Goal: Communication & Community: Answer question/provide support

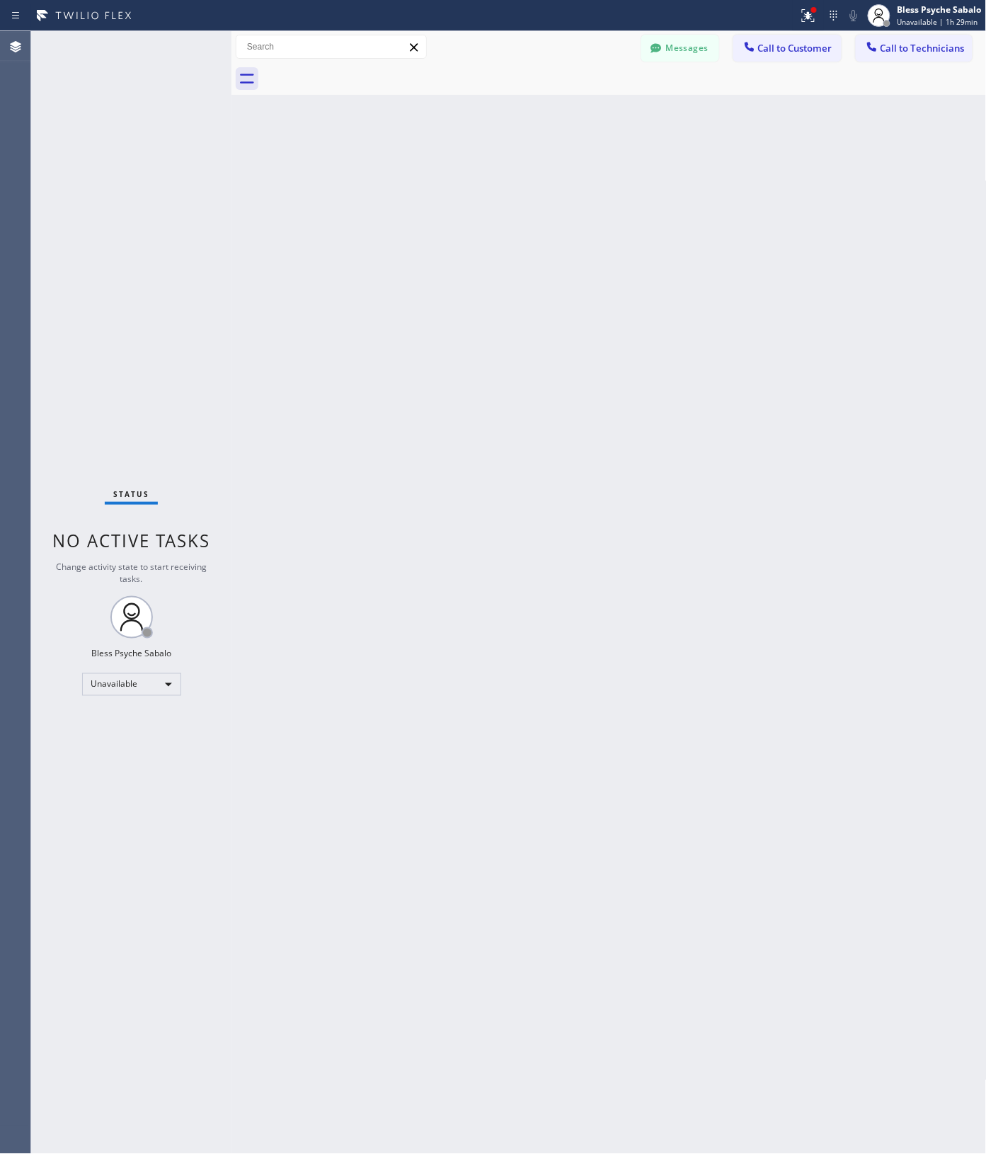
scroll to position [7653, 0]
drag, startPoint x: 400, startPoint y: 319, endPoint x: 314, endPoint y: 200, distance: 146.4
click at [402, 321] on div "Back to Dashboard Change Sender ID Customers Technicians MK [PERSON_NAME] [DATE…" at bounding box center [609, 592] width 755 height 1123
click at [678, 52] on button "Messages" at bounding box center [680, 48] width 78 height 27
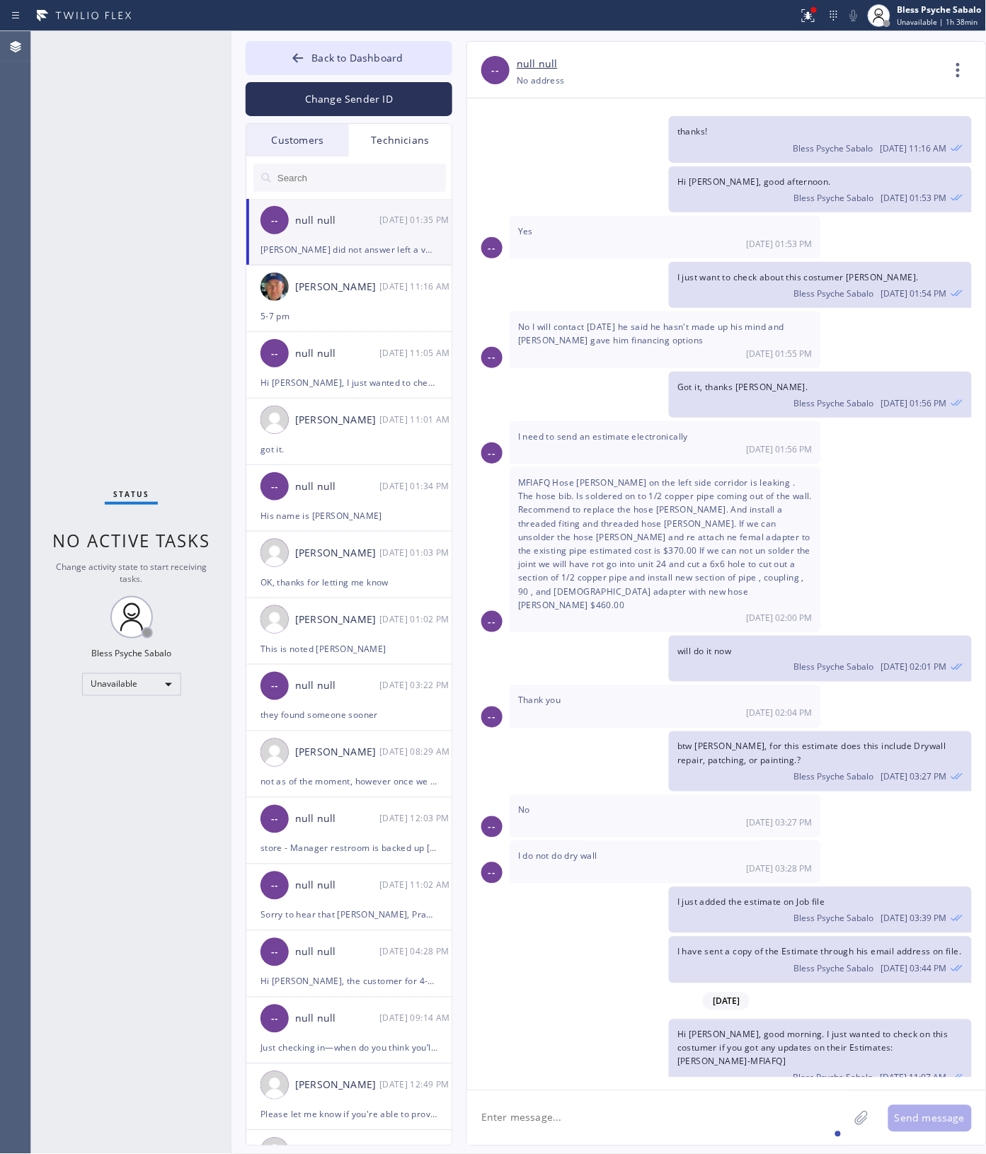
scroll to position [7721, 0]
click at [758, 1026] on span "Hi [PERSON_NAME], good morning. I just wanted to check on this costumer if you …" at bounding box center [813, 1045] width 271 height 39
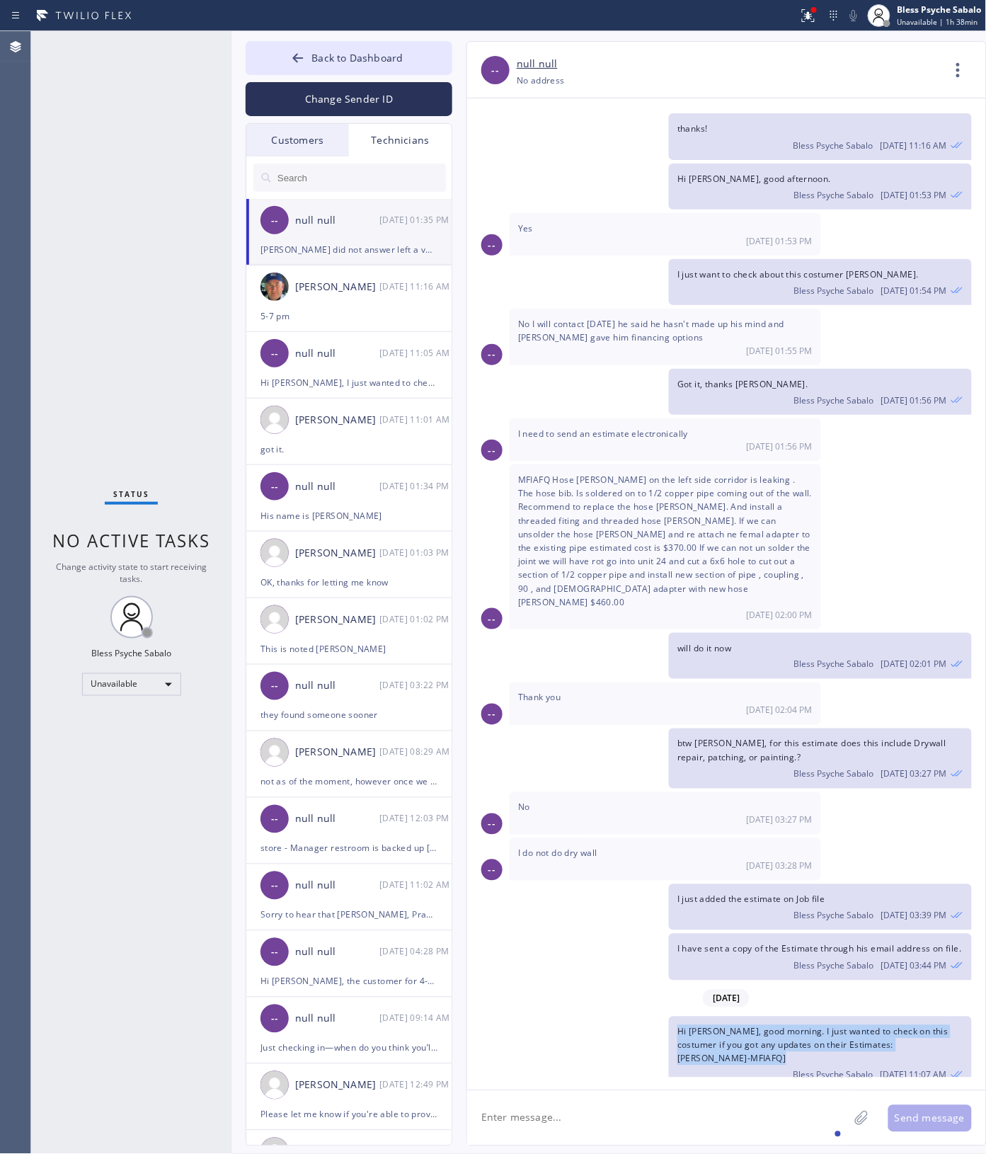
click at [756, 1026] on span "Hi [PERSON_NAME], good morning. I just wanted to check on this costumer if you …" at bounding box center [813, 1045] width 271 height 39
click at [763, 1017] on div "Hi [PERSON_NAME], good morning. I just wanted to check on this costumer if you …" at bounding box center [820, 1054] width 303 height 74
click at [602, 1153] on span "[PERSON_NAME] did not answer left a voice mail and [PERSON_NAME] is still shopp…" at bounding box center [665, 1165] width 295 height 25
click at [600, 1153] on span "[PERSON_NAME] did not answer left a voice mail and [PERSON_NAME] is still shopp…" at bounding box center [665, 1165] width 295 height 25
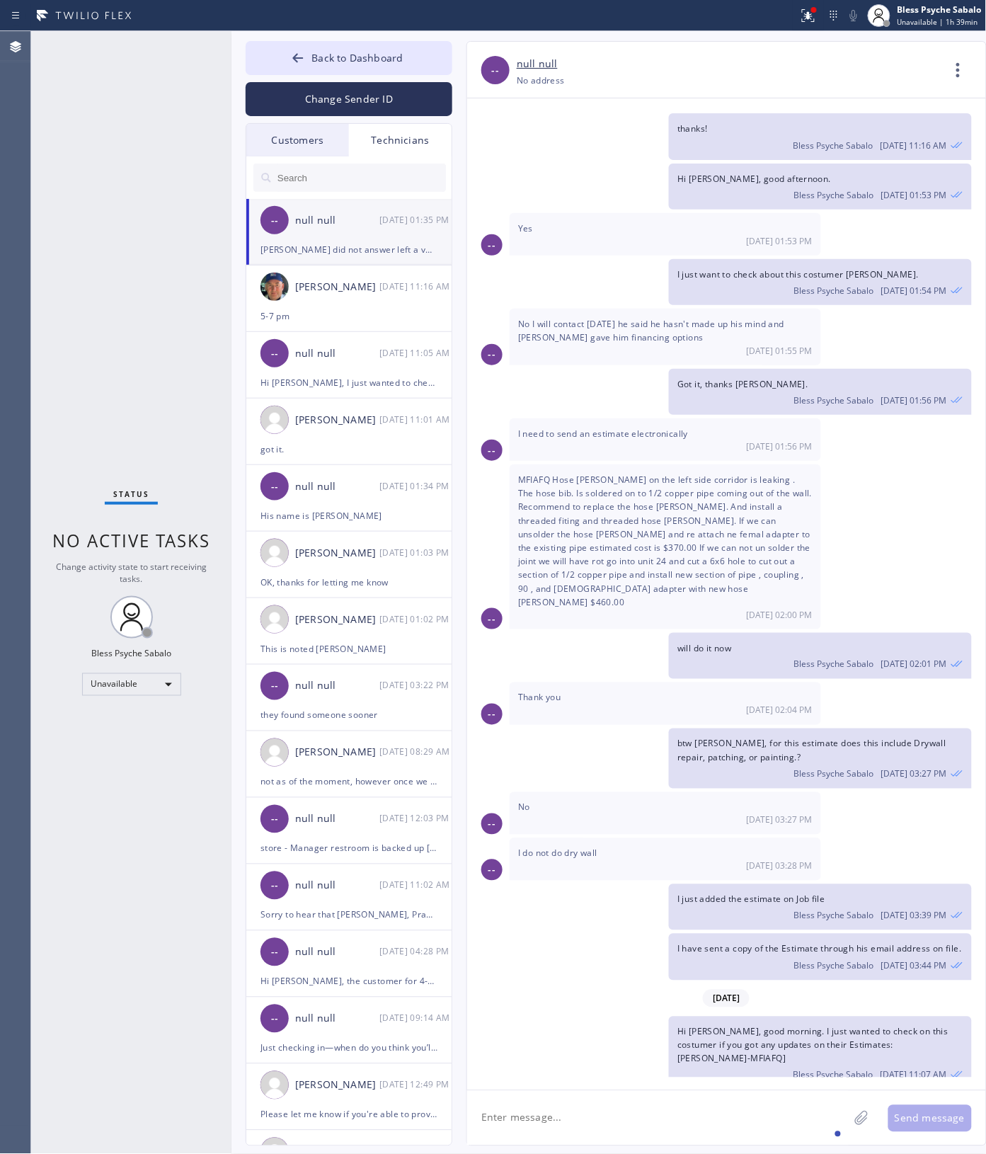
drag, startPoint x: 560, startPoint y: 1051, endPoint x: 716, endPoint y: 1062, distance: 156.1
click at [716, 1143] on div "[PERSON_NAME] did not answer left a voice mail and [PERSON_NAME] is still shopp…" at bounding box center [666, 1171] width 312 height 56
click at [716, 1076] on div "[DATE] Hi [PERSON_NAME], My name is Red. One of the dispatchers here at 5 Star …" at bounding box center [726, 587] width 519 height 979
click at [758, 1114] on textarea at bounding box center [658, 1118] width 382 height 55
click at [652, 1095] on textarea at bounding box center [658, 1118] width 382 height 55
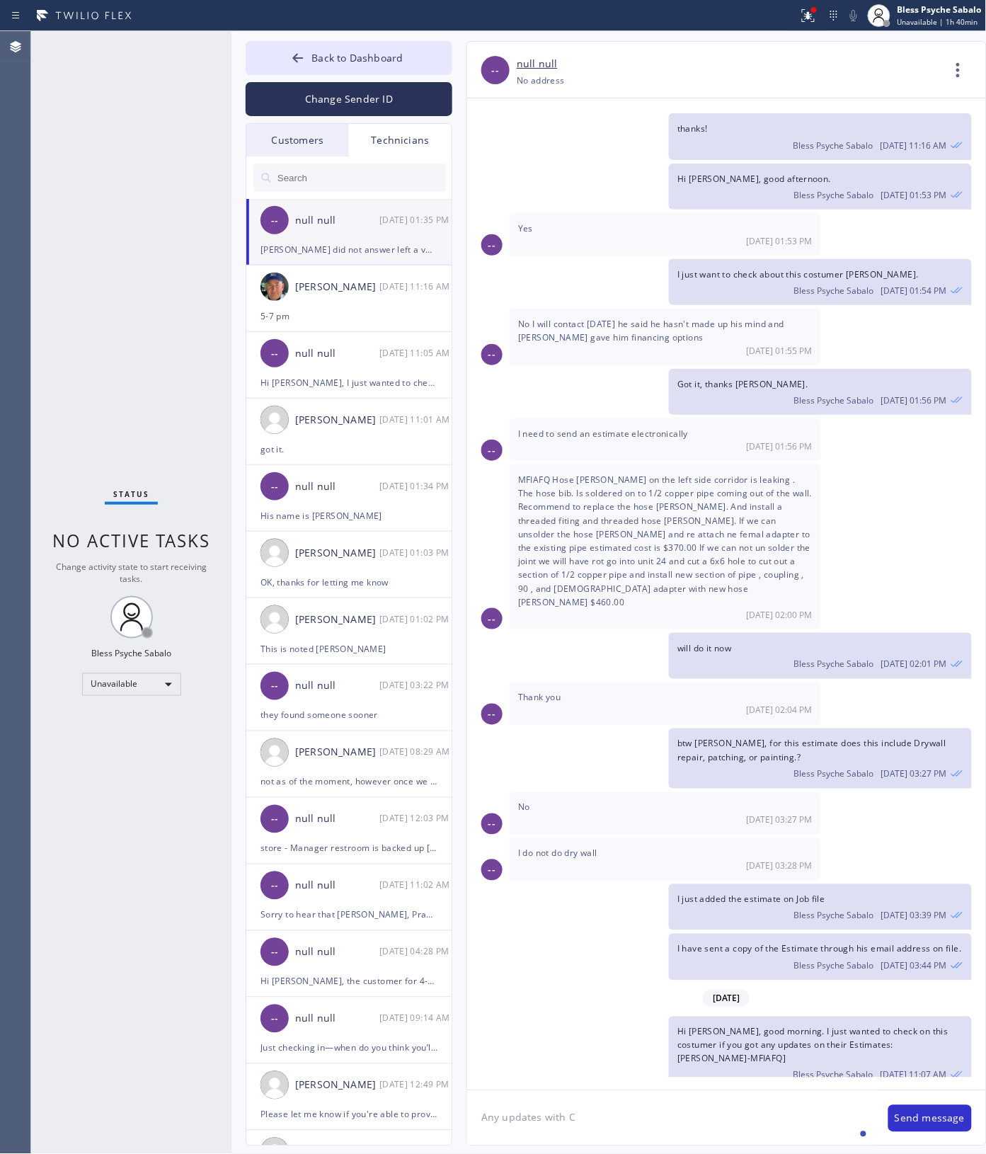
drag, startPoint x: 578, startPoint y: 1115, endPoint x: 606, endPoint y: 1119, distance: 27.8
click at [606, 1119] on textarea "Any updates with C" at bounding box center [670, 1118] width 407 height 55
paste textarea "[PERSON_NAME]"
type textarea "Any updates with [PERSON_NAME]?"
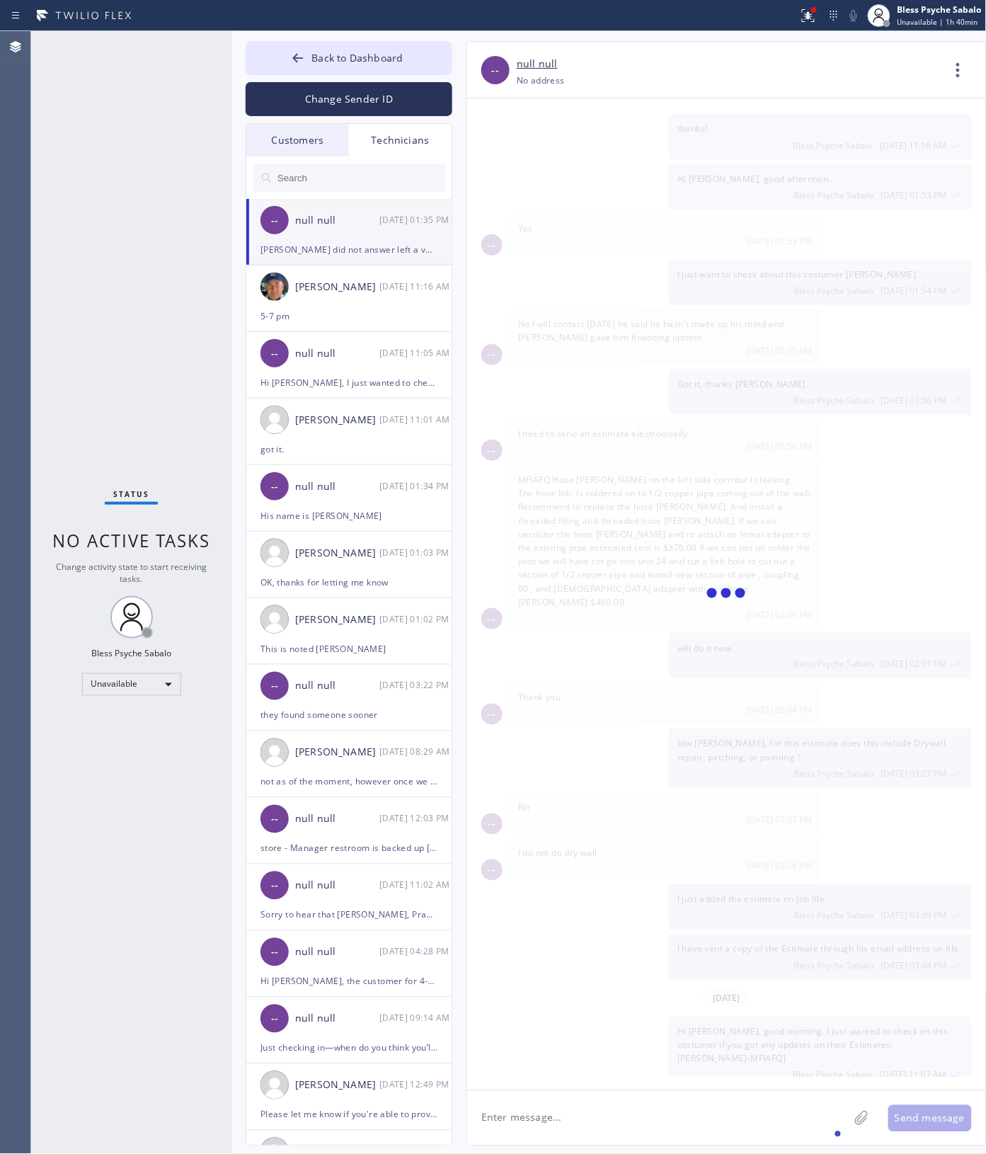
scroll to position [7770, 0]
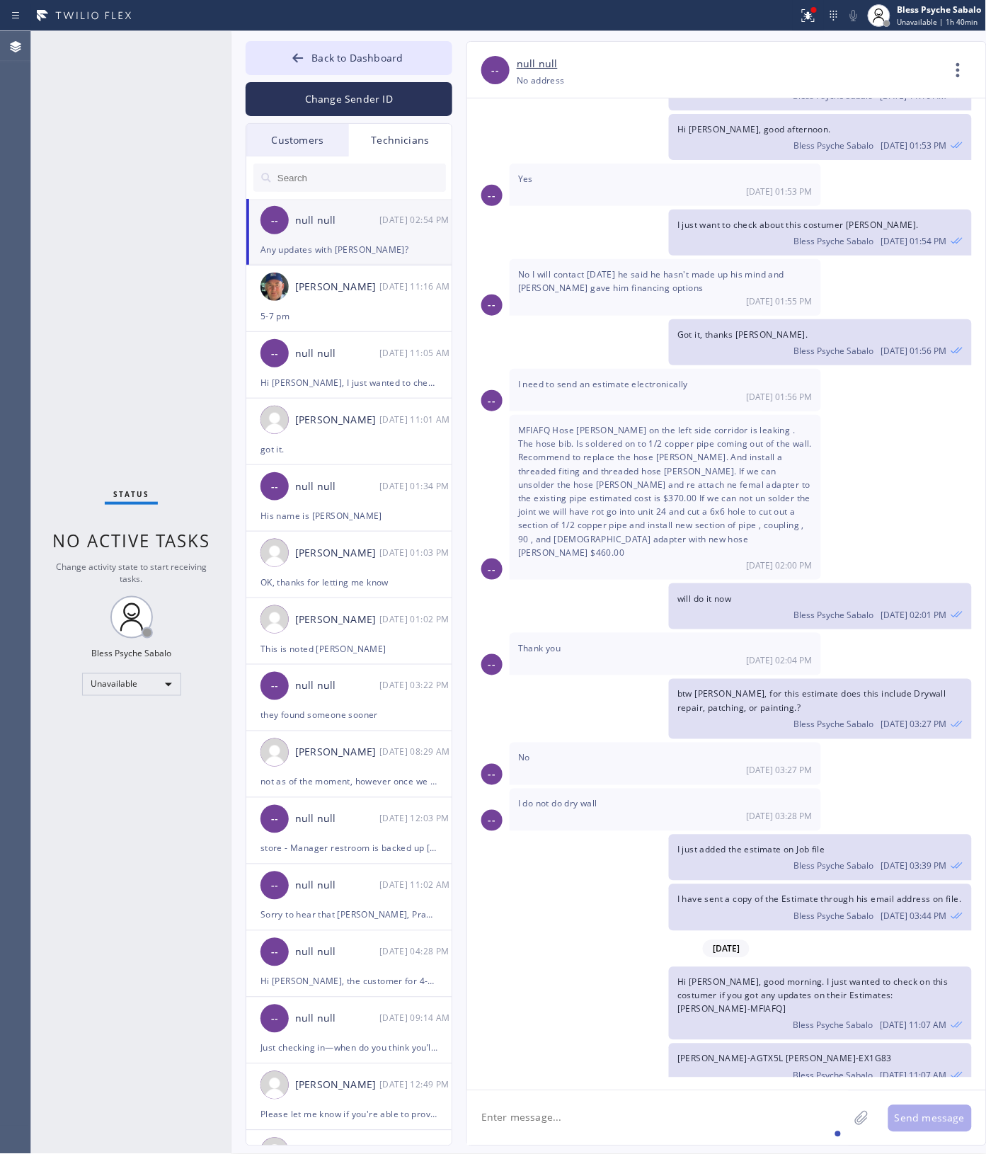
drag, startPoint x: 666, startPoint y: 1018, endPoint x: 716, endPoint y: 1029, distance: 52.1
click at [724, 1094] on div "[PERSON_NAME] did not answer left a voice mail and [PERSON_NAME] is still shopp…" at bounding box center [666, 1122] width 312 height 56
click at [706, 1153] on span "Any updates with [PERSON_NAME]?" at bounding box center [752, 1169] width 148 height 12
click at [704, 1153] on span "Any updates with [PERSON_NAME]?" at bounding box center [752, 1169] width 148 height 12
drag, startPoint x: 704, startPoint y: 1041, endPoint x: 699, endPoint y: 1051, distance: 11.1
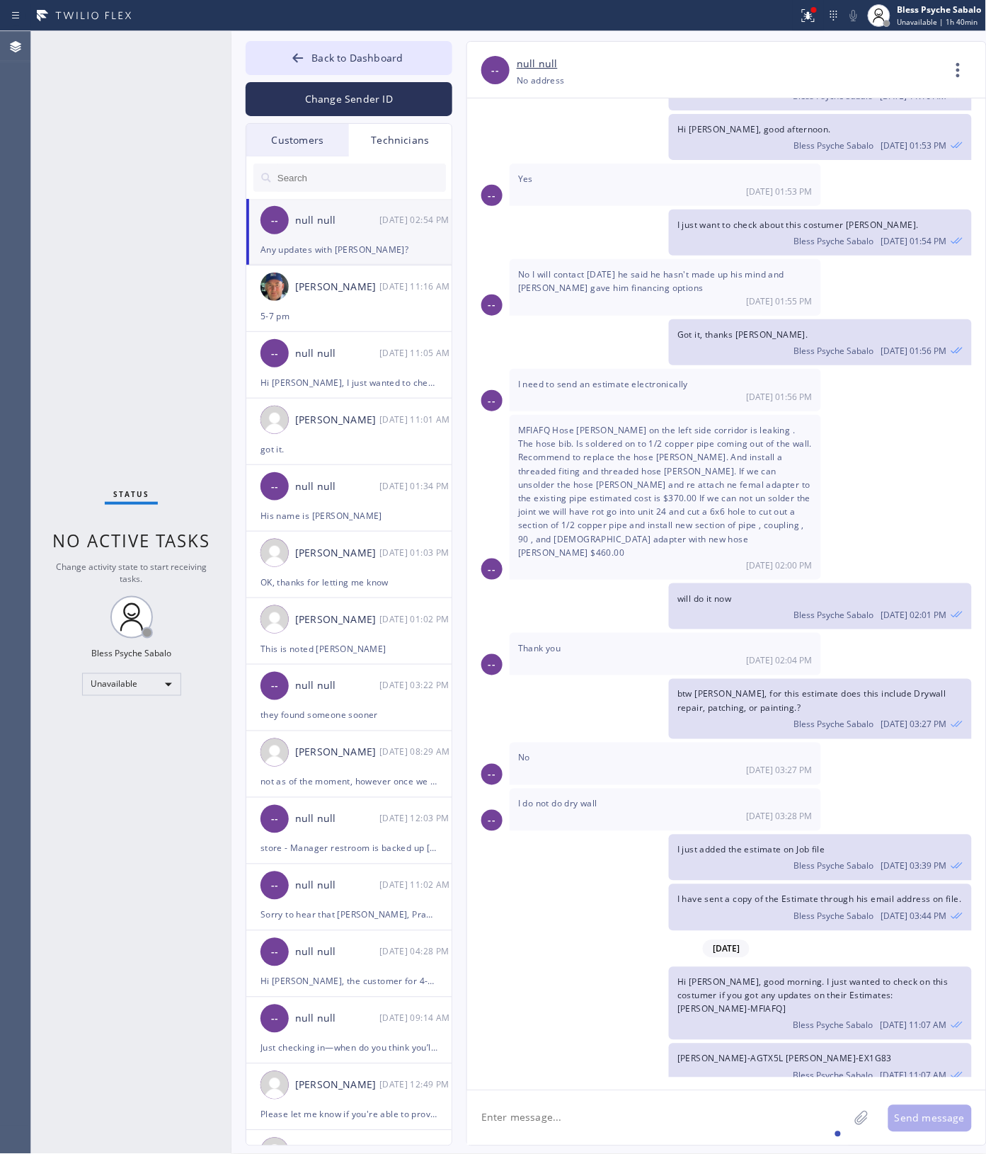
click at [703, 1153] on span "Any updates with [PERSON_NAME]?" at bounding box center [752, 1169] width 148 height 12
click at [660, 1103] on span "[PERSON_NAME] did not answer left a voice mail and [PERSON_NAME] is still shopp…" at bounding box center [665, 1115] width 295 height 25
click at [681, 1153] on div "Any updates with [PERSON_NAME]? Bless Psyche Sabalo [DATE] 02:54 PM" at bounding box center [820, 1176] width 303 height 46
click at [953, 57] on icon at bounding box center [959, 70] width 34 height 34
click at [887, 130] on li "Call to Technician" at bounding box center [872, 145] width 205 height 37
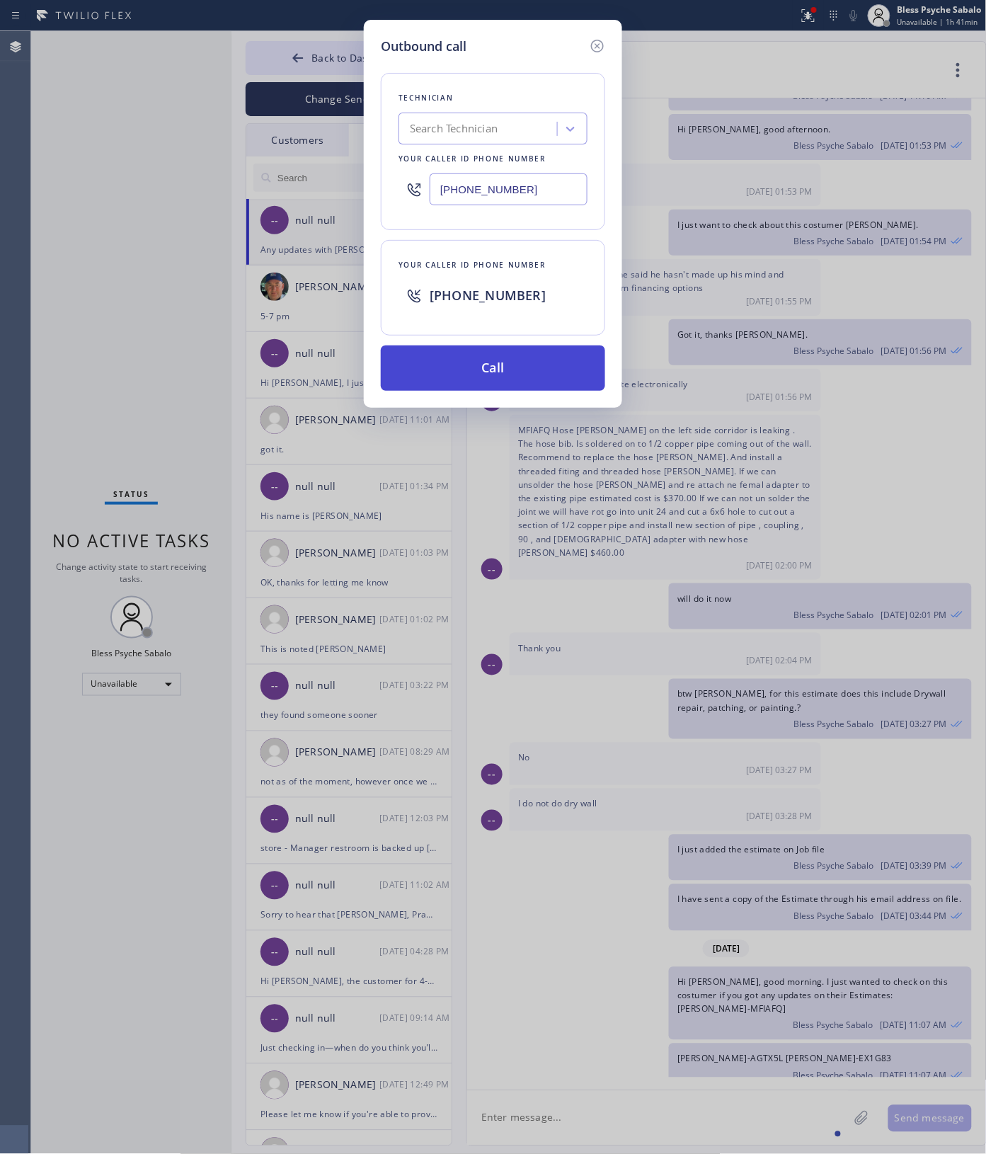
click at [520, 358] on button "Call" at bounding box center [493, 367] width 224 height 45
click at [591, 510] on div "Outbound call Technician Search Technician Your caller id phone number [PHONE_N…" at bounding box center [493, 577] width 986 height 1154
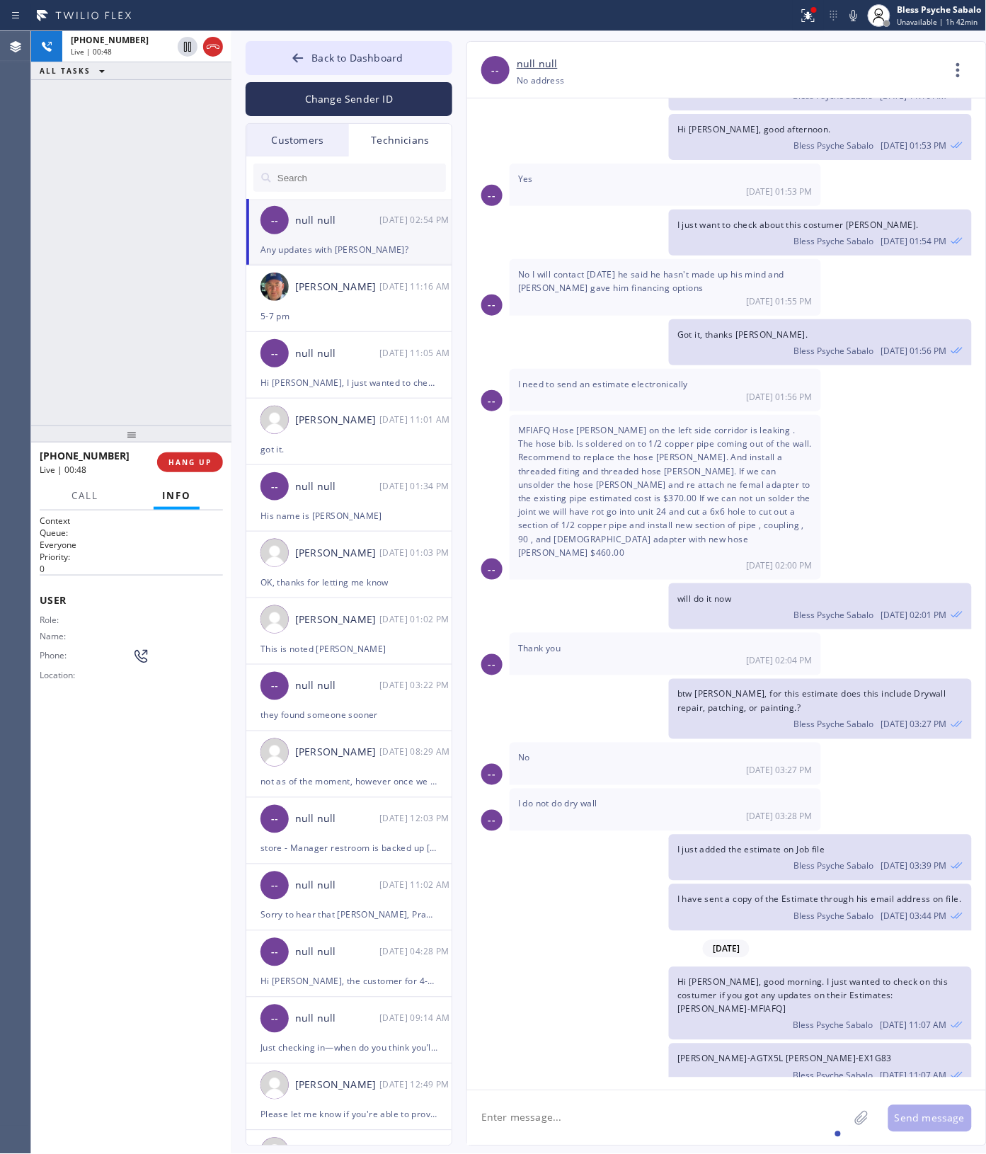
click at [193, 469] on button "HANG UP" at bounding box center [190, 462] width 66 height 20
click at [183, 453] on button "HANG UP" at bounding box center [190, 462] width 66 height 20
drag, startPoint x: 174, startPoint y: 372, endPoint x: 200, endPoint y: 239, distance: 134.8
click at [175, 372] on div "ALL TASKS ALL TASKS ACTIVE TASKS TASKS IN WRAP UP [PHONE_NUMBER] Wrap up | 00:01" at bounding box center [131, 228] width 200 height 394
click at [189, 457] on span "COMPLETE" at bounding box center [187, 462] width 49 height 10
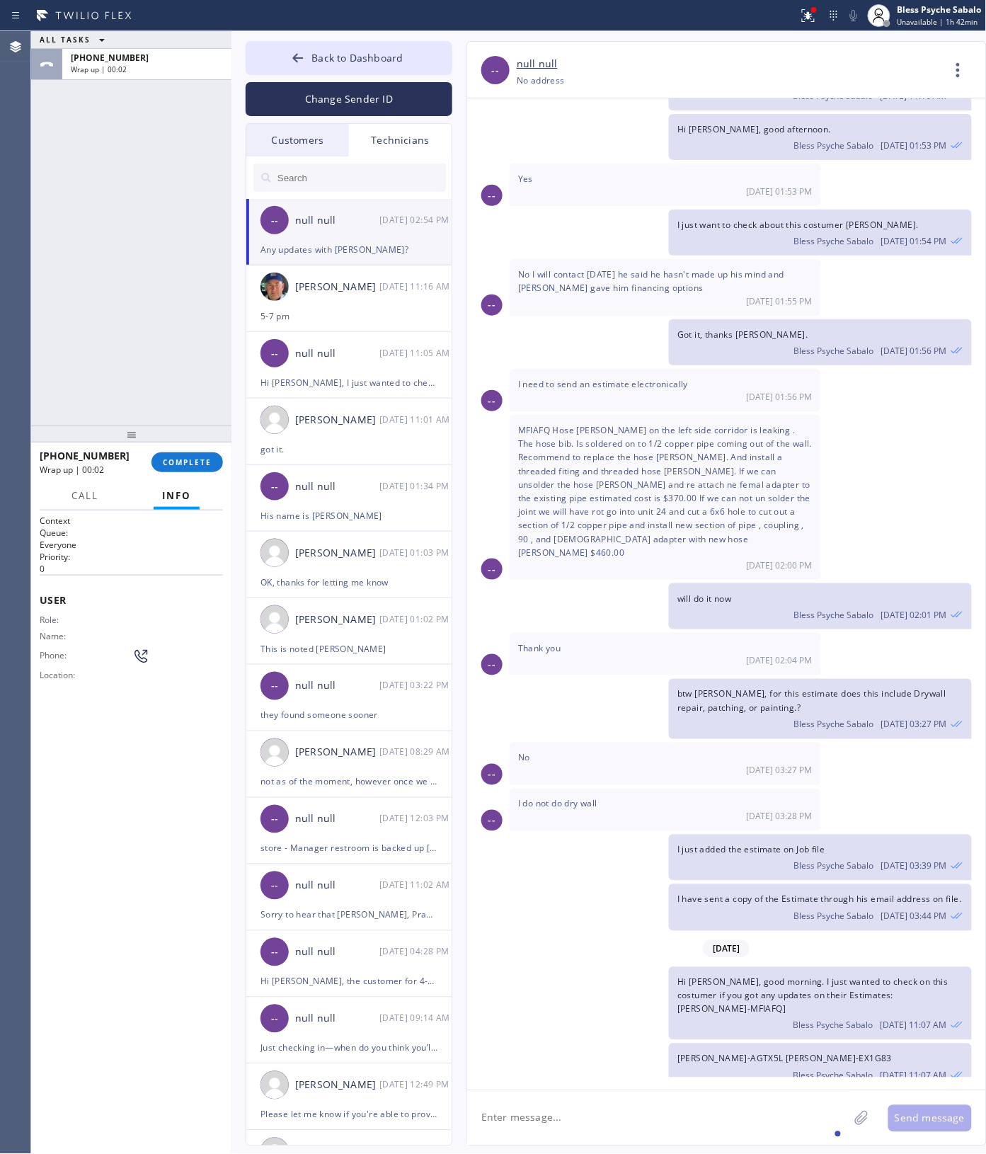
click at [164, 366] on div "ALL TASKS ALL TASKS ACTIVE TASKS TASKS IN WRAP UP [PHONE_NUMBER] Wrap up | 00:02" at bounding box center [131, 228] width 200 height 394
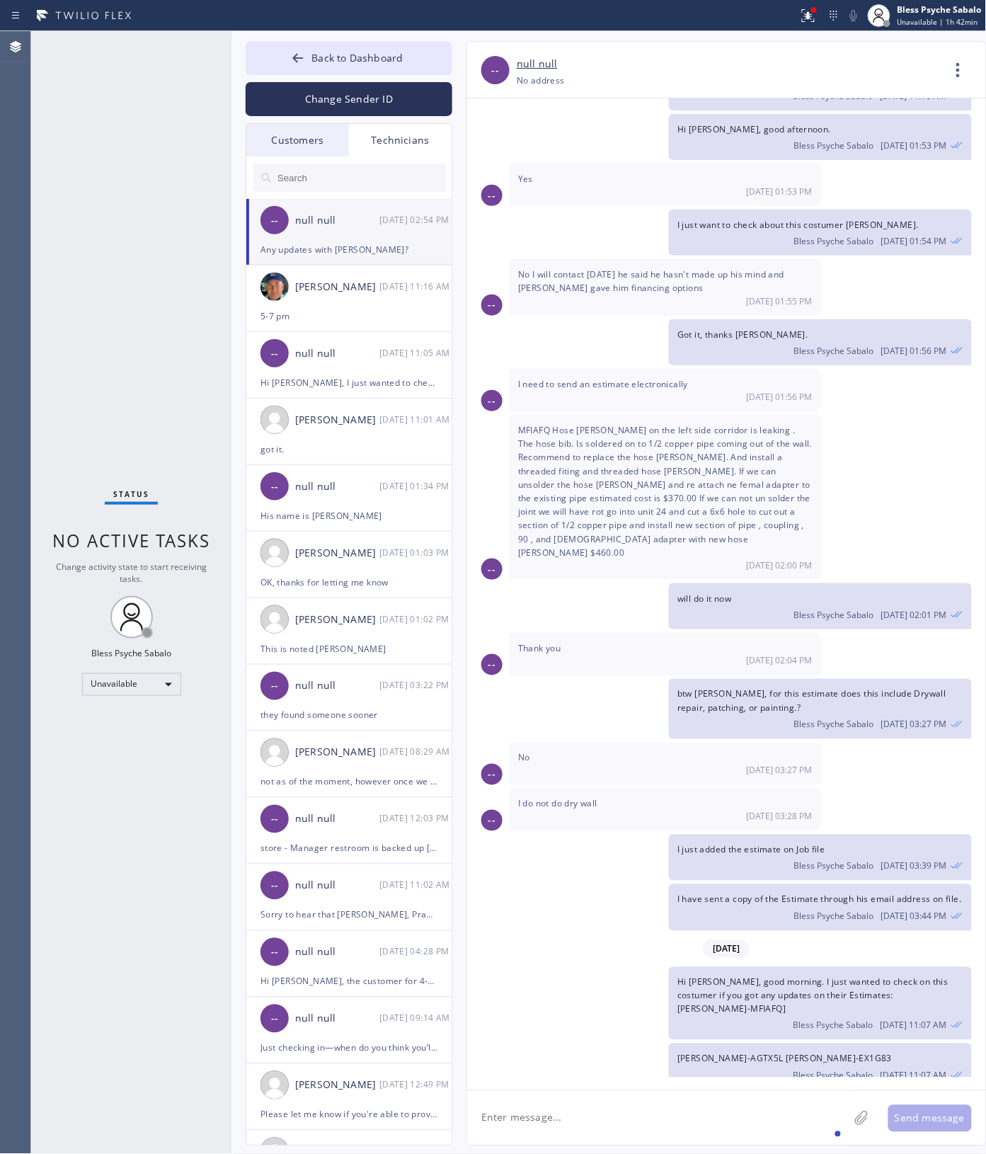
drag, startPoint x: 217, startPoint y: 190, endPoint x: 282, endPoint y: 161, distance: 70.4
click at [224, 186] on div "Status No active tasks Change activity state to start receiving tasks. Bless Ps…" at bounding box center [131, 592] width 200 height 1123
click at [361, 57] on span "Back to Dashboard" at bounding box center [357, 57] width 91 height 13
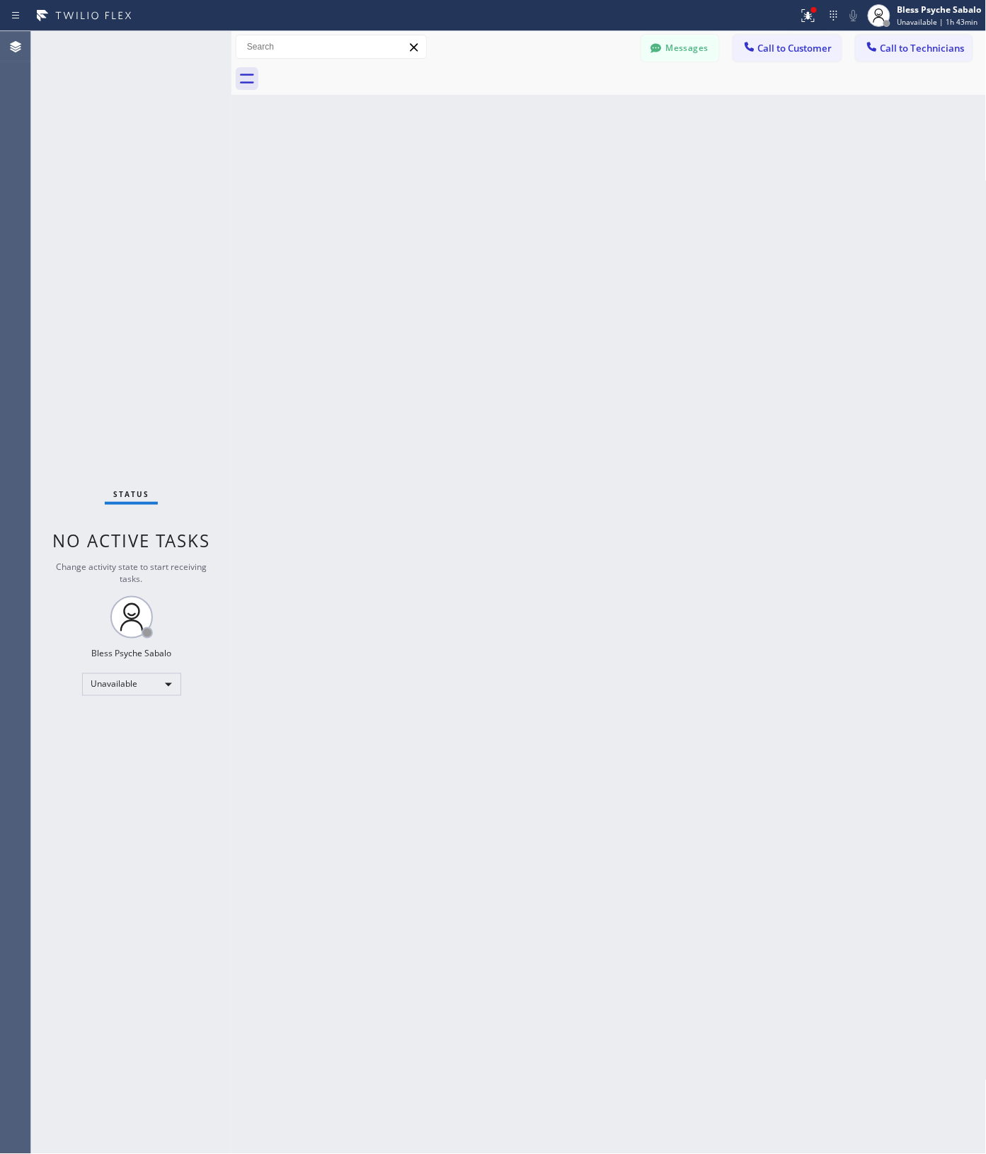
drag, startPoint x: 687, startPoint y: 52, endPoint x: 749, endPoint y: 58, distance: 62.6
click at [685, 52] on button "Messages" at bounding box center [680, 48] width 78 height 27
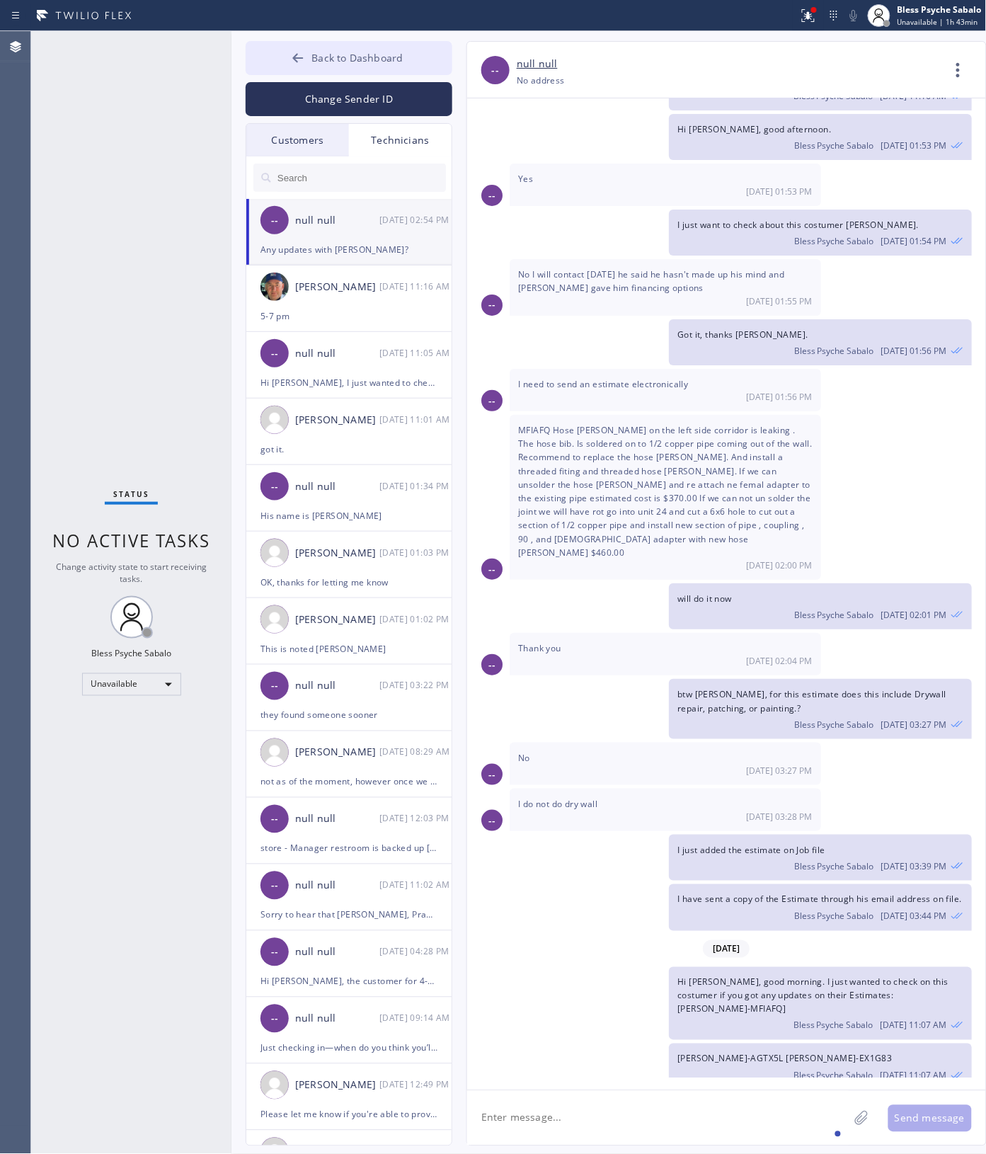
click at [423, 62] on button "Back to Dashboard" at bounding box center [349, 58] width 207 height 34
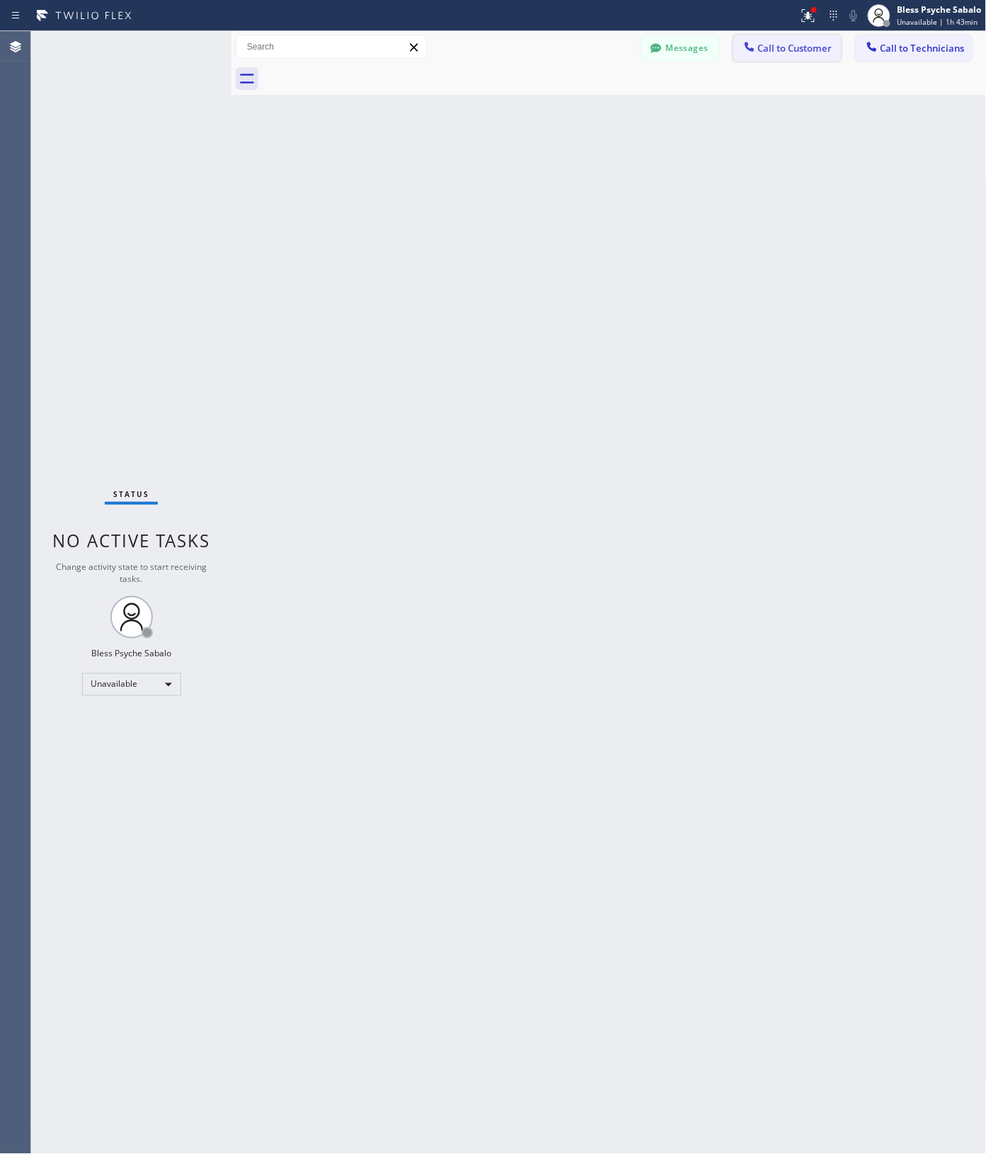
click at [749, 57] on button "Call to Customer" at bounding box center [787, 48] width 108 height 27
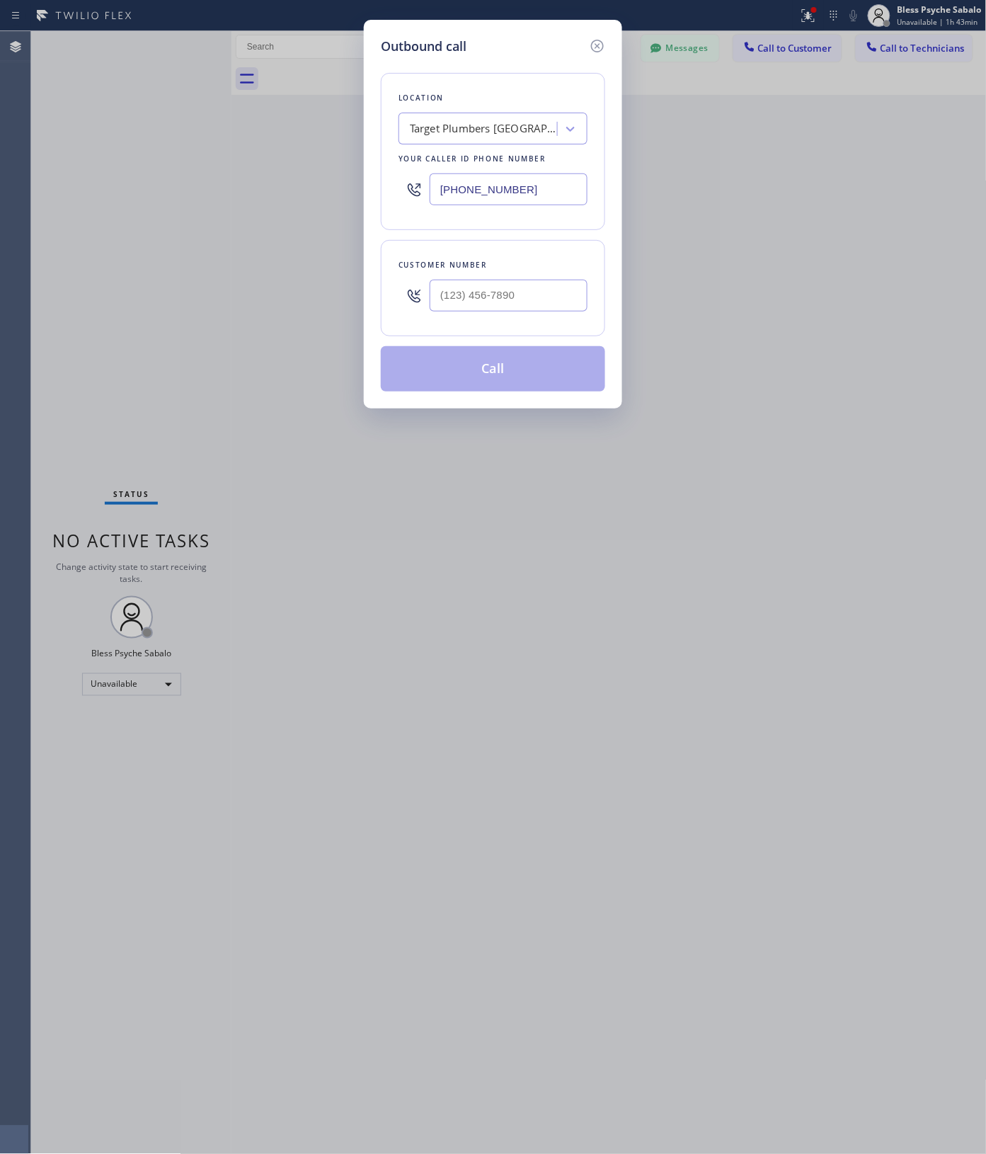
click at [542, 126] on div "Target Plumbers [GEOGRAPHIC_DATA]" at bounding box center [480, 129] width 154 height 25
paste input "A1 Plumbers Marina"
type input "A1 Plumbers Marina"
click at [486, 161] on div "A1 Plumbers [PERSON_NAME]" at bounding box center [493, 158] width 189 height 25
type input "[PHONE_NUMBER]"
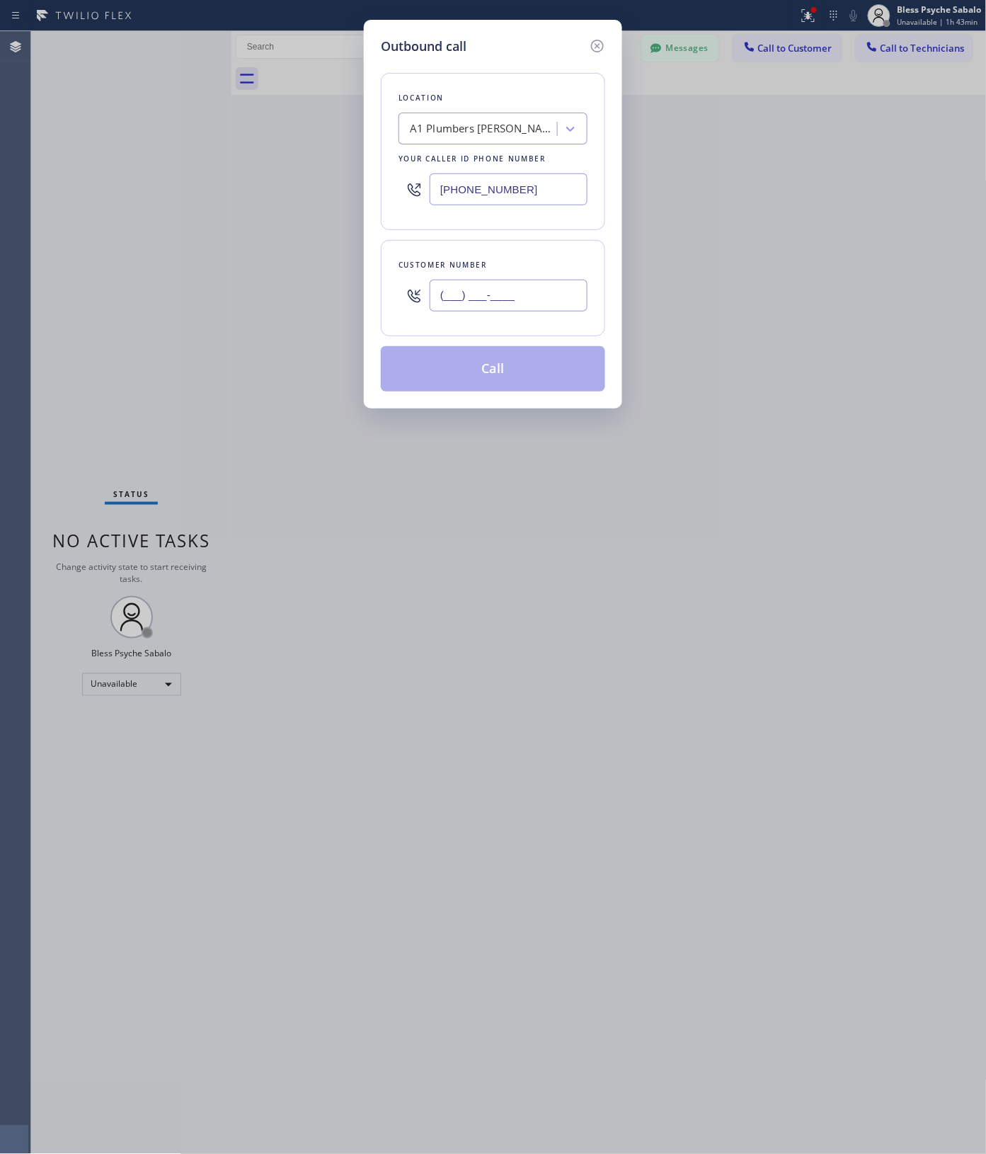
drag, startPoint x: 440, startPoint y: 296, endPoint x: 490, endPoint y: 306, distance: 51.2
click at [440, 296] on input "(___) ___-____" at bounding box center [509, 296] width 158 height 32
paste input "310) 663-2370"
type input "[PHONE_NUMBER]"
click at [504, 368] on button "Call" at bounding box center [493, 368] width 224 height 45
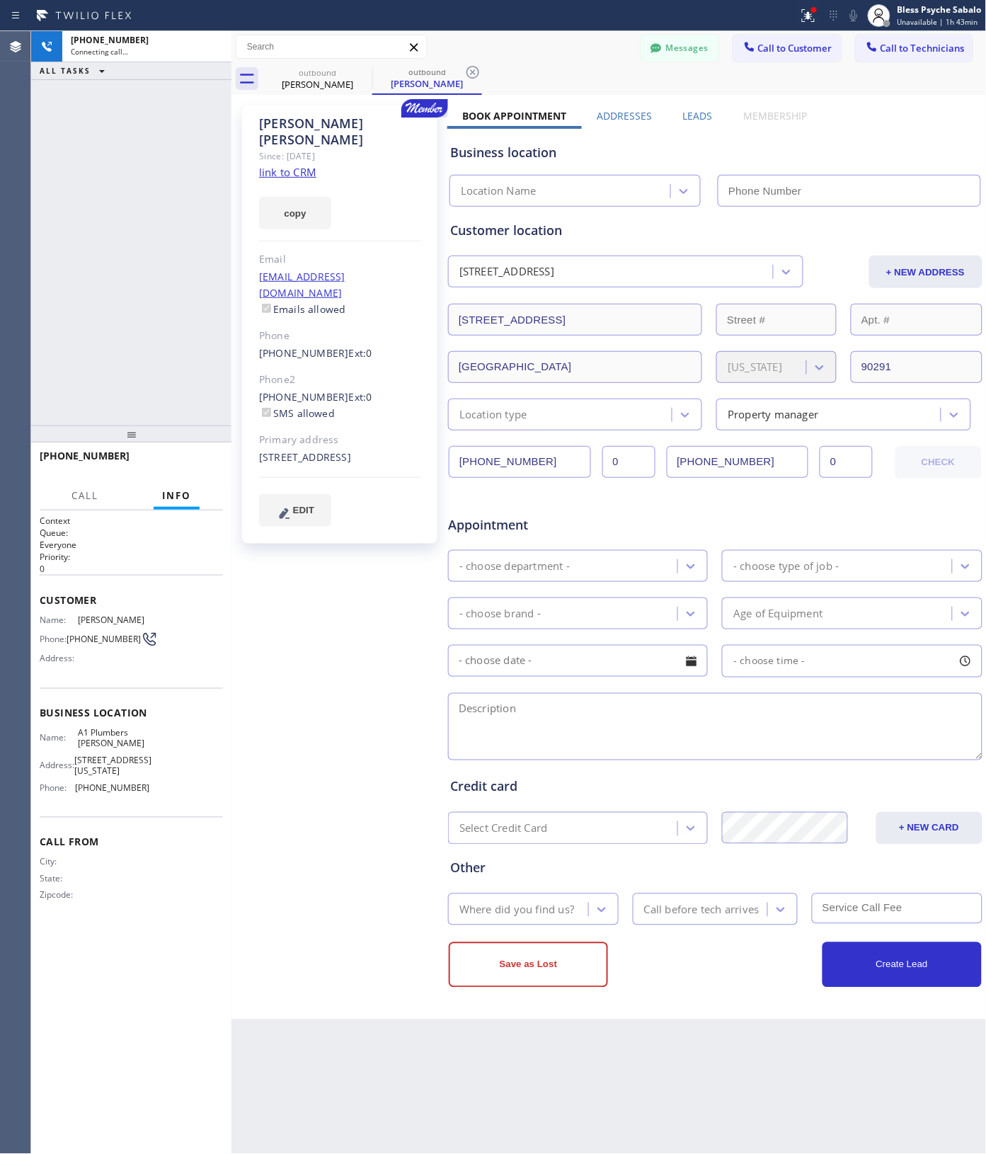
click at [345, 589] on div "[PERSON_NAME] Since: [DATE] link to CRM copy Email [EMAIL_ADDRESS][DOMAIN_NAME]…" at bounding box center [341, 557] width 212 height 918
type input "[PHONE_NUMBER]"
click at [805, 20] on icon at bounding box center [808, 15] width 17 height 17
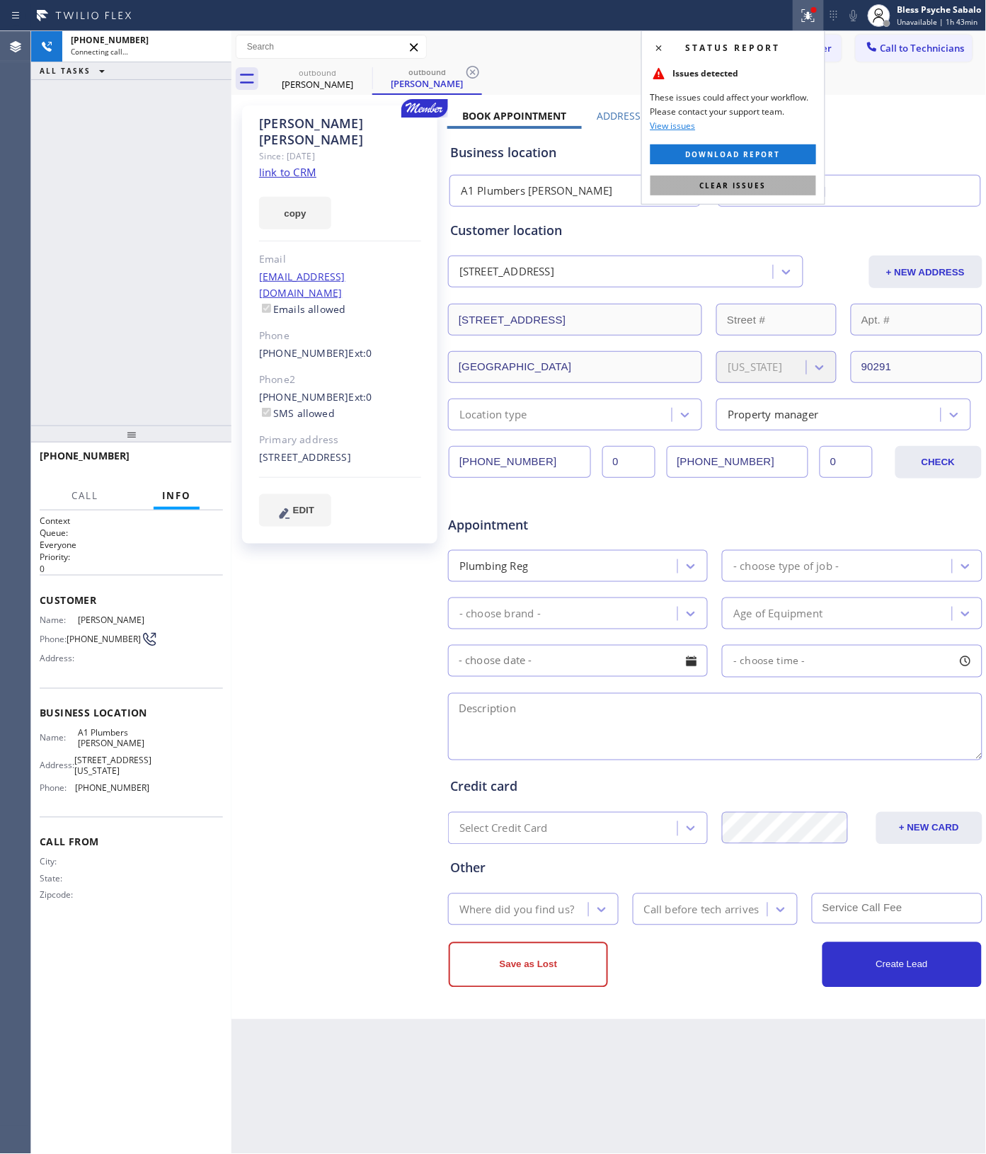
click at [716, 199] on div "Status report Issues detected These issues could affect your workflow. Please c…" at bounding box center [733, 117] width 184 height 174
drag, startPoint x: 202, startPoint y: 464, endPoint x: 211, endPoint y: 164, distance: 301.0
click at [202, 464] on span "HANG UP" at bounding box center [189, 462] width 43 height 10
click at [139, 359] on div "[PHONE_NUMBER] Live | 00:05 ALL TASKS ALL TASKS ACTIVE TASKS TASKS IN WRAP UP" at bounding box center [131, 228] width 200 height 394
click at [174, 464] on span "HANG UP" at bounding box center [189, 462] width 43 height 10
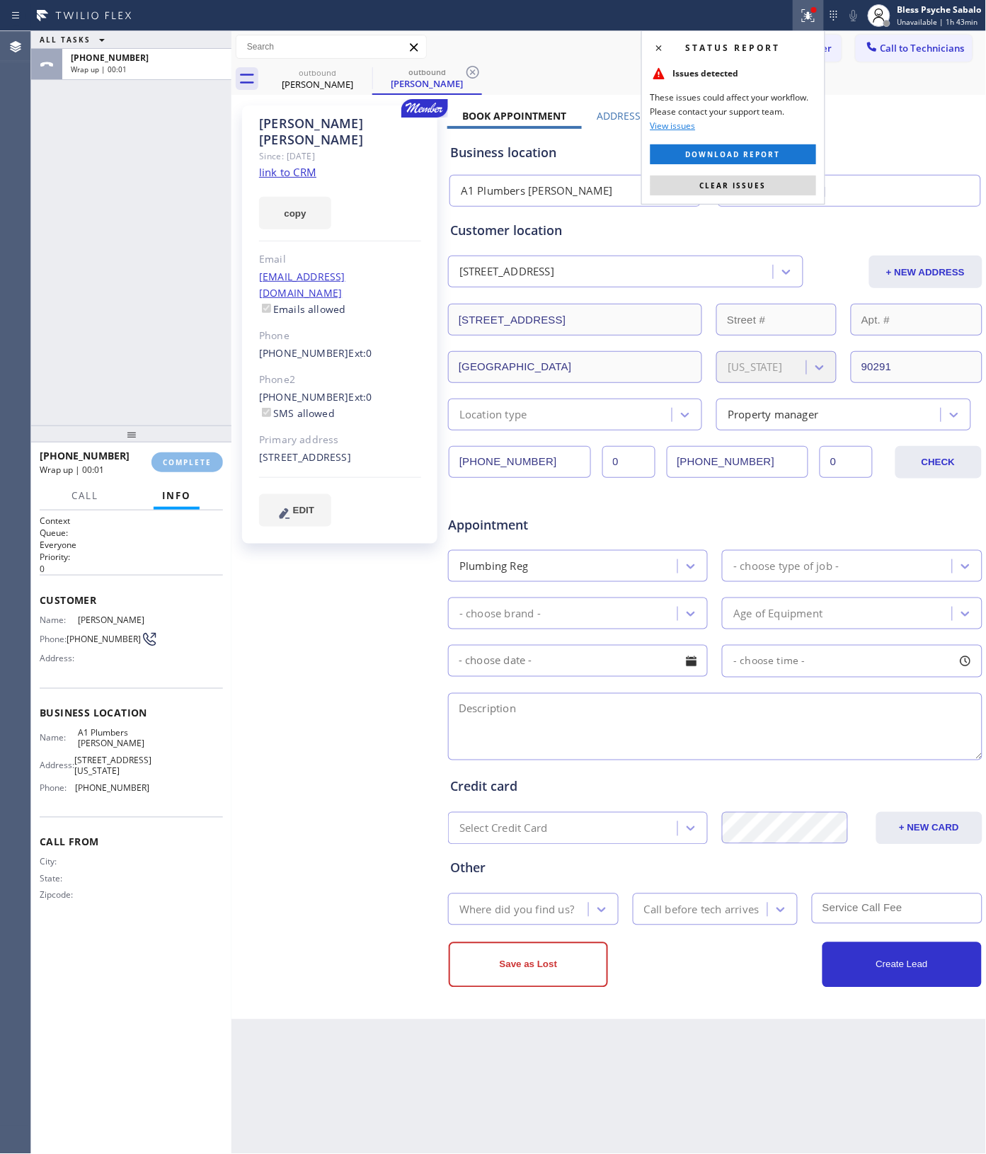
click at [128, 370] on div "ALL TASKS ALL TASKS ACTIVE TASKS TASKS IN WRAP UP [PHONE_NUMBER] Wrap up | 00:01" at bounding box center [131, 228] width 200 height 394
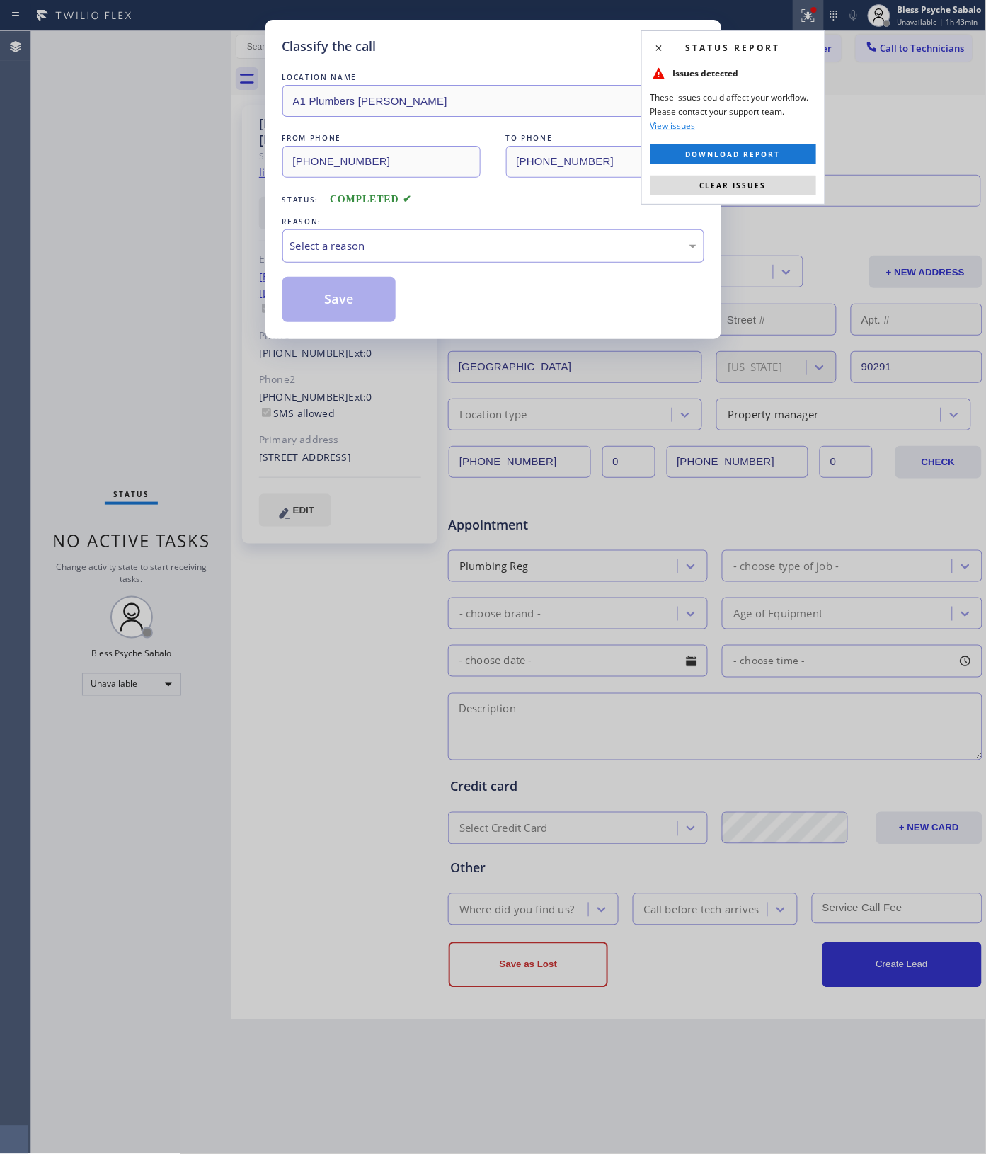
click at [363, 256] on div "Select a reason" at bounding box center [493, 245] width 422 height 33
click at [338, 299] on button "Save" at bounding box center [339, 299] width 114 height 45
click at [166, 313] on div "Classify the call LOCATION NAME A1 Plumbers [PERSON_NAME] FROM PHONE [PHONE_NUM…" at bounding box center [493, 577] width 986 height 1154
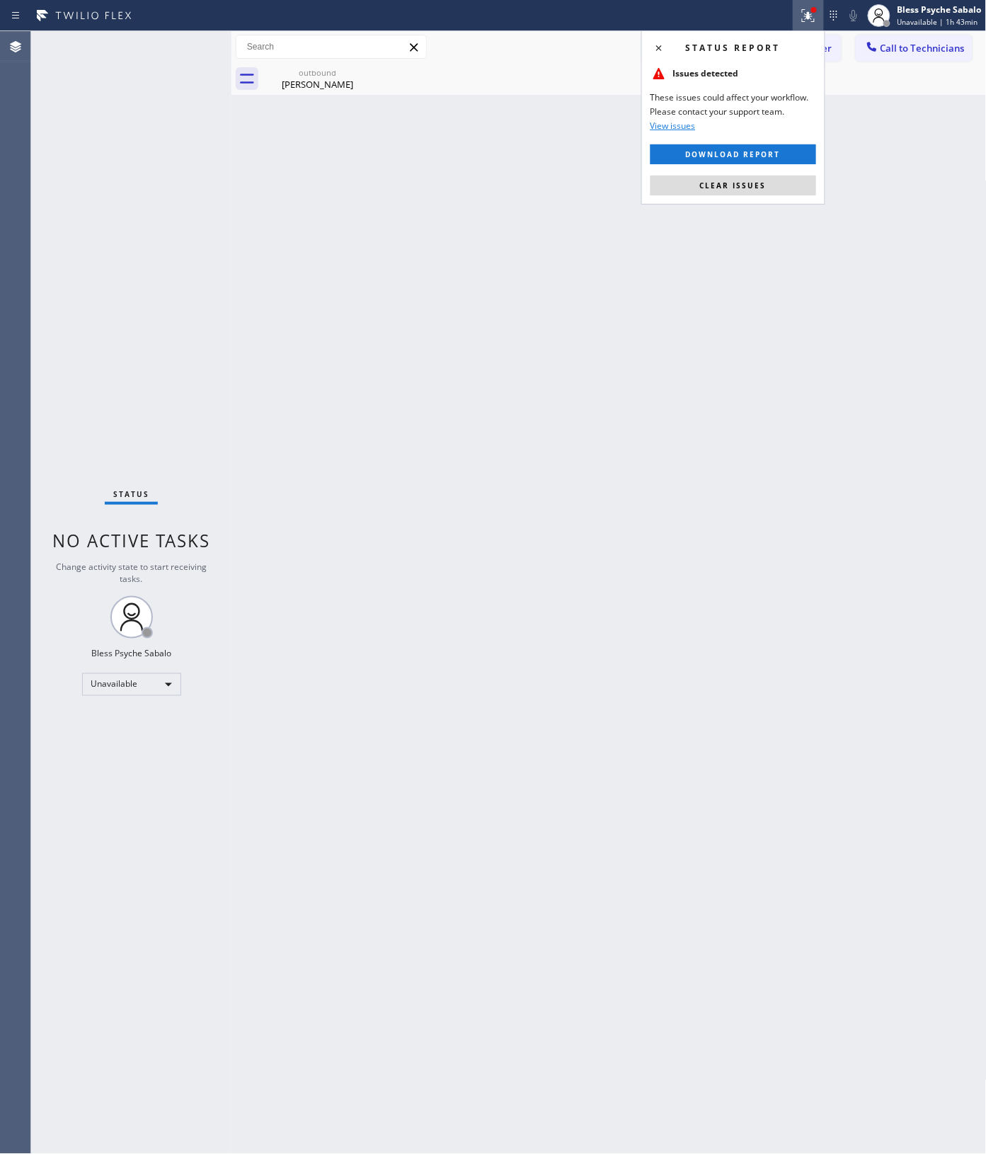
click at [303, 296] on div "Back to Dashboard Change Sender ID Customers Technicians MK [PERSON_NAME] [DATE…" at bounding box center [609, 592] width 755 height 1123
click at [520, 128] on div "Back to Dashboard Change Sender ID Customers Technicians MK [PERSON_NAME] [DATE…" at bounding box center [609, 592] width 755 height 1123
click at [360, 76] on icon at bounding box center [363, 72] width 17 height 17
drag, startPoint x: 365, startPoint y: 118, endPoint x: 462, endPoint y: 111, distance: 97.3
click at [365, 119] on div "Back to Dashboard Change Sender ID Customers Technicians MK [PERSON_NAME] [DATE…" at bounding box center [609, 592] width 755 height 1123
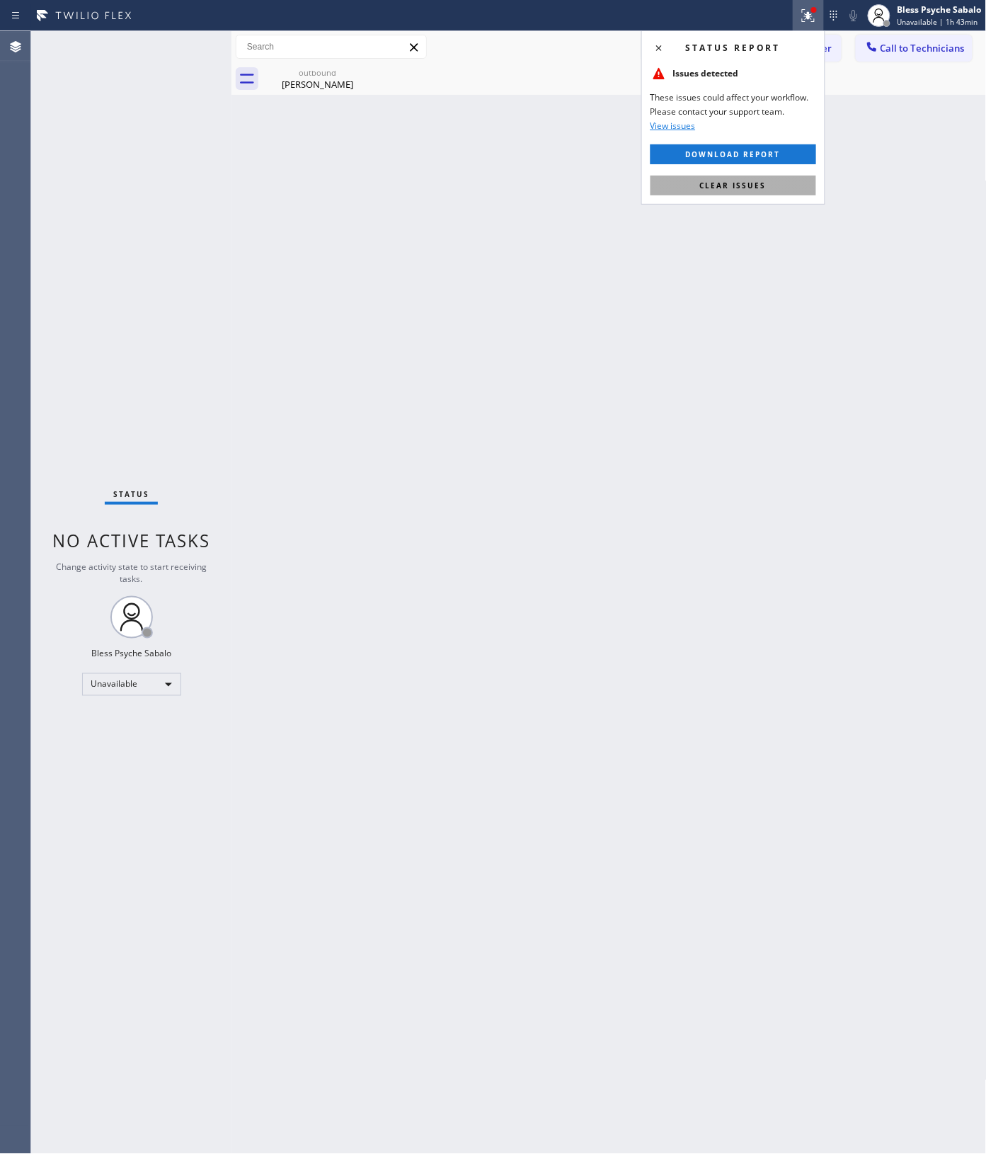
click at [685, 183] on button "Clear issues" at bounding box center [734, 186] width 166 height 20
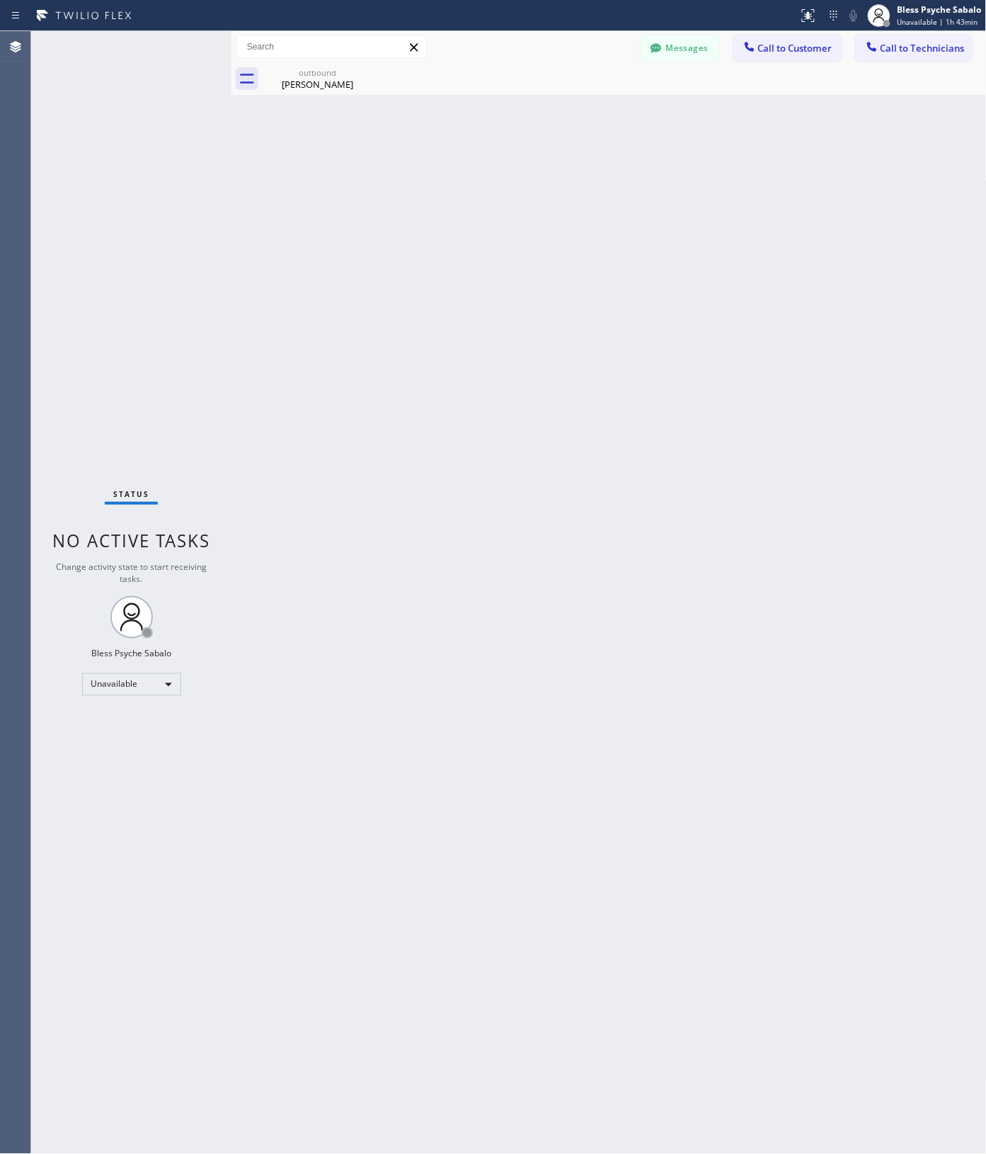
drag, startPoint x: 581, startPoint y: 204, endPoint x: 597, endPoint y: 192, distance: 20.2
click at [583, 202] on div "Back to Dashboard Change Sender ID Customers Technicians MK [PERSON_NAME] [DATE…" at bounding box center [609, 592] width 755 height 1123
drag, startPoint x: 773, startPoint y: 47, endPoint x: 715, endPoint y: 68, distance: 61.8
click at [772, 46] on span "Call to Customer" at bounding box center [795, 48] width 74 height 13
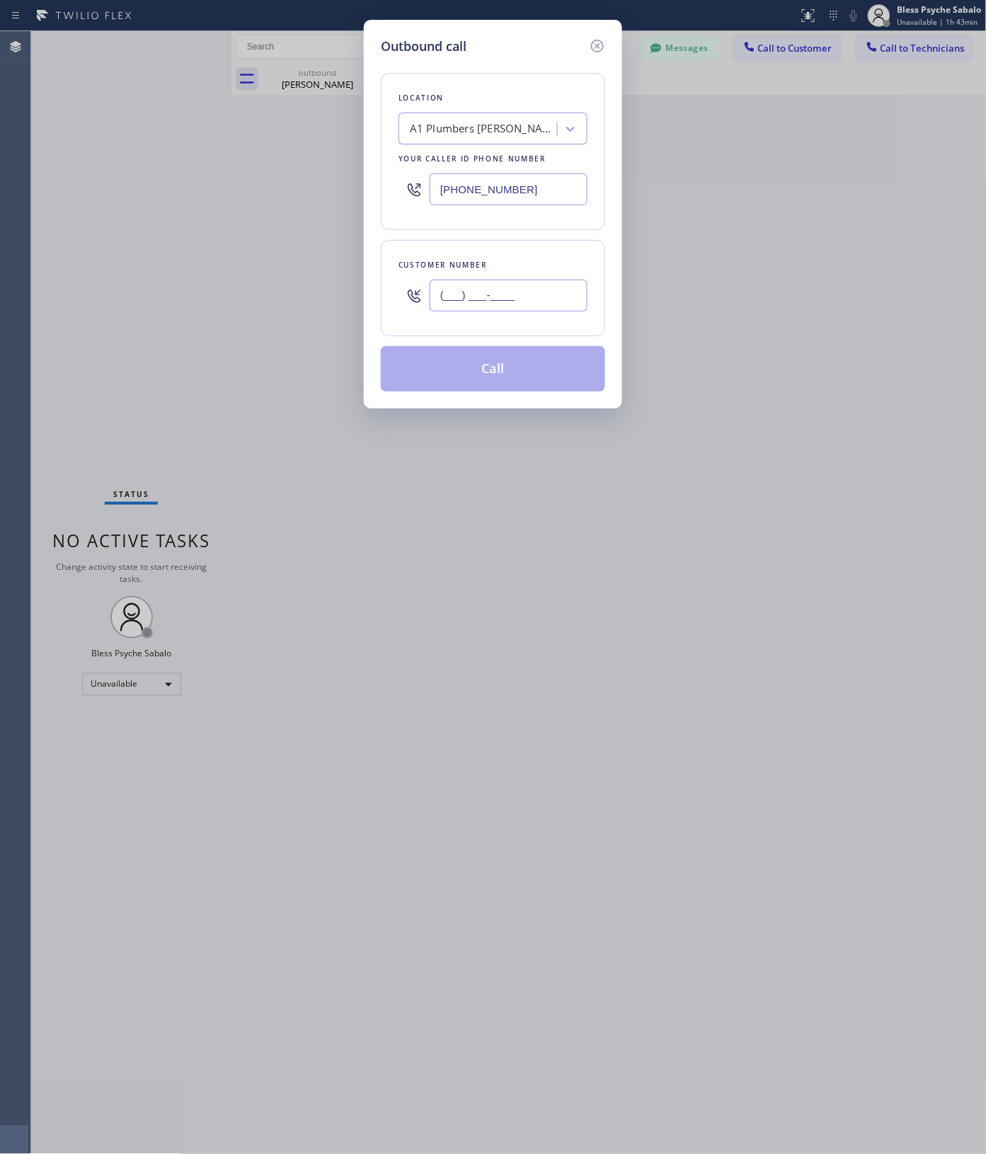
click at [506, 301] on input "(___) ___-____" at bounding box center [509, 296] width 158 height 32
paste input "323) 909-9293"
type input "[PHONE_NUMBER]"
click at [501, 360] on button "Call" at bounding box center [493, 368] width 224 height 45
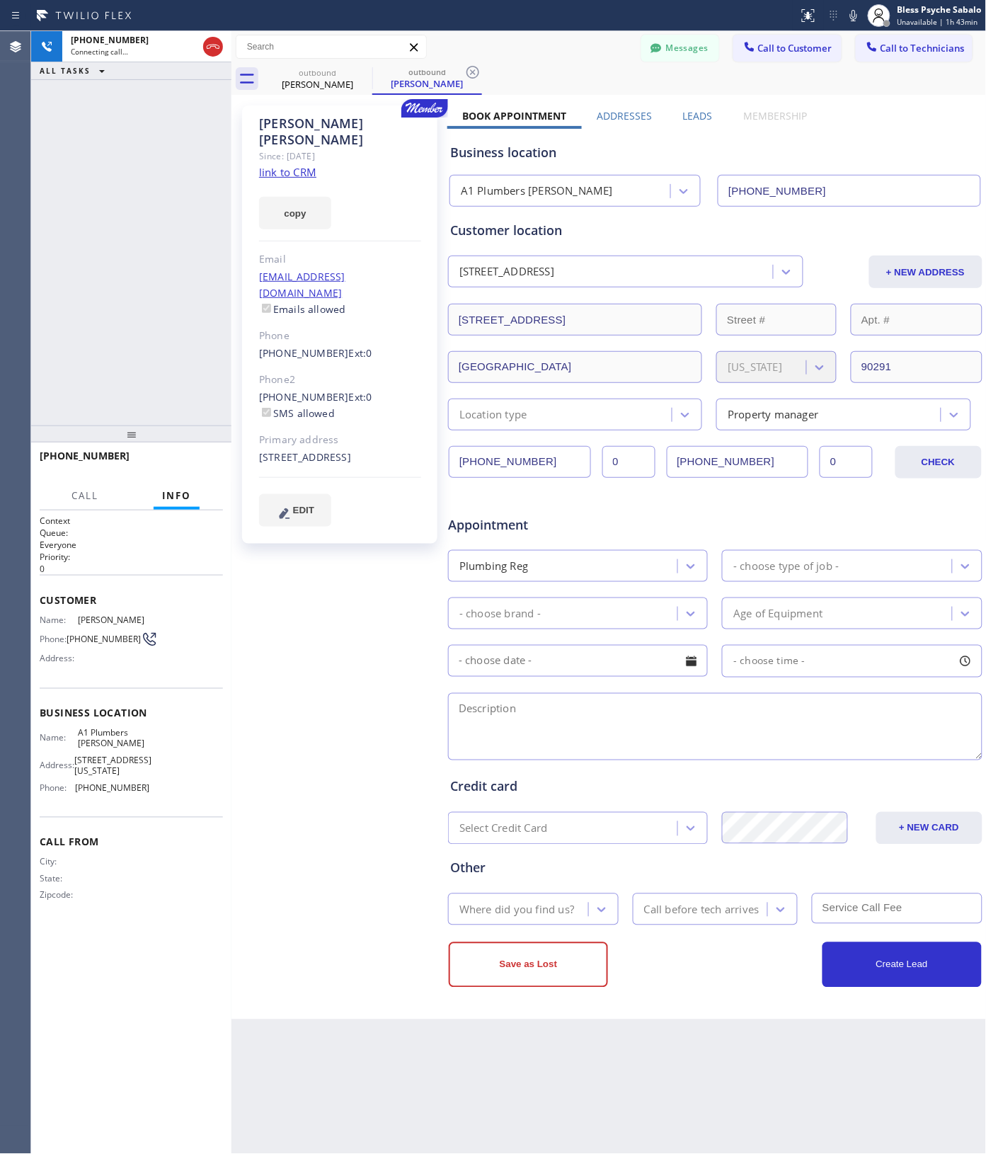
type input "[PHONE_NUMBER]"
click at [282, 644] on div "[PERSON_NAME] Since: [DATE] link to CRM copy Email [EMAIL_ADDRESS][DOMAIN_NAME]…" at bounding box center [341, 557] width 212 height 918
drag, startPoint x: 177, startPoint y: 457, endPoint x: 160, endPoint y: 341, distance: 117.3
click at [177, 457] on span "HANG UP" at bounding box center [189, 462] width 43 height 10
click at [160, 341] on div "[PHONE_NUMBER] Live | 00:05 ALL TASKS ALL TASKS ACTIVE TASKS TASKS IN WRAP UP" at bounding box center [131, 228] width 200 height 394
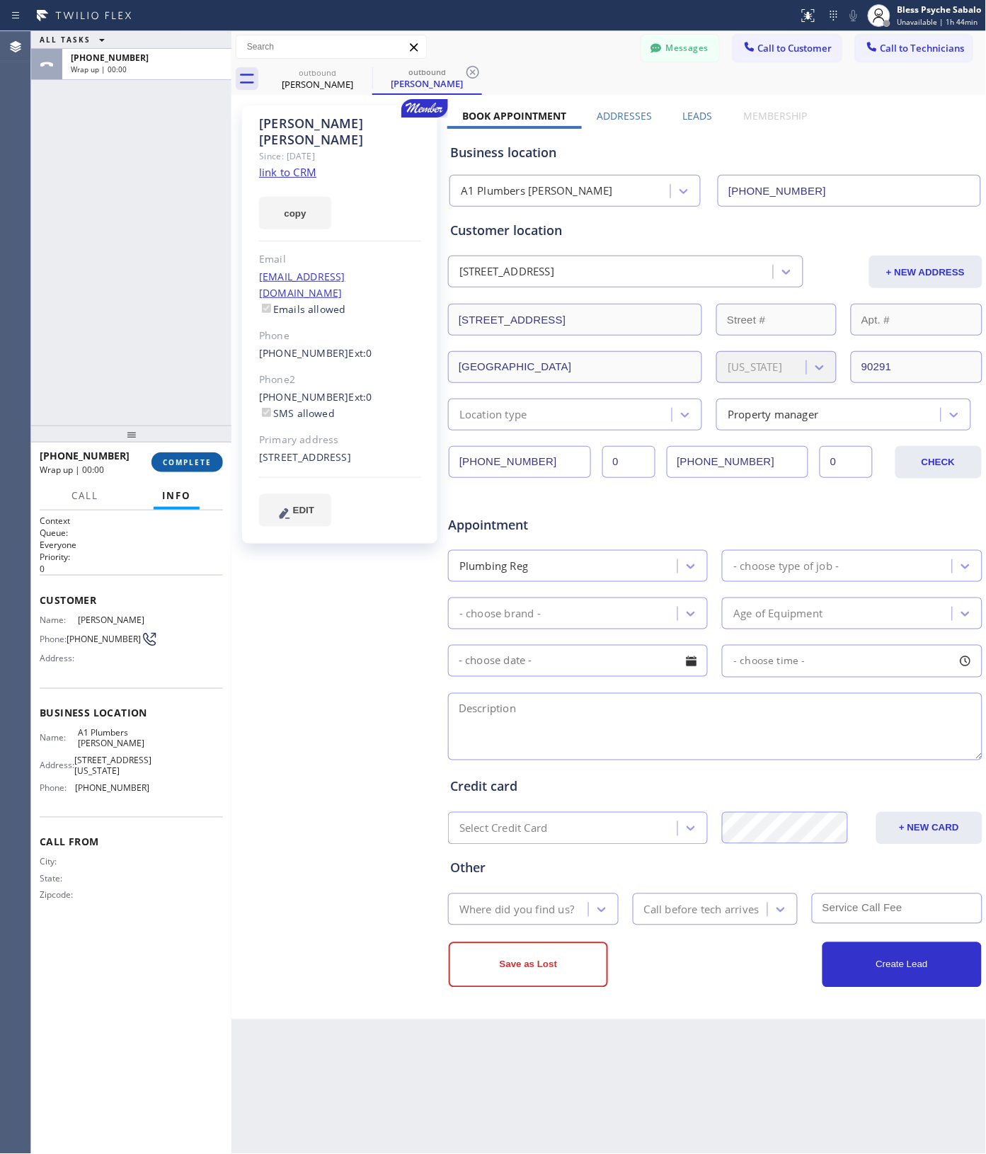
click at [193, 468] on button "COMPLETE" at bounding box center [188, 462] width 72 height 20
click at [281, 600] on div "[PERSON_NAME] Since: [DATE] link to CRM copy Email [EMAIL_ADDRESS][DOMAIN_NAME]…" at bounding box center [341, 557] width 212 height 918
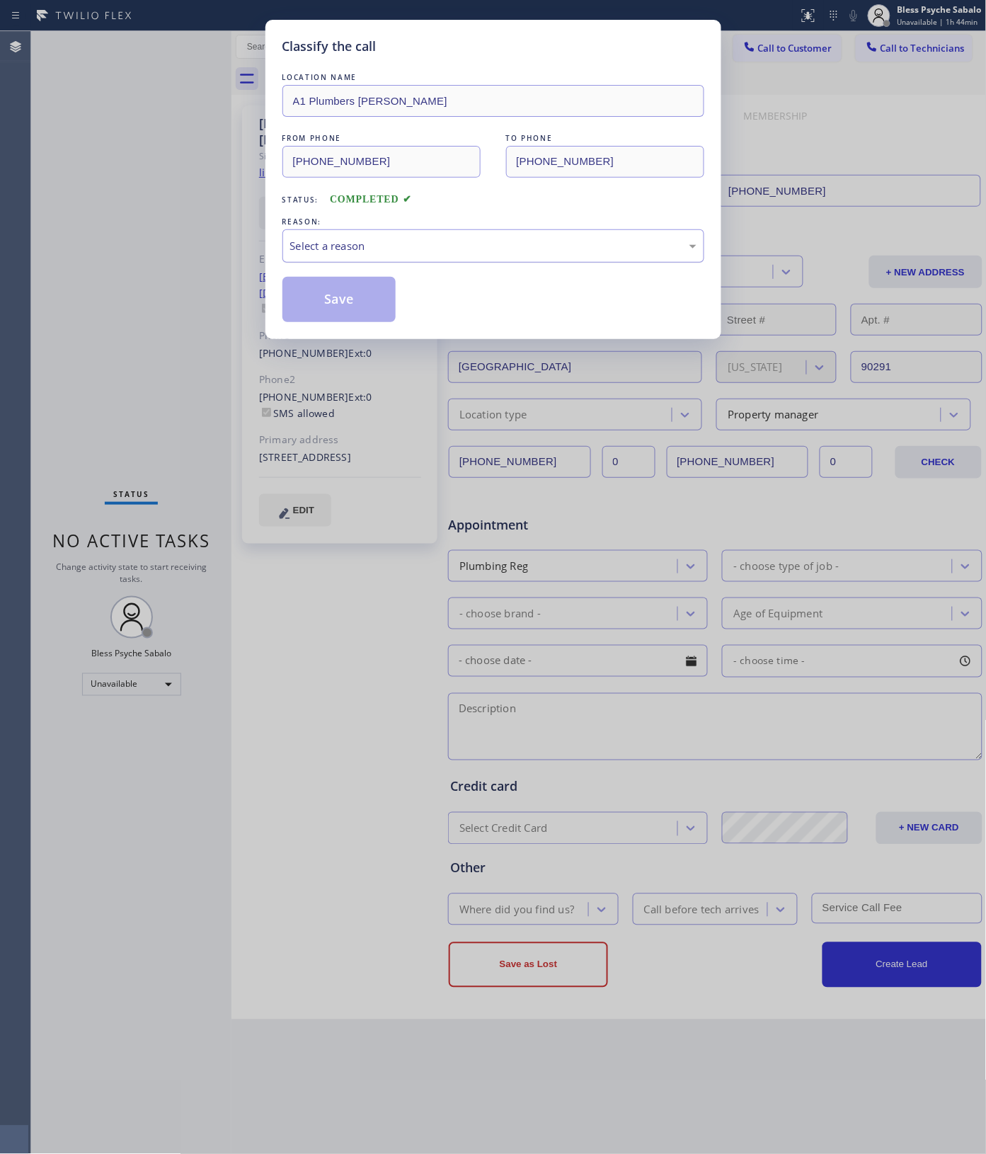
click at [381, 238] on div "Select a reason" at bounding box center [493, 246] width 406 height 16
click at [331, 304] on button "Save" at bounding box center [339, 299] width 114 height 45
click at [207, 316] on div "Classify the call LOCATION NAME A1 Plumbers [PERSON_NAME] FROM PHONE [PHONE_NUM…" at bounding box center [493, 577] width 986 height 1154
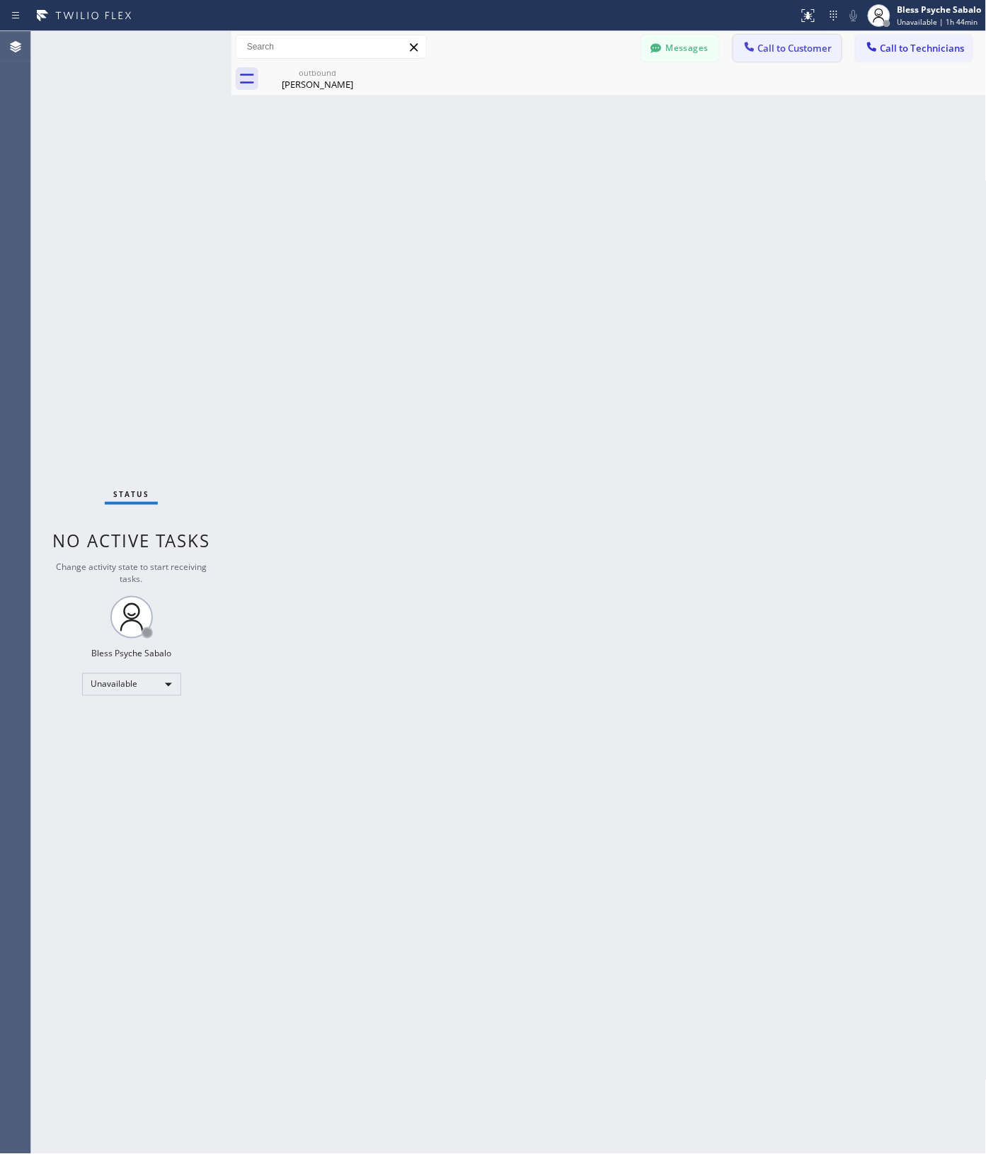
click at [747, 50] on icon at bounding box center [750, 47] width 14 height 14
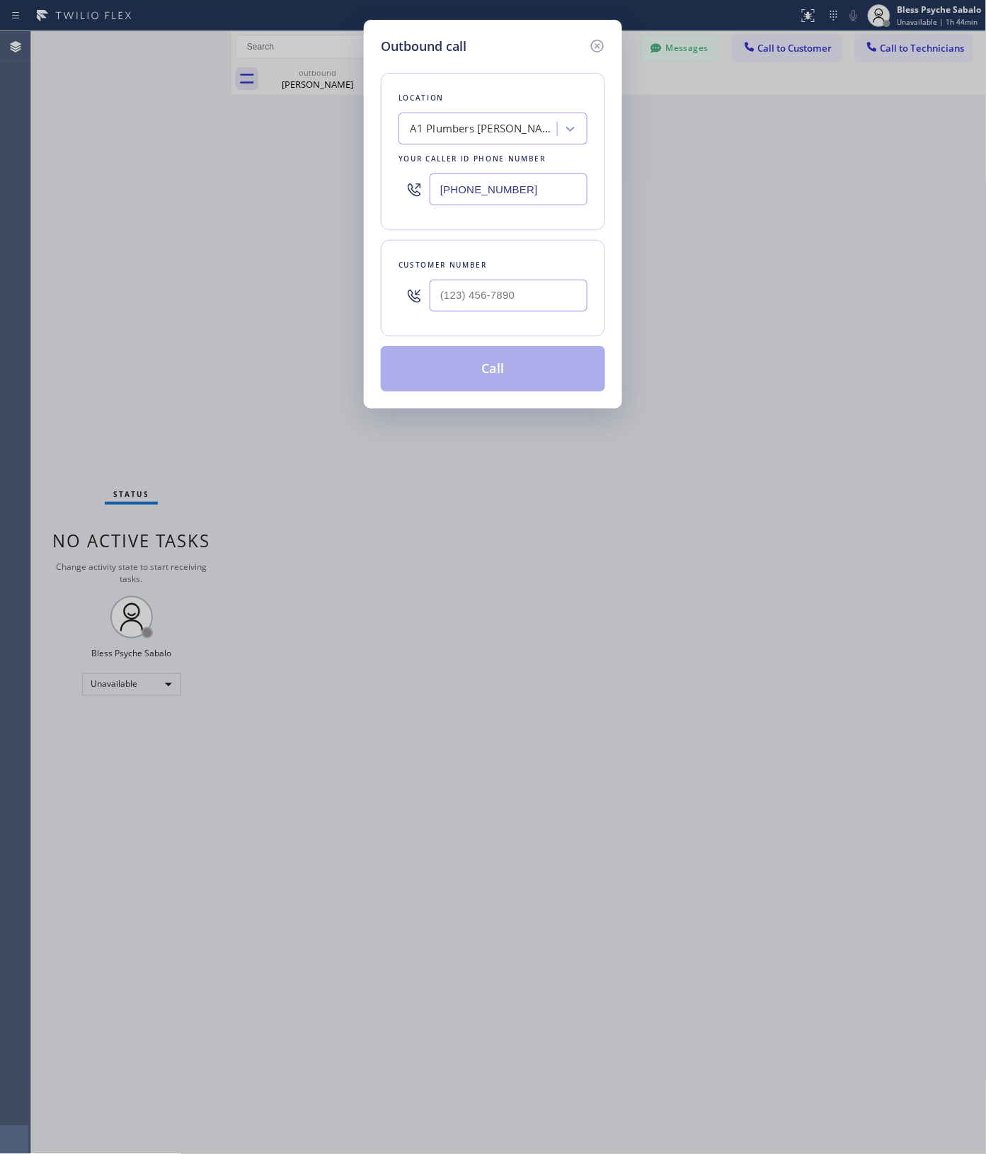
click at [540, 200] on input "[PHONE_NUMBER]" at bounding box center [509, 189] width 158 height 32
click at [518, 289] on input "(___) ___-____" at bounding box center [509, 296] width 158 height 32
paste input "310) 663-2370"
type input "[PHONE_NUMBER]"
click at [519, 375] on button "Call" at bounding box center [493, 368] width 224 height 45
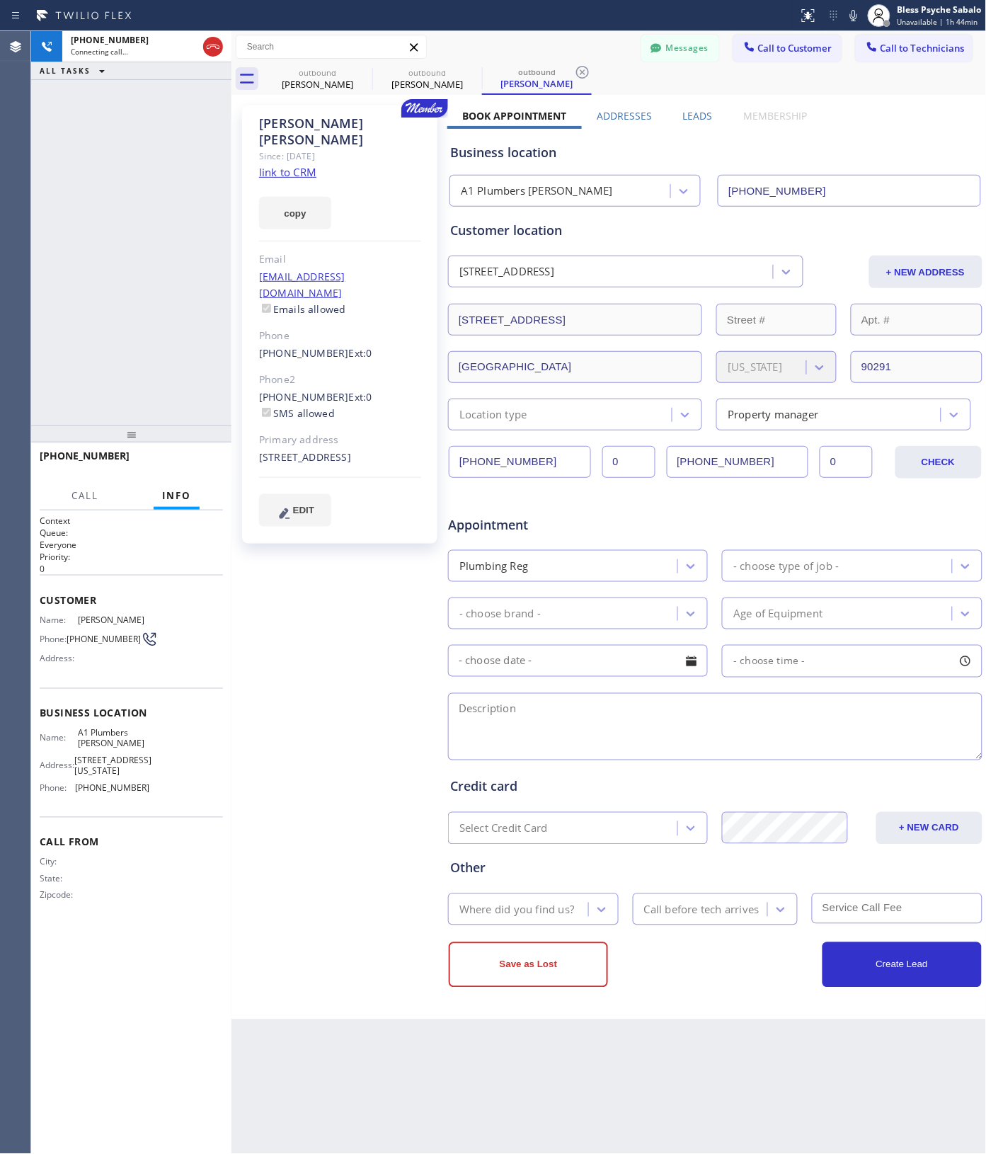
type input "[PHONE_NUMBER]"
click at [653, 55] on icon at bounding box center [656, 48] width 14 height 14
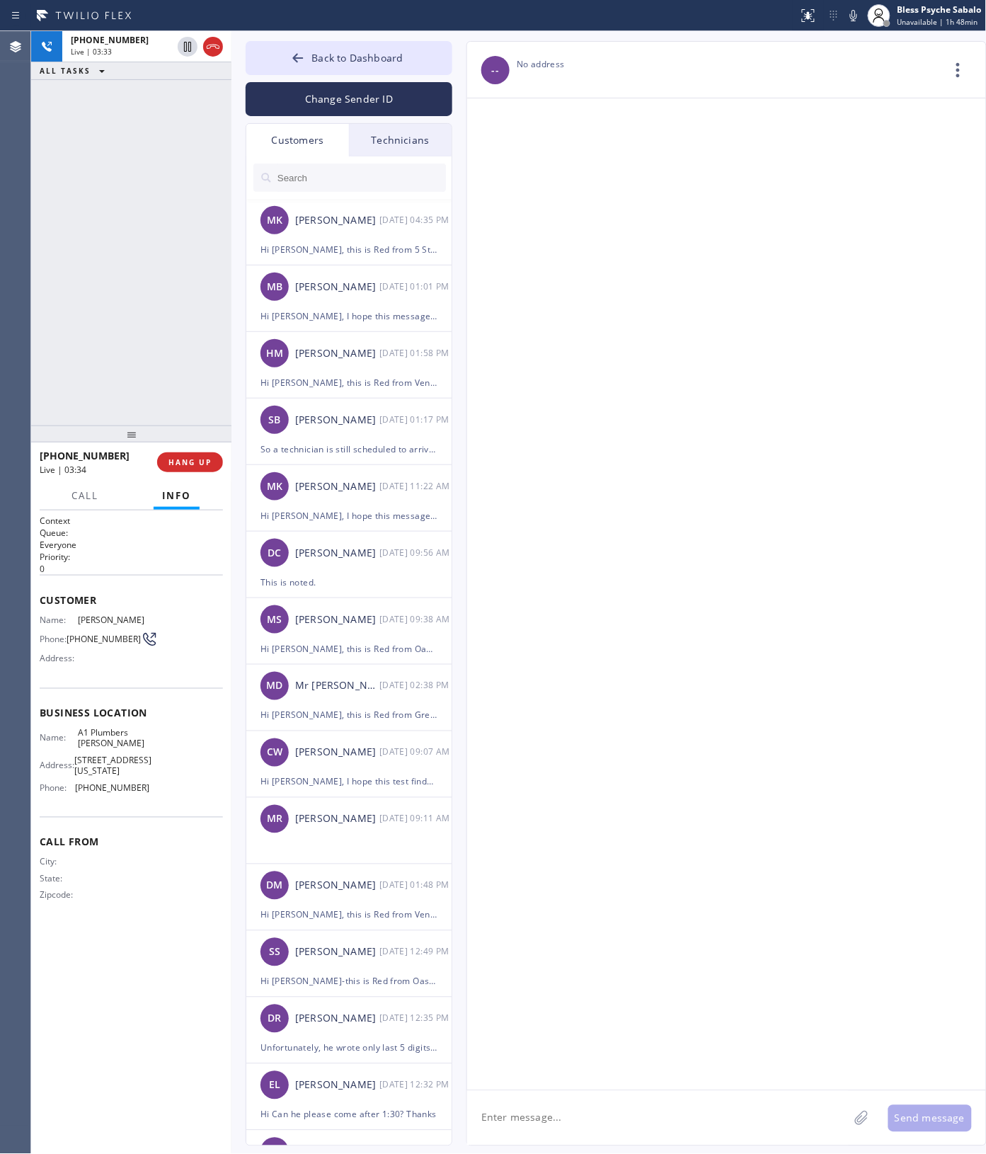
drag, startPoint x: 207, startPoint y: 246, endPoint x: 213, endPoint y: 253, distance: 9.1
click at [207, 246] on div "[PHONE_NUMBER] Live | 03:33 ALL TASKS ALL TASKS ACTIVE TASKS TASKS IN WRAP UP" at bounding box center [131, 228] width 200 height 394
click at [578, 262] on div at bounding box center [726, 594] width 519 height 992
click at [398, 186] on input "text" at bounding box center [361, 178] width 170 height 28
drag, startPoint x: 341, startPoint y: 138, endPoint x: 338, endPoint y: 147, distance: 9.4
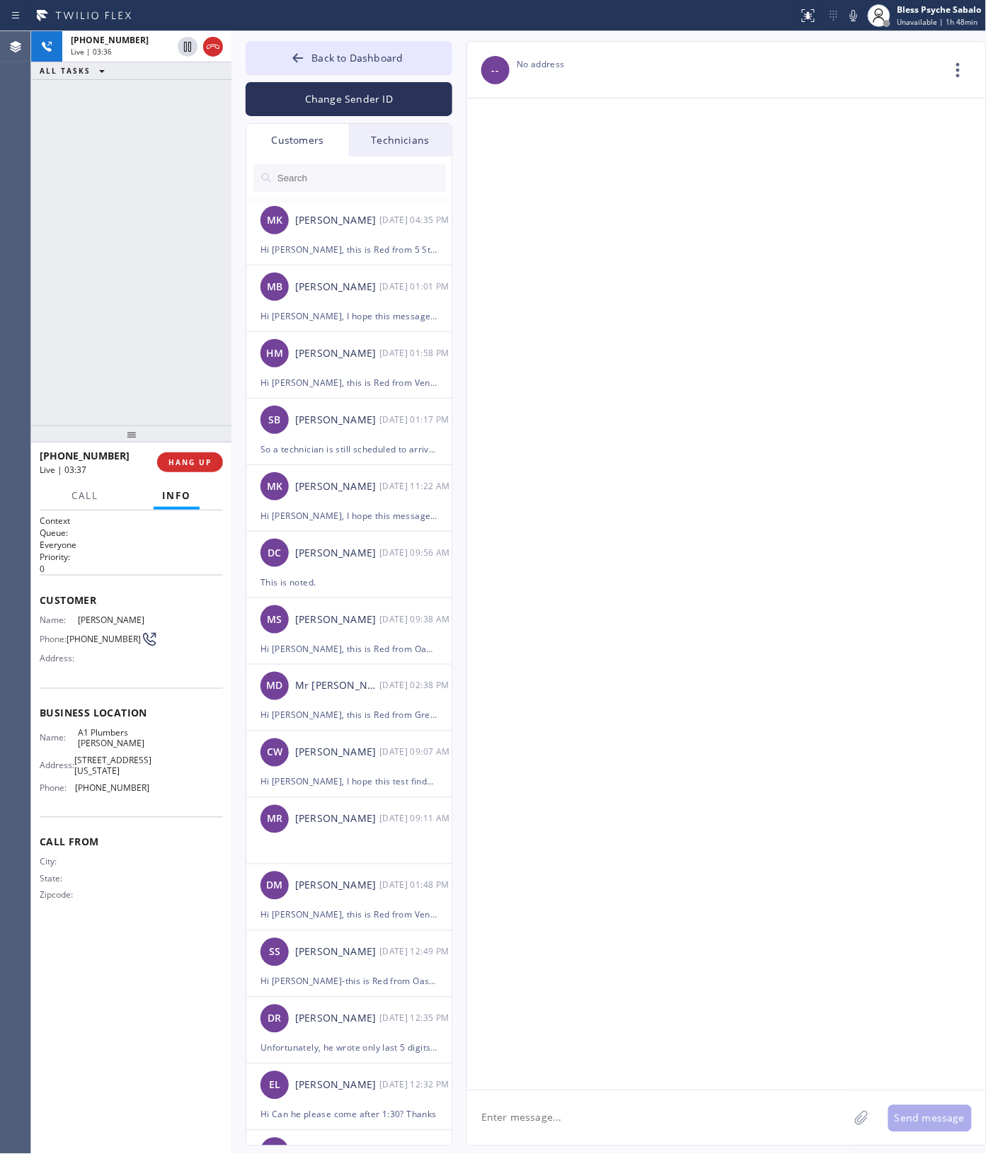
click at [341, 139] on div "Customers" at bounding box center [297, 140] width 103 height 33
drag, startPoint x: 302, startPoint y: 137, endPoint x: 329, endPoint y: 161, distance: 36.6
click at [306, 138] on div "Customers" at bounding box center [297, 140] width 103 height 33
click at [334, 168] on input "text" at bounding box center [361, 178] width 170 height 28
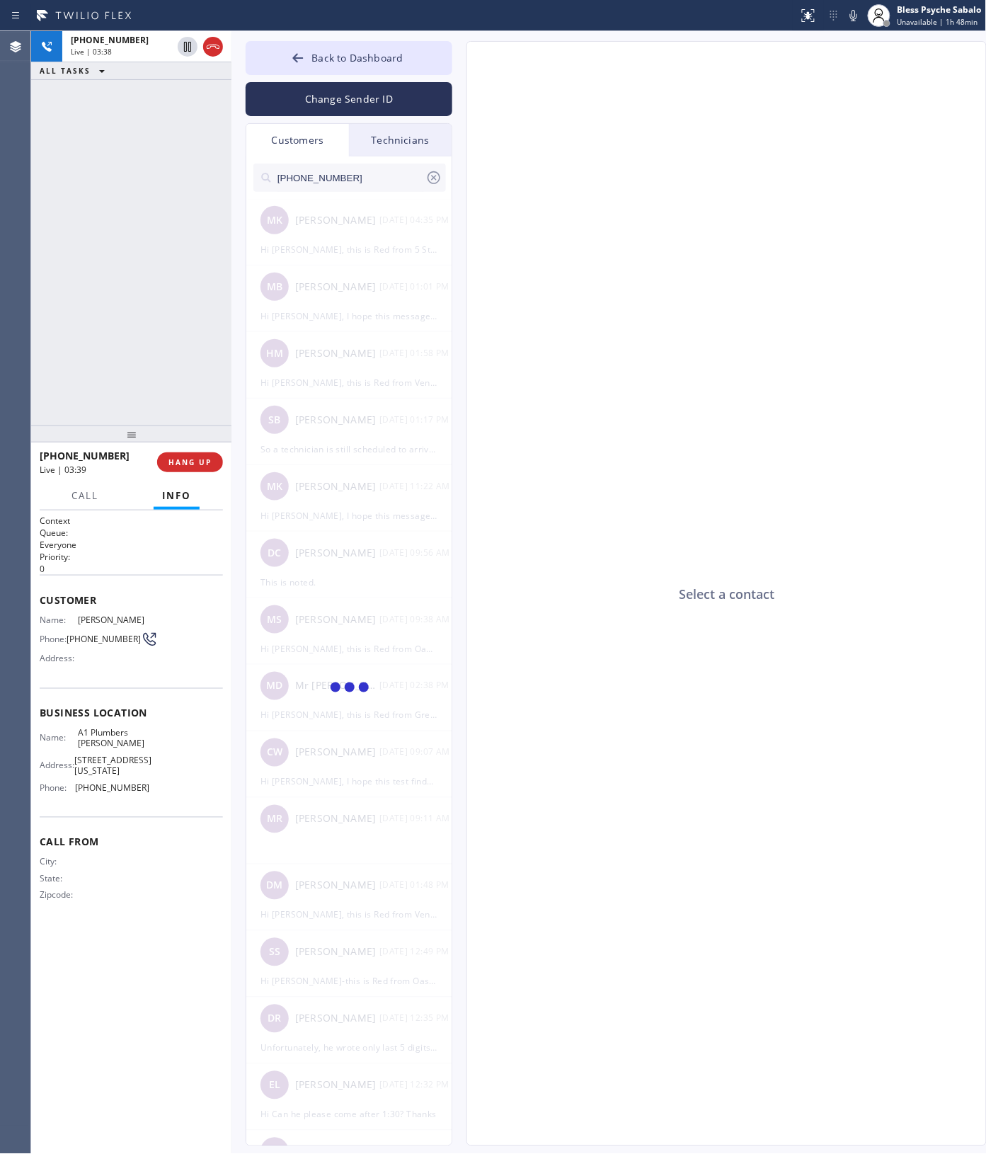
click at [358, 176] on input "[PHONE_NUMBER]" at bounding box center [350, 178] width 149 height 28
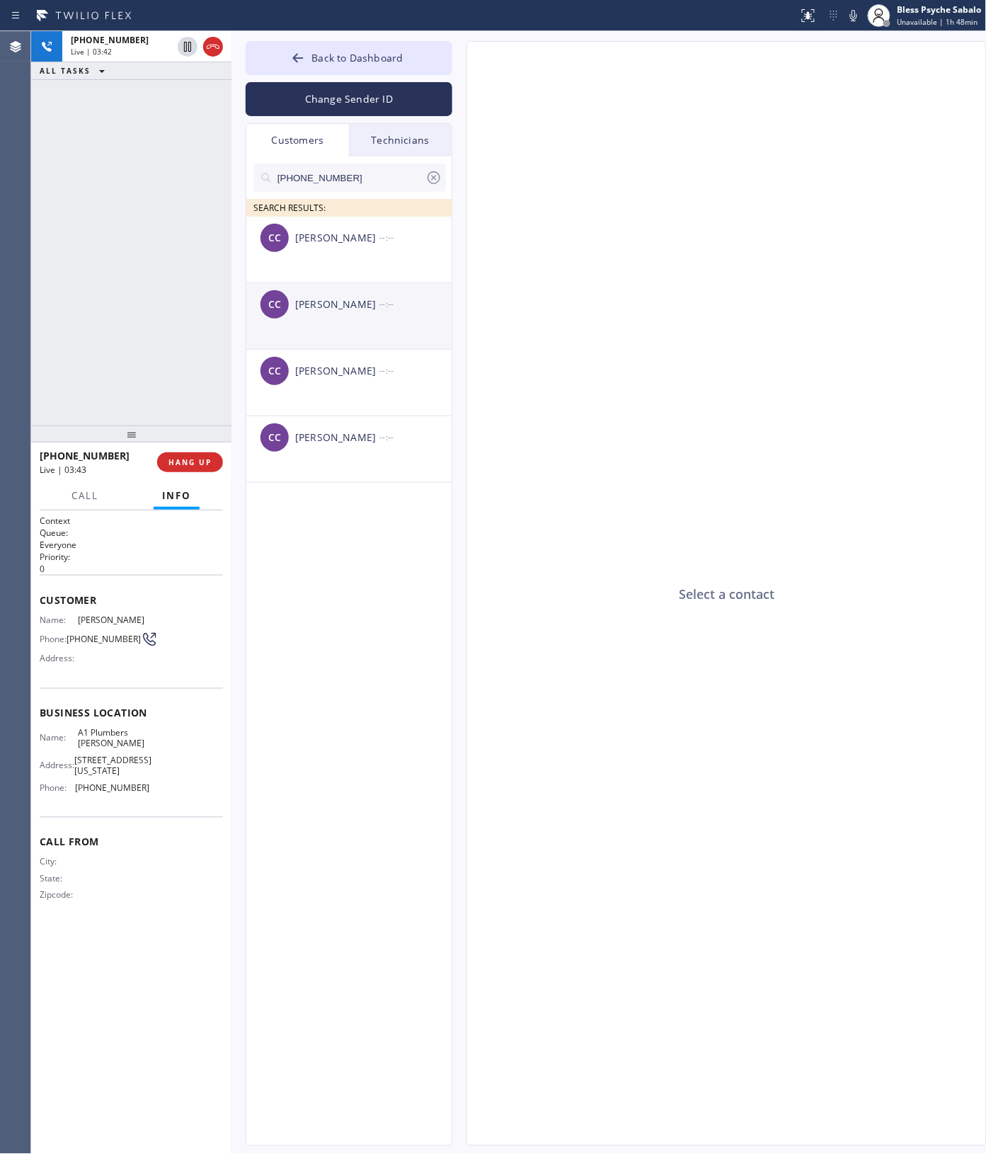
click at [316, 284] on div "CC [PERSON_NAME] --:--" at bounding box center [349, 304] width 207 height 42
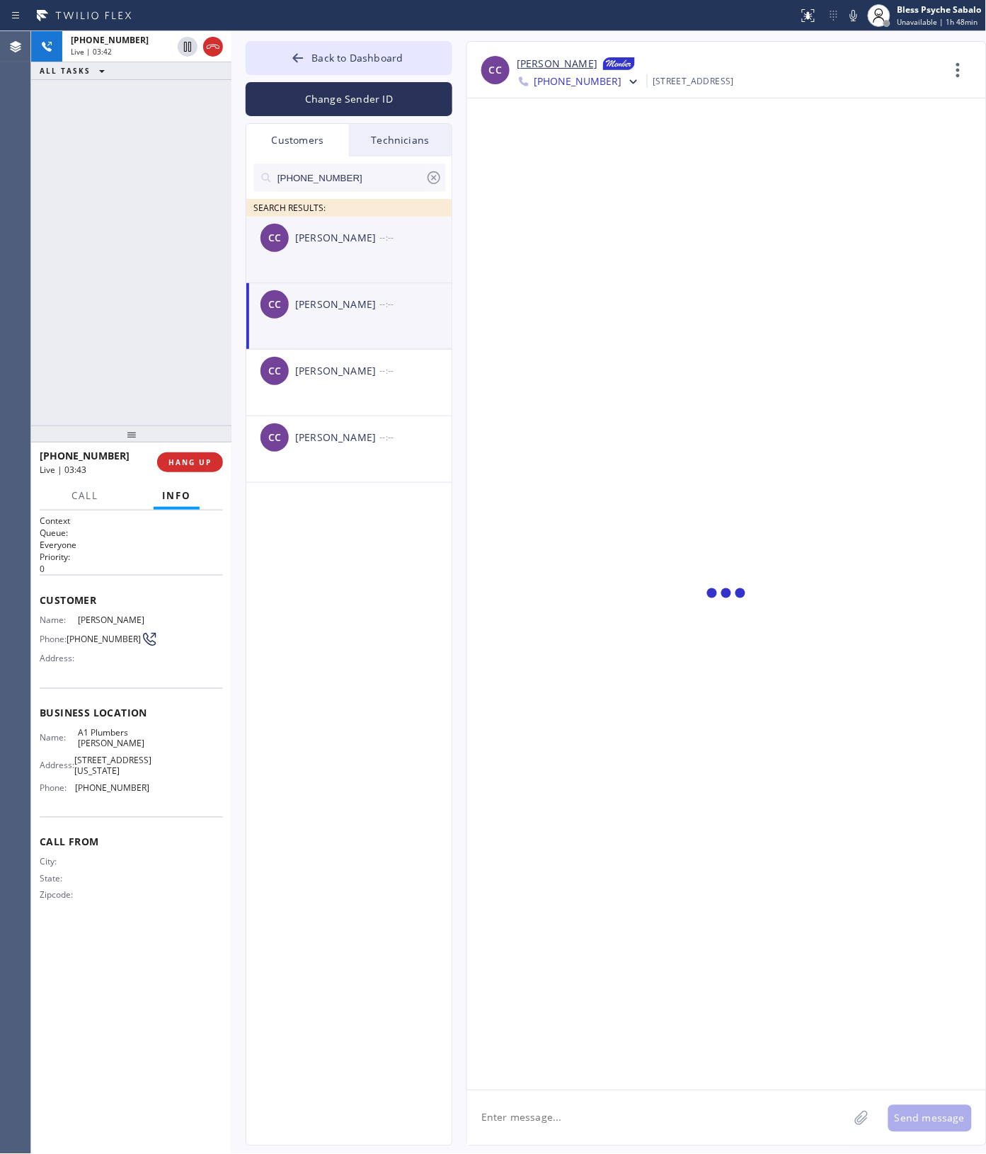
click at [322, 249] on div "CC [PERSON_NAME] --:--" at bounding box center [349, 238] width 207 height 42
click at [857, 1124] on icon at bounding box center [862, 1118] width 14 height 18
click at [526, 263] on div at bounding box center [726, 594] width 519 height 992
click at [853, 1119] on div at bounding box center [861, 1117] width 17 height 17
click at [635, 1128] on textarea at bounding box center [658, 1118] width 382 height 55
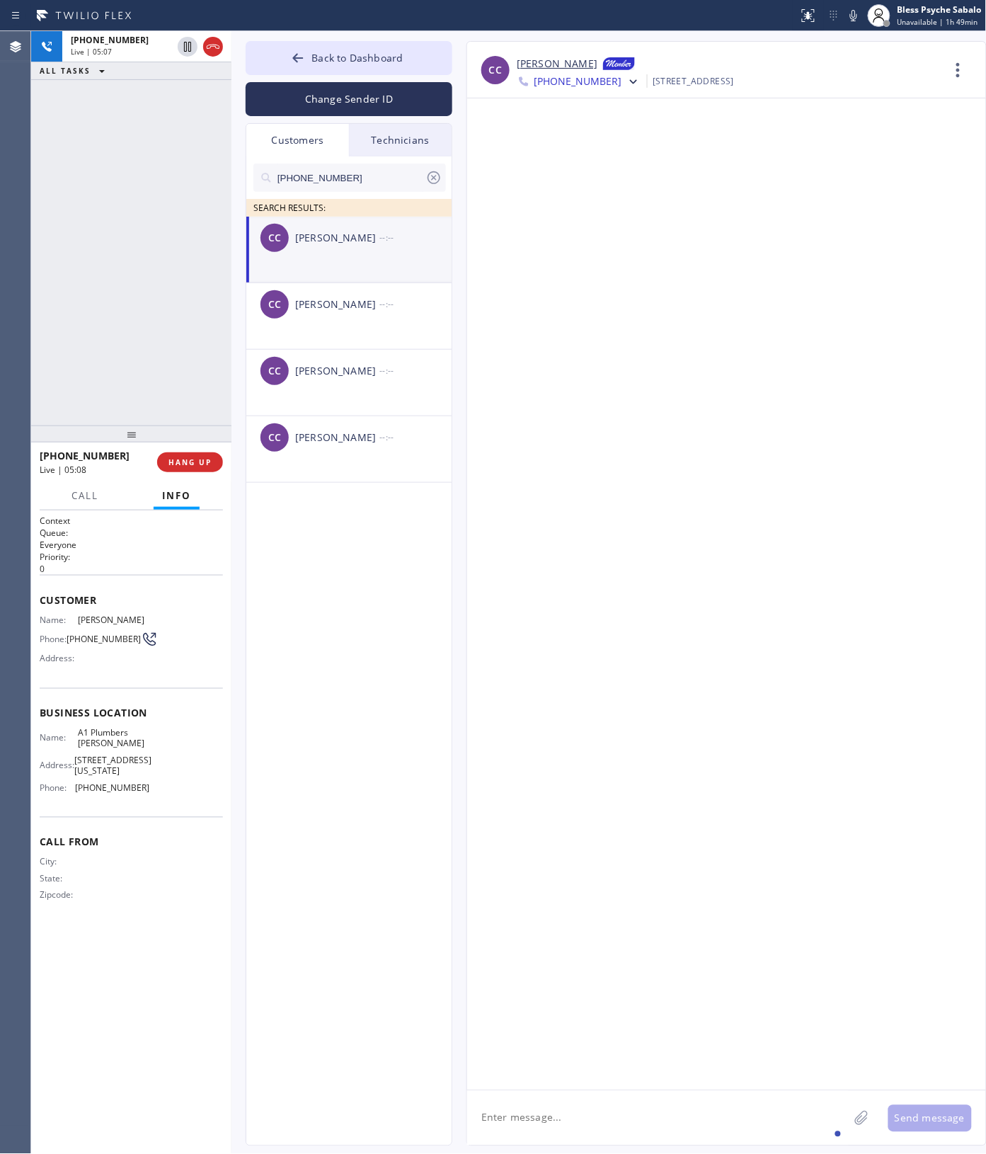
click at [865, 1133] on div at bounding box center [861, 1118] width 25 height 55
click at [864, 1123] on icon at bounding box center [862, 1118] width 14 height 18
click at [859, 1117] on icon at bounding box center [862, 1118] width 14 height 18
click at [797, 304] on div at bounding box center [726, 594] width 519 height 992
drag, startPoint x: 695, startPoint y: 401, endPoint x: 696, endPoint y: 389, distance: 12.1
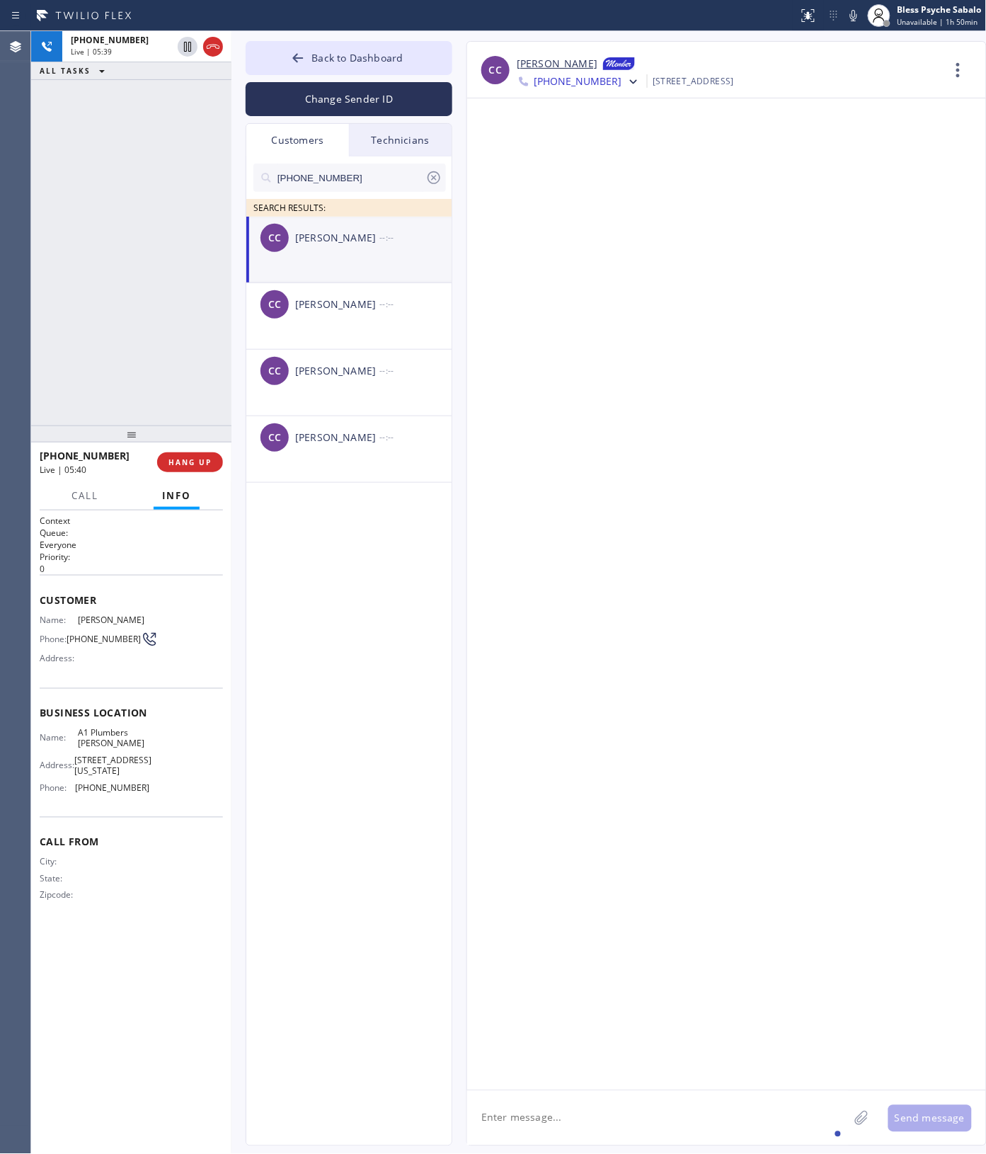
click at [695, 400] on div at bounding box center [726, 594] width 519 height 992
click at [593, 1120] on textarea at bounding box center [658, 1118] width 382 height 55
click at [599, 1112] on textarea at bounding box center [658, 1118] width 382 height 55
drag, startPoint x: 609, startPoint y: 673, endPoint x: 668, endPoint y: 918, distance: 251.9
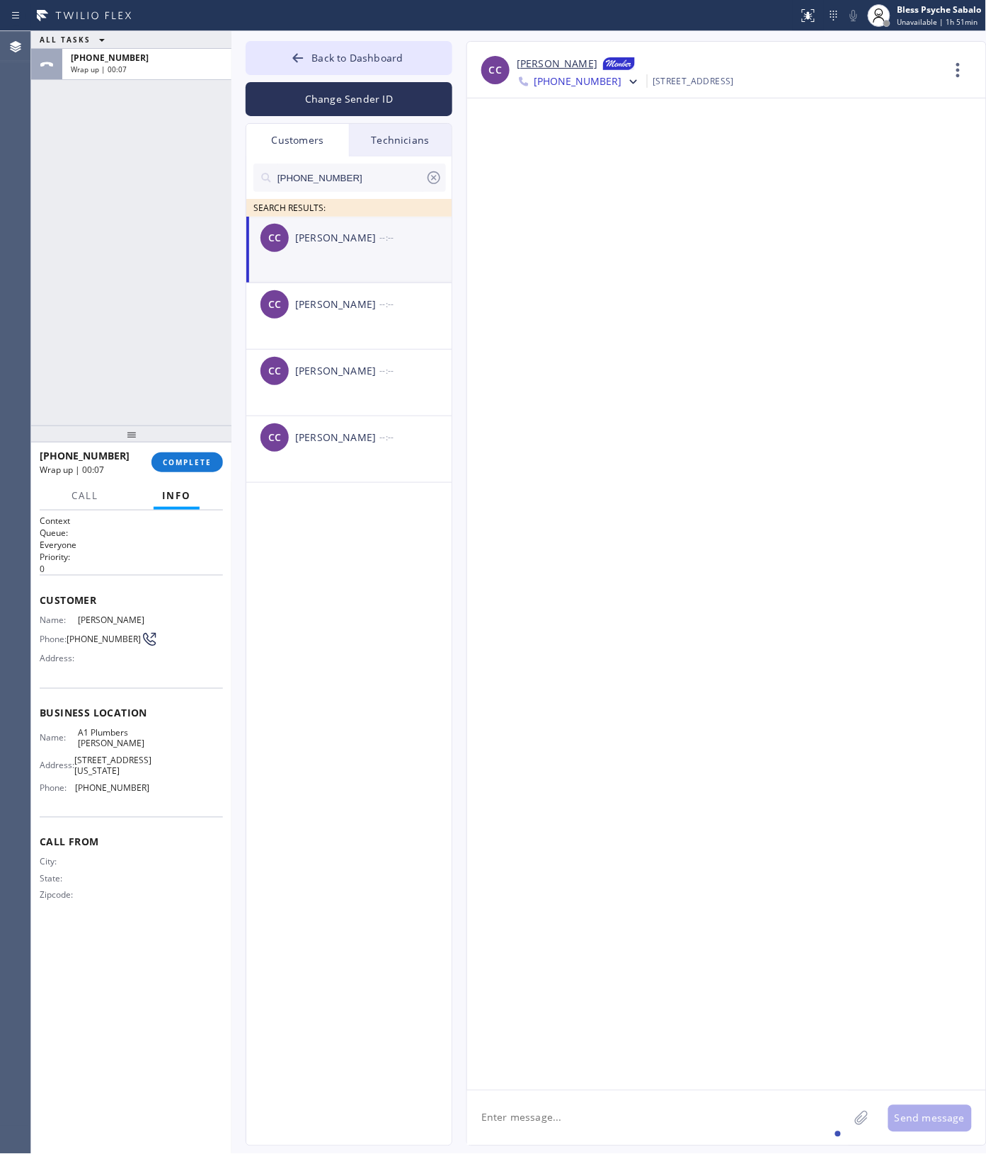
click at [609, 670] on div at bounding box center [726, 594] width 519 height 992
click at [861, 1114] on icon at bounding box center [862, 1118] width 14 height 18
click at [716, 1102] on div "100 %" at bounding box center [670, 1118] width 407 height 55
click at [915, 1116] on button "Send message" at bounding box center [931, 1118] width 84 height 27
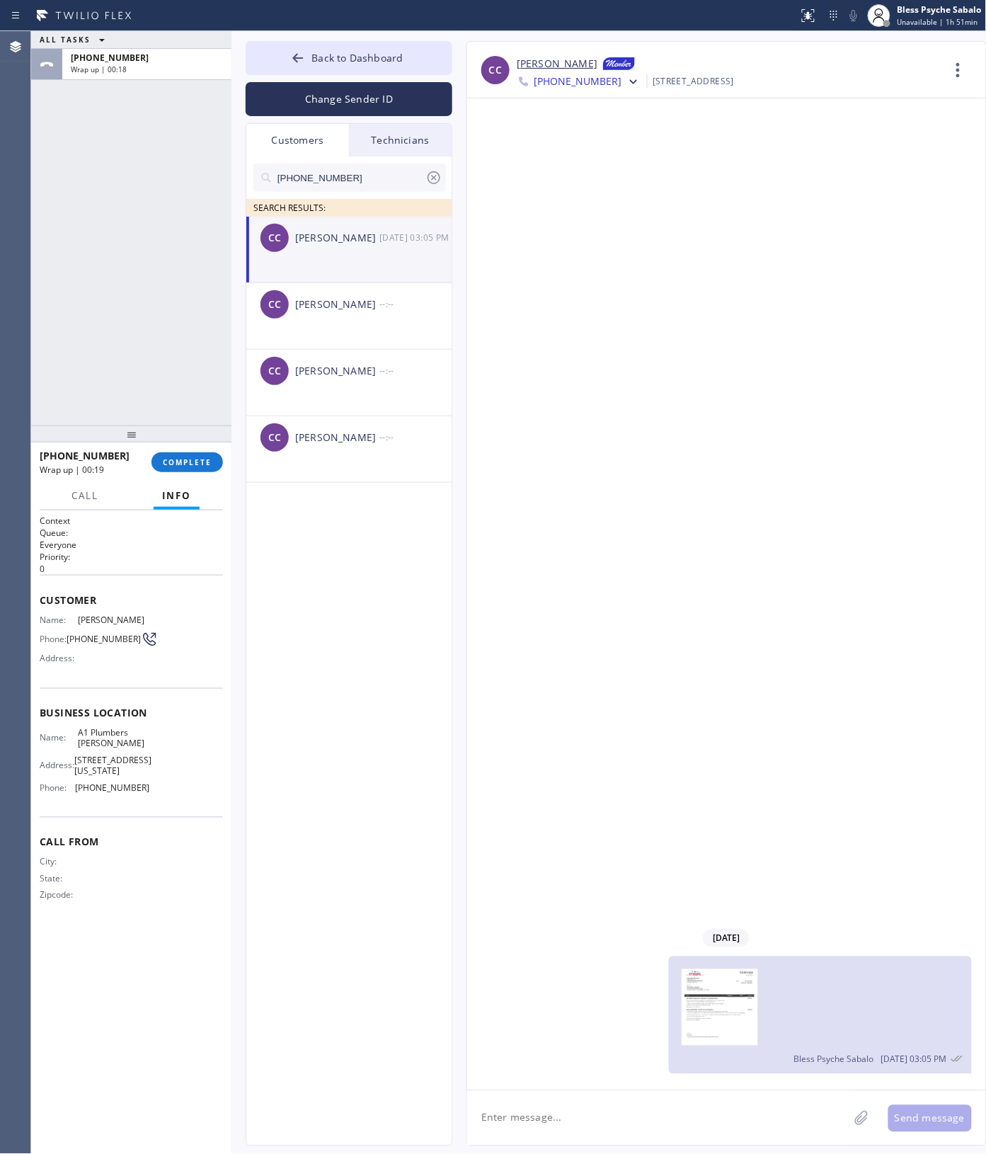
click at [549, 1122] on textarea at bounding box center [658, 1118] width 382 height 55
drag, startPoint x: 631, startPoint y: 1124, endPoint x: 659, endPoint y: 1126, distance: 28.4
click at [659, 1126] on textarea "HI [PERSON_NAME], this is Red from 5 star pl" at bounding box center [670, 1118] width 407 height 55
paste textarea "umbing"
drag, startPoint x: 807, startPoint y: 1116, endPoint x: 865, endPoint y: 1121, distance: 58.3
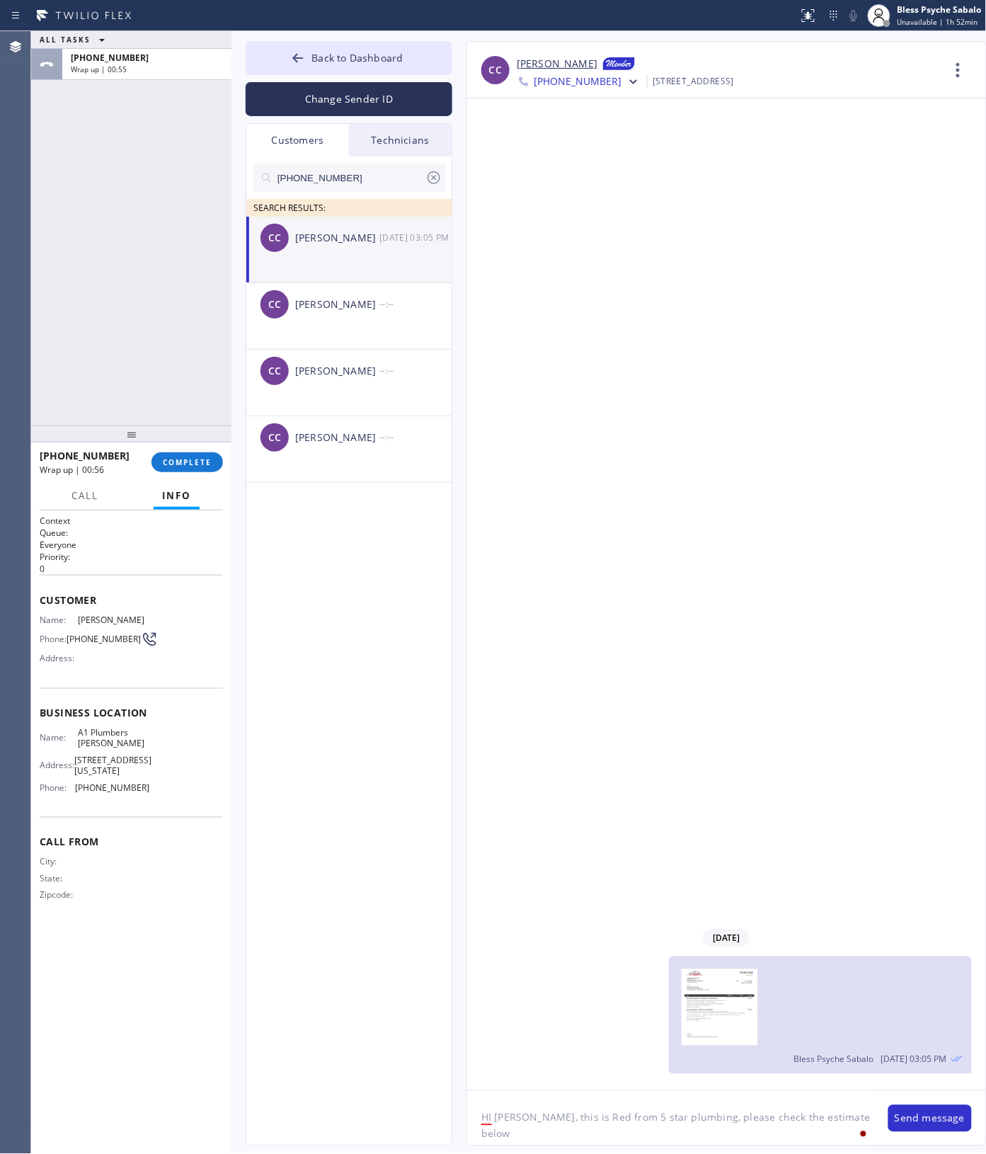
click at [865, 1121] on textarea "HI [PERSON_NAME], this is Red from 5 star plumbing, please check the estimate b…" at bounding box center [670, 1118] width 407 height 55
type textarea "HI [PERSON_NAME], this is Red from 5 star plumbing, please check the estimate."
click at [922, 1126] on button "Send message" at bounding box center [931, 1118] width 84 height 27
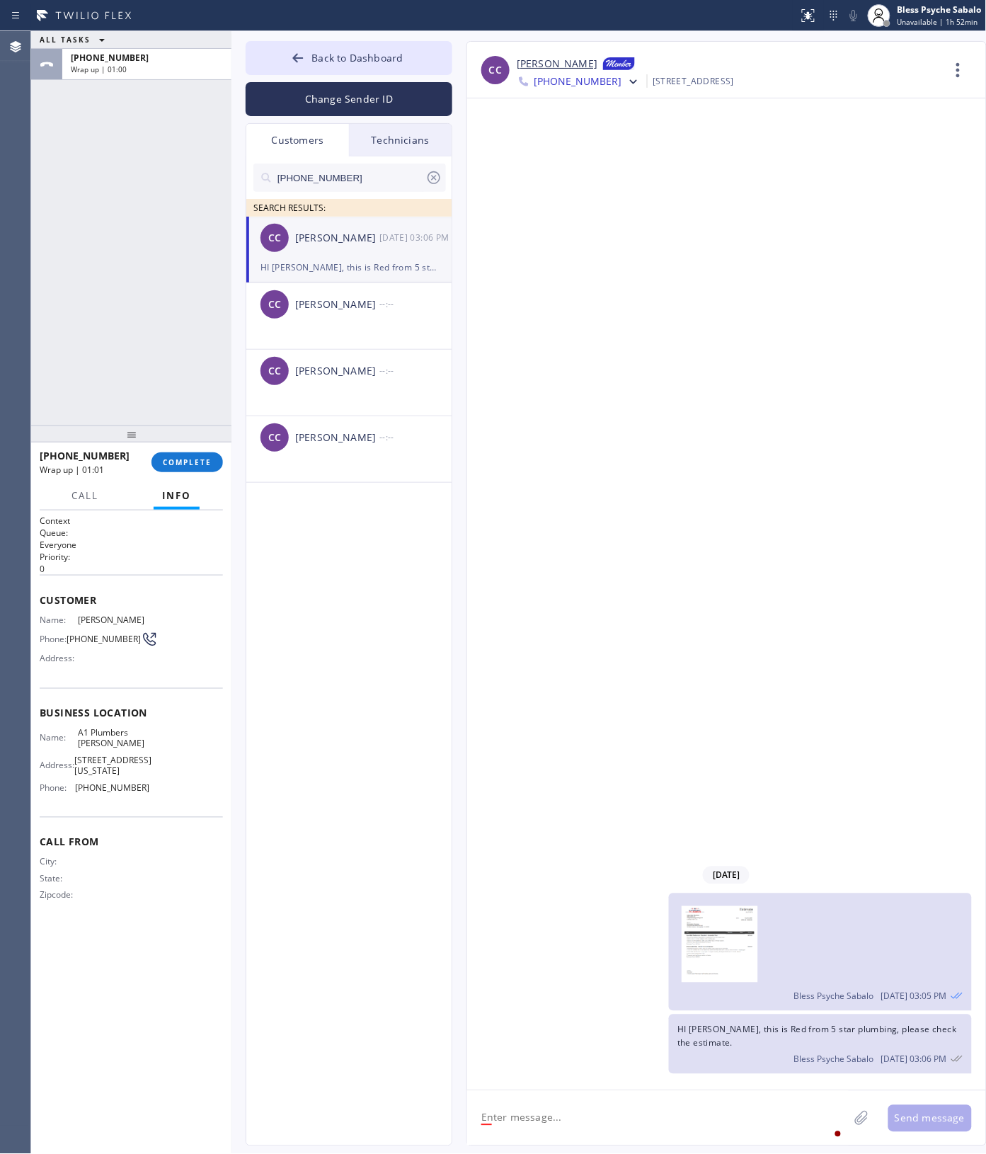
click at [639, 760] on div "[DATE] Bless Psyche Sabalo [DATE] 03:05 PM HI [PERSON_NAME], this is Red from 5…" at bounding box center [726, 594] width 519 height 992
click at [705, 586] on div "[DATE] Bless Psyche Sabalo [DATE] 03:05 PM HI [PERSON_NAME], this is Red from 5…" at bounding box center [726, 594] width 519 height 992
click at [178, 455] on button "COMPLETE" at bounding box center [188, 462] width 72 height 20
click at [145, 369] on div "ALL TASKS ALL TASKS ACTIVE TASKS TASKS IN WRAP UP [PHONE_NUMBER] Wrap up | 01:57" at bounding box center [131, 228] width 200 height 394
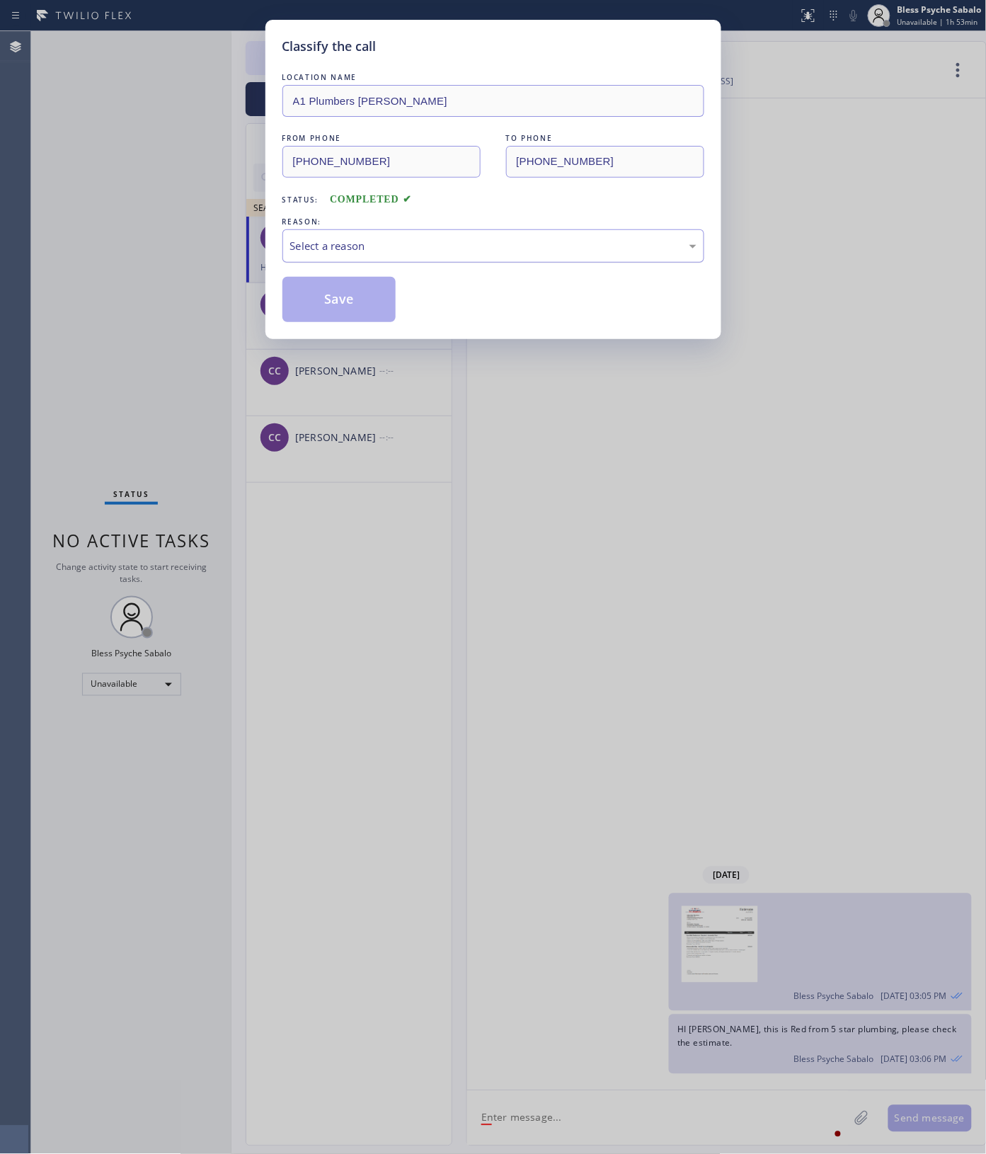
drag, startPoint x: 391, startPoint y: 241, endPoint x: 396, endPoint y: 257, distance: 16.6
click at [391, 242] on div "Select a reason" at bounding box center [493, 246] width 406 height 16
click at [348, 314] on button "Save" at bounding box center [339, 299] width 114 height 45
click at [513, 478] on div "Classify the call LOCATION NAME A1 Plumbers [PERSON_NAME] FROM PHONE [PHONE_NUM…" at bounding box center [493, 577] width 986 height 1154
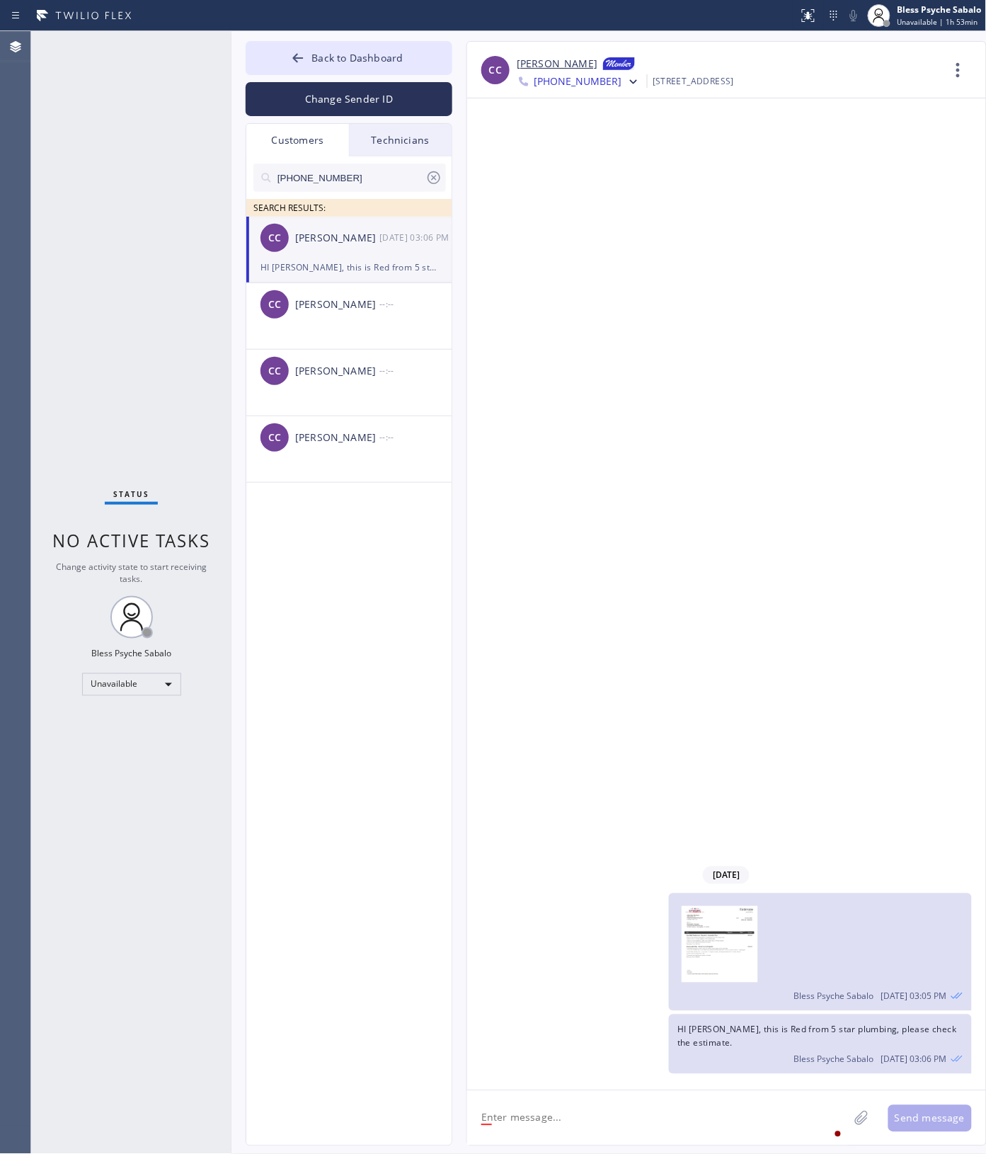
click at [565, 674] on div "[DATE] Bless Psyche Sabalo [DATE] 03:05 PM HI [PERSON_NAME], this is Red from 5…" at bounding box center [726, 594] width 519 height 992
click at [498, 748] on div "[DATE] Bless Psyche Sabalo [DATE] 03:05 PM HI [PERSON_NAME], this is Red from 5…" at bounding box center [726, 594] width 519 height 992
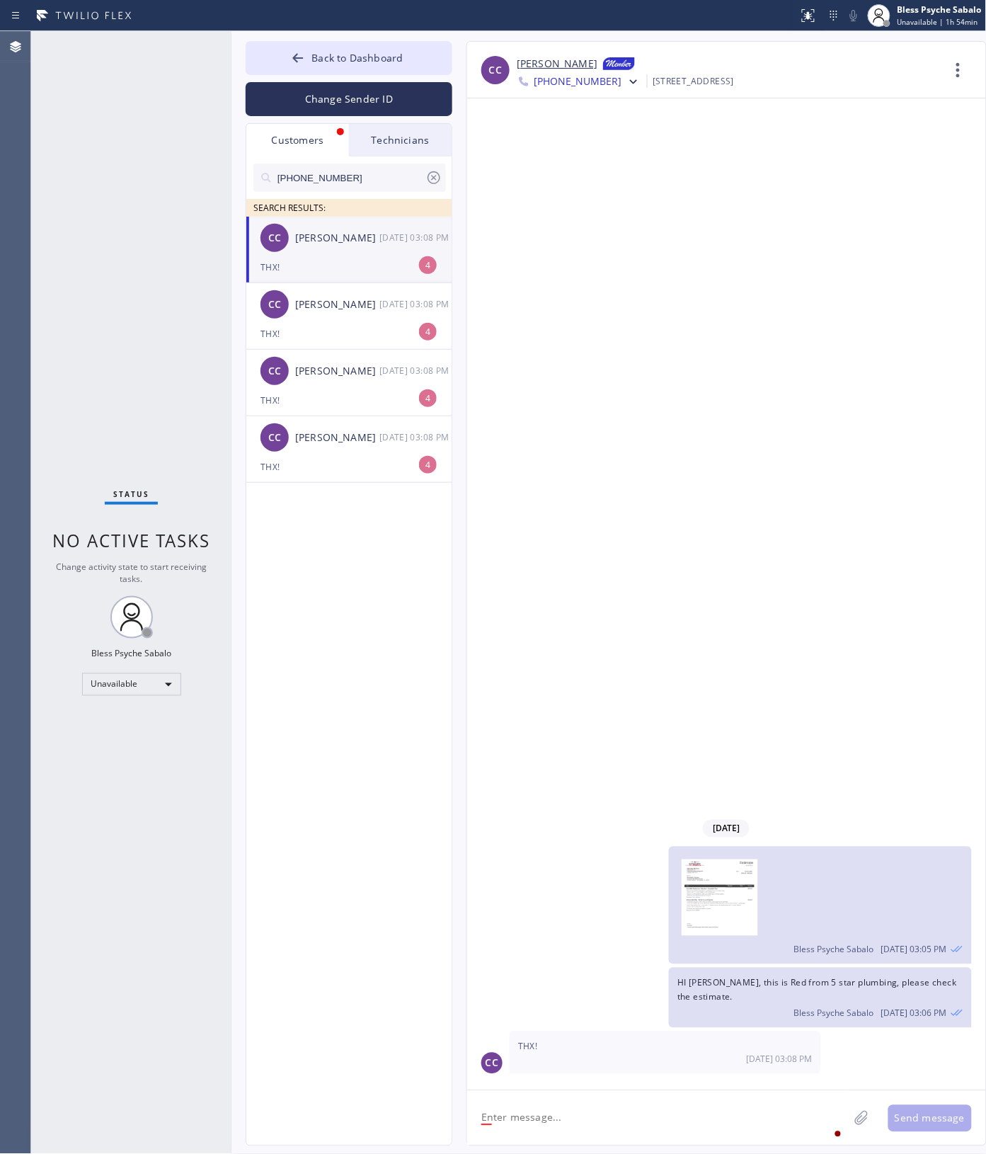
click at [682, 1095] on textarea at bounding box center [658, 1118] width 382 height 55
click at [656, 1109] on textarea at bounding box center [658, 1118] width 382 height 55
click at [656, 1108] on textarea at bounding box center [658, 1118] width 382 height 55
drag, startPoint x: 483, startPoint y: 471, endPoint x: 397, endPoint y: 288, distance: 201.7
click at [484, 471] on div "[DATE] Bless Psyche Sabalo [DATE] 03:05 PM HI [PERSON_NAME], this is Red from 5…" at bounding box center [726, 594] width 519 height 992
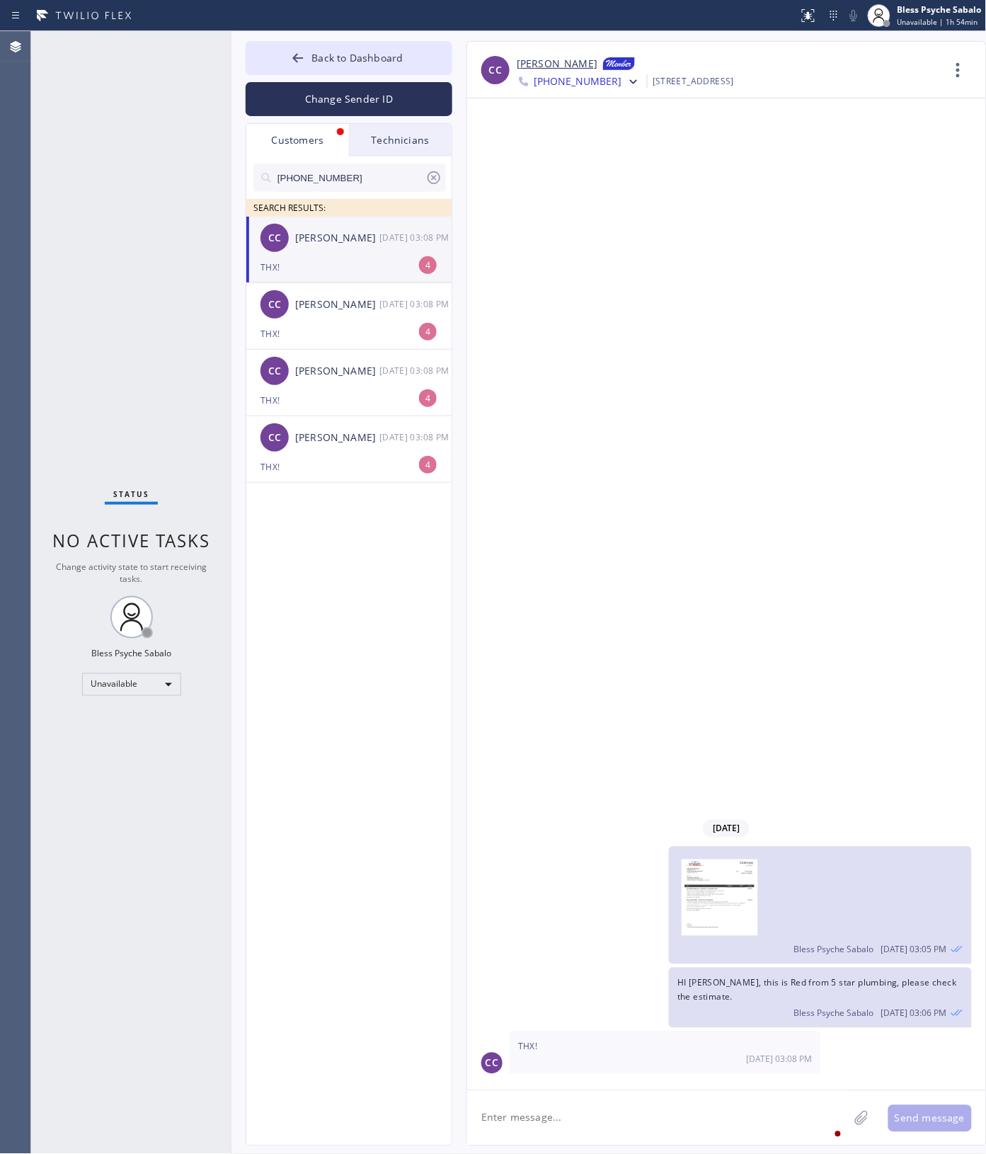
click at [409, 144] on div "Technicians" at bounding box center [400, 140] width 103 height 33
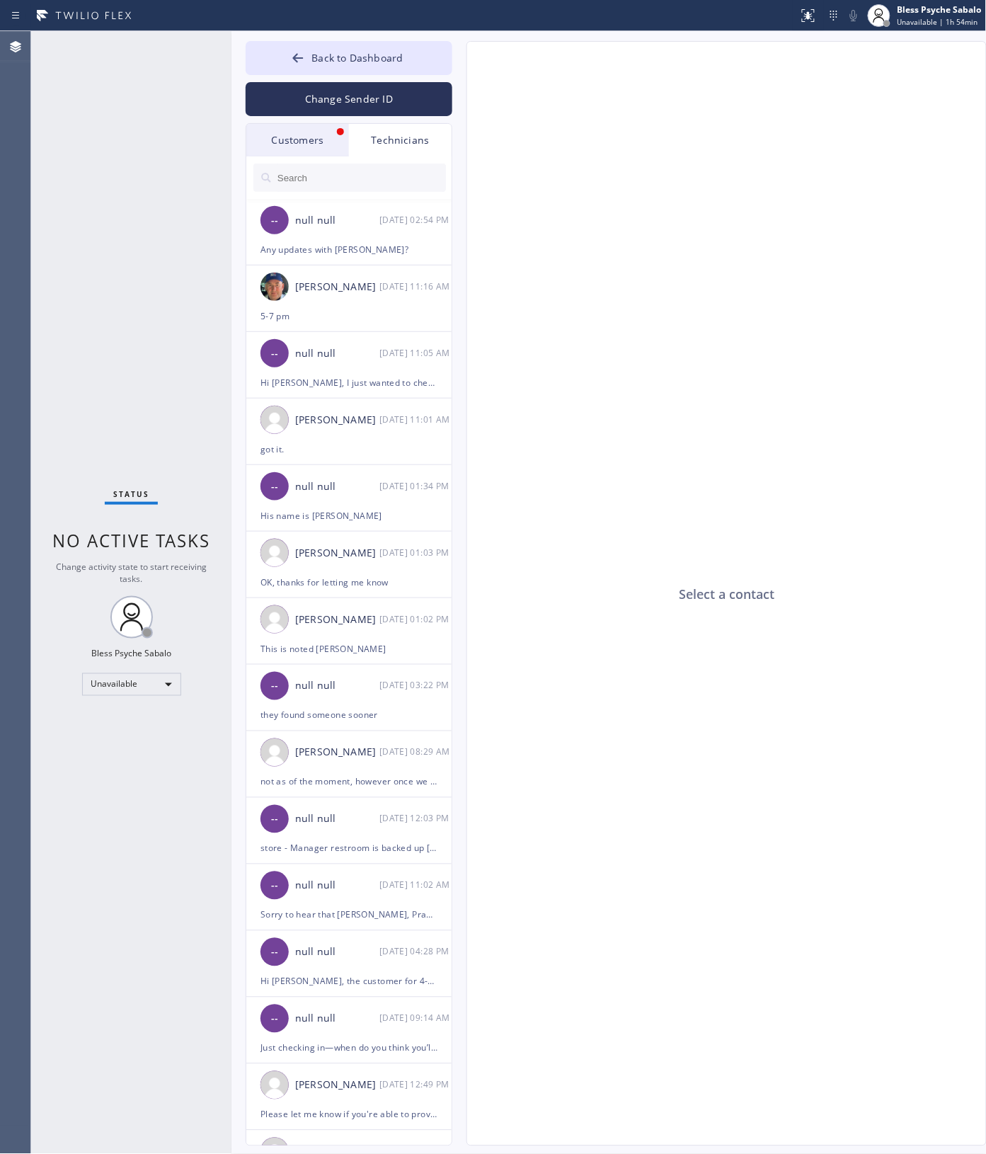
click at [309, 143] on div "Customers" at bounding box center [297, 140] width 103 height 33
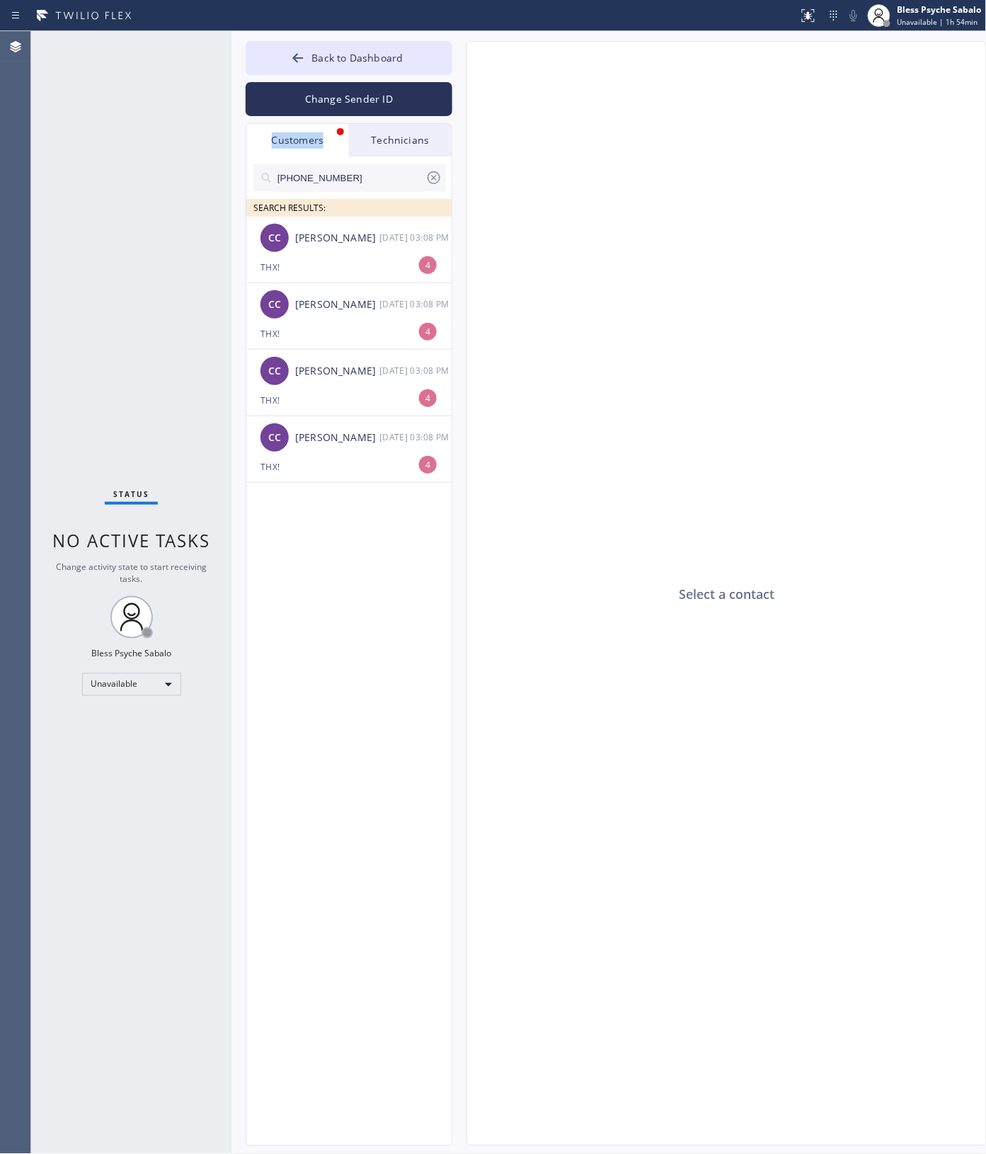
click at [309, 143] on div "Customers" at bounding box center [297, 140] width 103 height 33
click at [320, 239] on div "[PERSON_NAME]" at bounding box center [337, 238] width 84 height 16
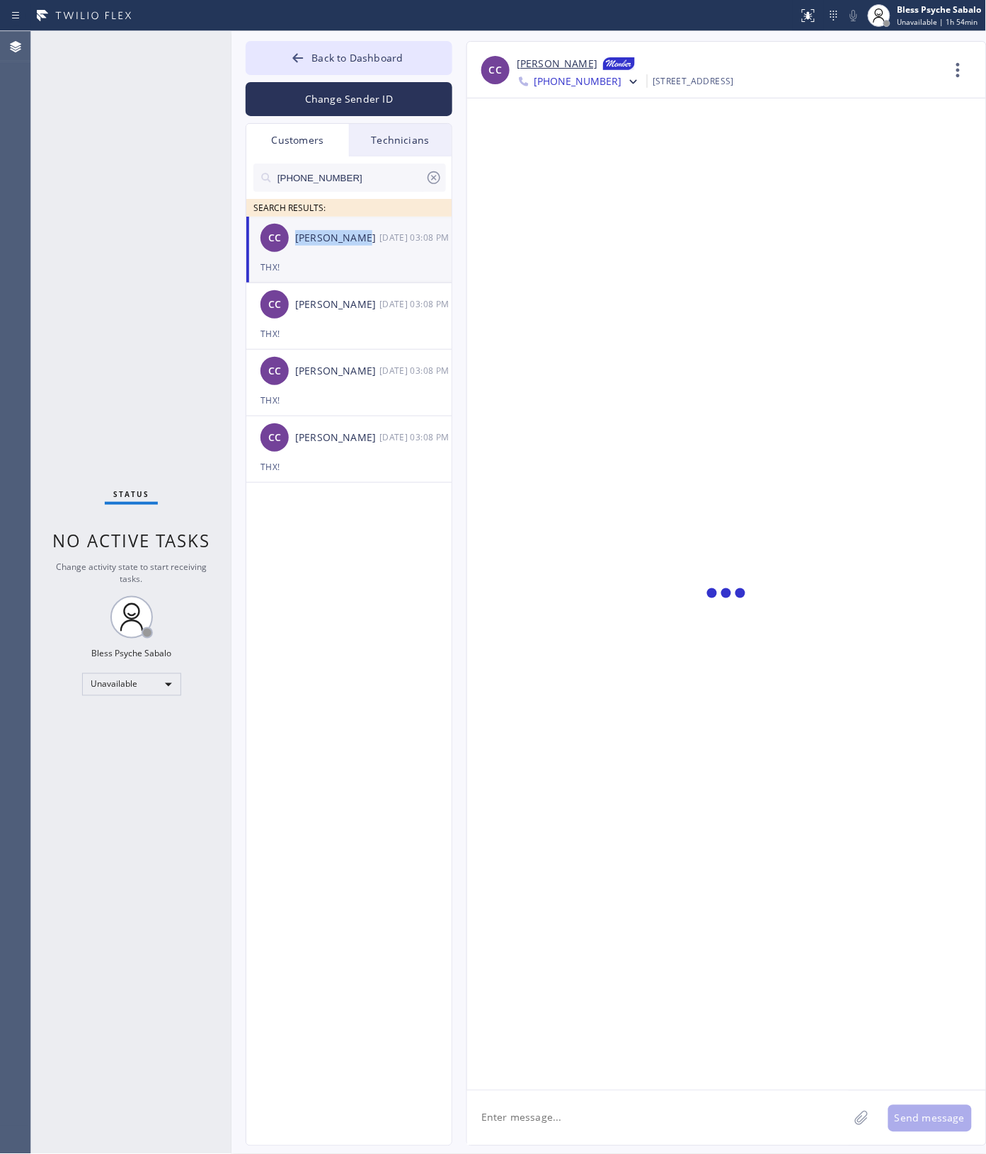
click at [320, 239] on div "[PERSON_NAME]" at bounding box center [337, 238] width 84 height 16
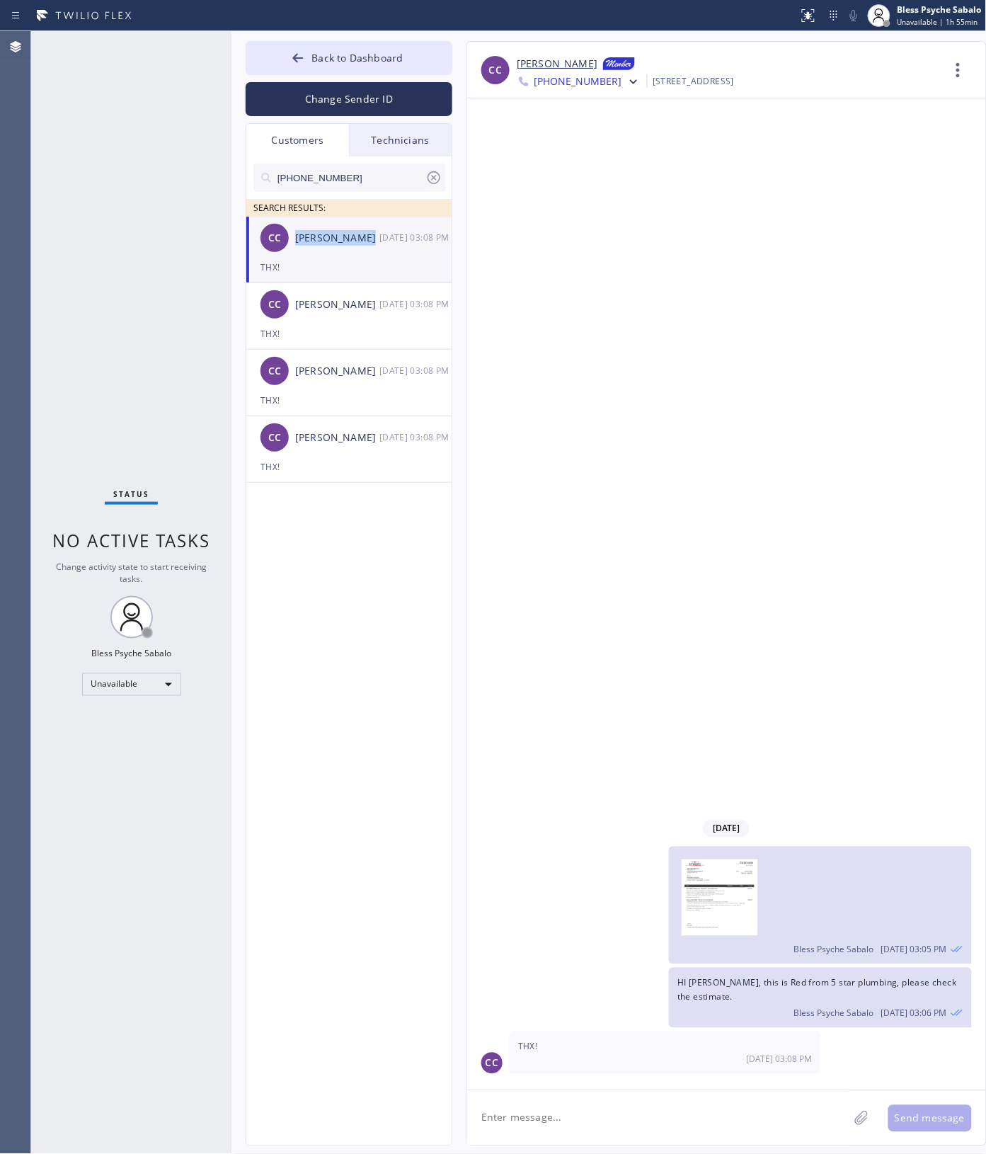
click at [658, 1101] on textarea at bounding box center [658, 1118] width 382 height 55
click at [471, 319] on div "[DATE] Bless Psyche Sabalo [DATE] 03:05 PM HI [PERSON_NAME], this is Red from 5…" at bounding box center [726, 594] width 519 height 992
click at [354, 52] on span "Back to Dashboard" at bounding box center [357, 57] width 91 height 13
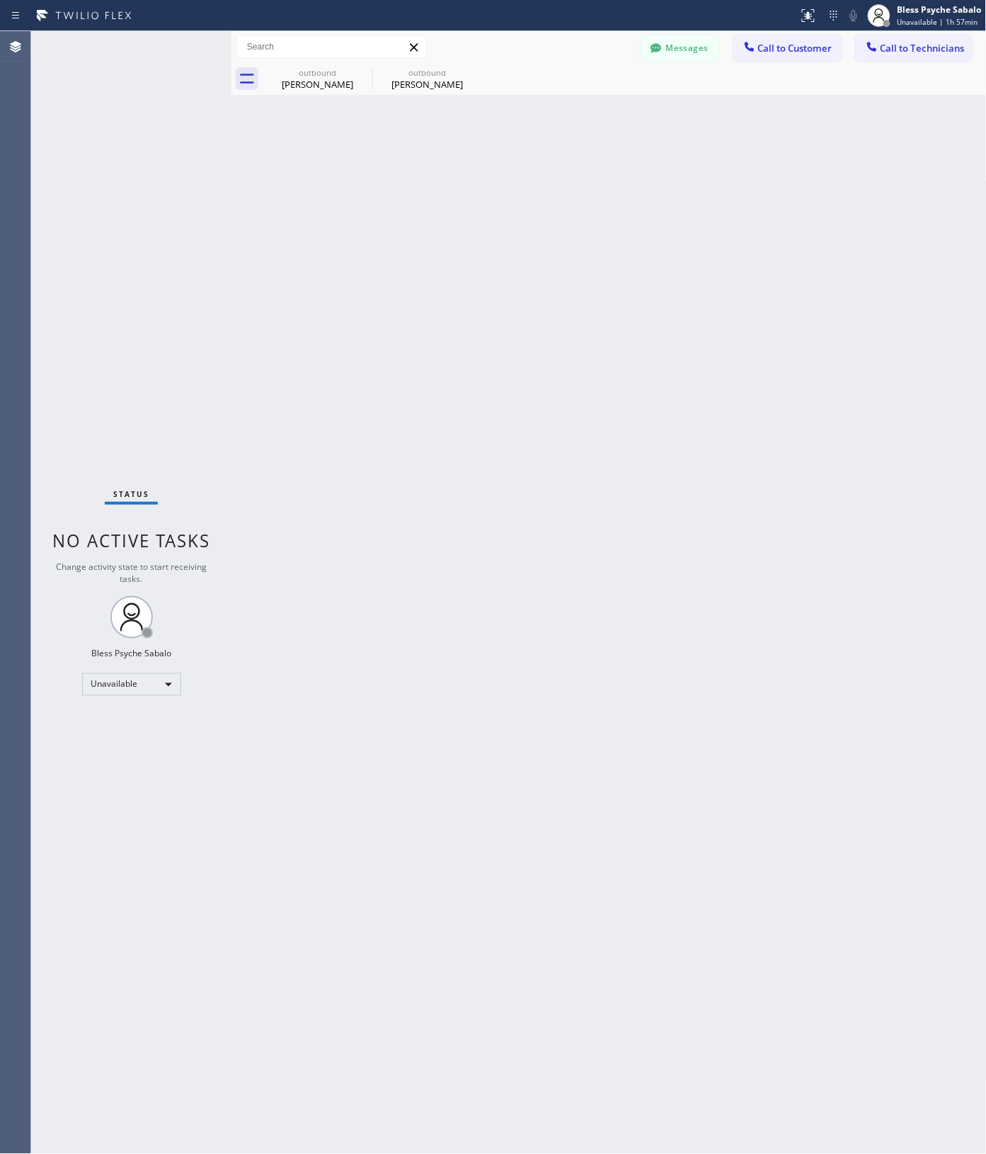
click at [503, 159] on div "Back to Dashboard Change Sender ID Customers Technicians [PHONE_NUMBER] SEARCH …" at bounding box center [609, 592] width 755 height 1123
click at [362, 73] on icon at bounding box center [363, 72] width 13 height 13
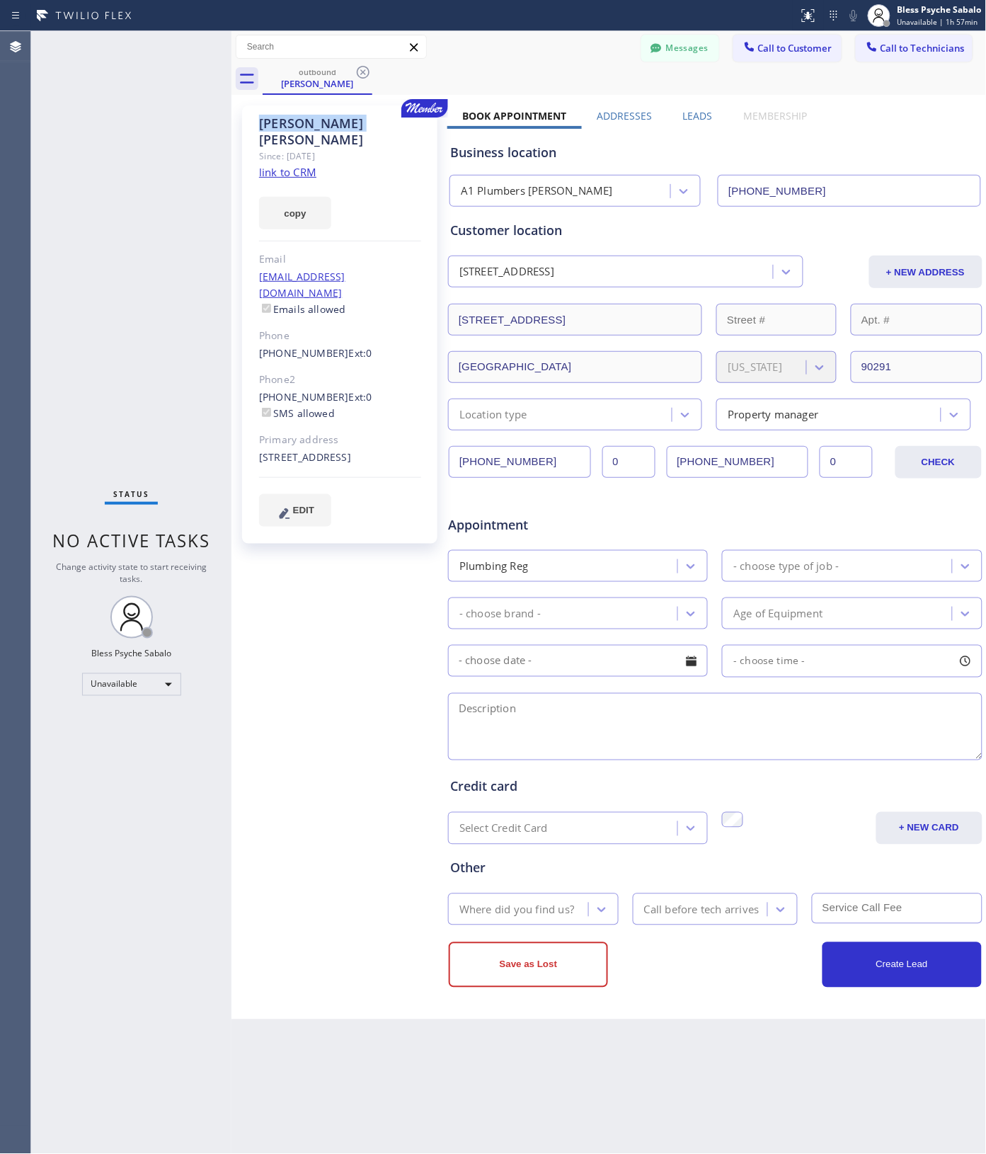
click at [362, 73] on icon at bounding box center [363, 72] width 13 height 13
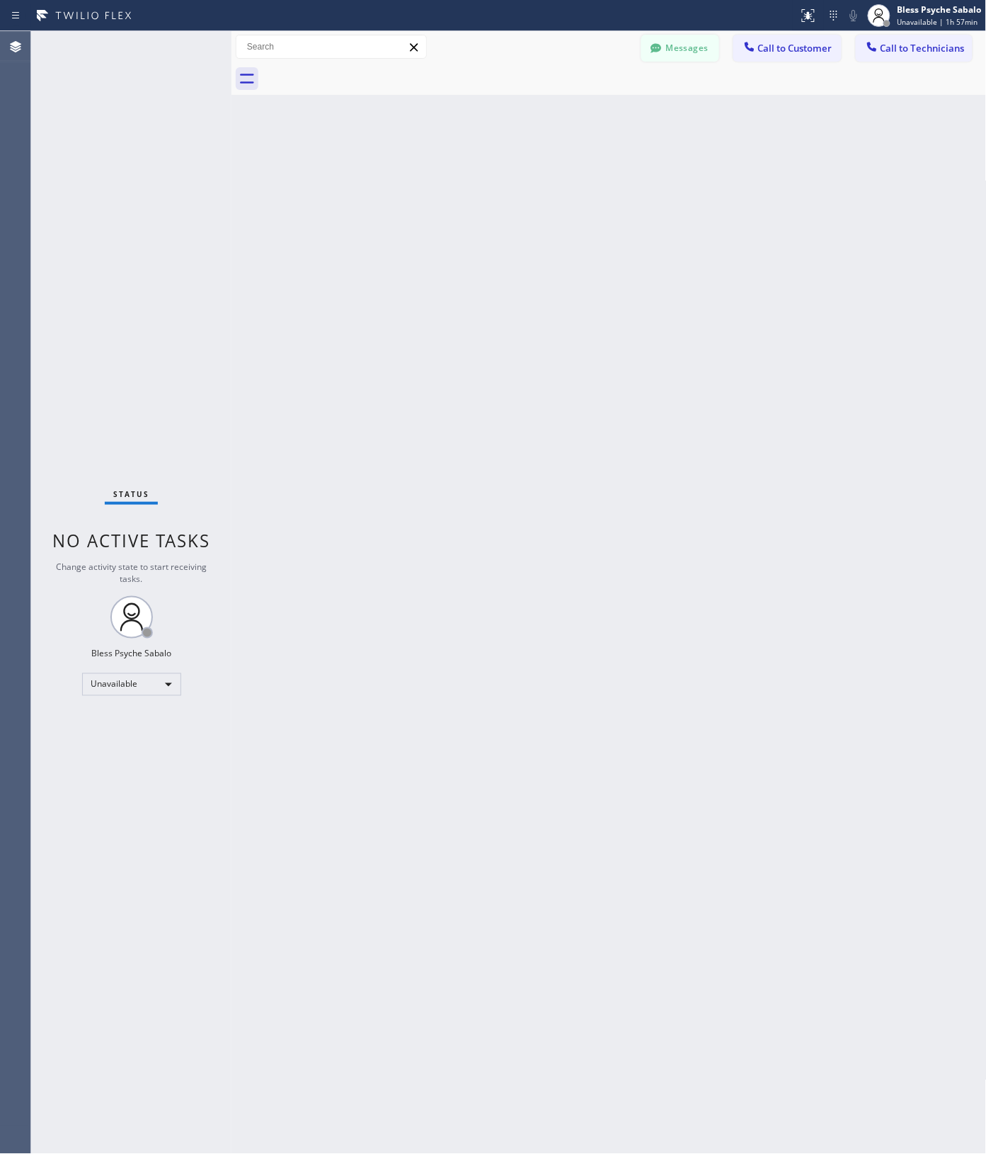
click at [704, 51] on button "Messages" at bounding box center [680, 48] width 78 height 27
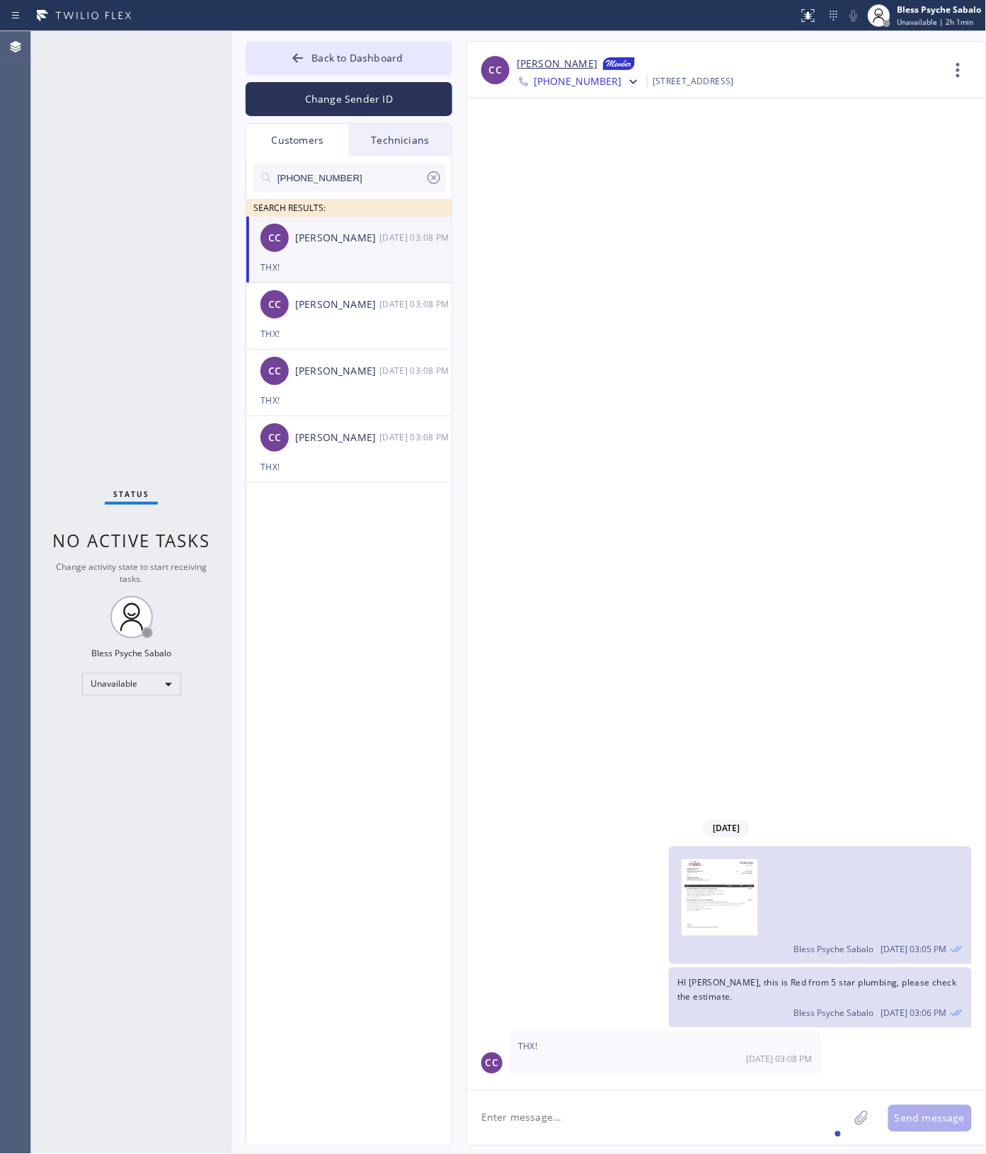
click at [561, 547] on div "[DATE] Bless Psyche Sabalo [DATE] 03:05 PM HI [PERSON_NAME], this is Red from 5…" at bounding box center [726, 594] width 519 height 992
click at [434, 179] on icon at bounding box center [433, 177] width 17 height 17
click at [433, 157] on div "SEARCH RESULTS:" at bounding box center [349, 186] width 207 height 60
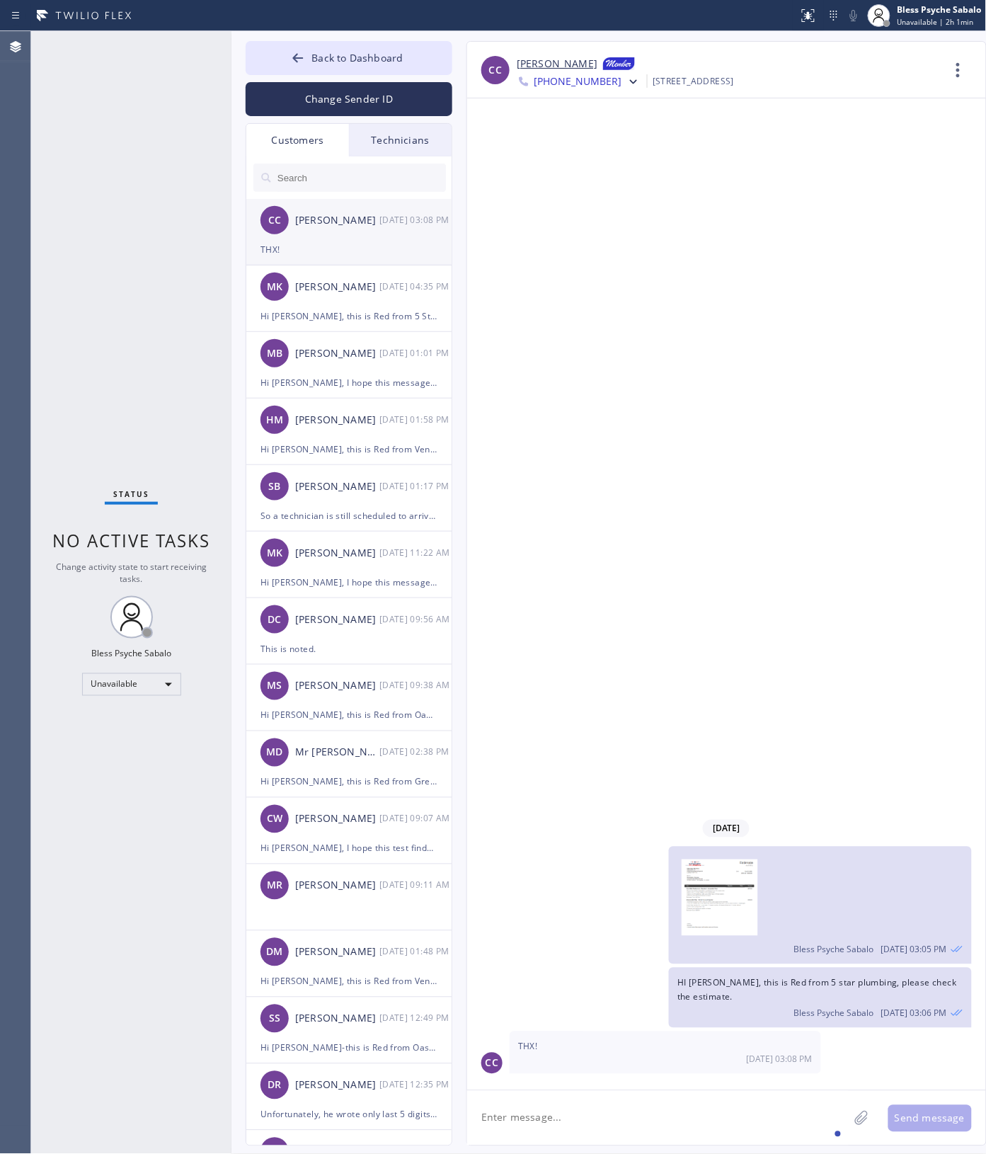
click at [585, 344] on div "[DATE] Bless Psyche Sabalo [DATE] 03:05 PM HI [PERSON_NAME], this is Red from 5…" at bounding box center [726, 594] width 519 height 992
click at [394, 156] on div at bounding box center [349, 177] width 207 height 42
click at [396, 144] on div "Technicians" at bounding box center [400, 140] width 103 height 33
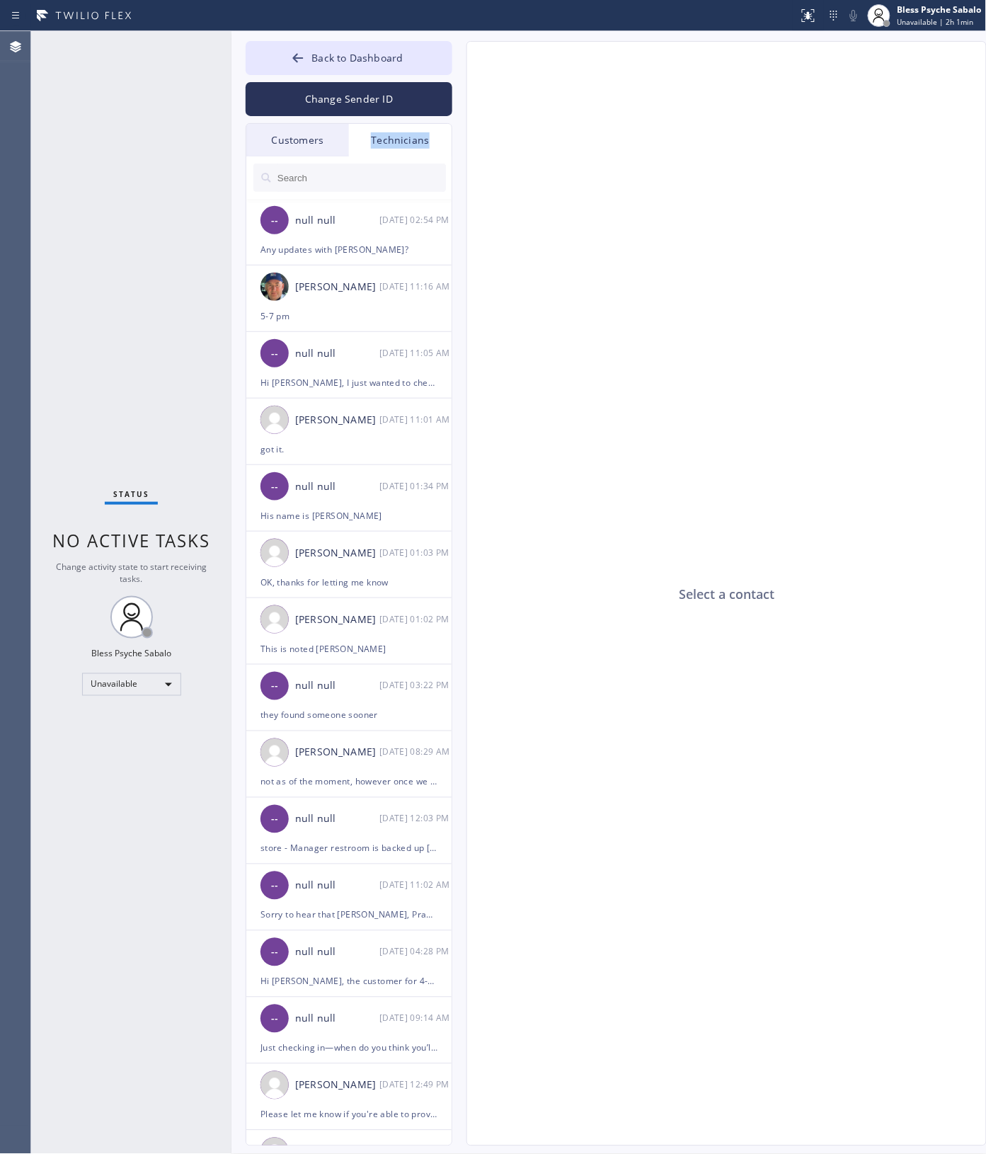
click at [396, 142] on div "Technicians" at bounding box center [400, 140] width 103 height 33
click at [655, 335] on div "Select a contact" at bounding box center [727, 594] width 520 height 1105
click at [420, 149] on div "Technicians" at bounding box center [400, 140] width 103 height 33
click at [416, 135] on div "Technicians" at bounding box center [400, 140] width 103 height 33
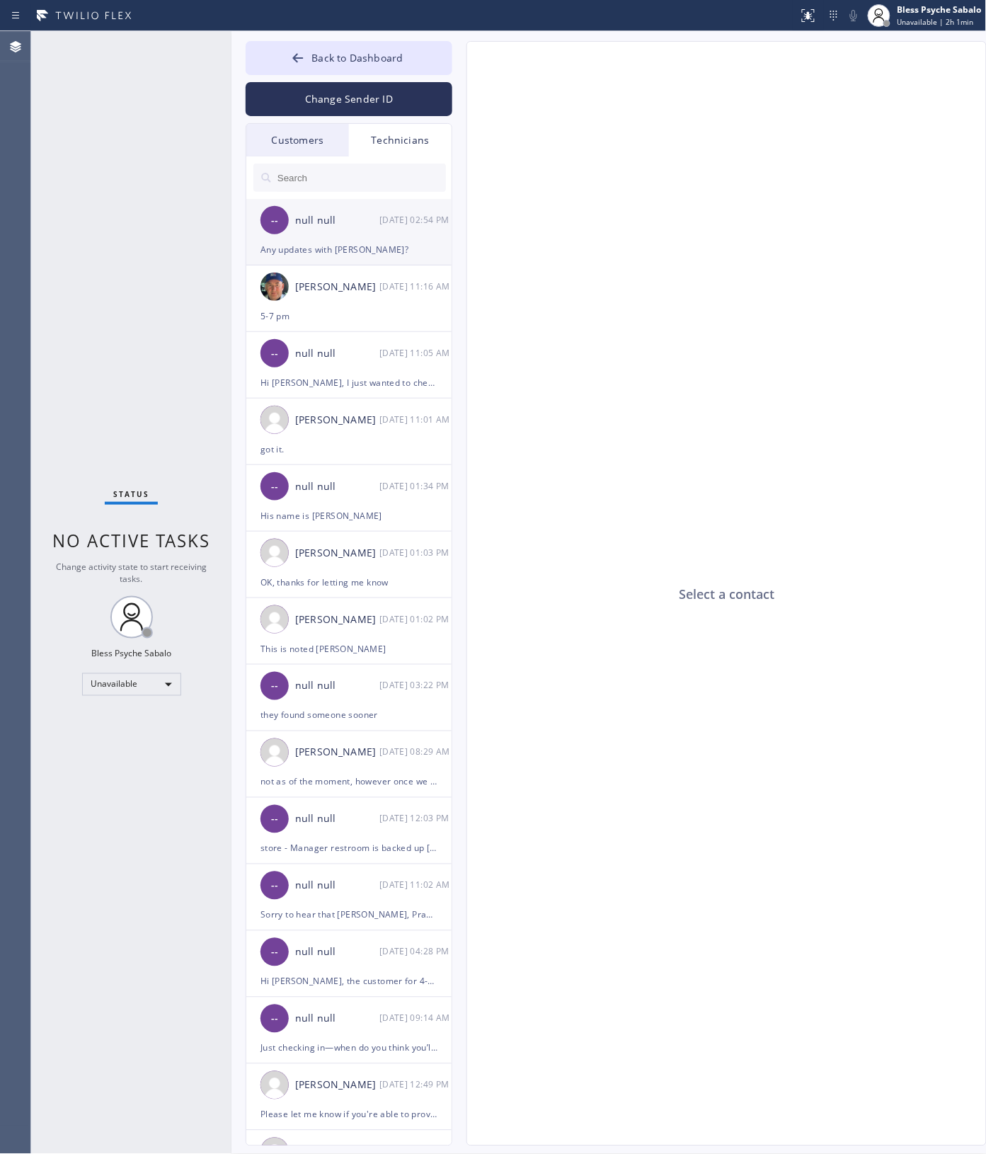
click at [390, 265] on li "-- null null [DATE] 02:54 PM Any updates with [PERSON_NAME]?" at bounding box center [349, 298] width 207 height 67
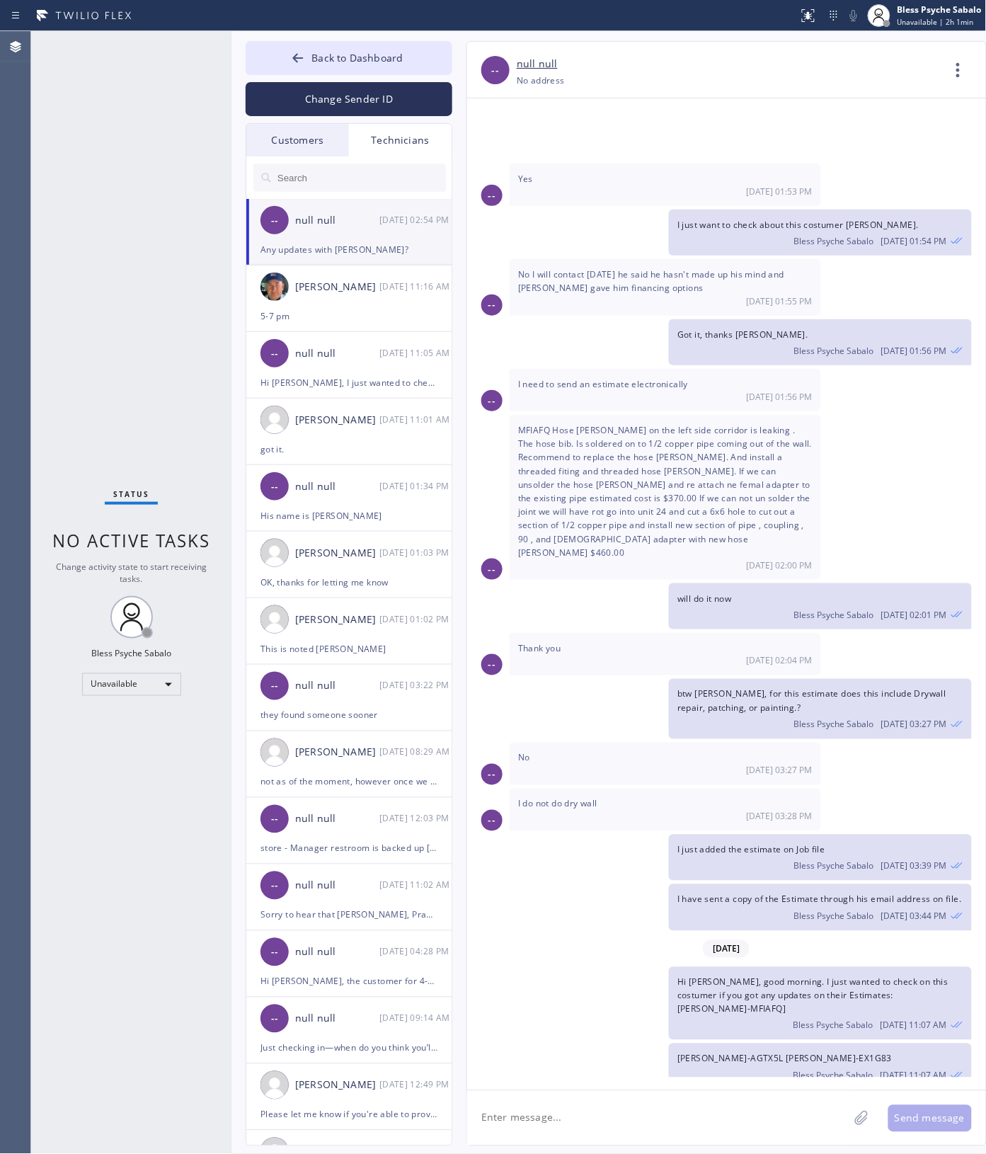
click at [658, 679] on div "btw [PERSON_NAME], for this estimate does this include Drywall repair, patching…" at bounding box center [719, 708] width 505 height 59
click at [252, 275] on div "[PERSON_NAME] [DATE] 11:16 AM" at bounding box center [349, 286] width 207 height 42
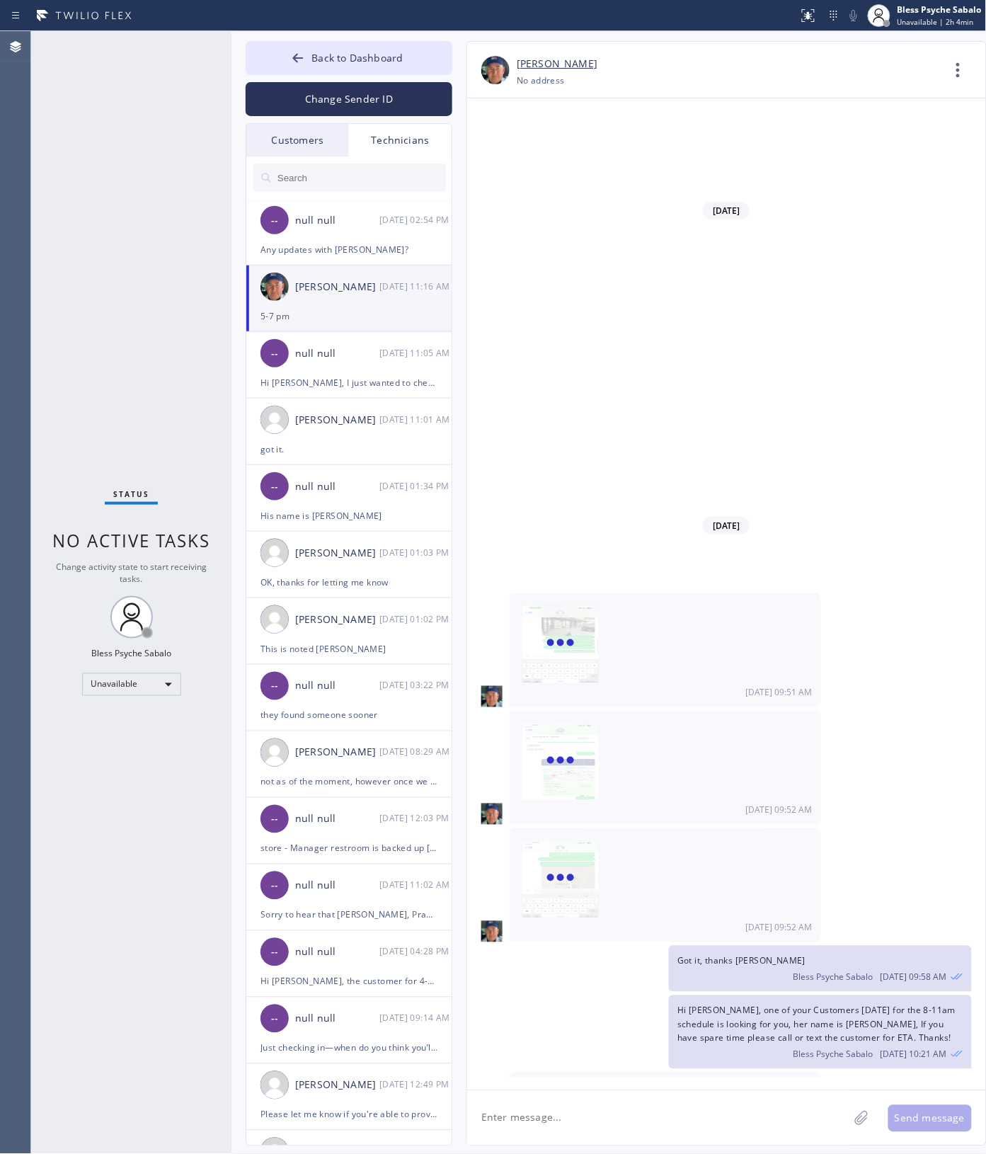
click at [404, 147] on div "Technicians" at bounding box center [400, 140] width 103 height 33
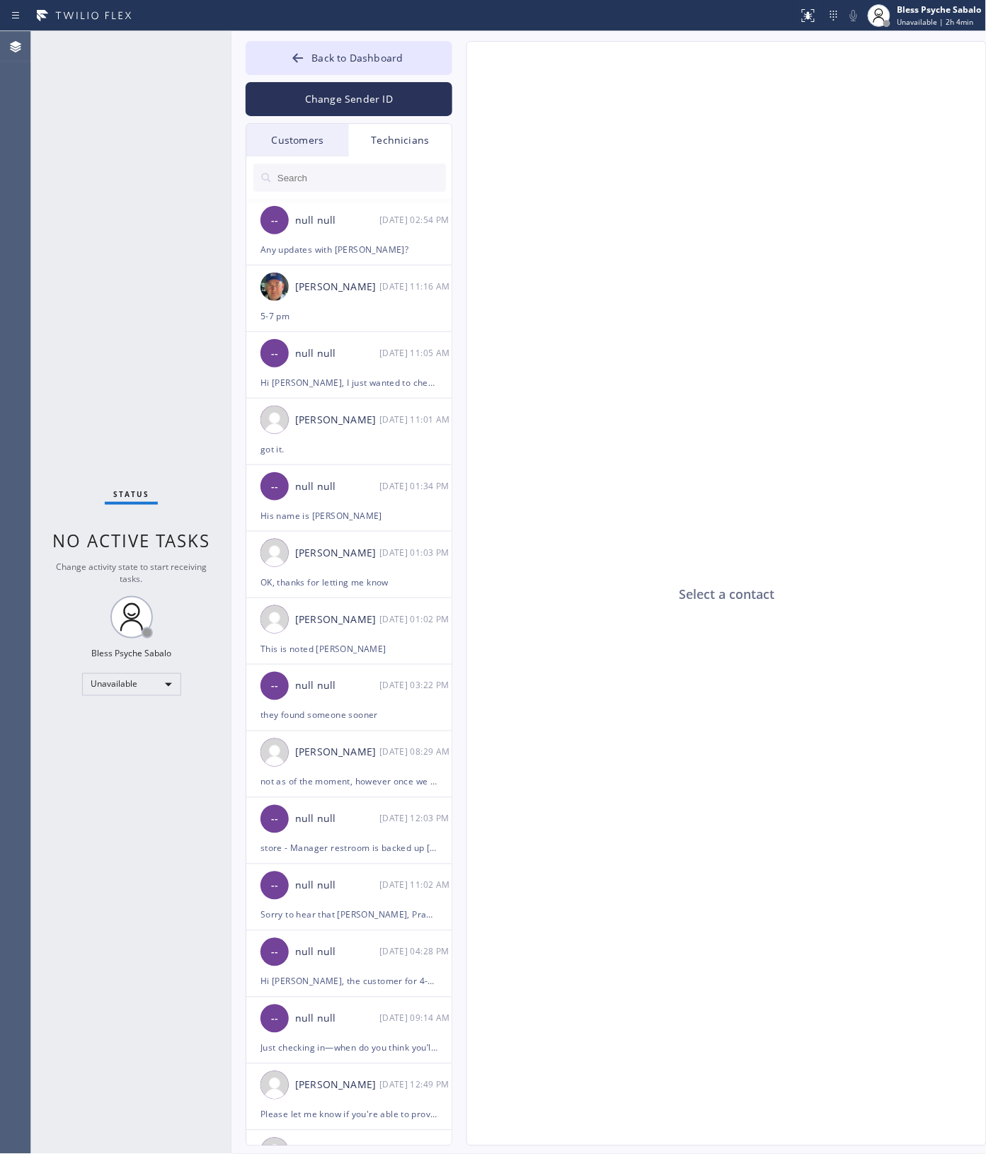
click at [307, 147] on div "Customers" at bounding box center [297, 140] width 103 height 33
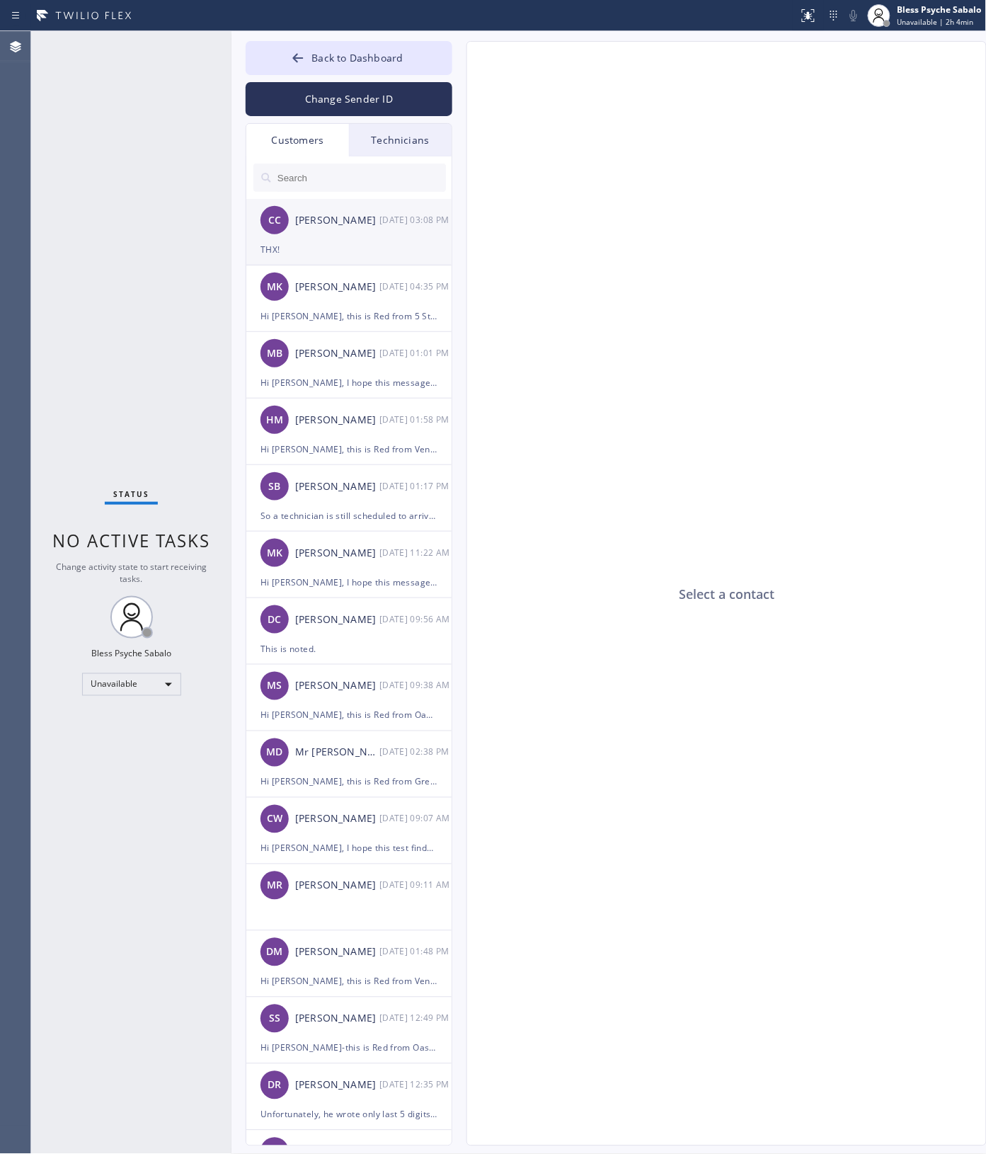
click at [345, 216] on div "[PERSON_NAME]" at bounding box center [337, 220] width 84 height 16
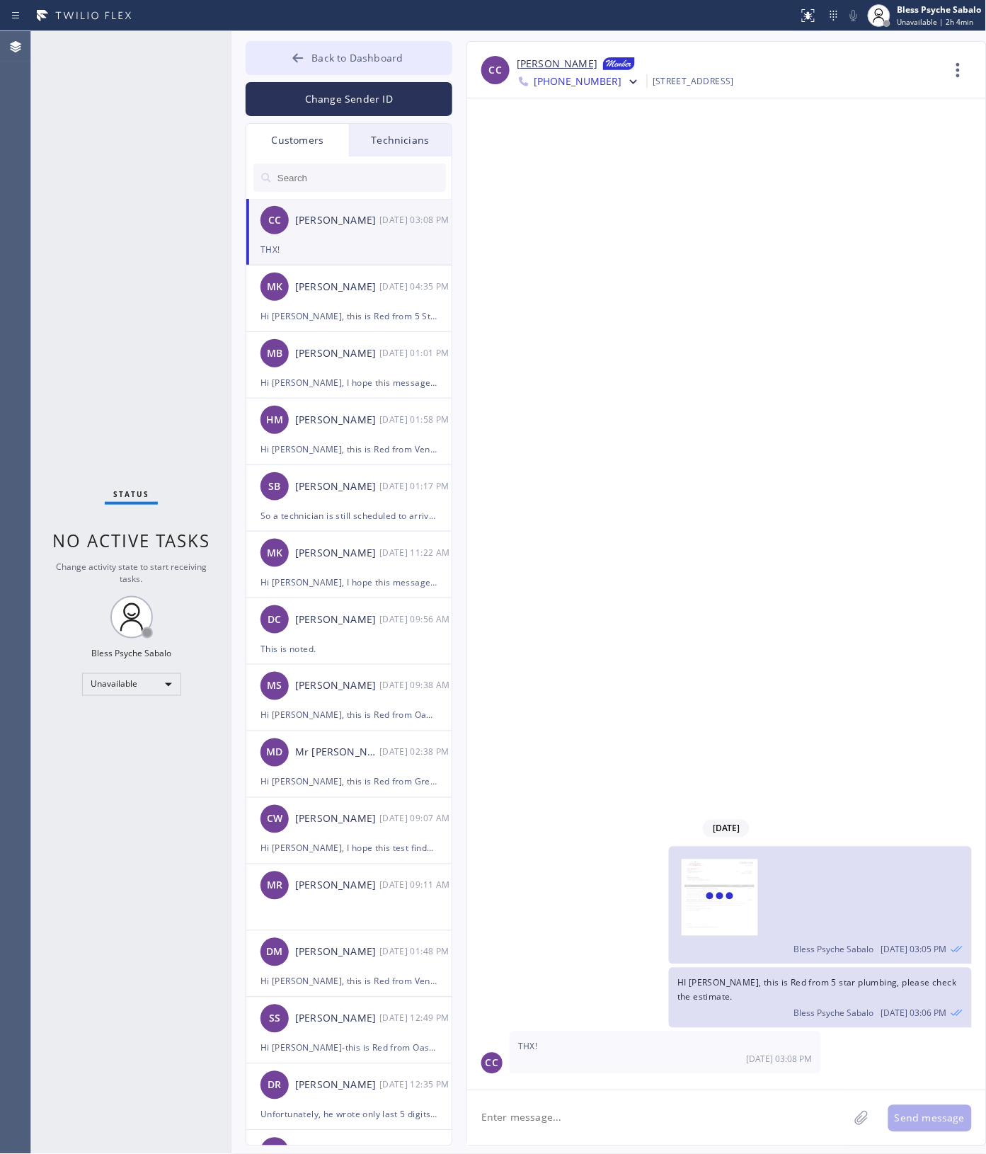
click at [360, 60] on span "Back to Dashboard" at bounding box center [357, 57] width 91 height 13
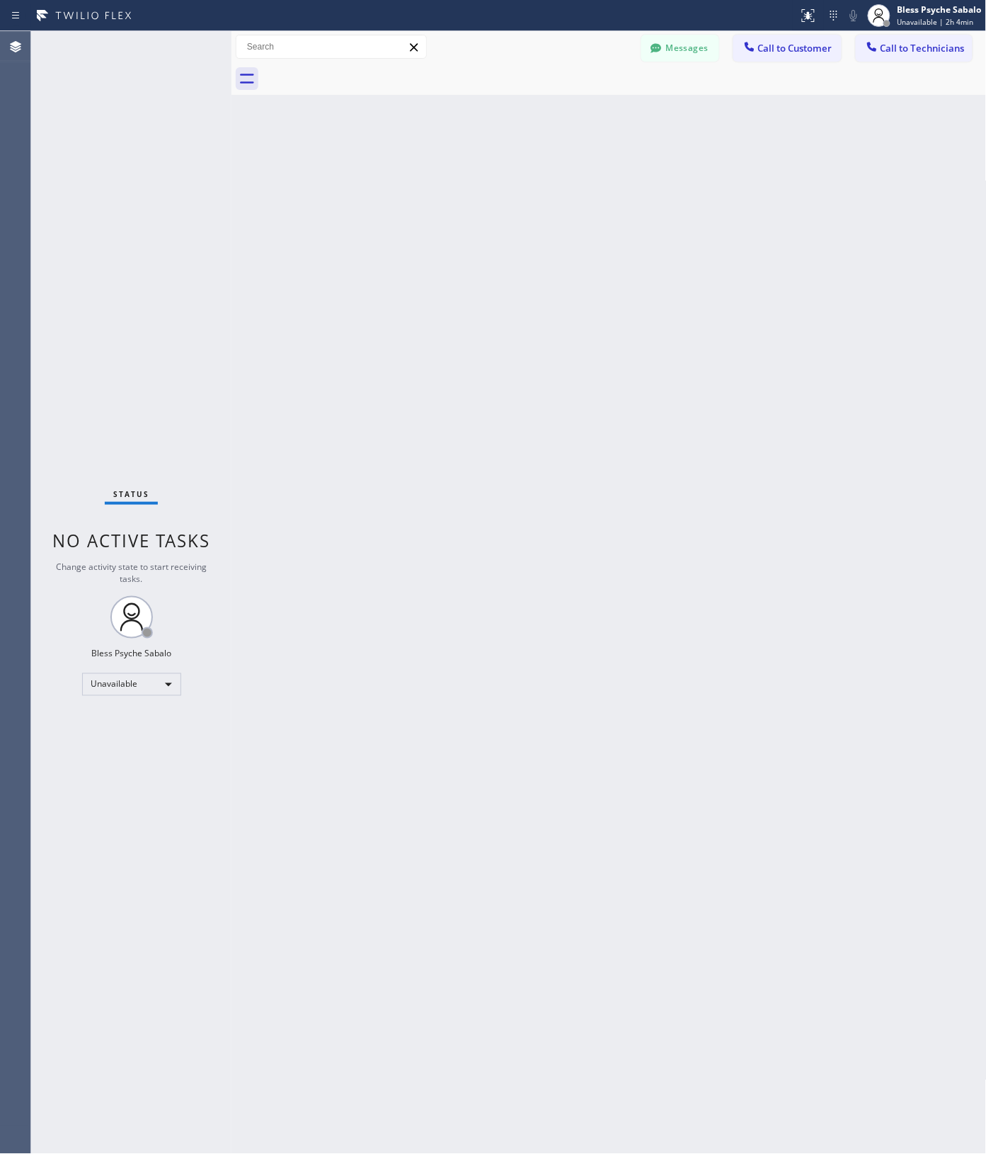
drag, startPoint x: 435, startPoint y: 229, endPoint x: 422, endPoint y: 219, distance: 16.3
click at [432, 228] on div "Back to Dashboard Change Sender ID Customers Technicians CC [PERSON_NAME] [DATE…" at bounding box center [609, 592] width 755 height 1123
click at [353, 308] on div "Back to Dashboard Change Sender ID Customers Technicians CC [PERSON_NAME] [DATE…" at bounding box center [609, 592] width 755 height 1123
drag, startPoint x: 321, startPoint y: 217, endPoint x: 526, endPoint y: 150, distance: 216.1
click at [330, 210] on div "Back to Dashboard Change Sender ID Customers Technicians CC [PERSON_NAME] [DATE…" at bounding box center [609, 592] width 755 height 1123
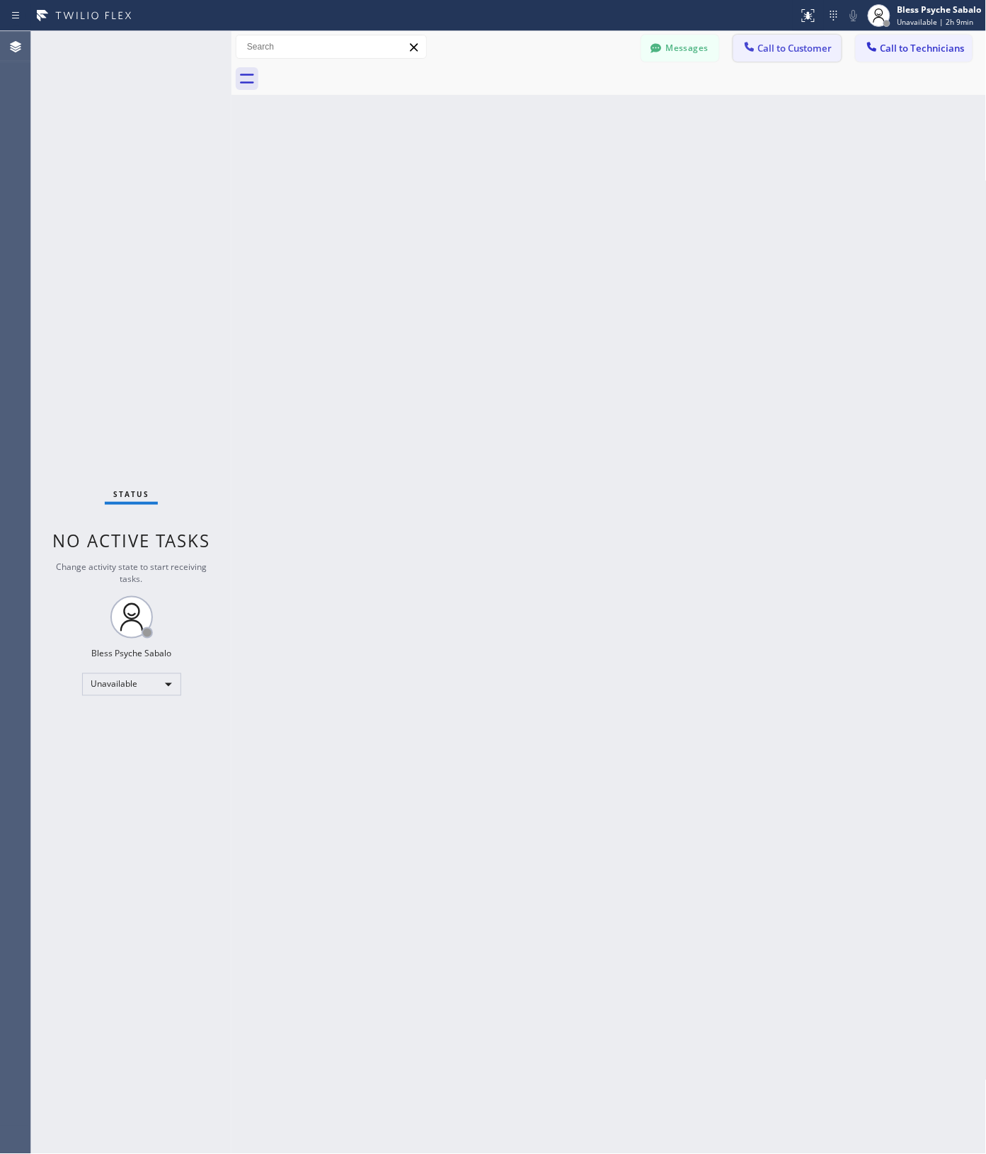
click at [755, 51] on icon at bounding box center [750, 47] width 14 height 14
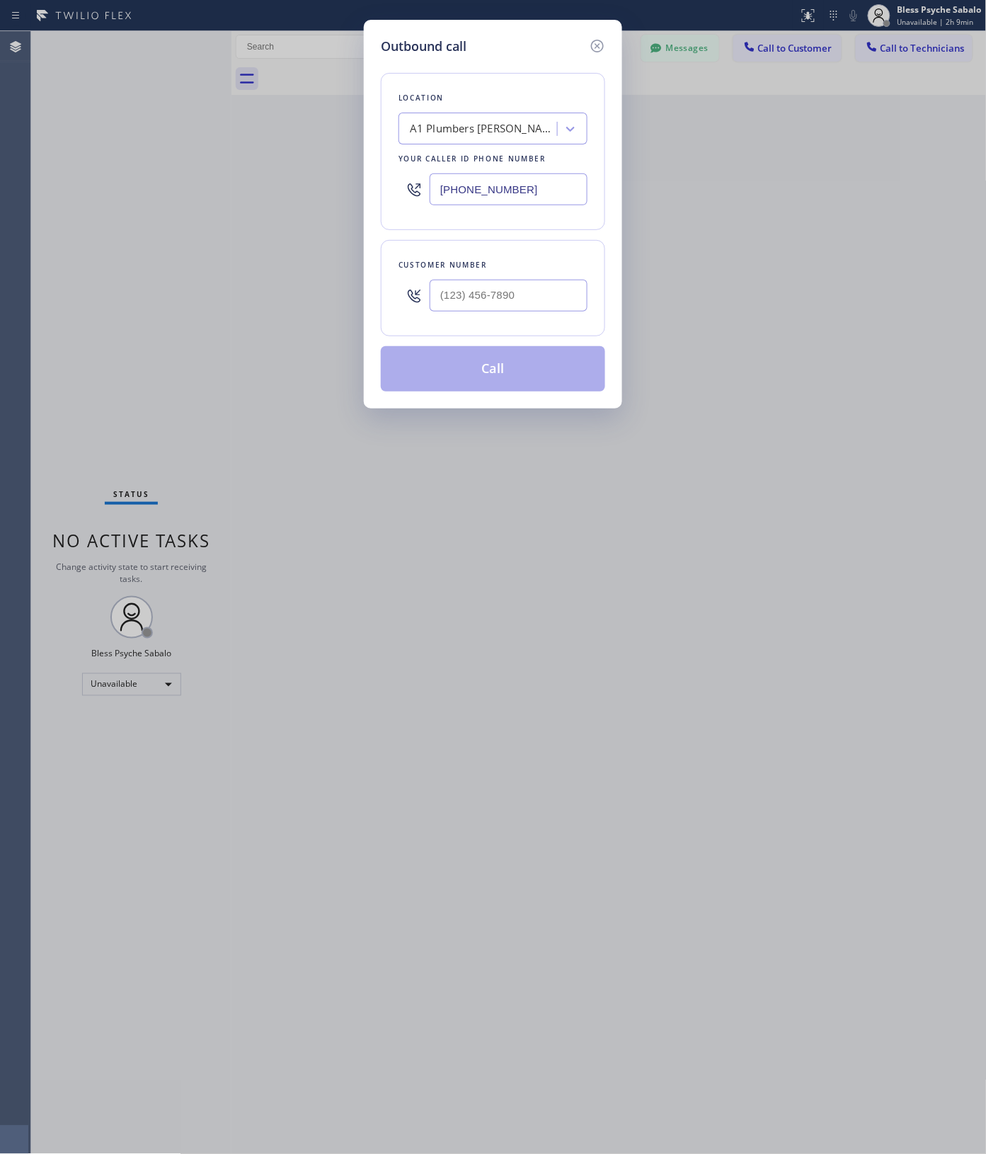
click at [510, 125] on div "A1 Plumbers [PERSON_NAME]" at bounding box center [484, 129] width 149 height 16
paste input "[GEOGRAPHIC_DATA] Plumbing"
type input "[GEOGRAPHIC_DATA] Plumbing"
click at [503, 156] on div "[GEOGRAPHIC_DATA] Plumbing" at bounding box center [493, 158] width 189 height 25
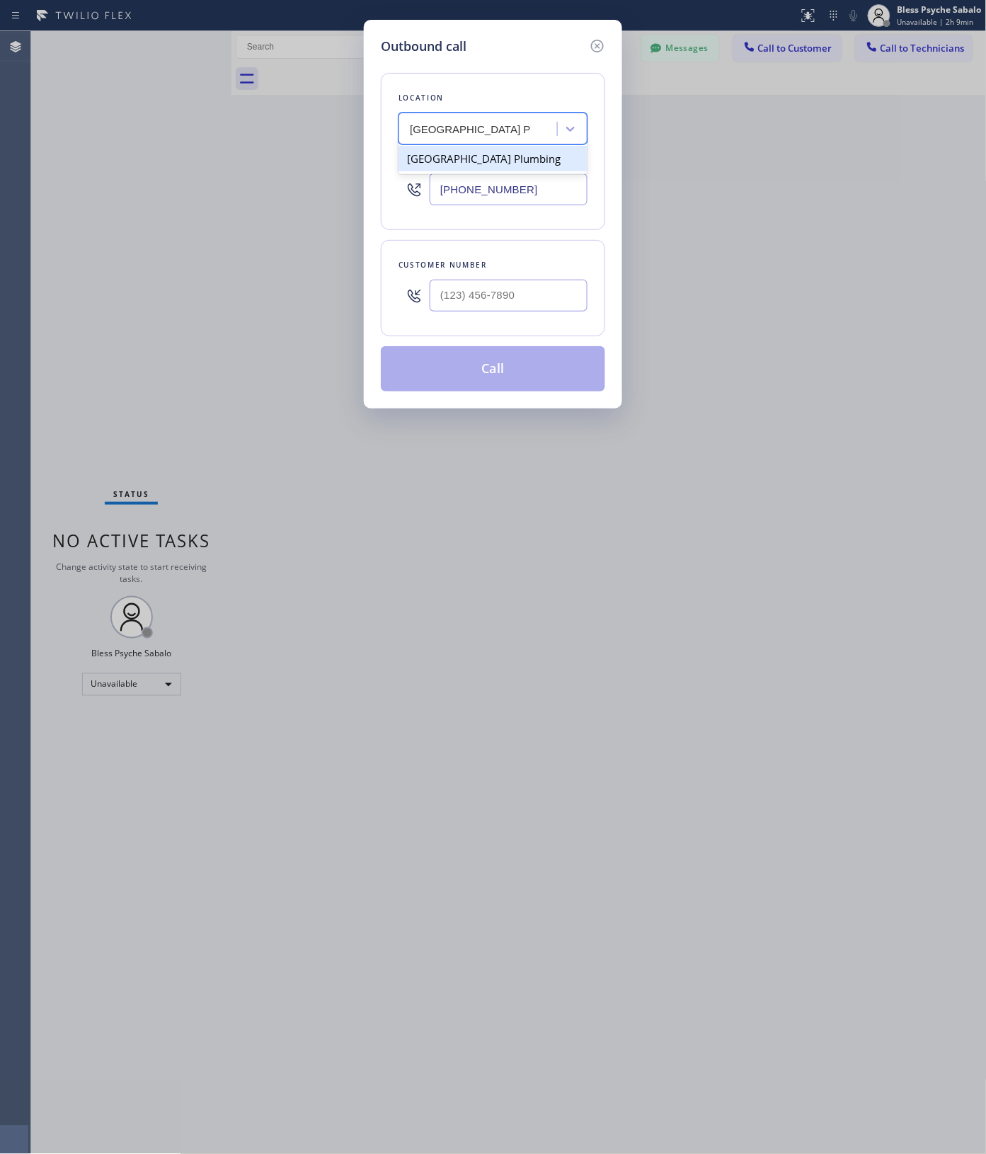
type input "[PHONE_NUMBER]"
drag, startPoint x: 617, startPoint y: 181, endPoint x: 683, endPoint y: 147, distance: 74.1
click at [617, 181] on div "Outbound call Location option [GEOGRAPHIC_DATA] Plumbing, selected. 1 result av…" at bounding box center [493, 214] width 258 height 389
click at [500, 280] on input "(___) ___-____" at bounding box center [509, 296] width 158 height 32
click at [503, 292] on input "(___) ___-____" at bounding box center [509, 296] width 158 height 32
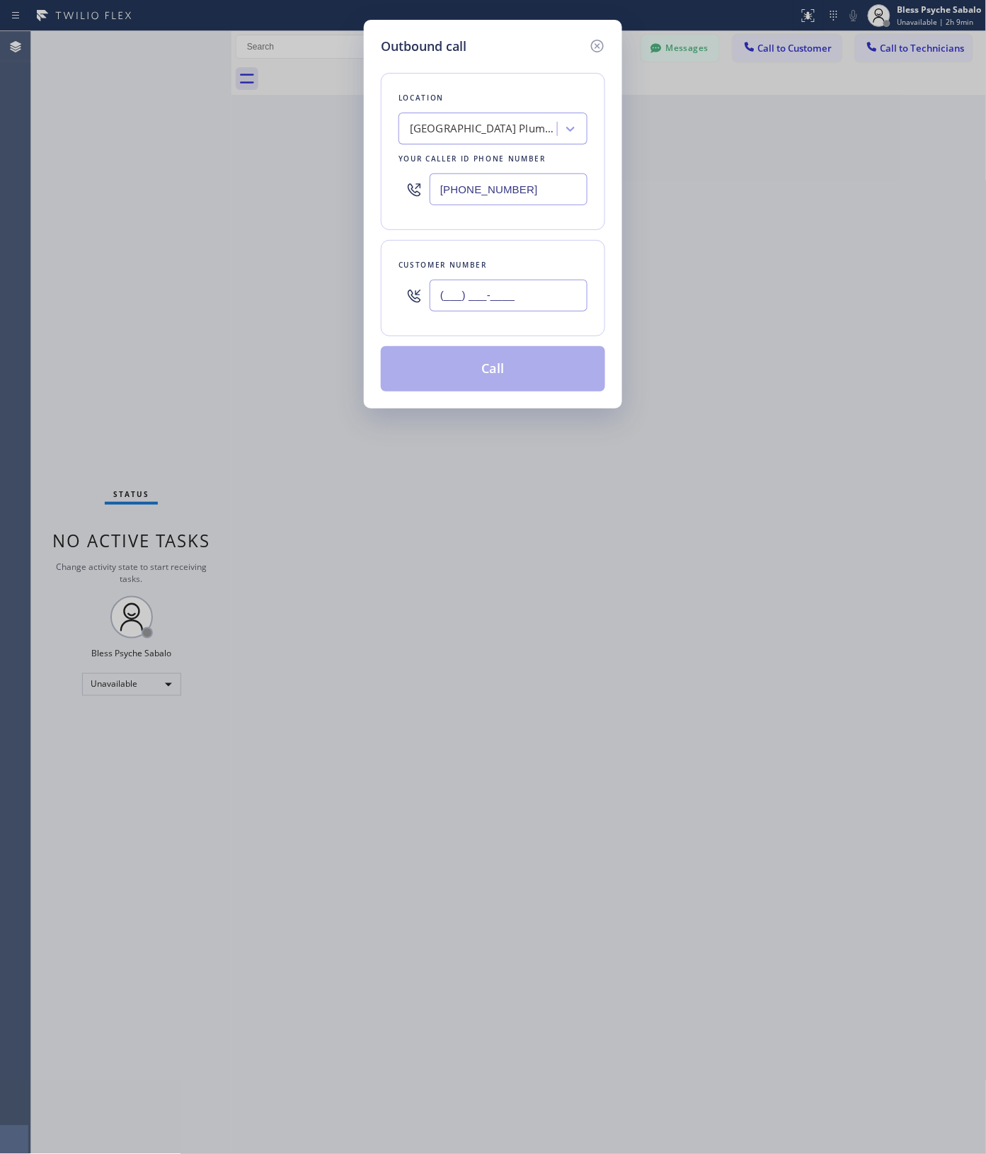
paste input "32"
click at [450, 302] on input "(___) ___-__32" at bounding box center [509, 296] width 158 height 32
drag, startPoint x: 528, startPoint y: 295, endPoint x: 386, endPoint y: 278, distance: 143.4
click at [377, 283] on div "Outbound call Location [GEOGRAPHIC_DATA] Plumbing Your caller id phone number […" at bounding box center [493, 214] width 258 height 389
paste input "323) 388-7308"
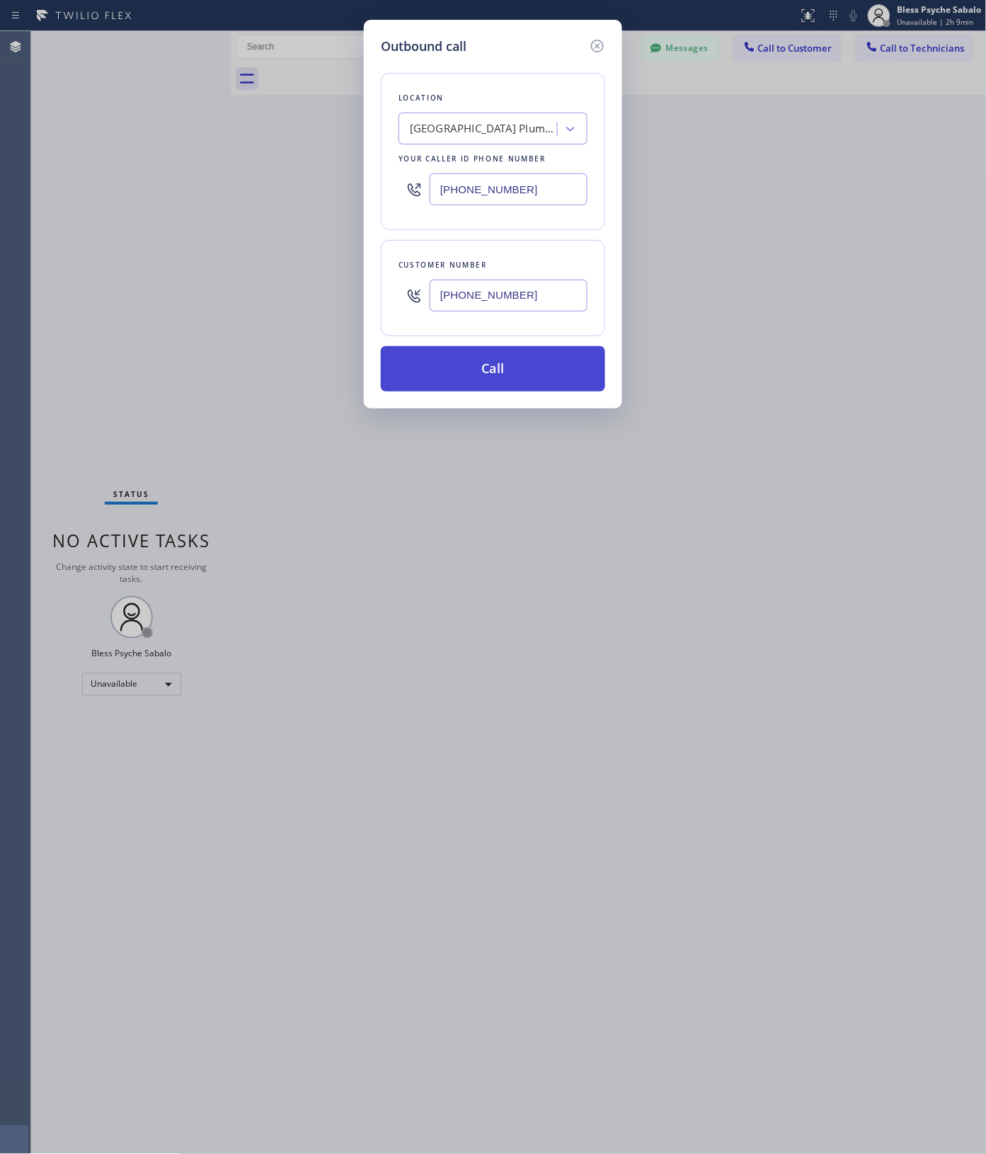
type input "[PHONE_NUMBER]"
click at [465, 377] on button "Call" at bounding box center [493, 368] width 224 height 45
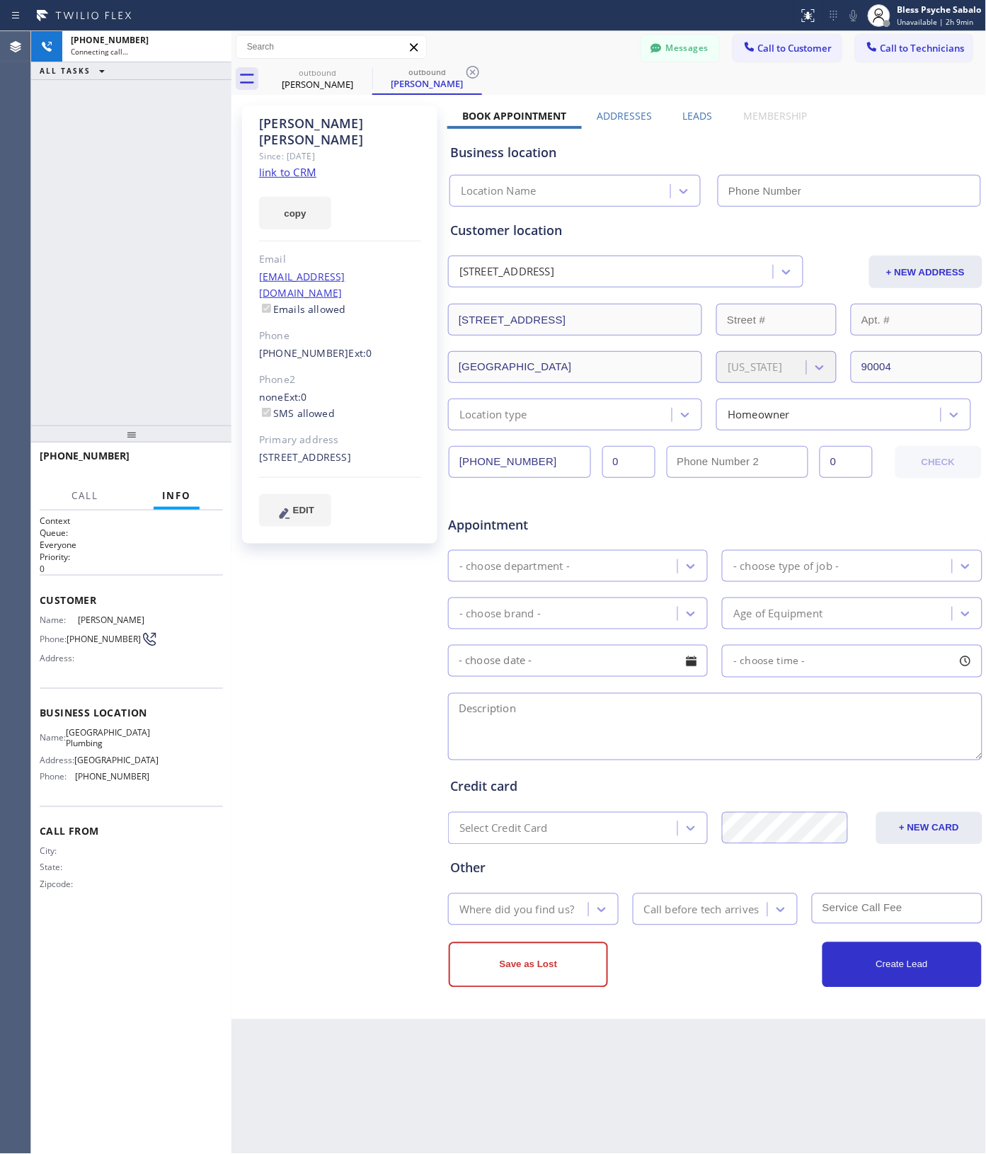
click at [350, 572] on div "[PERSON_NAME] Since: [DATE] link to CRM copy Email [EMAIL_ADDRESS][DOMAIN_NAME]…" at bounding box center [341, 557] width 212 height 918
type input "[PHONE_NUMBER]"
drag, startPoint x: 190, startPoint y: 460, endPoint x: 168, endPoint y: 366, distance: 96.5
click at [190, 457] on span "HANG UP" at bounding box center [189, 462] width 43 height 10
click at [172, 377] on div "[PHONE_NUMBER] Live | 00:07 ALL TASKS ALL TASKS ACTIVE TASKS TASKS IN WRAP UP" at bounding box center [131, 228] width 200 height 394
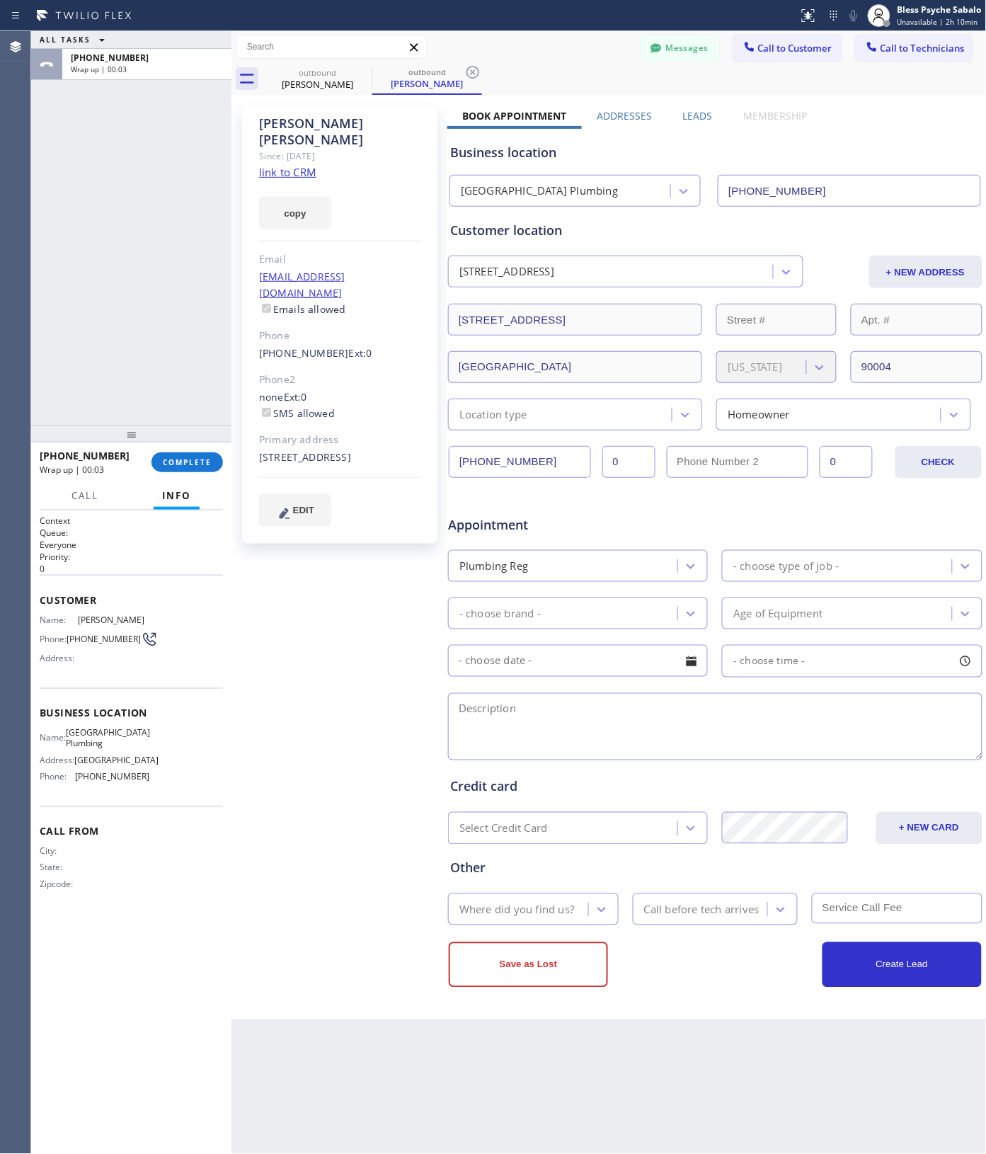
click at [319, 554] on div "[PERSON_NAME] Since: [DATE] link to CRM copy Email [EMAIL_ADDRESS][DOMAIN_NAME]…" at bounding box center [341, 557] width 212 height 918
click at [315, 346] on link "[PHONE_NUMBER]" at bounding box center [304, 352] width 90 height 13
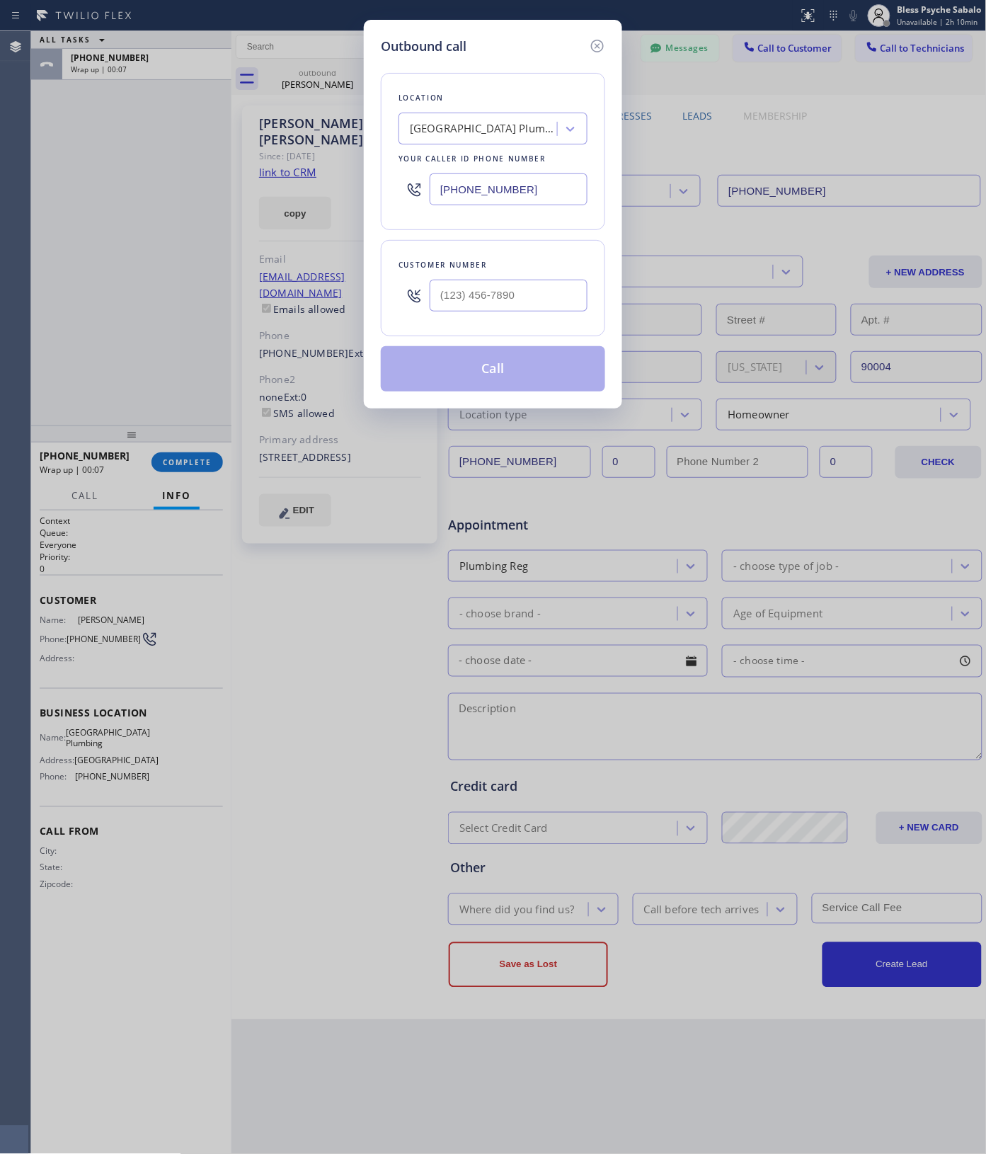
type input "[PHONE_NUMBER]"
click at [469, 373] on button "Call" at bounding box center [493, 368] width 224 height 45
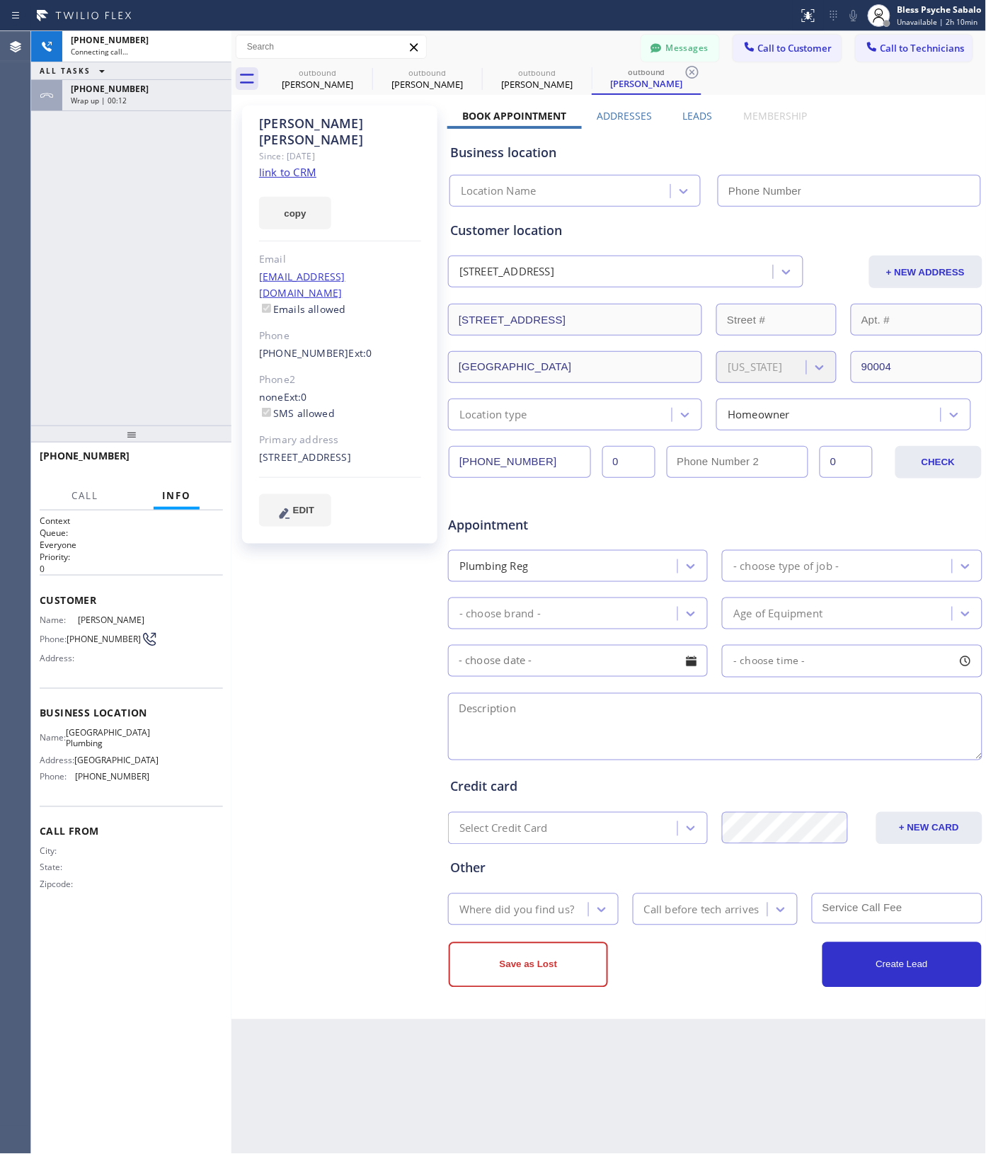
type input "[PHONE_NUMBER]"
drag, startPoint x: 294, startPoint y: 657, endPoint x: 179, endPoint y: 451, distance: 235.8
click at [294, 656] on div "[PERSON_NAME] Since: [DATE] link to CRM copy Email [EMAIL_ADDRESS][DOMAIN_NAME]…" at bounding box center [341, 557] width 212 height 918
click at [196, 464] on span "HANG UP" at bounding box center [189, 462] width 43 height 10
click at [186, 419] on div "[PHONE_NUMBER] Live | 00:04 ALL TASKS ALL TASKS ACTIVE TASKS TASKS IN WRAP UP […" at bounding box center [131, 228] width 200 height 394
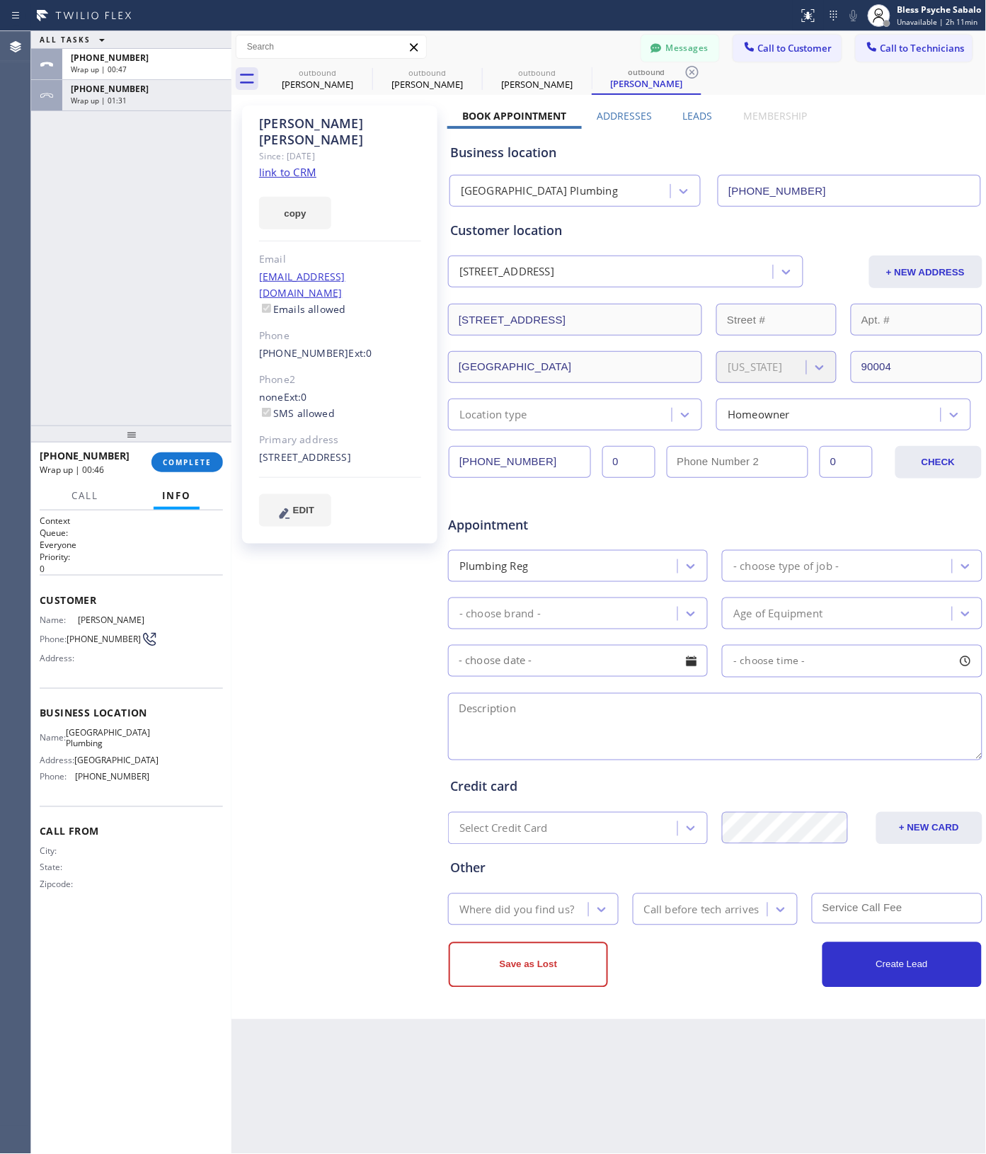
drag, startPoint x: 190, startPoint y: 227, endPoint x: 365, endPoint y: 174, distance: 182.8
click at [195, 224] on div "ALL TASKS ALL TASKS ACTIVE TASKS TASKS IN WRAP UP [PHONE_NUMBER] Wrap up | 00:4…" at bounding box center [131, 228] width 200 height 394
click at [192, 464] on span "COMPLETE" at bounding box center [187, 462] width 49 height 10
click at [158, 326] on div "ALL TASKS ALL TASKS ACTIVE TASKS TASKS IN WRAP UP [PHONE_NUMBER] Wrap up | 00:4…" at bounding box center [131, 228] width 200 height 394
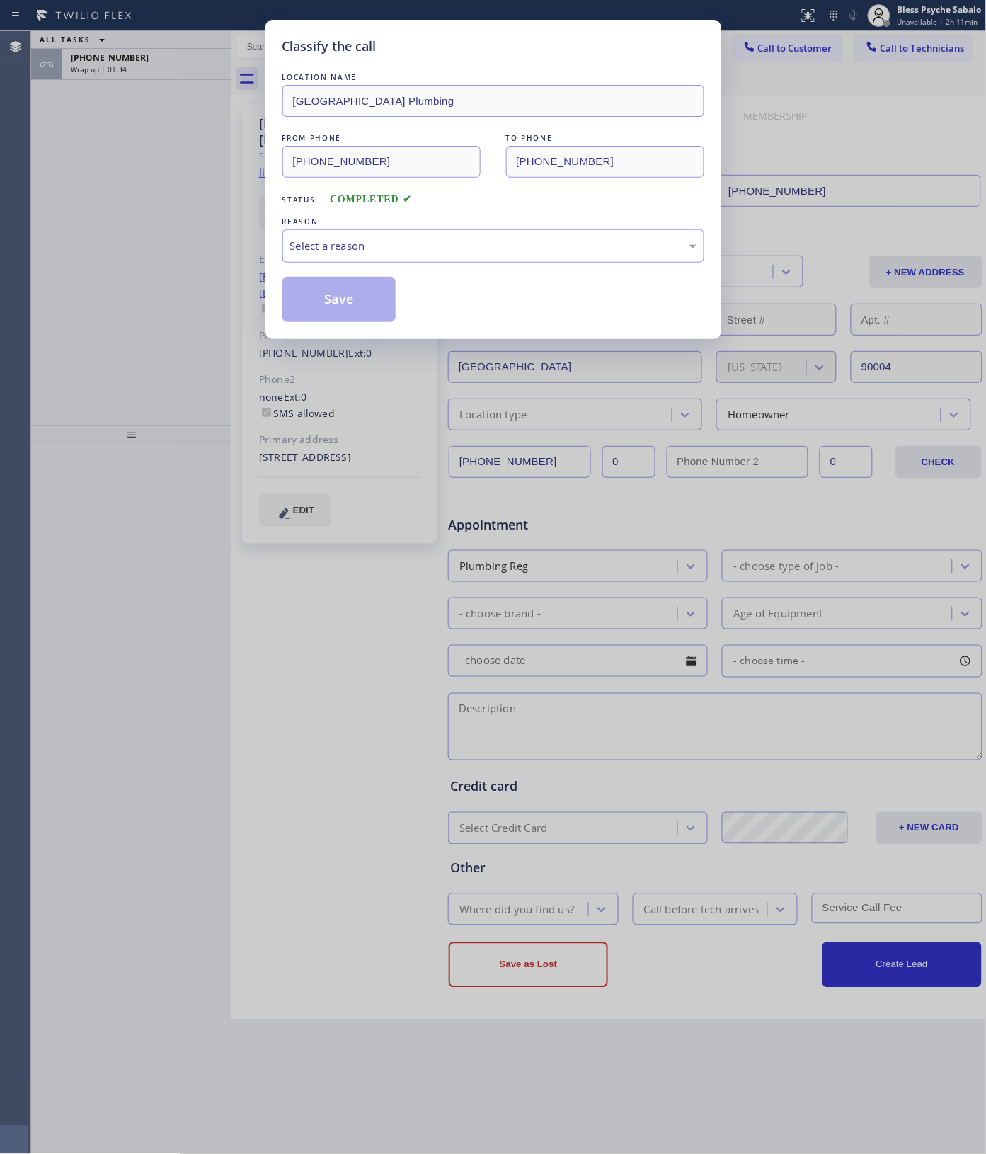
click at [126, 114] on div "Classify the call LOCATION NAME [GEOGRAPHIC_DATA] Plumbing FROM PHONE [PHONE_NU…" at bounding box center [493, 577] width 986 height 1154
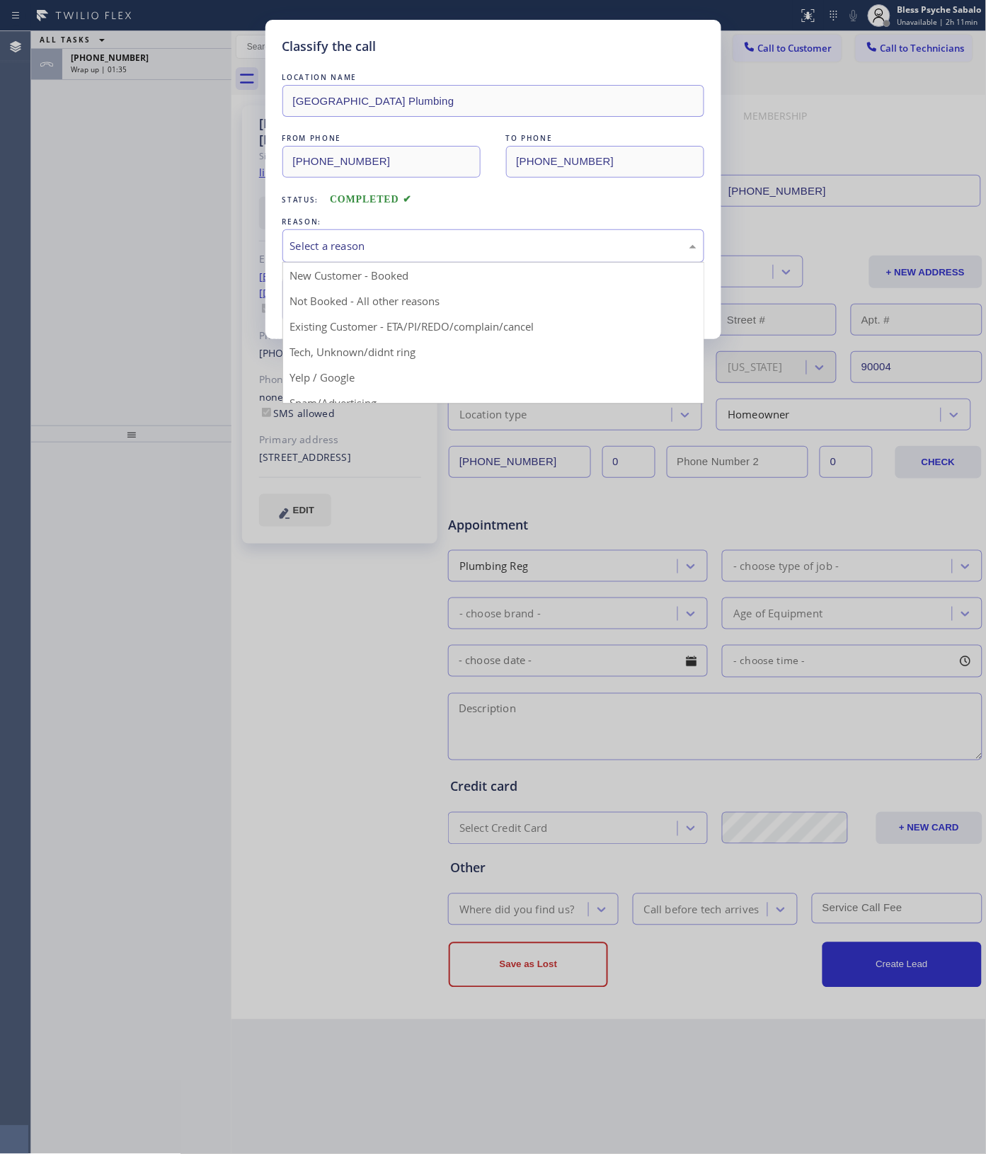
click at [329, 249] on div "Select a reason" at bounding box center [493, 246] width 406 height 16
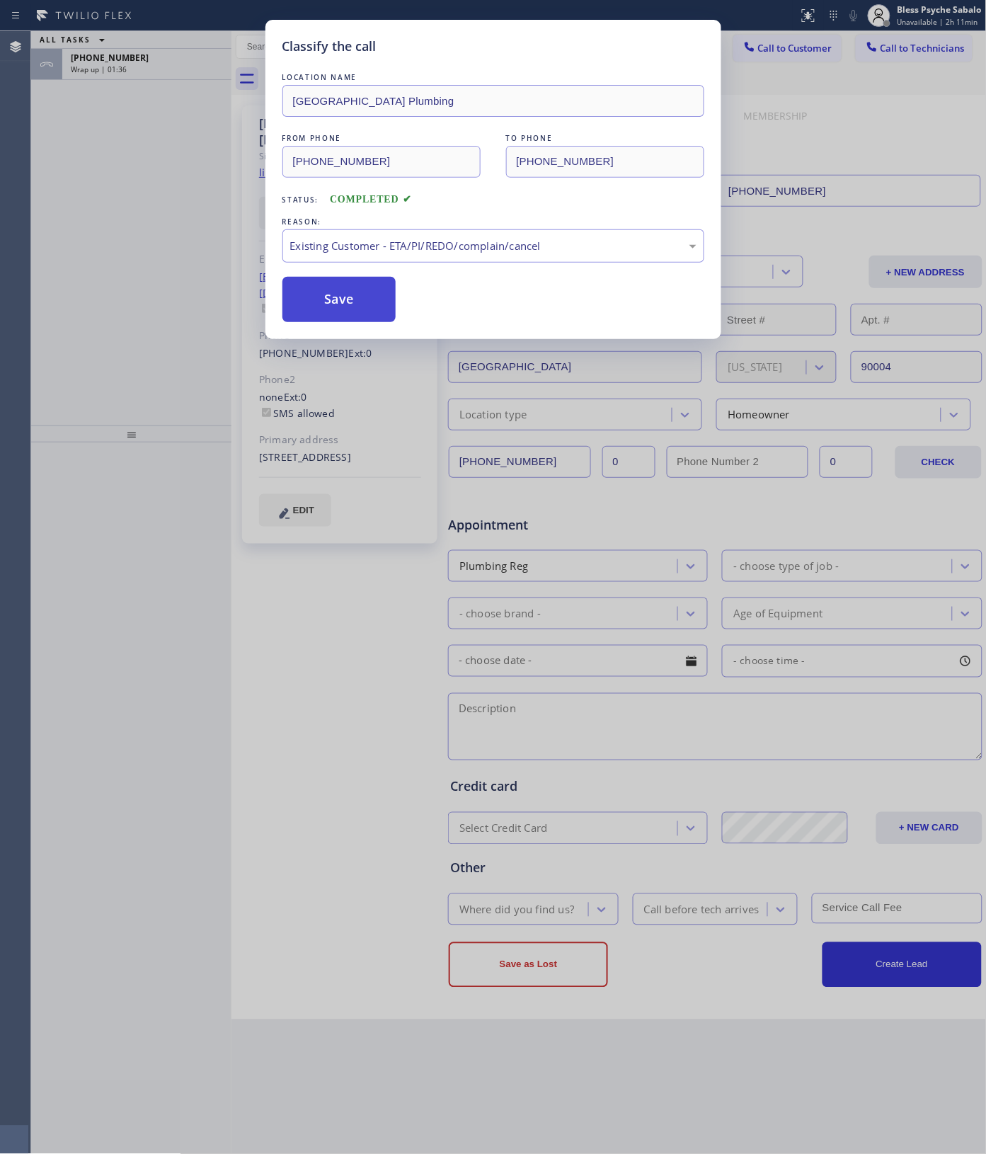
click at [335, 303] on button "Save" at bounding box center [339, 299] width 114 height 45
click at [197, 164] on div "Classify the call LOCATION NAME [GEOGRAPHIC_DATA] Plumbing FROM PHONE [PHONE_NU…" at bounding box center [493, 577] width 986 height 1154
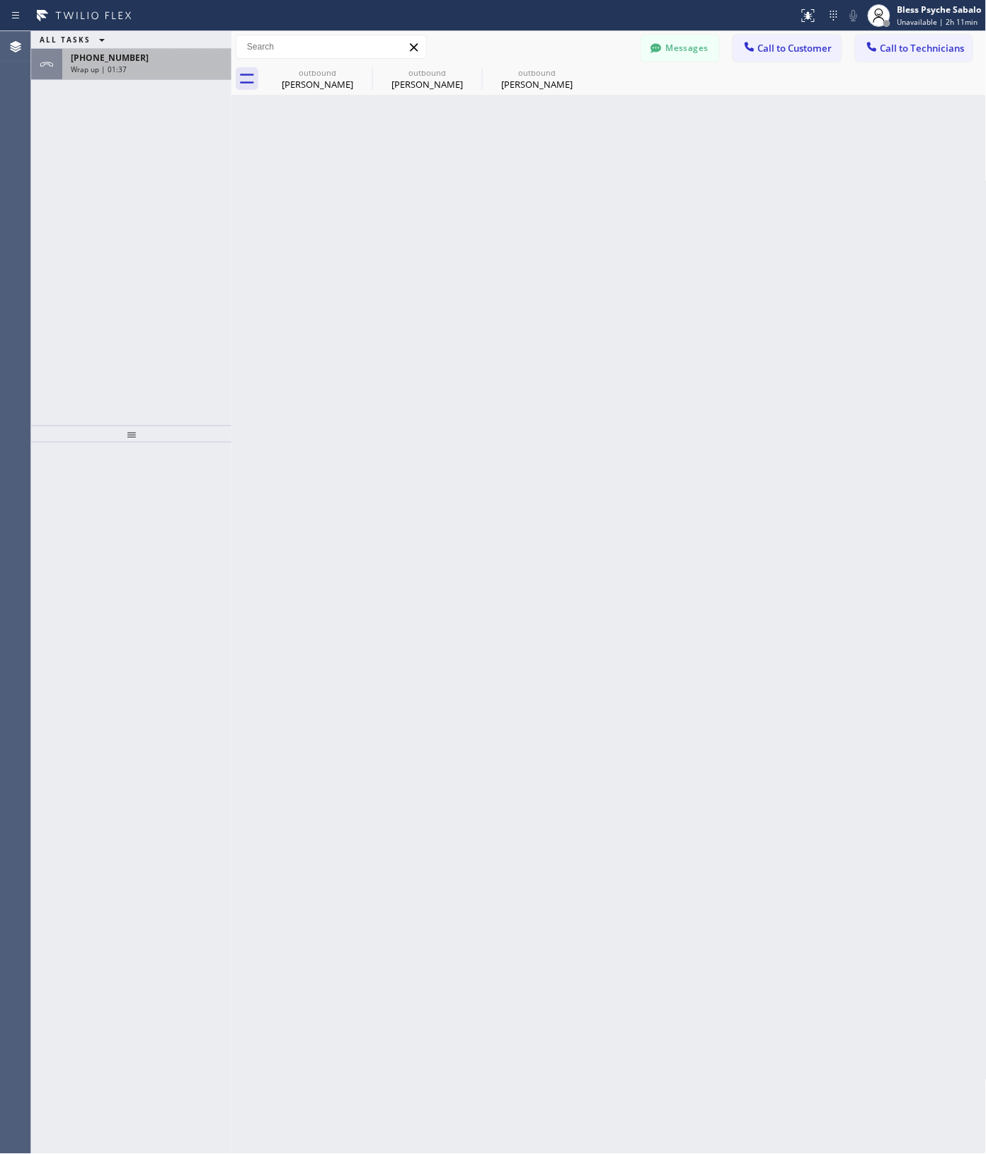
click at [166, 76] on div "[PHONE_NUMBER] Wrap up | 01:37" at bounding box center [144, 64] width 164 height 31
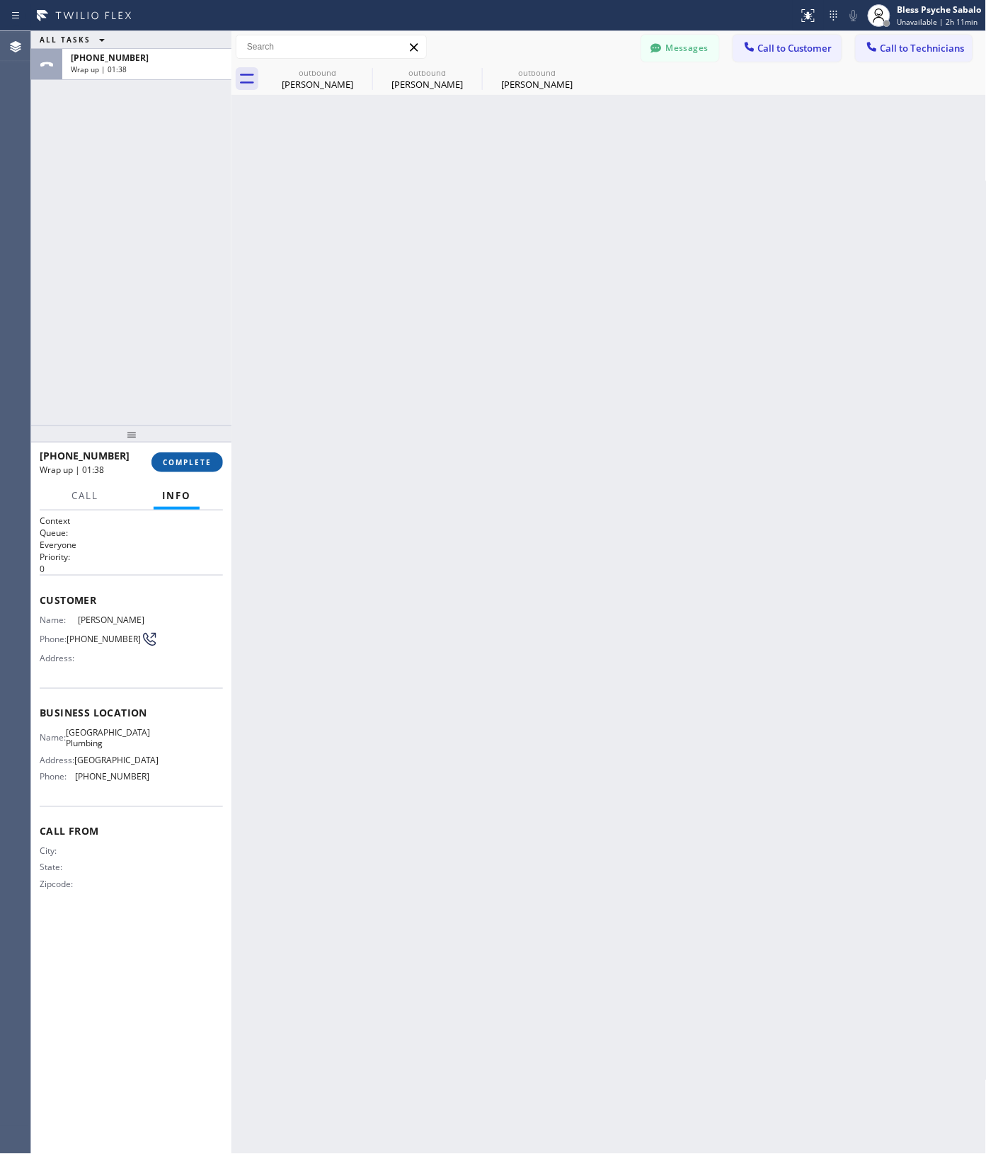
click at [200, 468] on button "COMPLETE" at bounding box center [188, 462] width 72 height 20
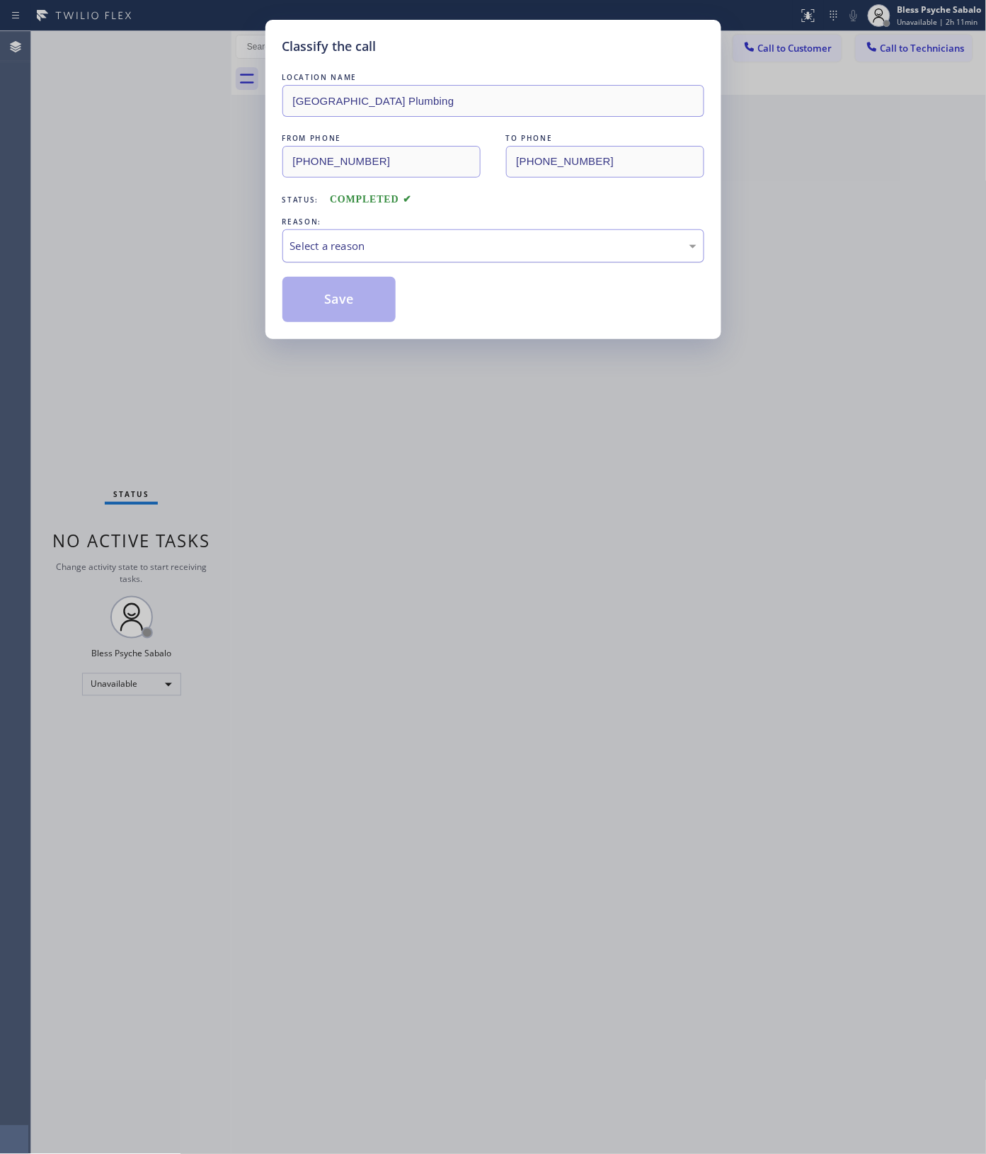
click at [437, 259] on div "Select a reason" at bounding box center [493, 245] width 422 height 33
click at [350, 295] on button "Save" at bounding box center [339, 299] width 114 height 45
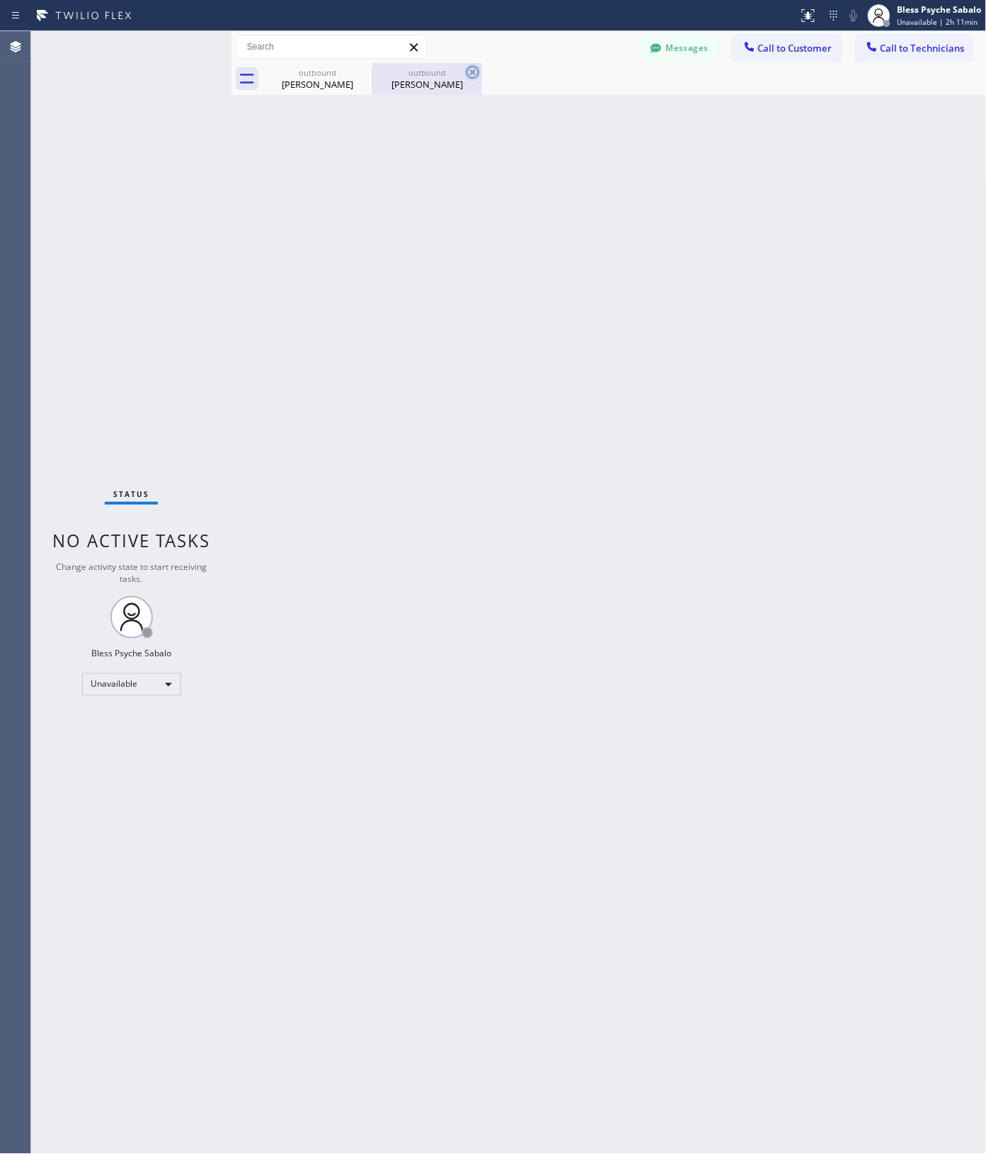
click at [0, 0] on icon at bounding box center [0, 0] width 0 height 0
click at [464, 71] on icon at bounding box center [472, 72] width 17 height 17
click at [365, 71] on div at bounding box center [625, 79] width 724 height 32
click at [664, 50] on div at bounding box center [656, 49] width 17 height 17
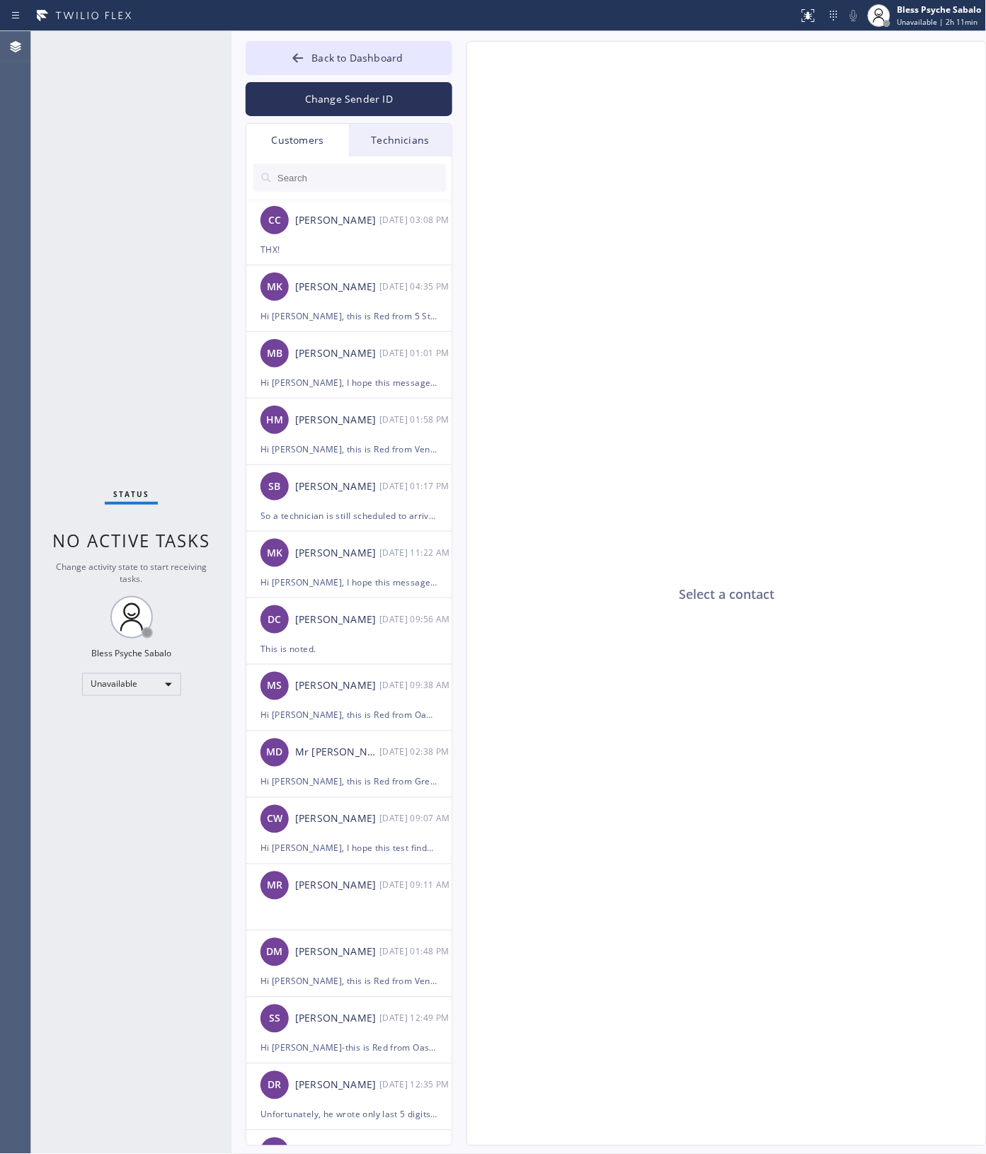
click at [302, 147] on div "Customers" at bounding box center [297, 140] width 103 height 33
click at [292, 153] on div "Customers" at bounding box center [297, 140] width 103 height 33
click at [326, 598] on li "[PERSON_NAME] [DATE] 11:22 AM Hi [PERSON_NAME], I hope this message finds you w…" at bounding box center [349, 631] width 207 height 67
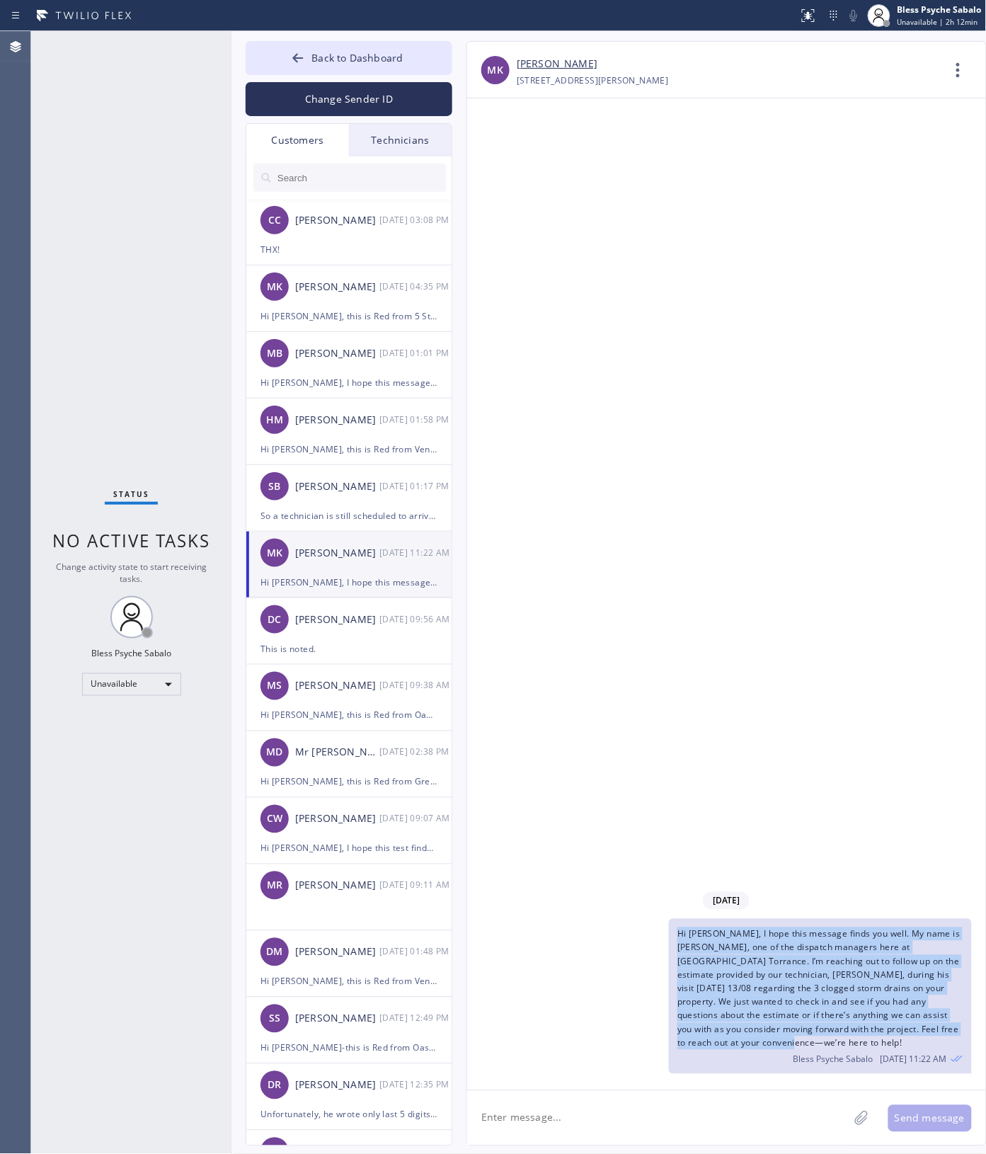
drag, startPoint x: 727, startPoint y: 1049, endPoint x: 670, endPoint y: 911, distance: 148.8
click at [675, 924] on div "Hi [PERSON_NAME], I hope this message finds you well. My name is [PERSON_NAME],…" at bounding box center [820, 996] width 303 height 155
copy span "Hi [PERSON_NAME], I hope this message finds you well. My name is [PERSON_NAME],…"
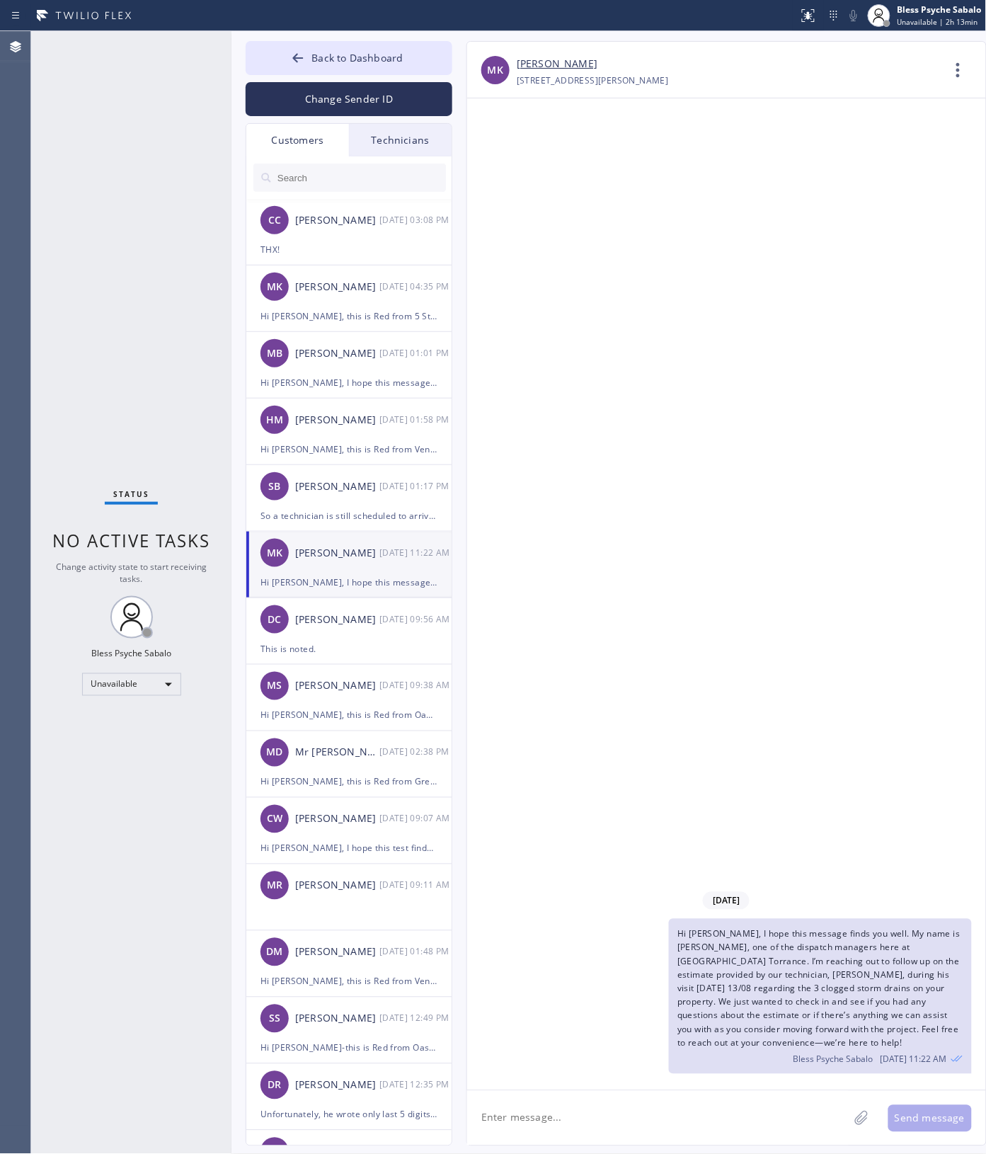
drag, startPoint x: 609, startPoint y: 329, endPoint x: 530, endPoint y: 200, distance: 151.3
click at [607, 321] on div "[DATE] Hi [PERSON_NAME], I hope this message finds you well. My name is [PERSON…" at bounding box center [726, 594] width 519 height 992
click at [345, 188] on input "text" at bounding box center [361, 178] width 170 height 28
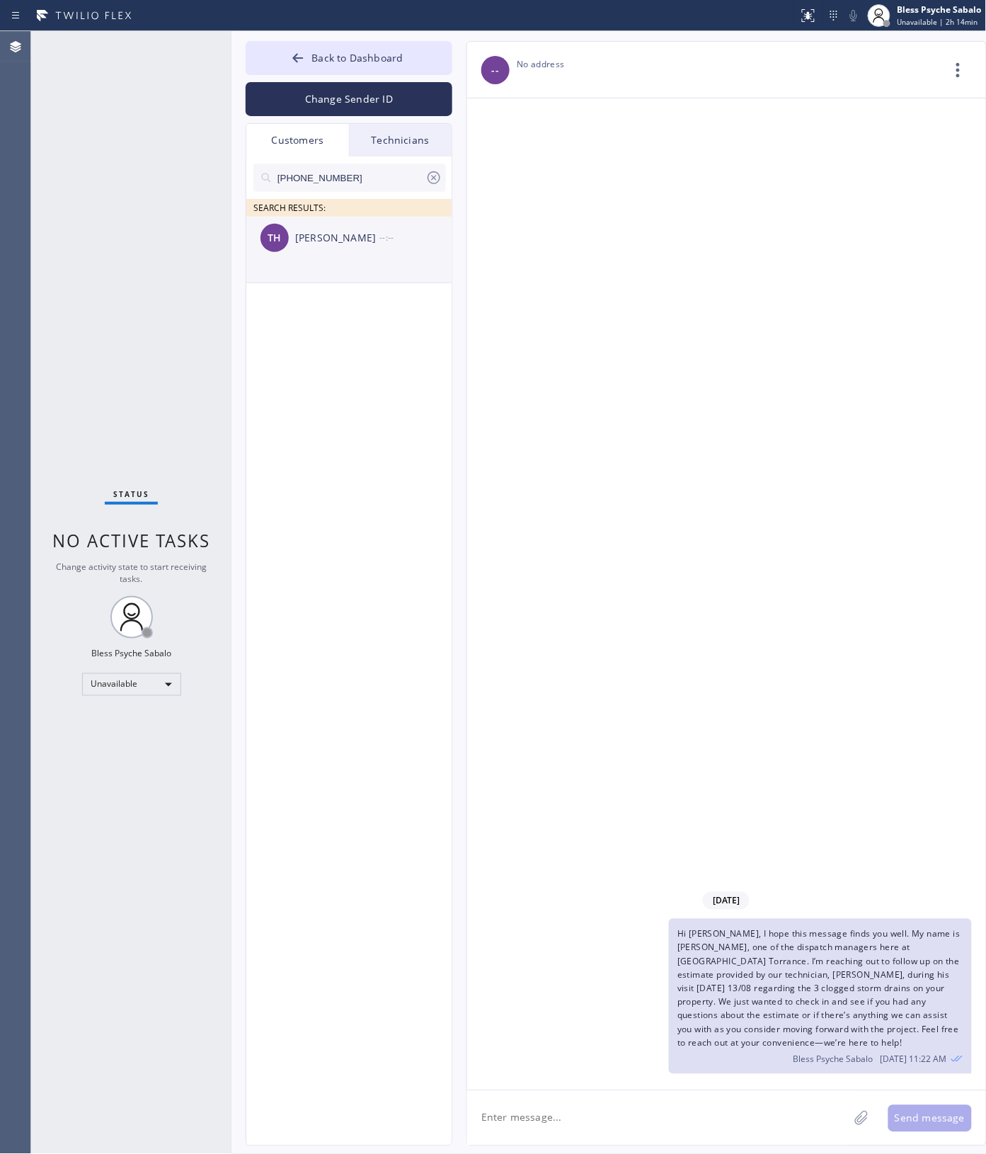
click at [327, 261] on li "TH [PERSON_NAME] --:--" at bounding box center [349, 250] width 207 height 67
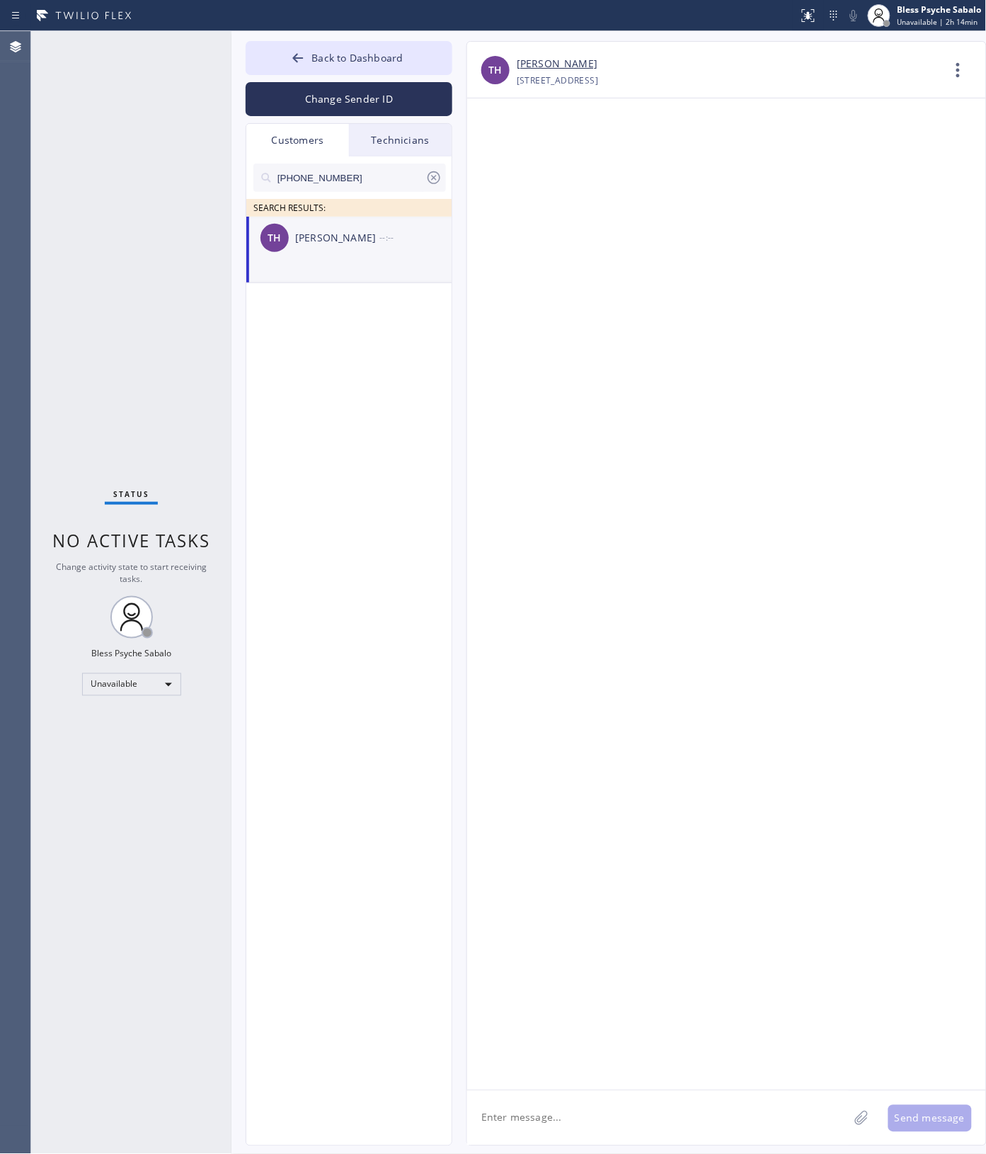
click at [612, 1112] on textarea at bounding box center [658, 1118] width 382 height 55
paste textarea "Hi [PERSON_NAME], I hope this message finds you well. My name is [PERSON_NAME],…"
type textarea "Hi [PERSON_NAME], I hope this message finds you well. My name is [PERSON_NAME],…"
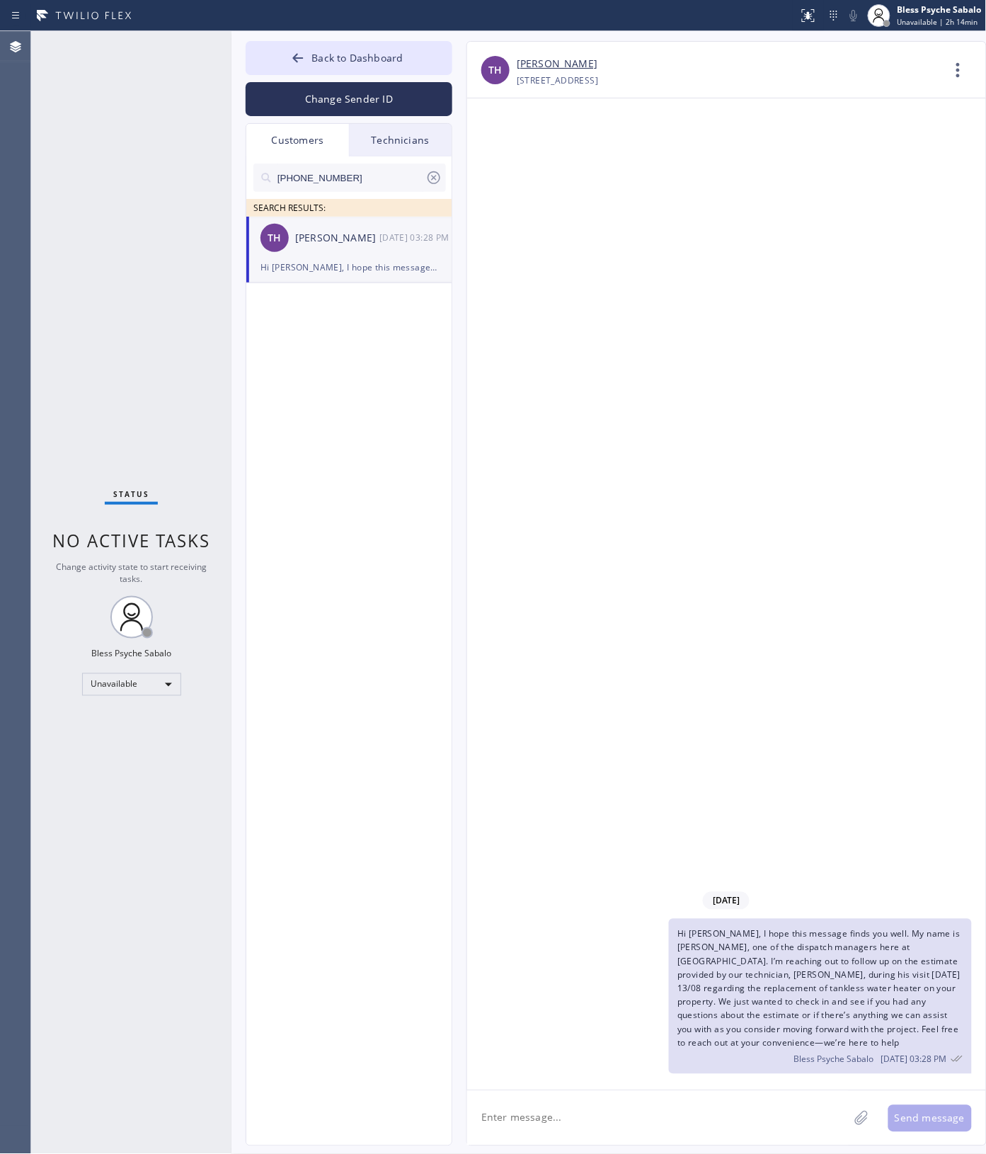
click at [712, 791] on div "[DATE] Hi [PERSON_NAME], I hope this message finds you well. My name is [PERSON…" at bounding box center [726, 594] width 519 height 992
click at [345, 551] on div "[PHONE_NUMBER] SEARCH RESULTS: TH [PERSON_NAME] [DATE] 03:28 PM Hi [PERSON_NAME…" at bounding box center [349, 667] width 207 height 1022
click at [559, 472] on div "[DATE] Hi [PERSON_NAME], I hope this message finds you well. My name is [PERSON…" at bounding box center [726, 594] width 519 height 992
click at [436, 184] on icon at bounding box center [433, 177] width 17 height 17
click at [299, 147] on div "Customers" at bounding box center [297, 140] width 103 height 33
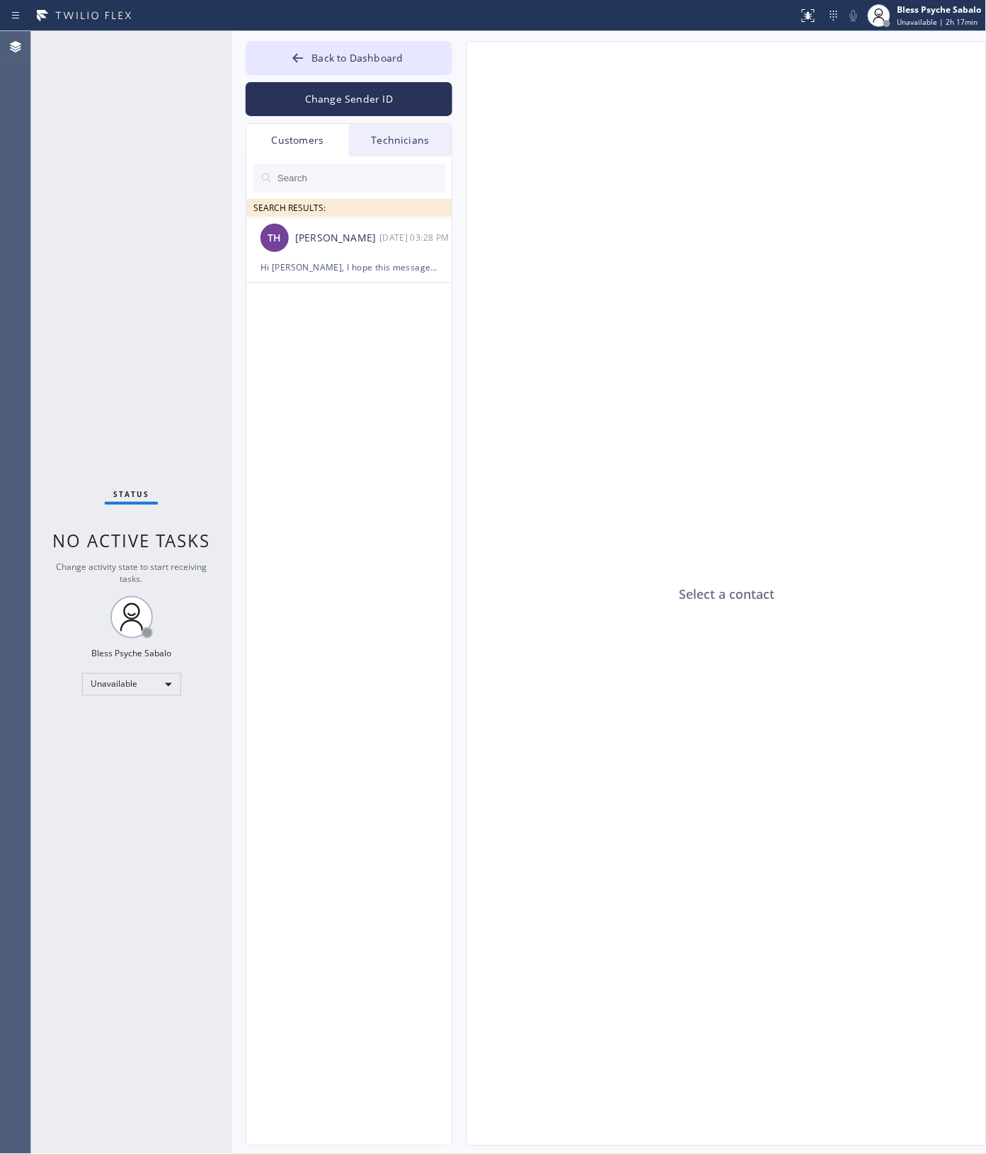
click at [393, 142] on div "Technicians" at bounding box center [400, 140] width 103 height 33
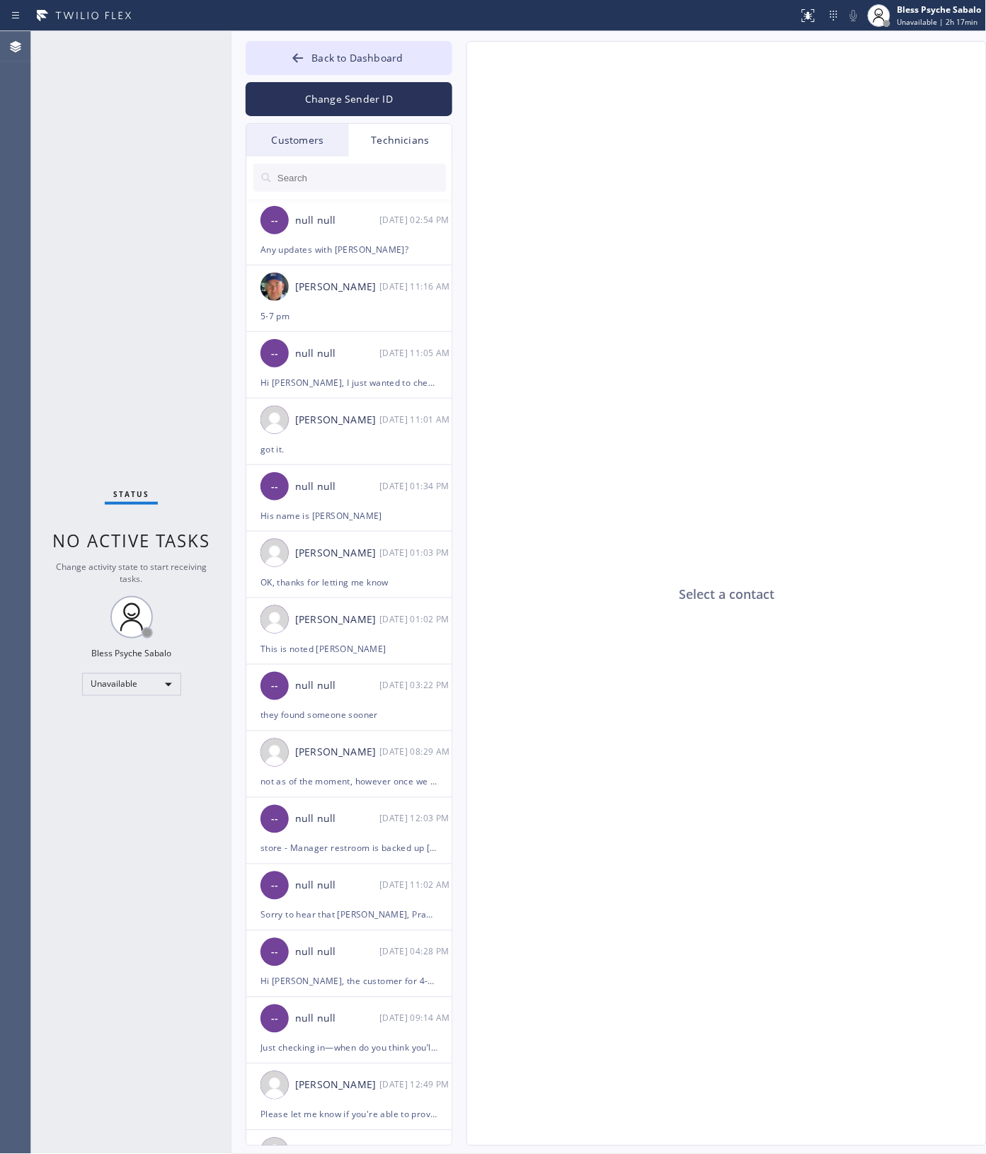
click at [570, 232] on div "Select a contact" at bounding box center [727, 594] width 520 height 1105
click at [377, 186] on input "text" at bounding box center [361, 178] width 170 height 28
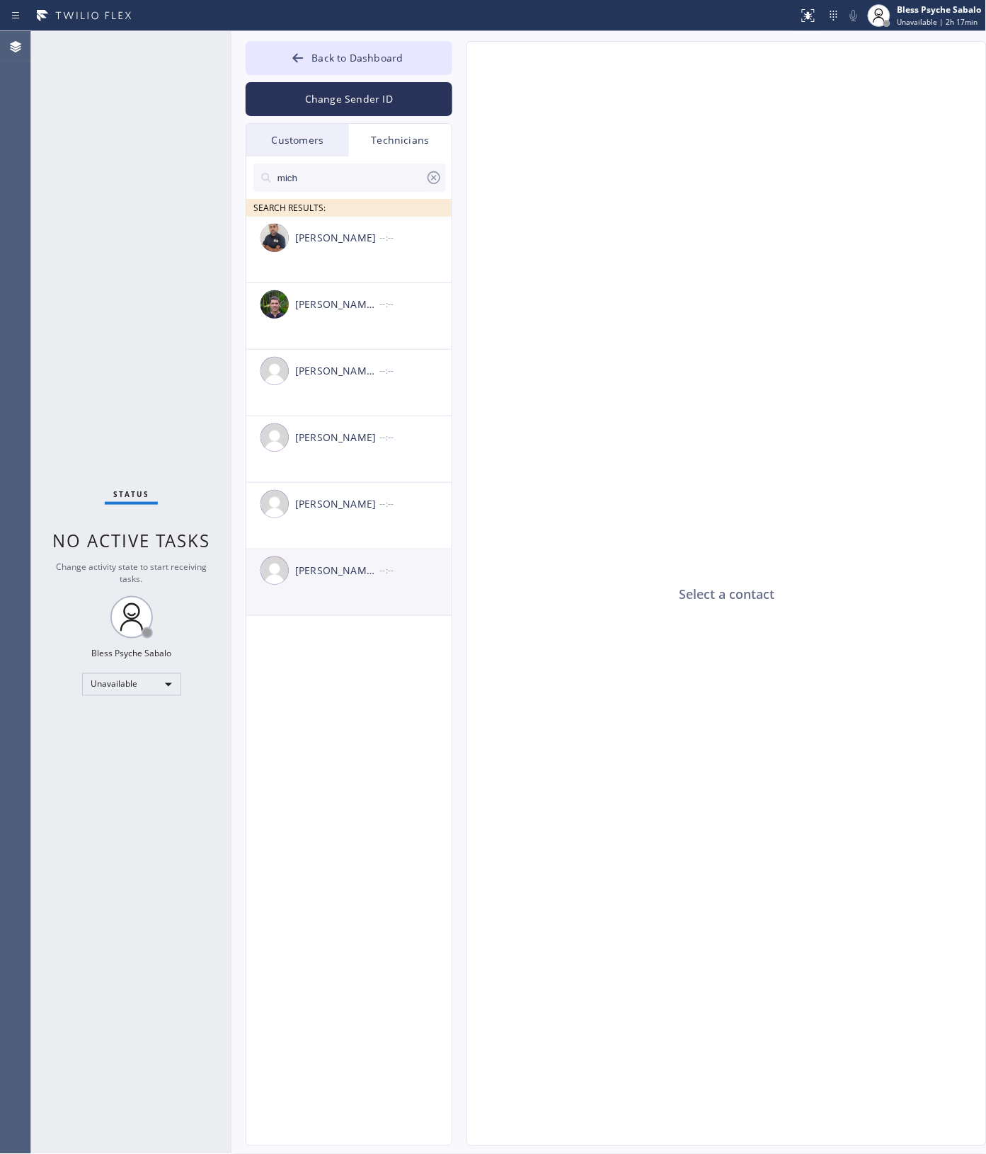
type input "mich"
click at [365, 582] on div "[PERSON_NAME] [PERSON_NAME] --:--" at bounding box center [349, 570] width 207 height 42
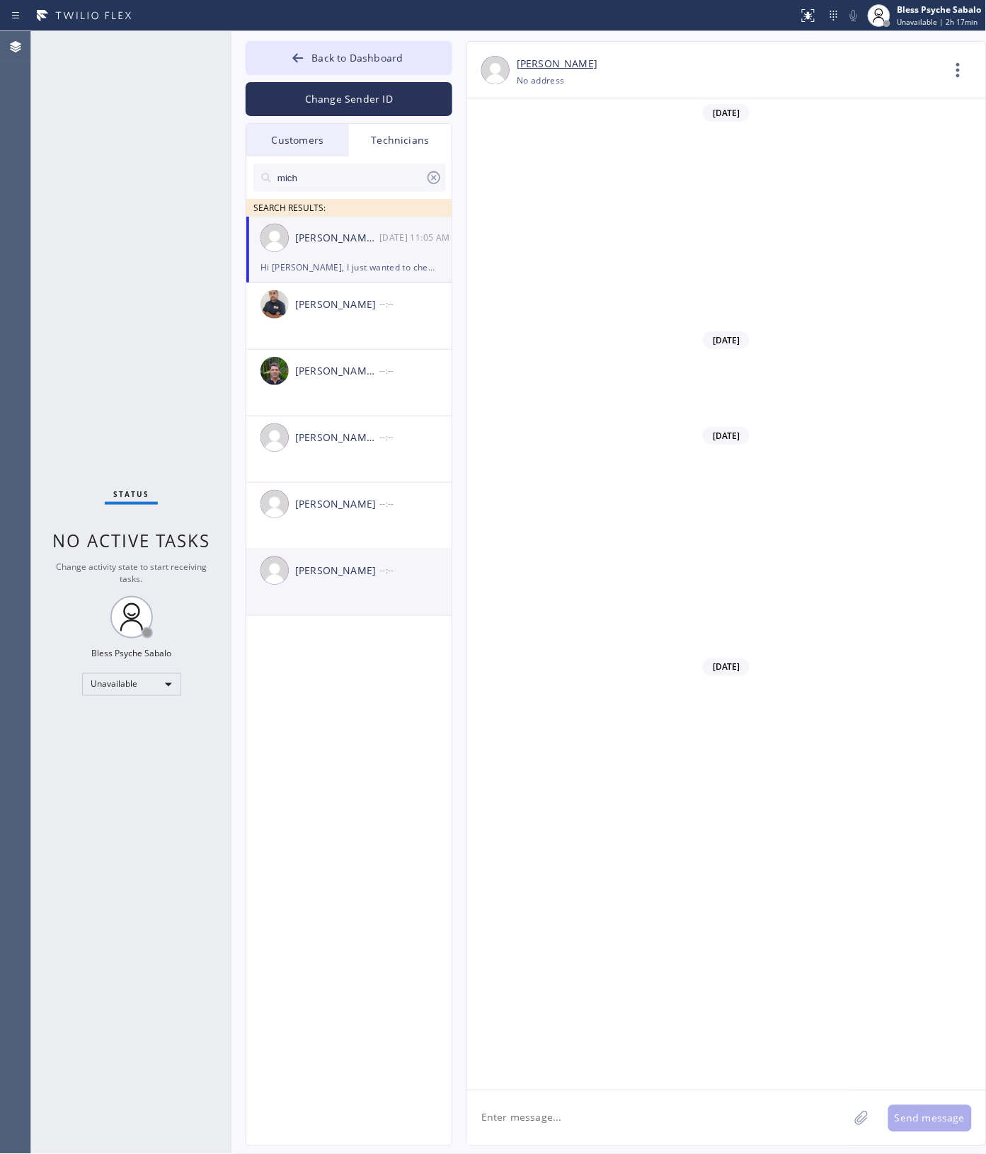
scroll to position [2058, 0]
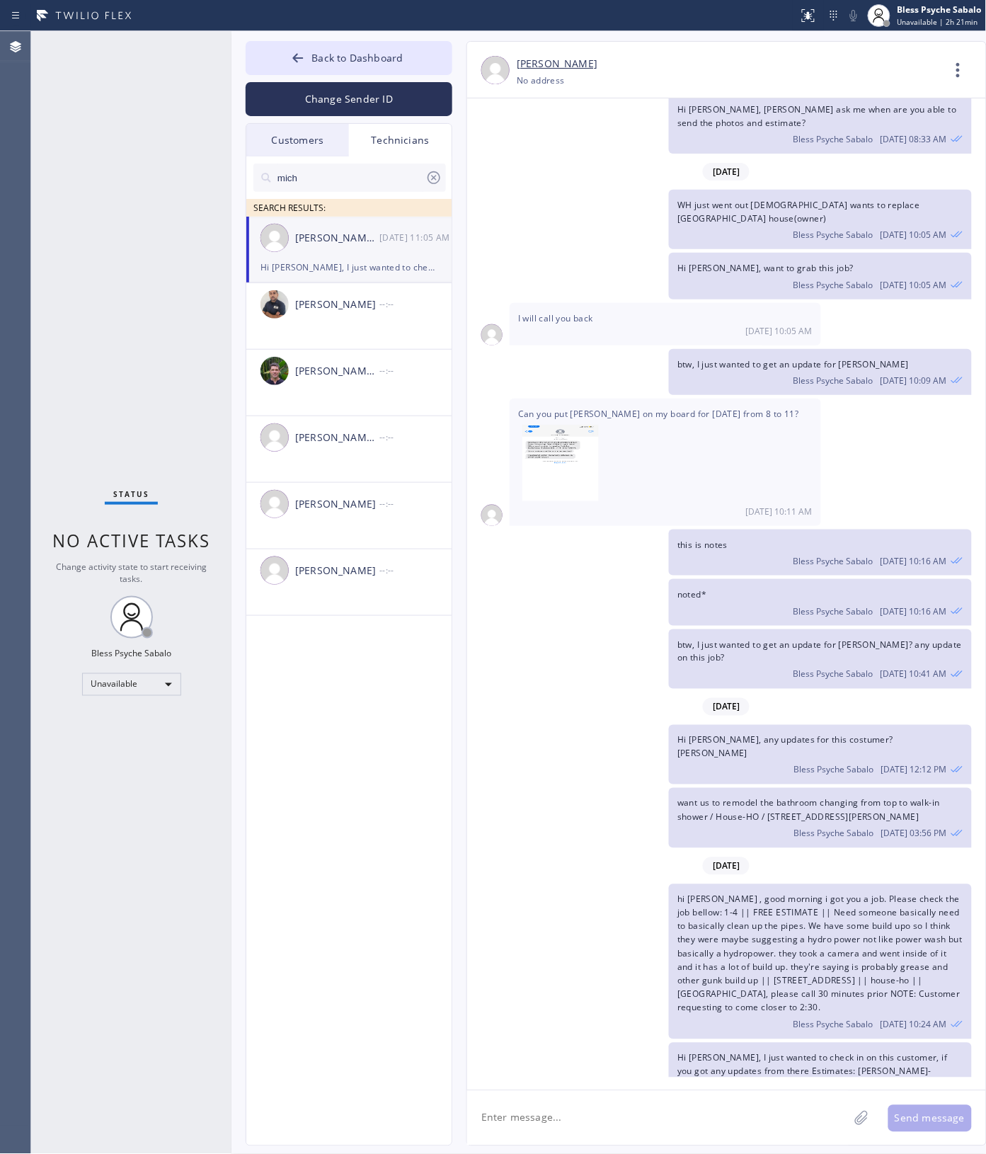
click at [387, 694] on div "mich SEARCH RESULTS: [PERSON_NAME] [PERSON_NAME] [DATE] 11:05 AM Hi [PERSON_NAM…" at bounding box center [349, 667] width 207 height 1022
click at [303, 136] on div "Customers" at bounding box center [297, 140] width 103 height 33
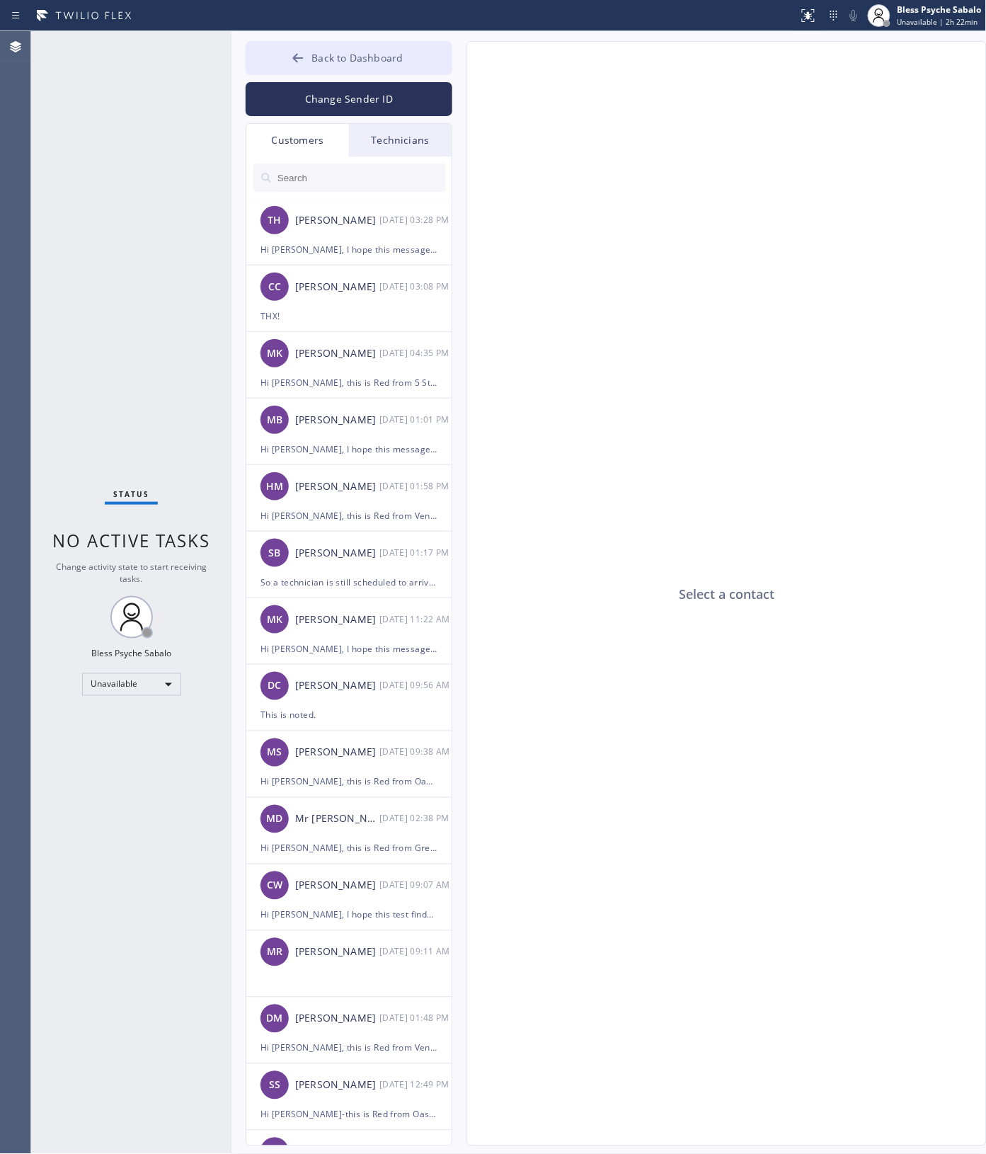
click at [353, 64] on span "Back to Dashboard" at bounding box center [357, 57] width 91 height 13
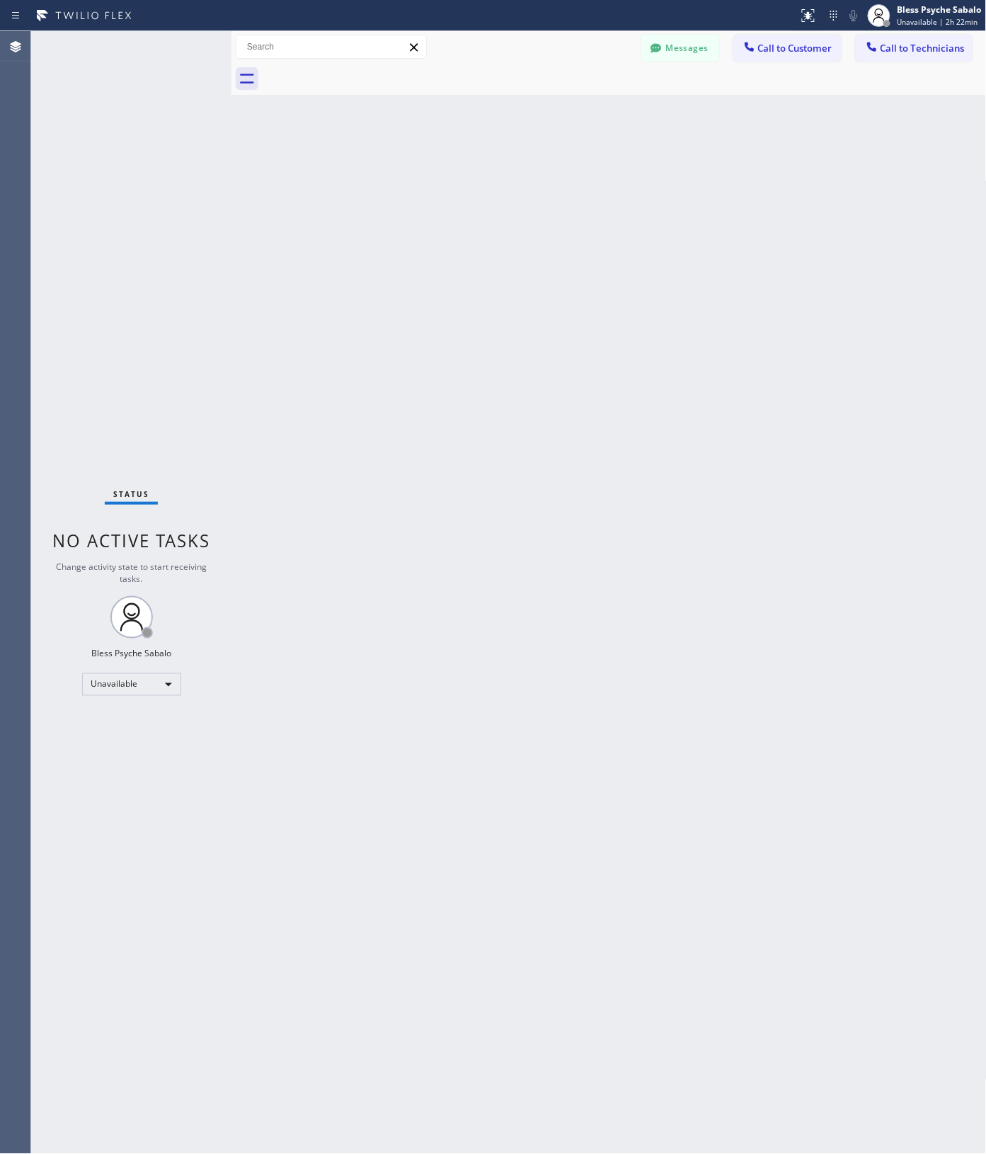
drag, startPoint x: 709, startPoint y: 235, endPoint x: 740, endPoint y: 181, distance: 62.8
click at [712, 236] on div "Back to Dashboard Change Sender ID Customers Technicians TH [PERSON_NAME] [DATE…" at bounding box center [609, 592] width 755 height 1123
click at [777, 57] on button "Call to Customer" at bounding box center [787, 48] width 108 height 27
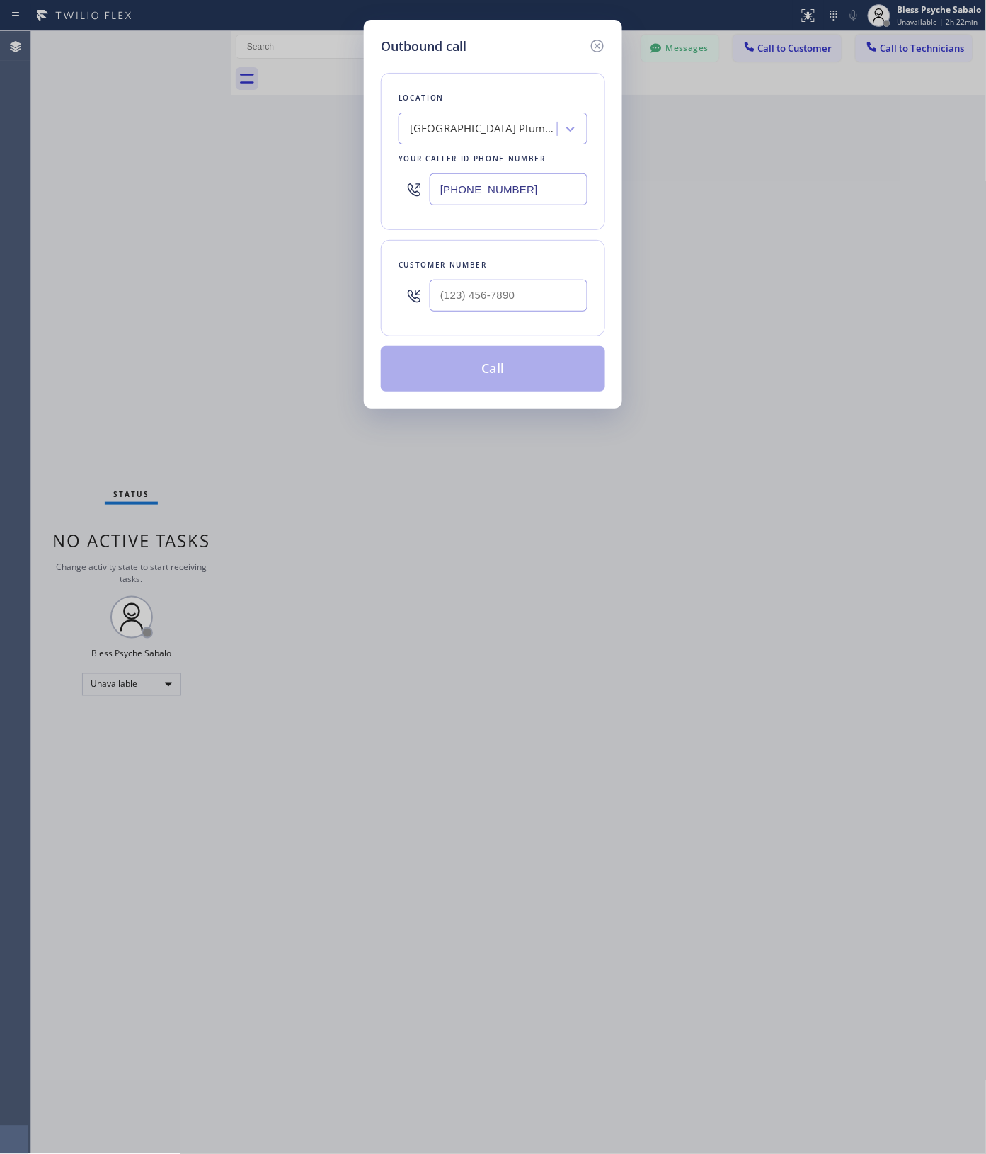
click at [572, 104] on div "Location" at bounding box center [493, 98] width 189 height 15
click at [549, 121] on div "[GEOGRAPHIC_DATA] Plumbing" at bounding box center [480, 129] width 154 height 25
paste input "San [PERSON_NAME] Plumbing Services"
type input "San [PERSON_NAME] Plumbing Services"
click at [524, 132] on input "San [PERSON_NAME] Plumbing Services" at bounding box center [446, 129] width 166 height 12
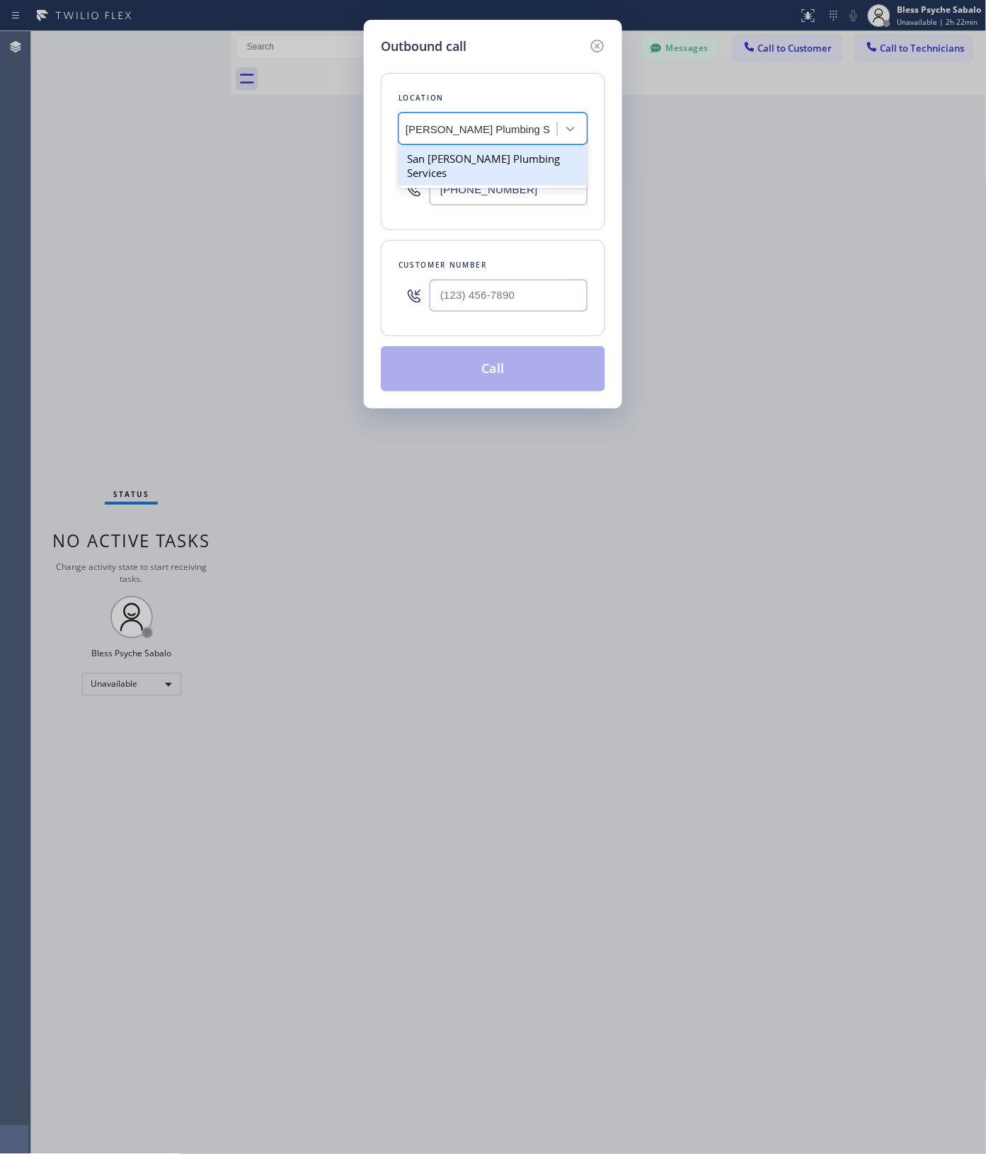
scroll to position [0, 26]
click at [527, 156] on div "San [PERSON_NAME] Plumbing Services" at bounding box center [493, 166] width 189 height 40
type input "[PHONE_NUMBER]"
click at [455, 298] on input "text" at bounding box center [509, 296] width 158 height 32
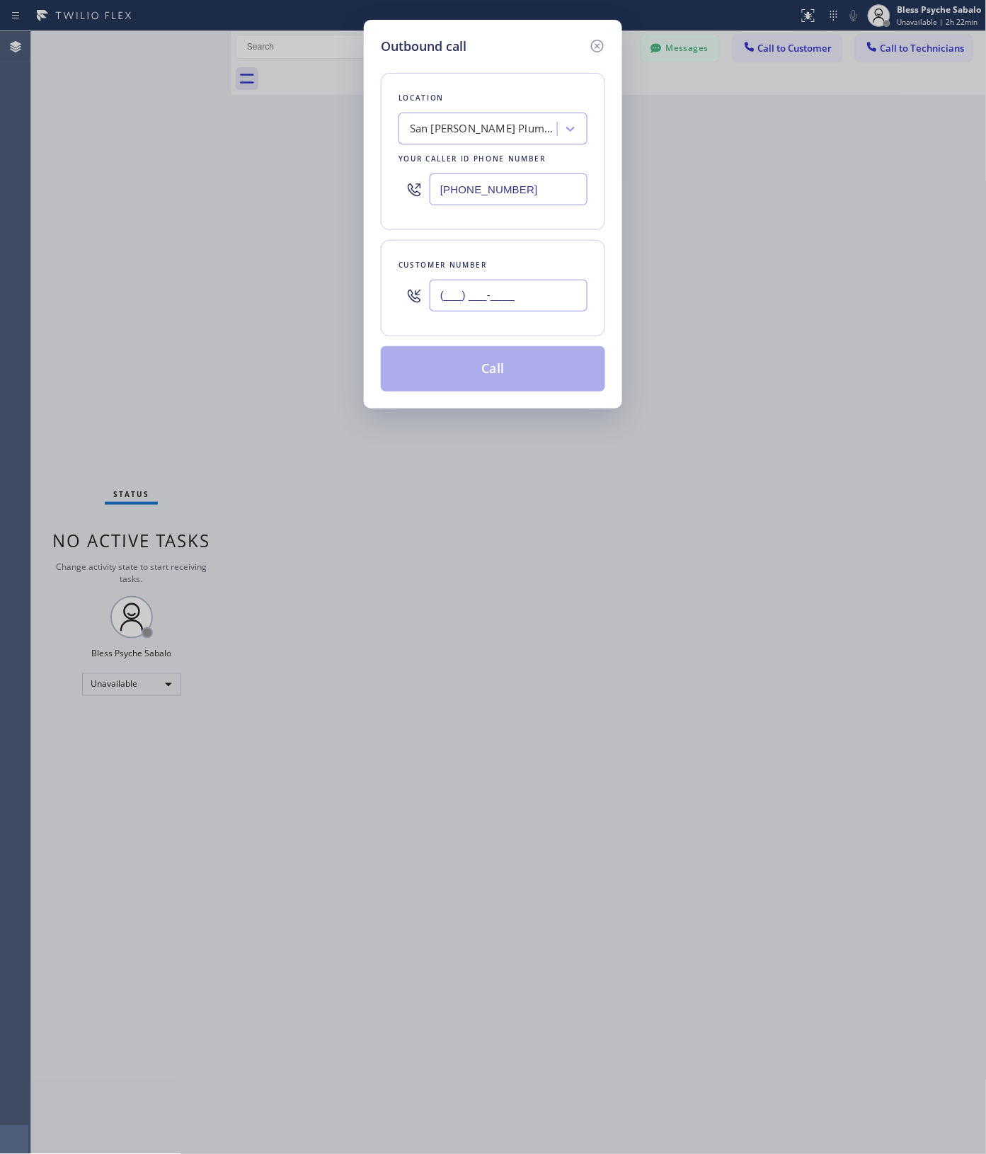
paste input "213) 304-8854"
type input "[PHONE_NUMBER]"
click at [520, 370] on button "Call" at bounding box center [493, 368] width 224 height 45
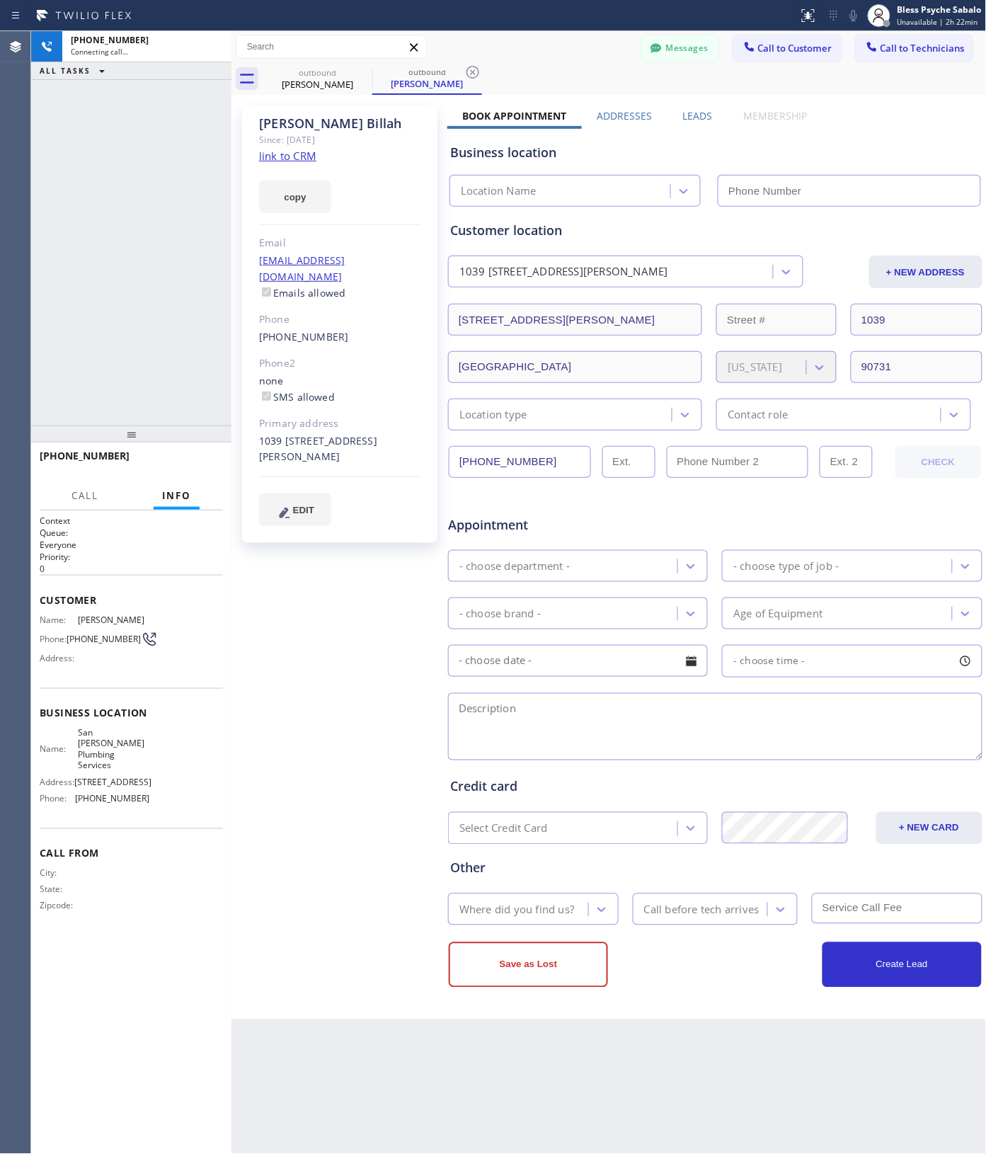
click at [220, 242] on div "[PHONE_NUMBER] Connecting call… ALL TASKS ALL TASKS ACTIVE TASKS TASKS IN WRAP …" at bounding box center [131, 228] width 200 height 394
type input "[PHONE_NUMBER]"
click at [113, 234] on div "[PHONE_NUMBER] Live | 00:01 ALL TASKS ALL TASKS ACTIVE TASKS TASKS IN WRAP UP" at bounding box center [131, 228] width 200 height 394
click at [189, 469] on button "HANG UP" at bounding box center [190, 462] width 66 height 20
click at [174, 397] on div "[PHONE_NUMBER] Live | 00:02 ALL TASKS ALL TASKS ACTIVE TASKS TASKS IN WRAP UP" at bounding box center [131, 228] width 200 height 394
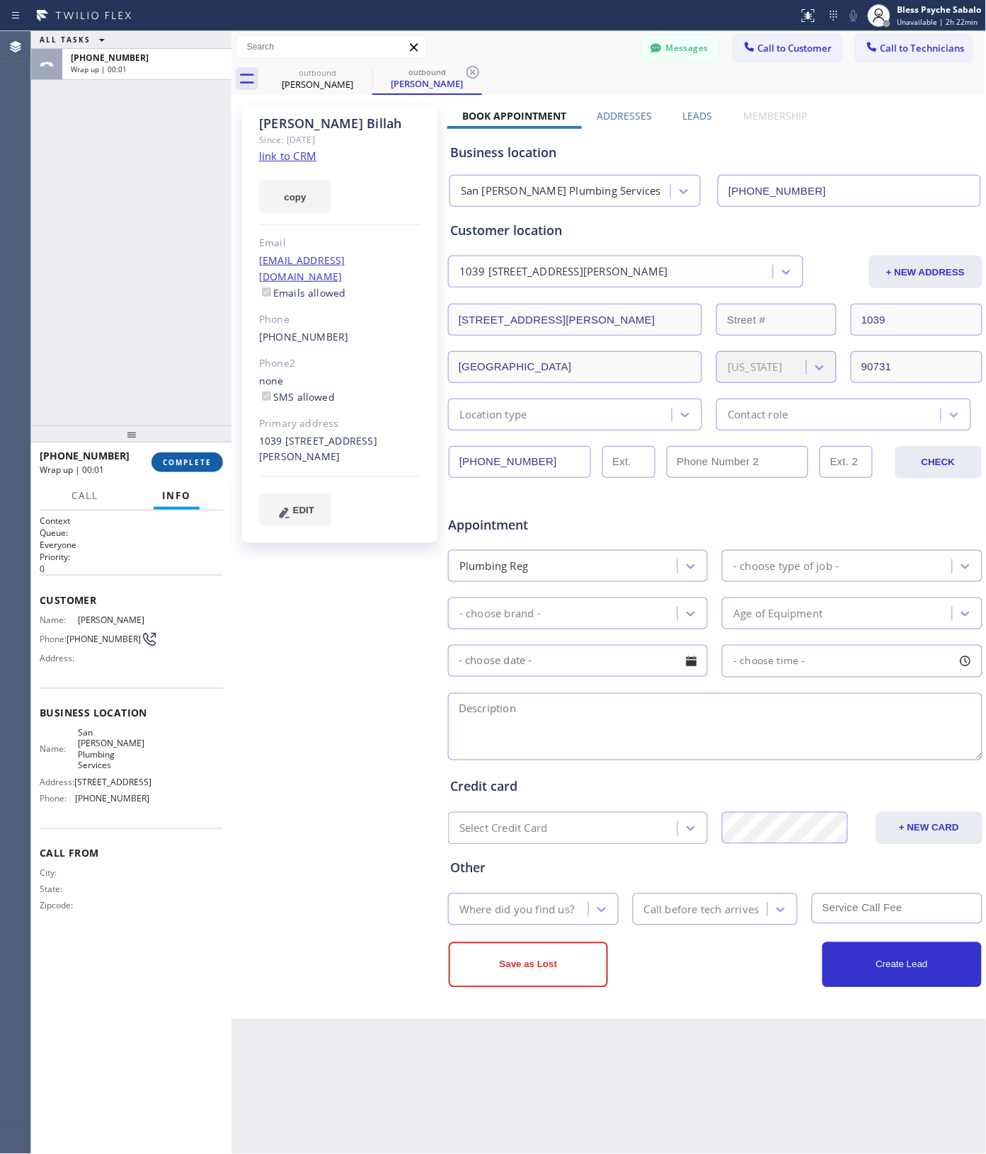
click at [196, 466] on span "COMPLETE" at bounding box center [187, 462] width 49 height 10
click at [186, 393] on div "ALL TASKS ALL TASKS ACTIVE TASKS TASKS IN WRAP UP [PHONE_NUMBER] Wrap up | 00:01" at bounding box center [131, 228] width 200 height 394
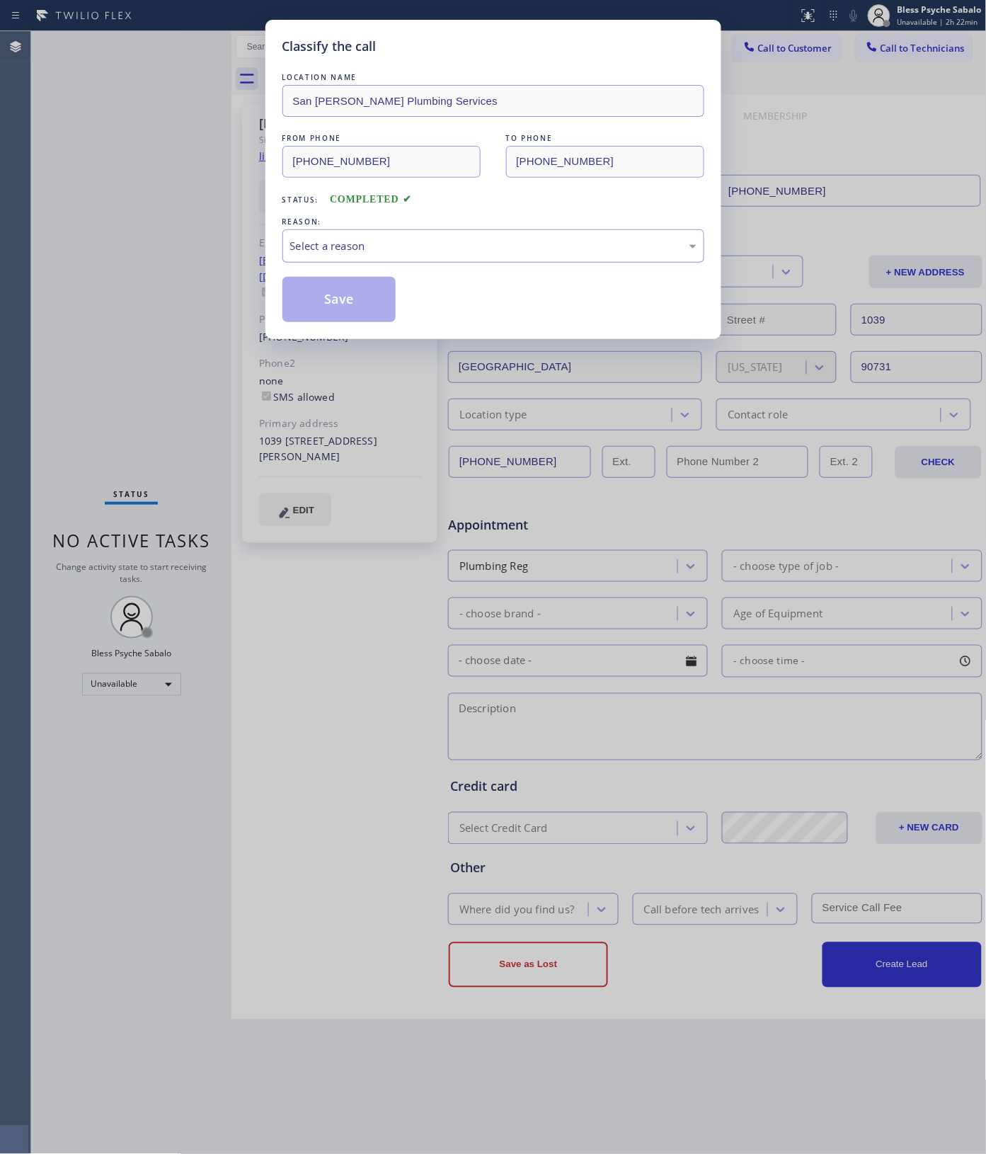
click at [462, 259] on div "Select a reason" at bounding box center [493, 245] width 422 height 33
click at [338, 305] on button "Save" at bounding box center [339, 299] width 114 height 45
click at [218, 282] on div "Classify the call LOCATION NAME [GEOGRAPHIC_DATA][PERSON_NAME] Plumbing Service…" at bounding box center [493, 577] width 986 height 1154
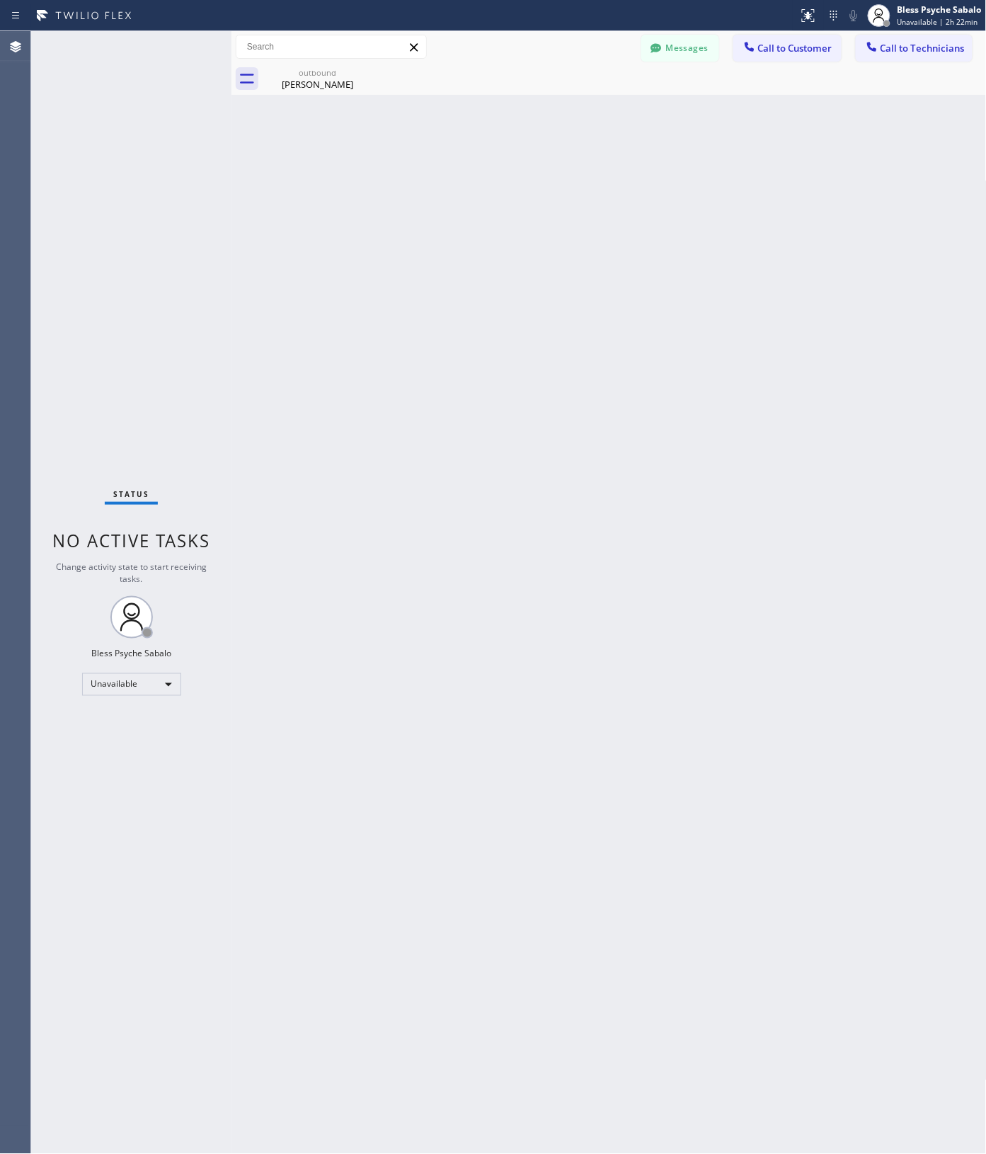
click at [337, 80] on div "[PERSON_NAME]" at bounding box center [317, 84] width 107 height 13
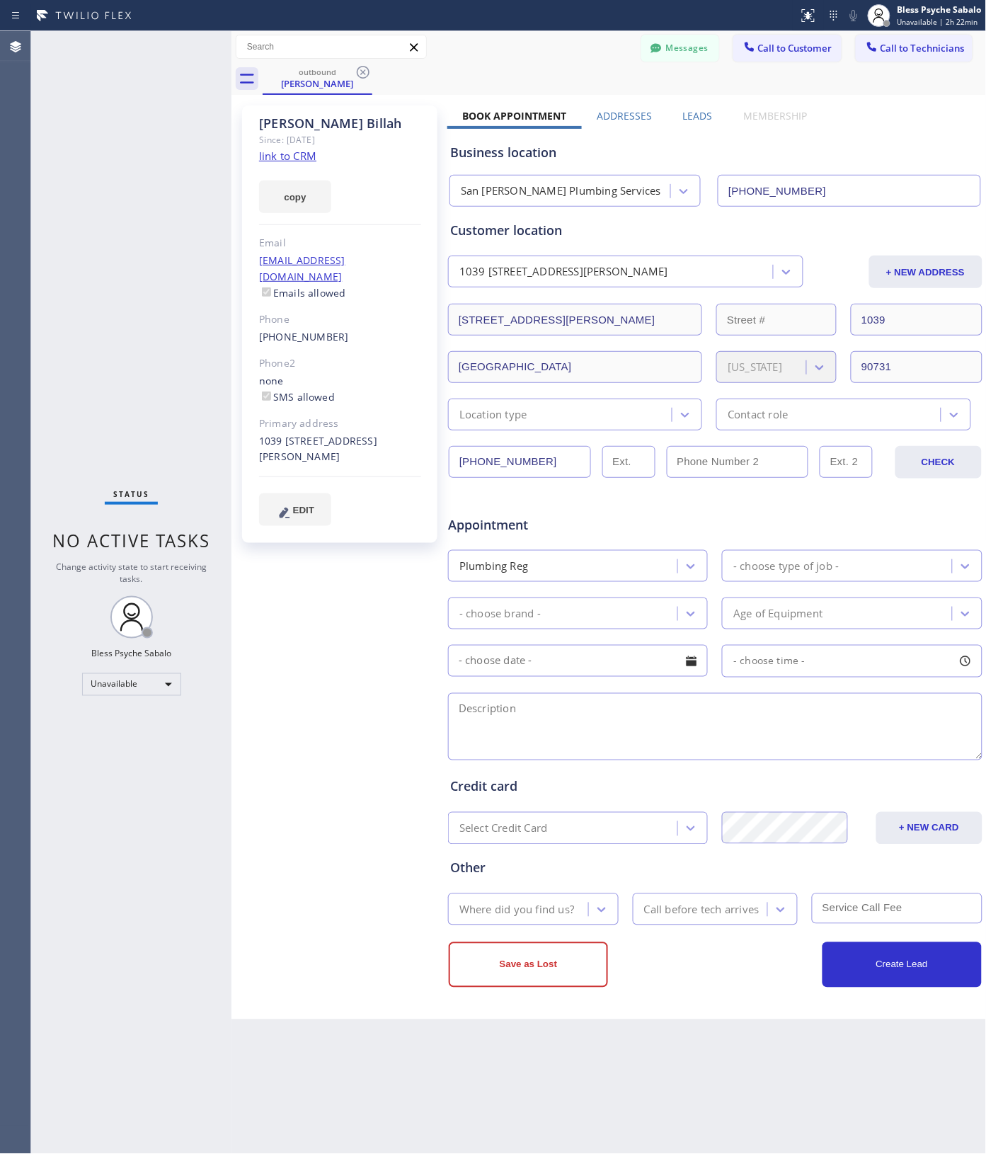
click at [263, 650] on div "[PERSON_NAME] Since: [DATE] link to CRM copy Email [EMAIL_ADDRESS][DOMAIN_NAME]…" at bounding box center [341, 557] width 212 height 918
click at [309, 330] on link "[PHONE_NUMBER]" at bounding box center [304, 336] width 90 height 13
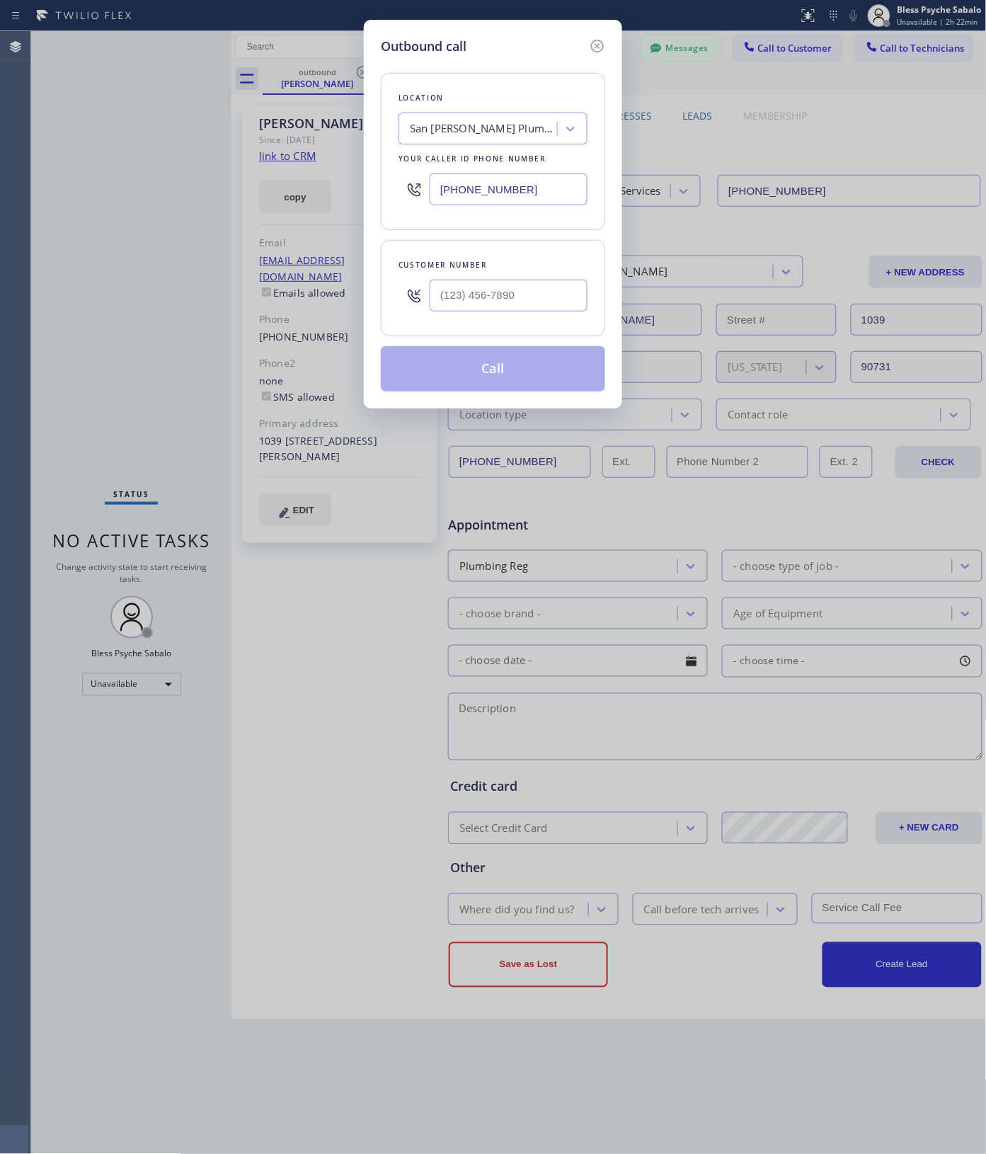
type input "[PHONE_NUMBER]"
click at [441, 350] on button "Call" at bounding box center [493, 368] width 224 height 45
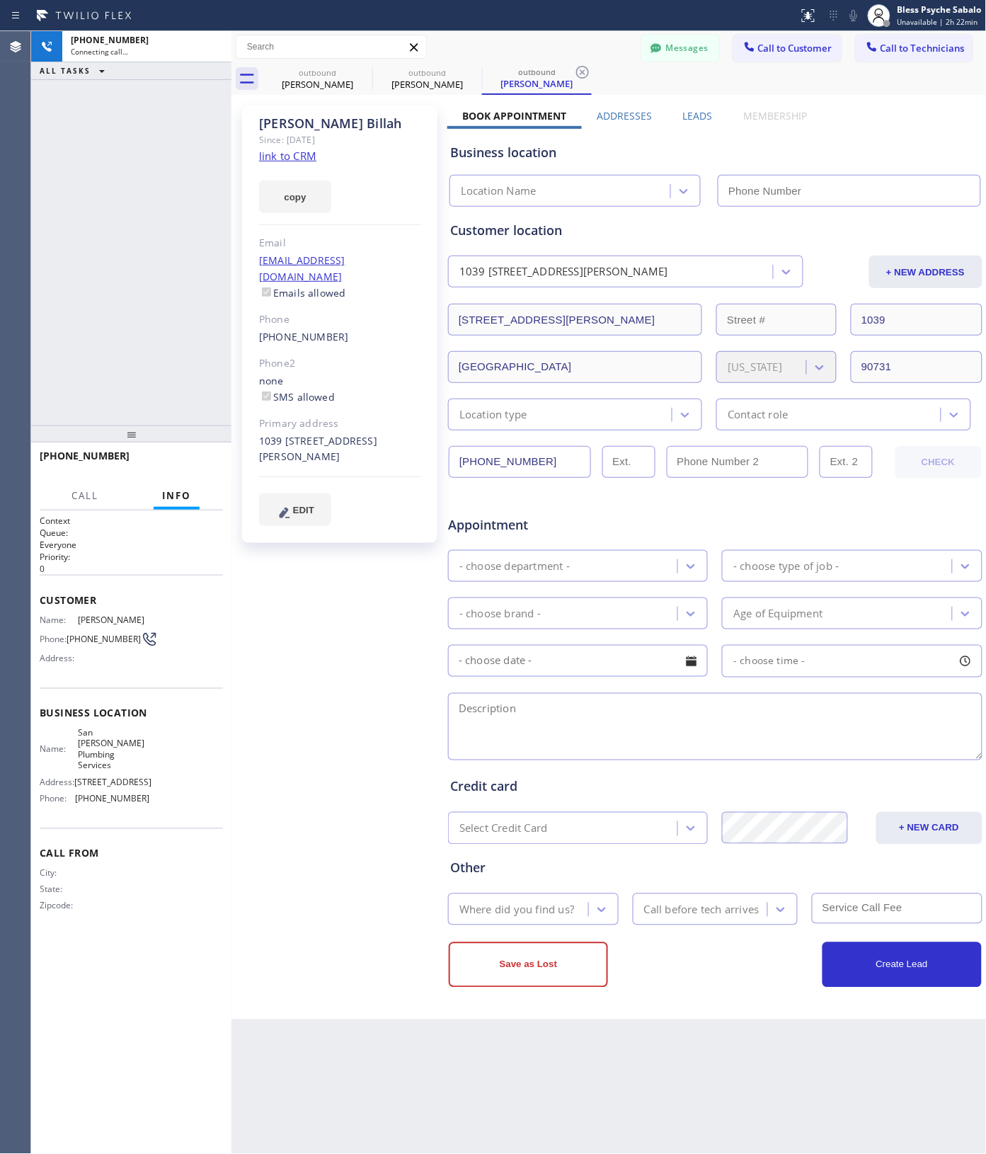
type input "[PHONE_NUMBER]"
click at [179, 466] on span "HANG UP" at bounding box center [189, 462] width 43 height 10
click at [185, 379] on div "[PHONE_NUMBER] Live | 00:02 ALL TASKS ALL TASKS ACTIVE TASKS TASKS IN WRAP UP" at bounding box center [131, 228] width 200 height 394
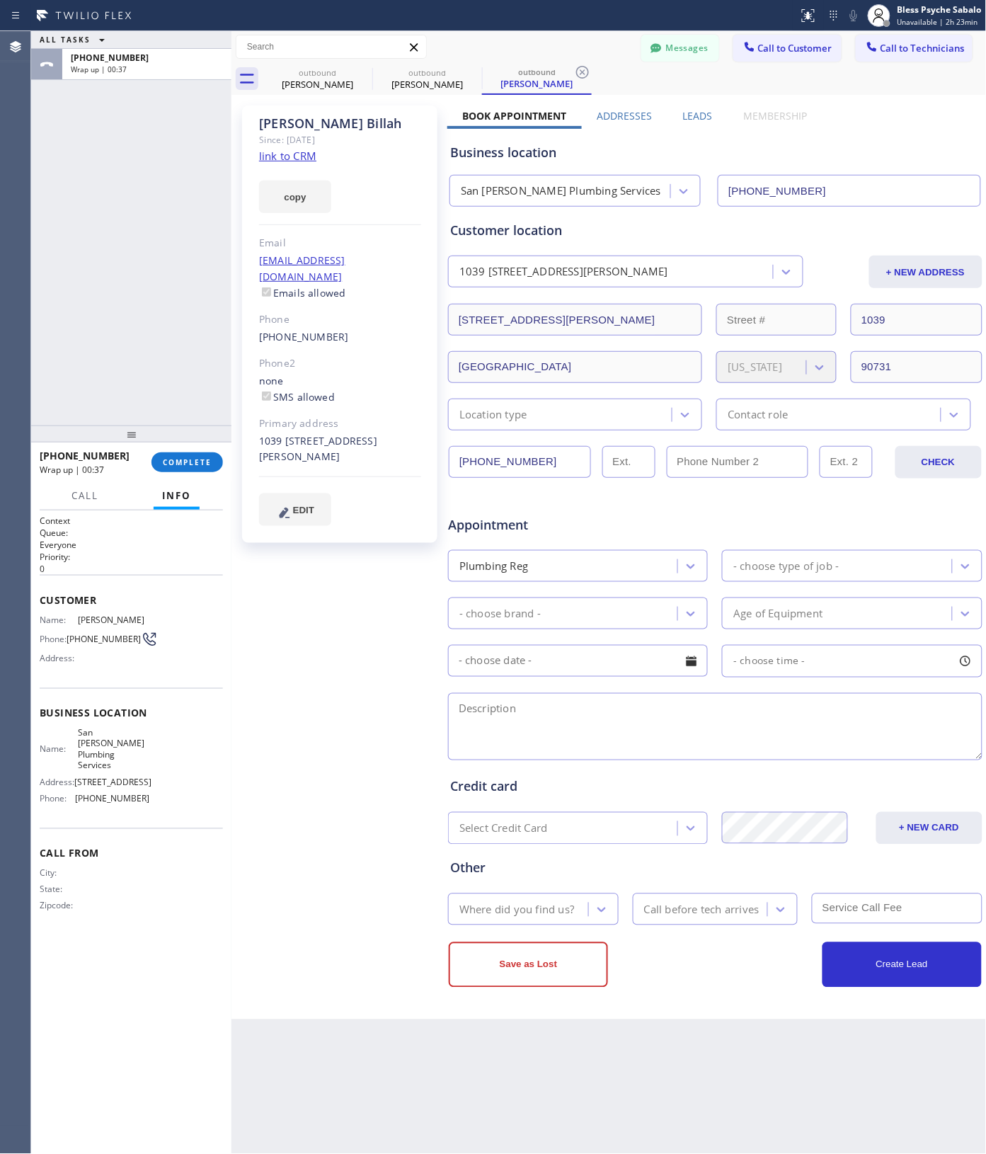
click at [185, 482] on button "Info" at bounding box center [177, 496] width 46 height 28
click at [185, 469] on button "COMPLETE" at bounding box center [188, 462] width 72 height 20
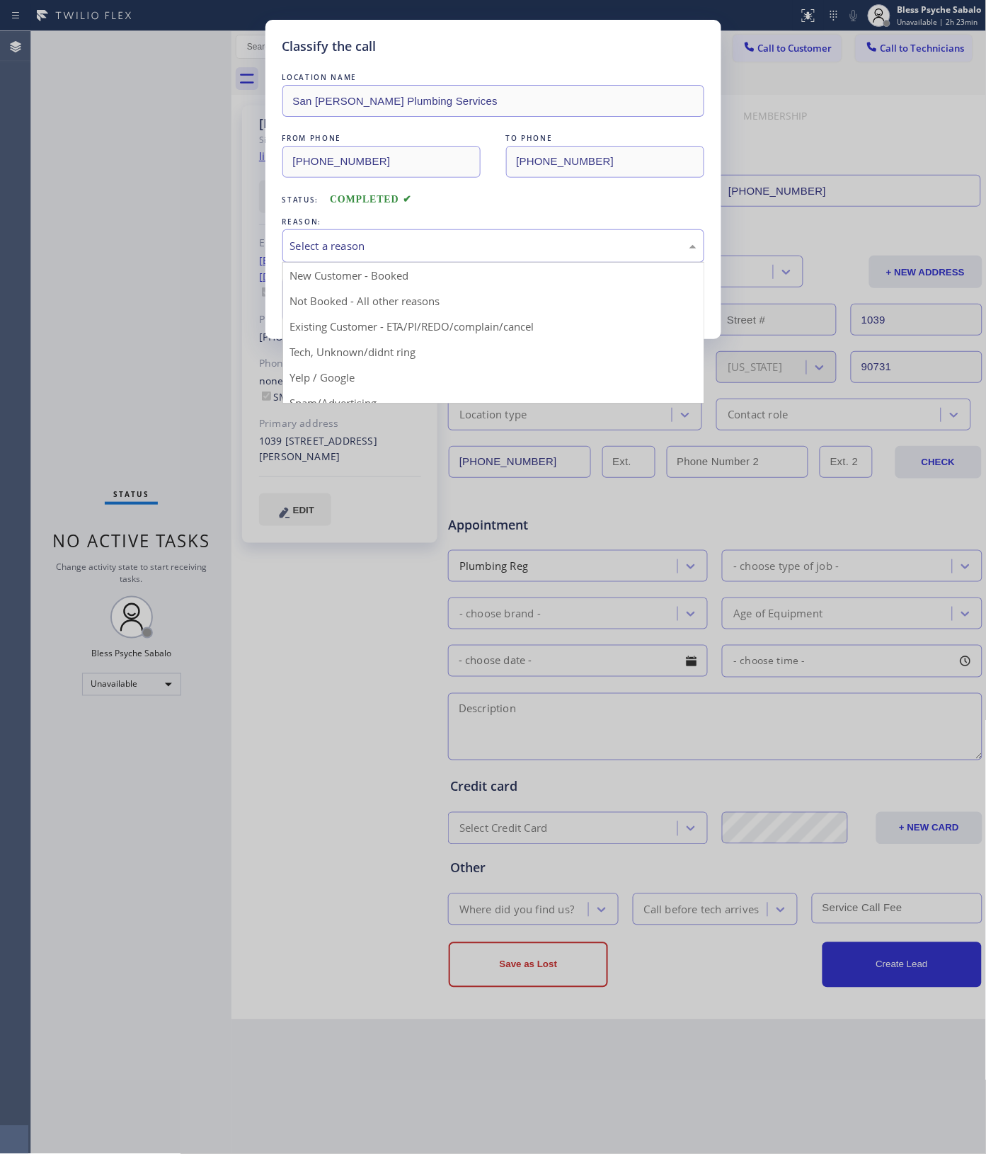
click at [373, 252] on div "Select a reason" at bounding box center [493, 246] width 406 height 16
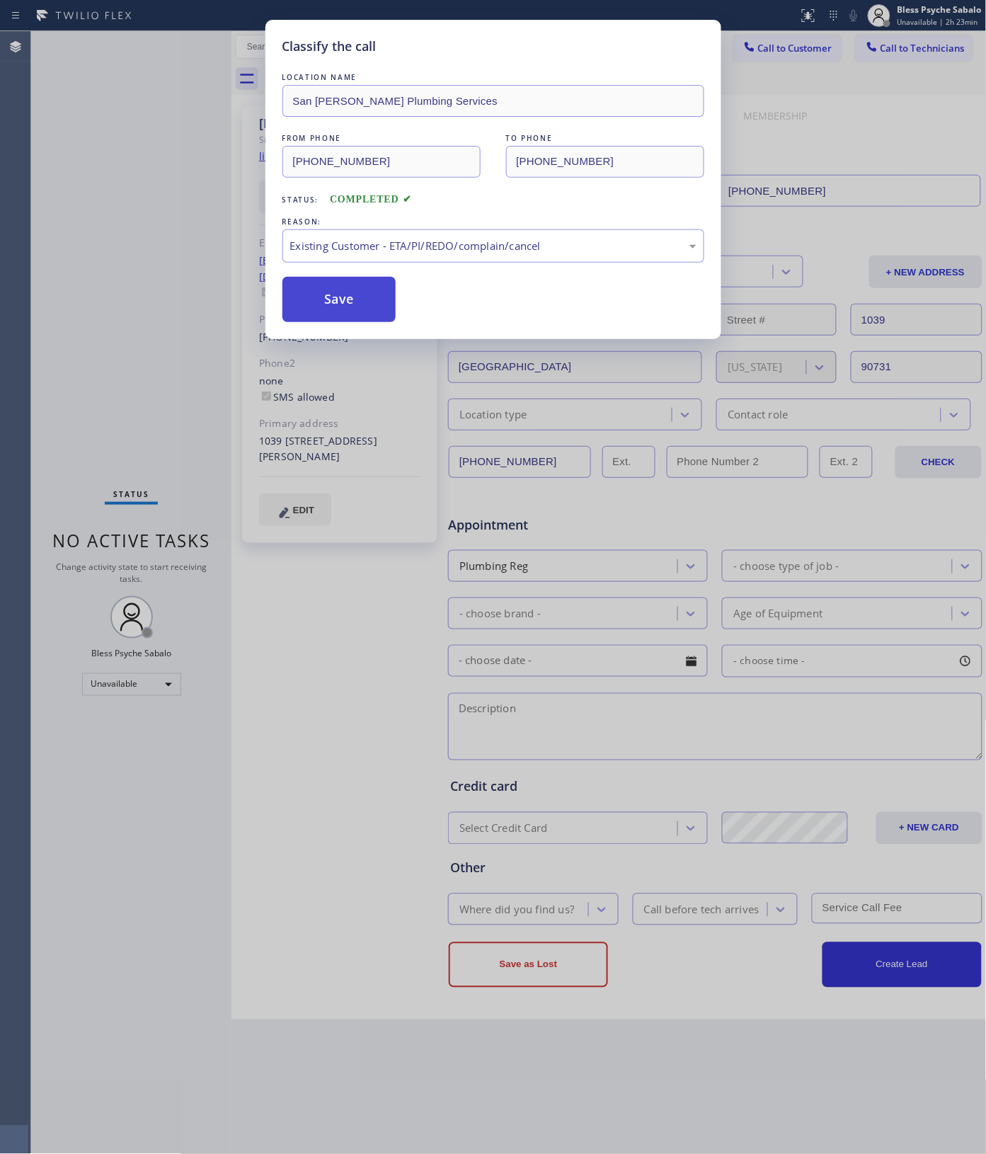
click at [330, 312] on button "Save" at bounding box center [339, 299] width 114 height 45
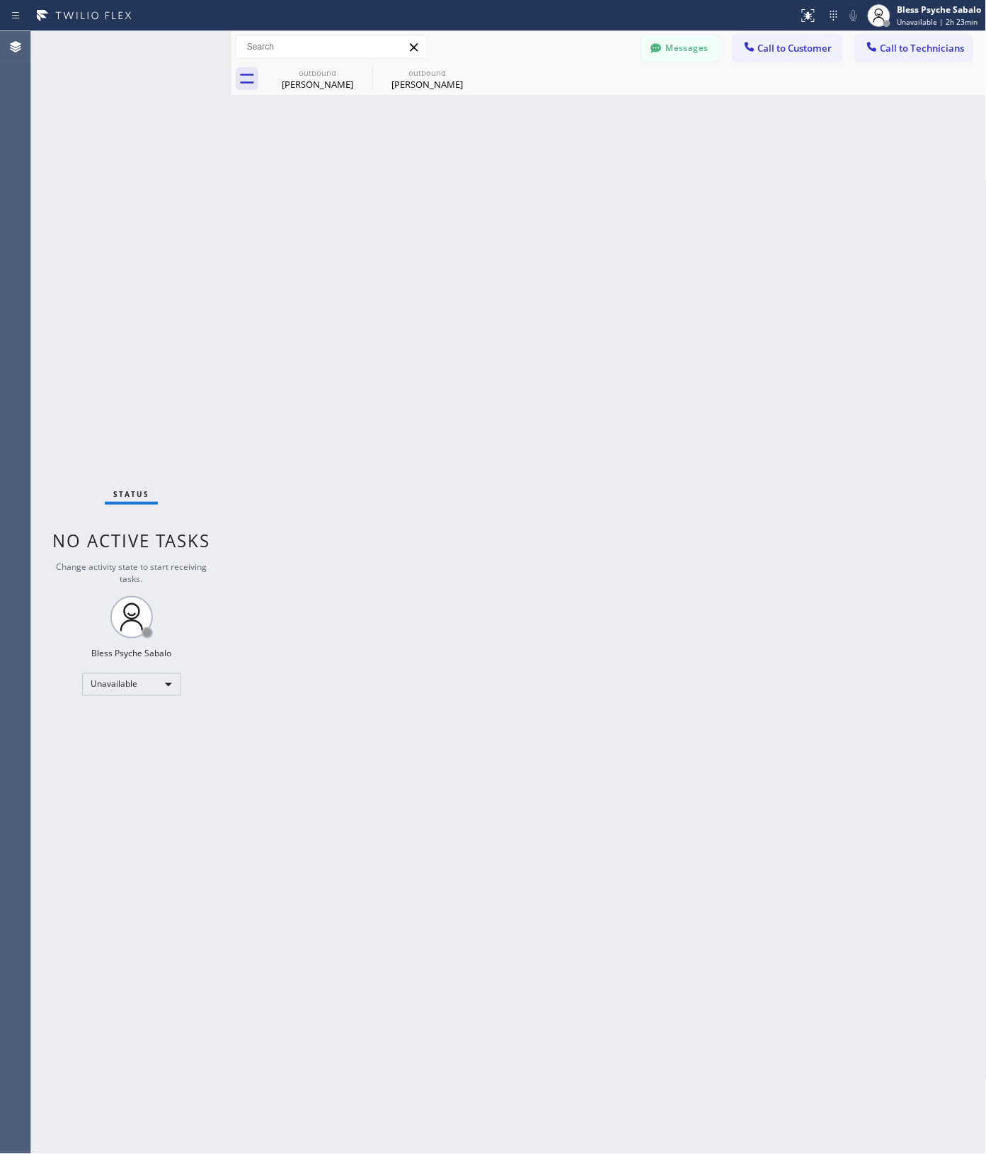
drag, startPoint x: 188, startPoint y: 287, endPoint x: 461, endPoint y: 218, distance: 281.8
click at [188, 287] on div "Status No active tasks Change activity state to start receiving tasks. Bless Ps…" at bounding box center [131, 592] width 200 height 1123
click at [365, 73] on icon at bounding box center [363, 72] width 17 height 17
click at [0, 0] on icon at bounding box center [0, 0] width 0 height 0
click at [365, 74] on div at bounding box center [625, 79] width 724 height 32
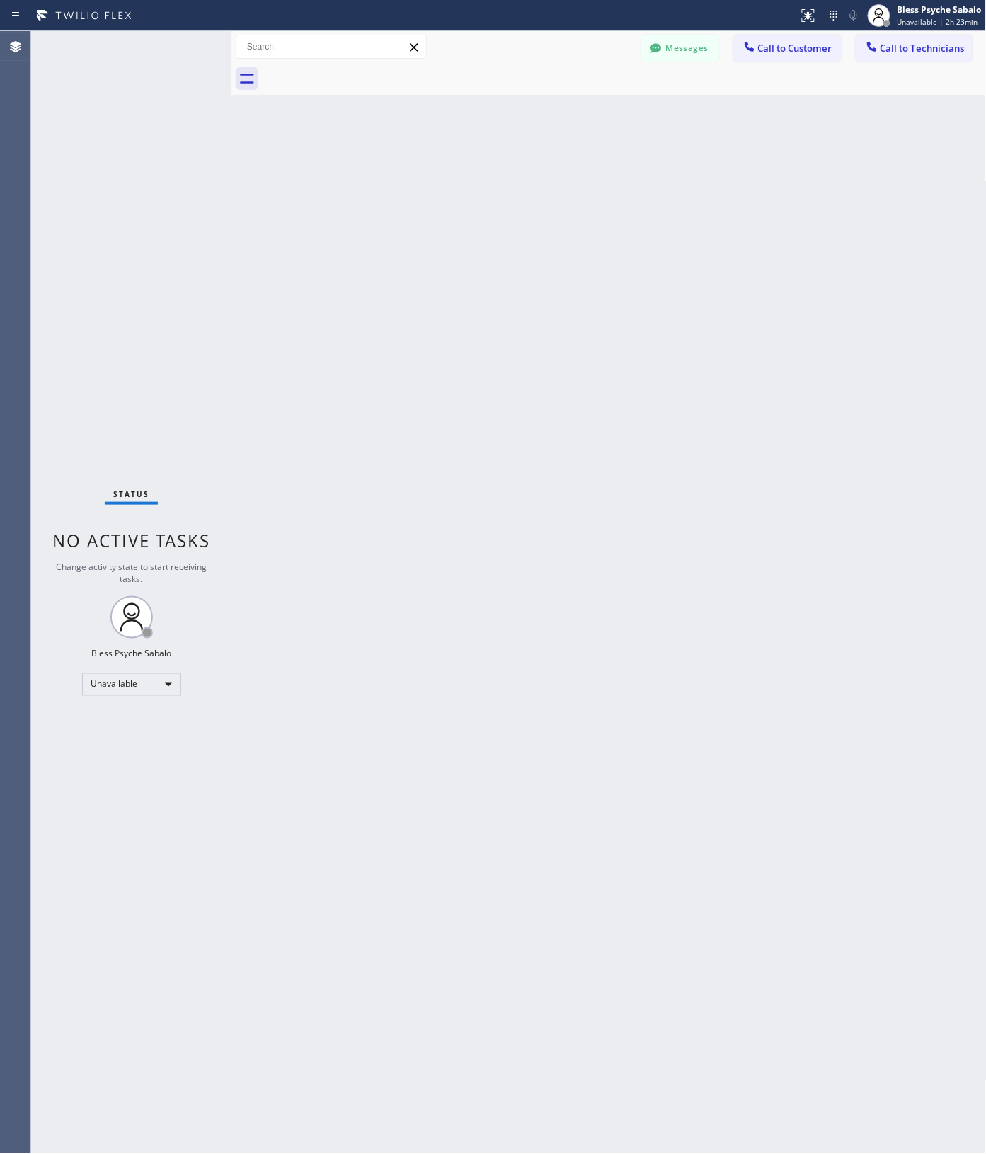
click at [770, 44] on span "Call to Customer" at bounding box center [795, 48] width 74 height 13
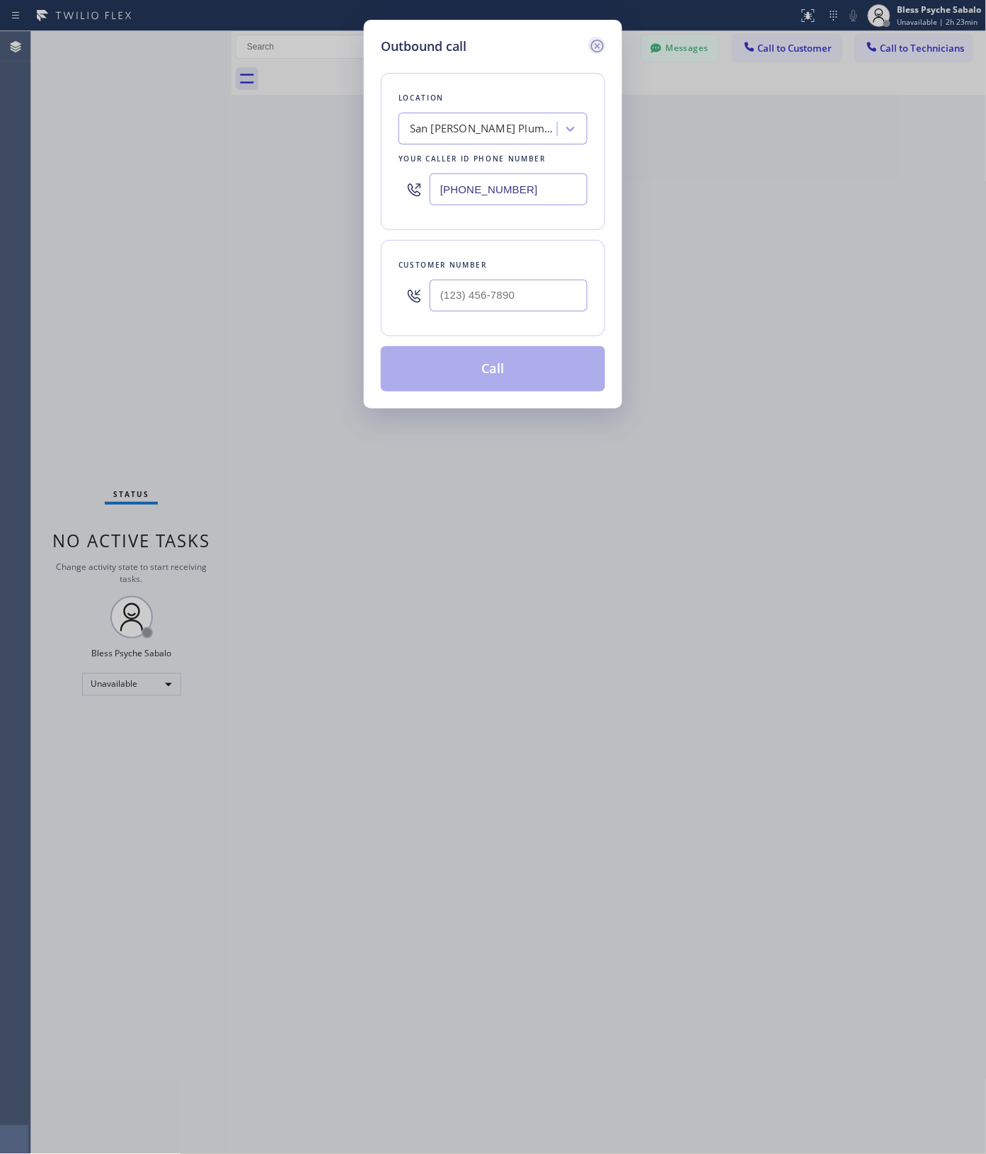
click at [593, 48] on icon at bounding box center [597, 46] width 13 height 13
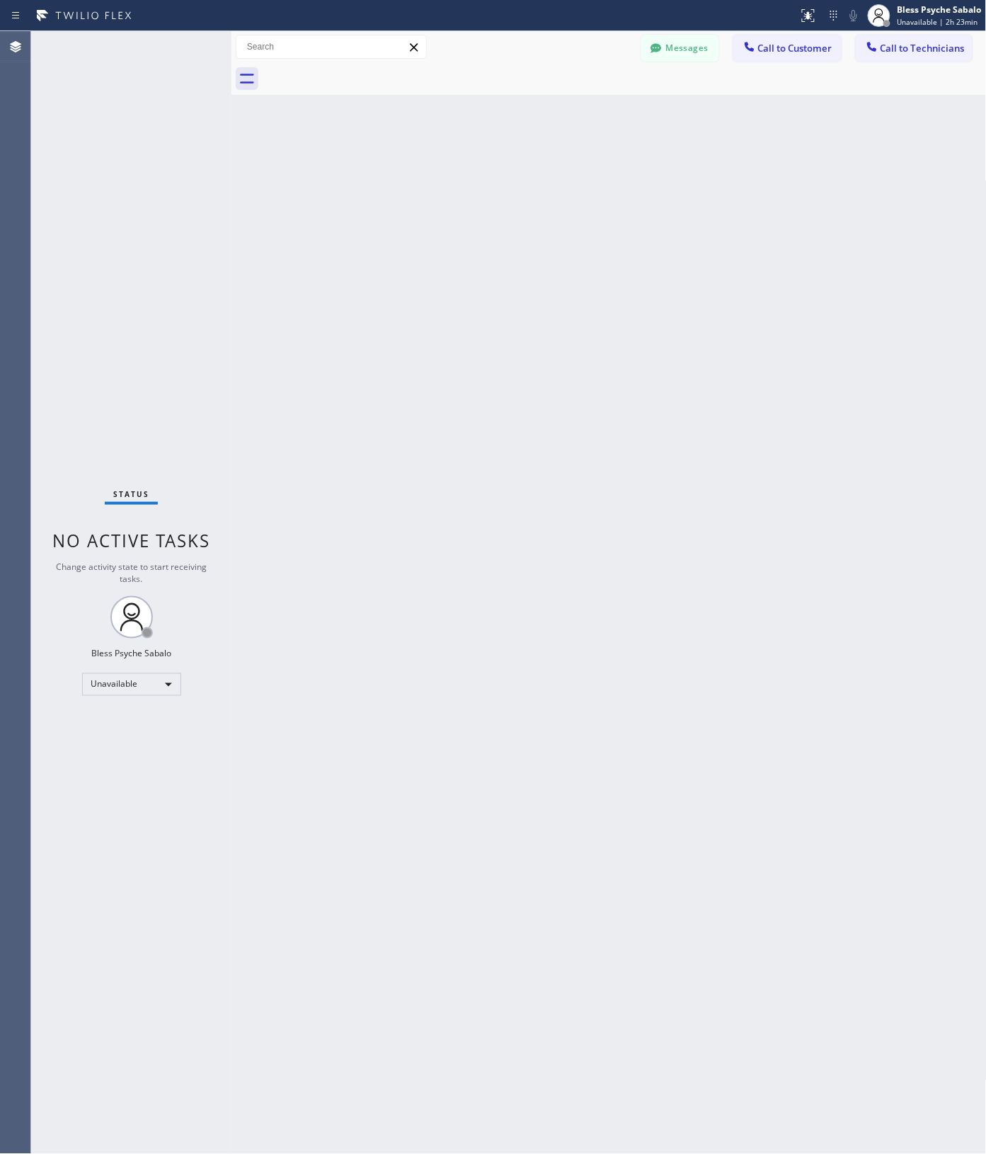
click at [634, 108] on div "Back to Dashboard Change Sender ID Customers Technicians TH [PERSON_NAME] [DATE…" at bounding box center [609, 592] width 755 height 1123
click at [892, 47] on span "Call to Technicians" at bounding box center [923, 48] width 84 height 13
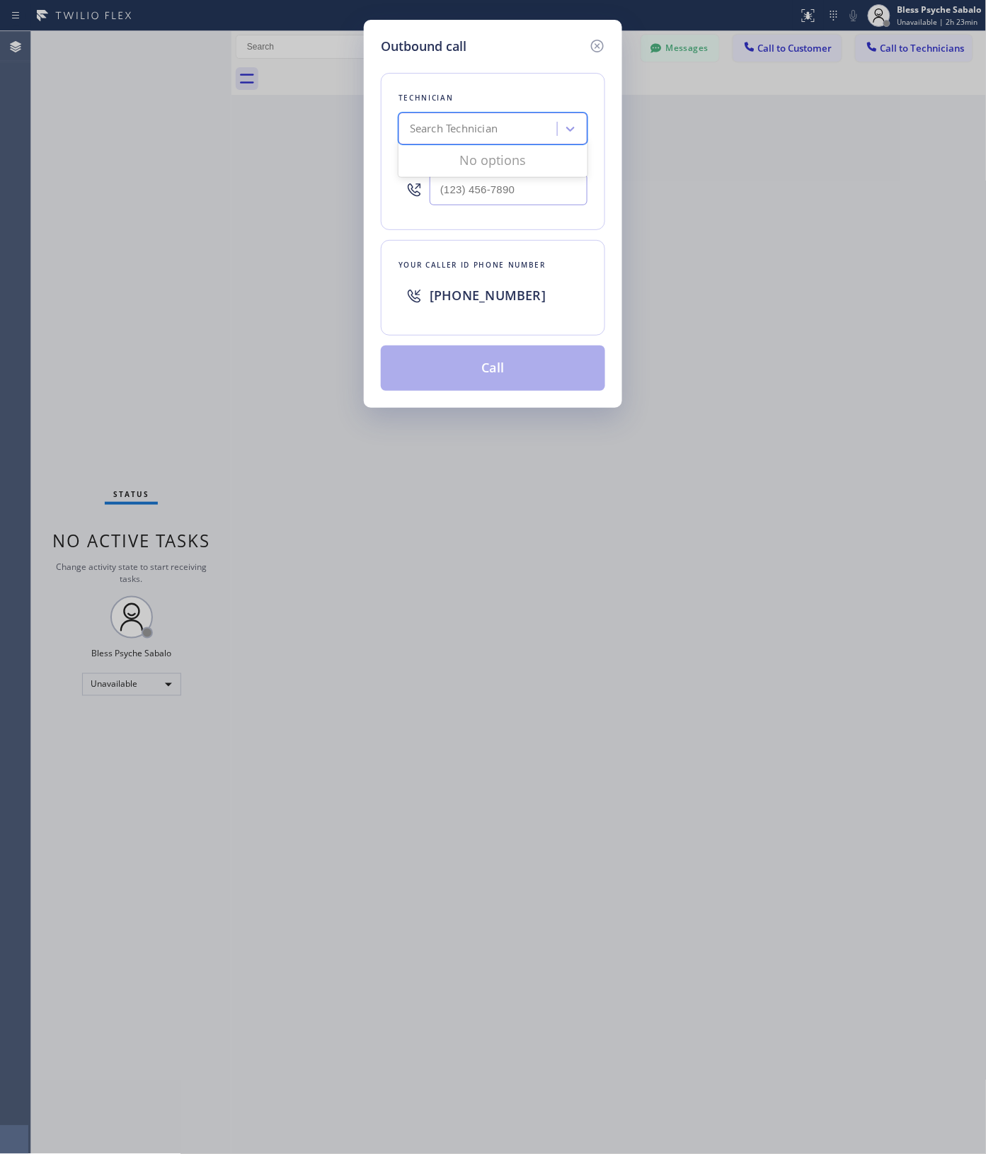
click at [518, 120] on div "Search Technician" at bounding box center [480, 129] width 154 height 25
type input "[PERSON_NAME]"
click at [564, 176] on div "[PERSON_NAME]" at bounding box center [493, 183] width 189 height 25
type input "[PHONE_NUMBER]"
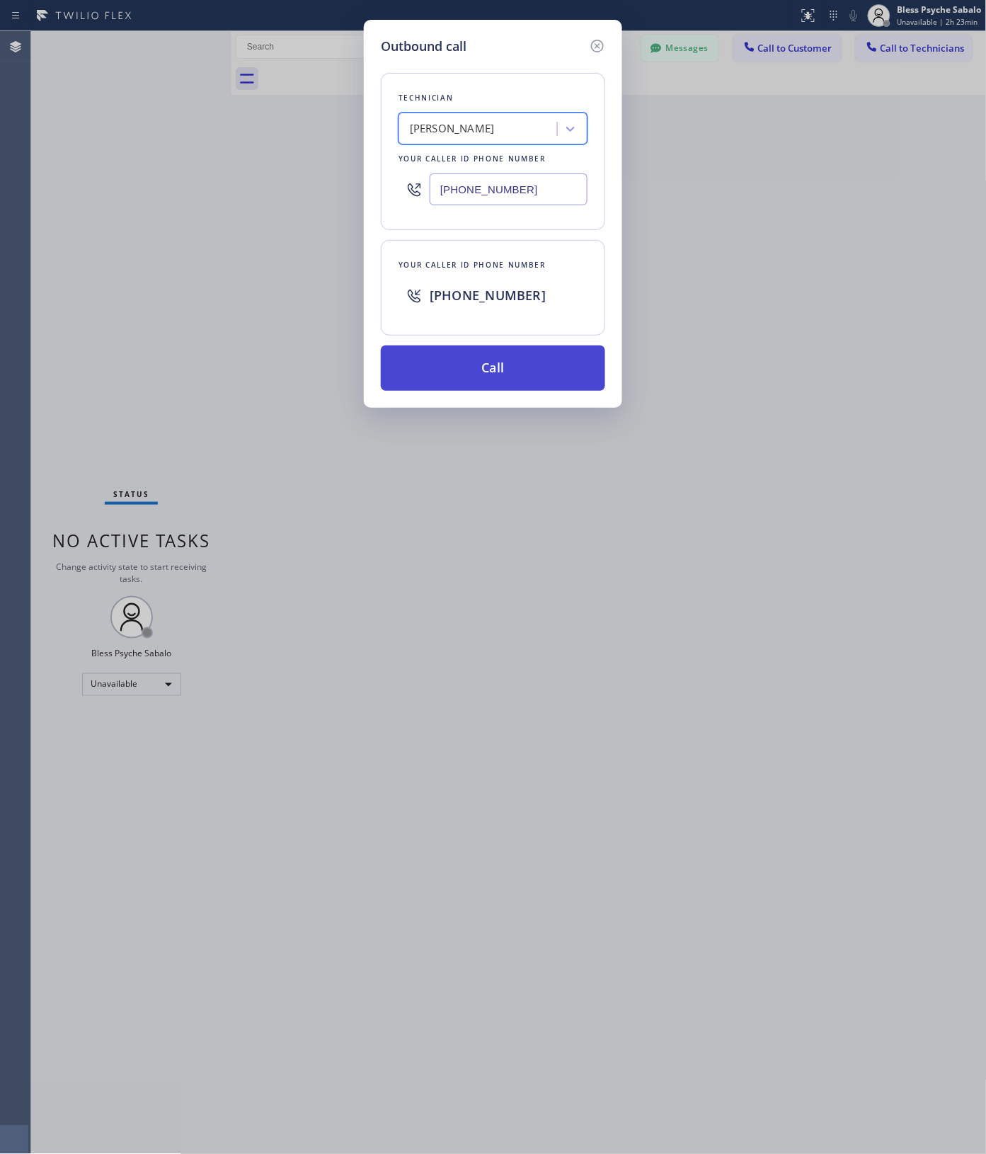
click at [527, 360] on button "Call" at bounding box center [493, 367] width 224 height 45
click at [589, 438] on div "Outbound call Technician [PERSON_NAME] Your caller id phone number [PHONE_NUMBE…" at bounding box center [493, 577] width 986 height 1154
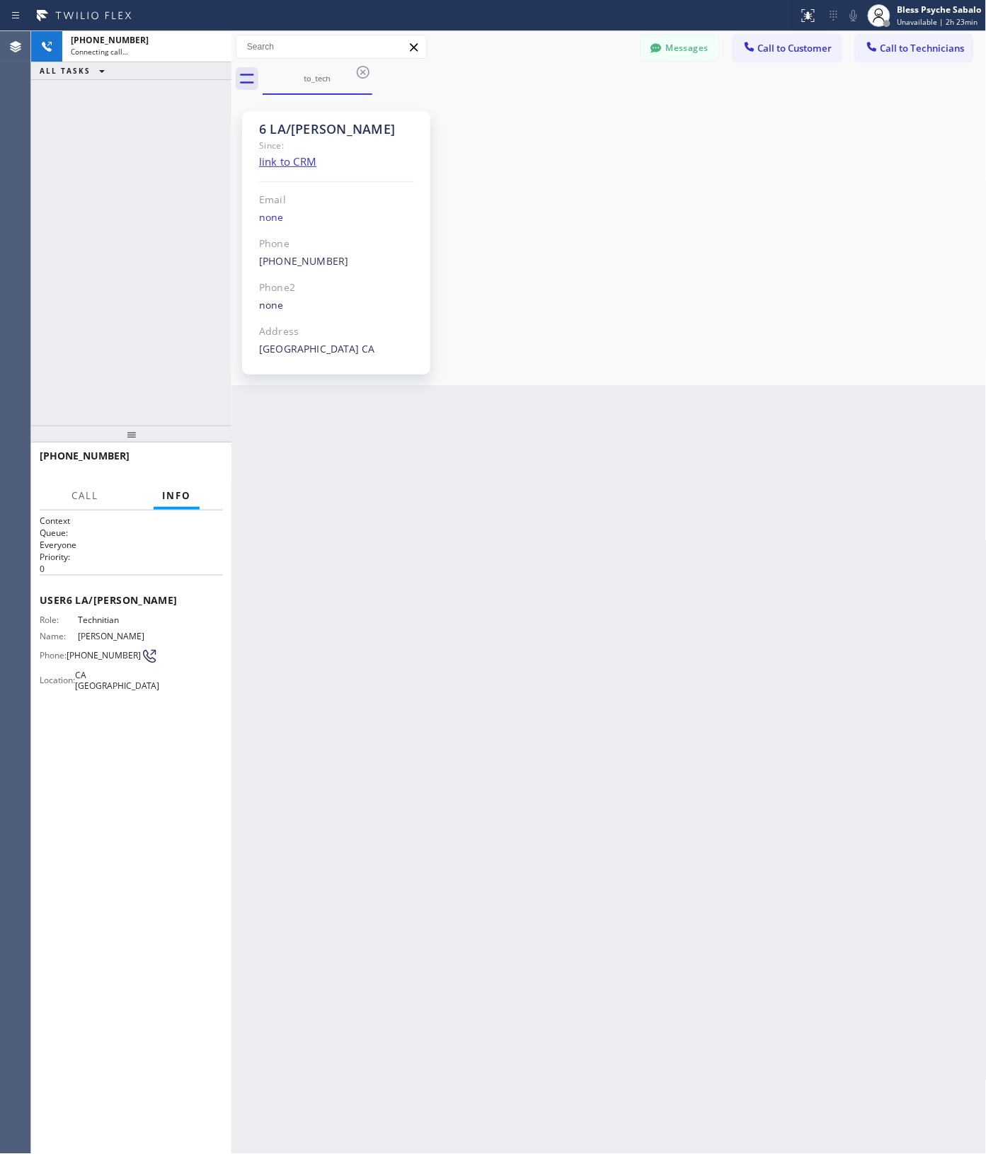
click at [618, 189] on div "6 LA/[PERSON_NAME] Since: link to CRM Email none Phone [PHONE_NUMBER] Outbound …" at bounding box center [609, 239] width 748 height 283
click at [659, 57] on div at bounding box center [656, 49] width 17 height 17
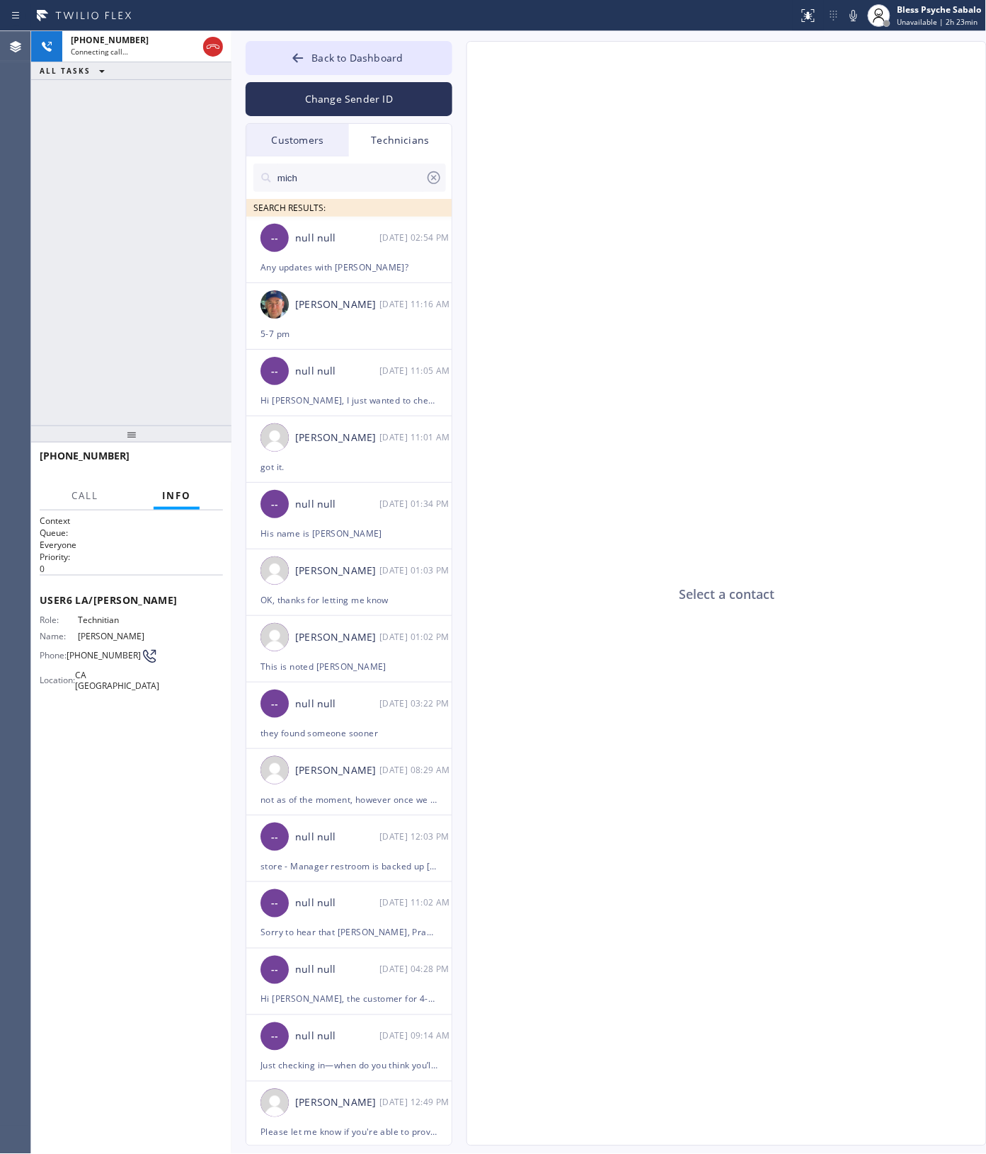
click at [389, 149] on div "Technicians" at bounding box center [400, 140] width 103 height 33
click at [375, 184] on input "mich" at bounding box center [350, 178] width 149 height 28
click at [234, 152] on div "Back to Dashboard Change Sender ID Customers Technicians TH [PERSON_NAME] [DATE…" at bounding box center [609, 592] width 755 height 1123
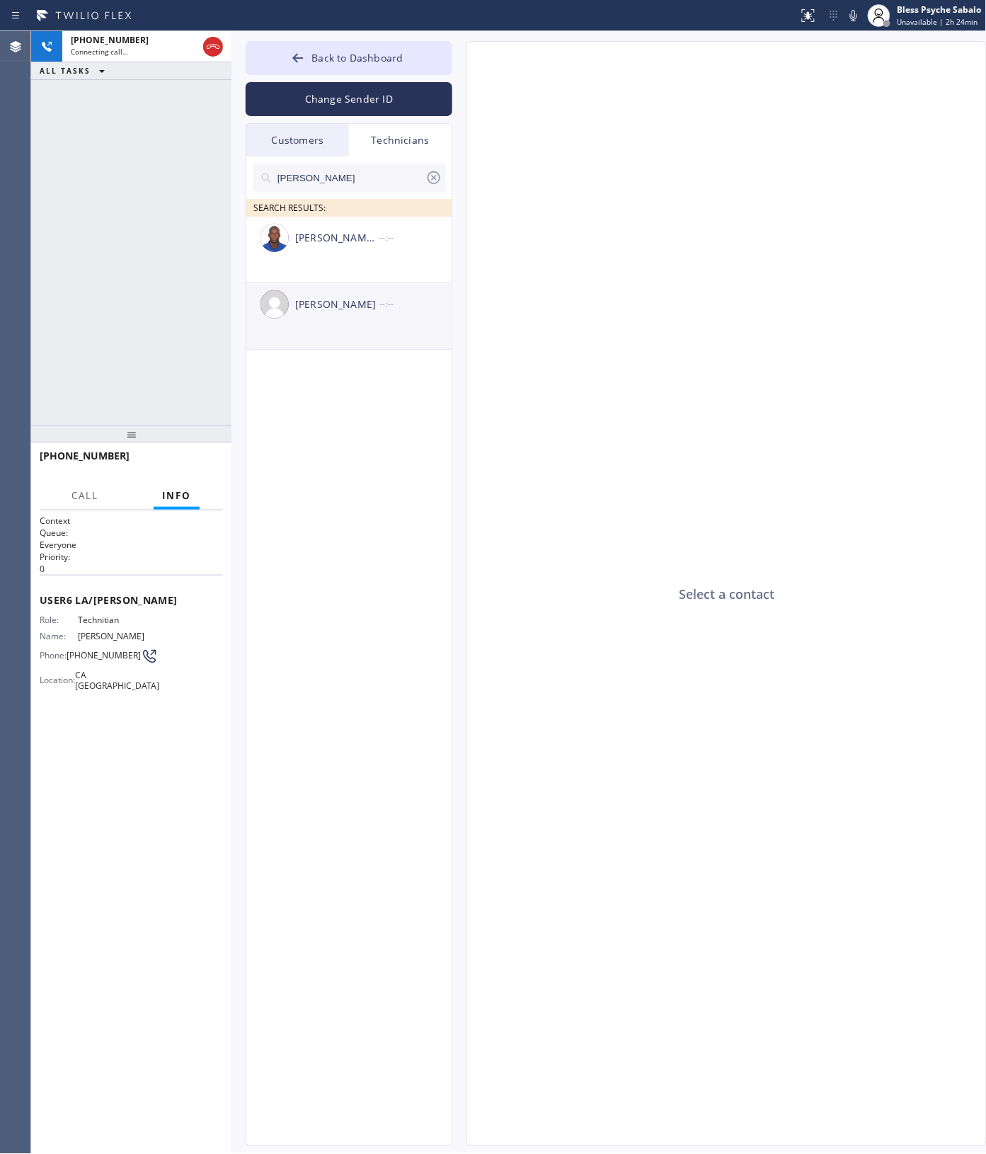
type input "[PERSON_NAME]"
click at [362, 326] on div "[PERSON_NAME] --:--" at bounding box center [349, 304] width 207 height 42
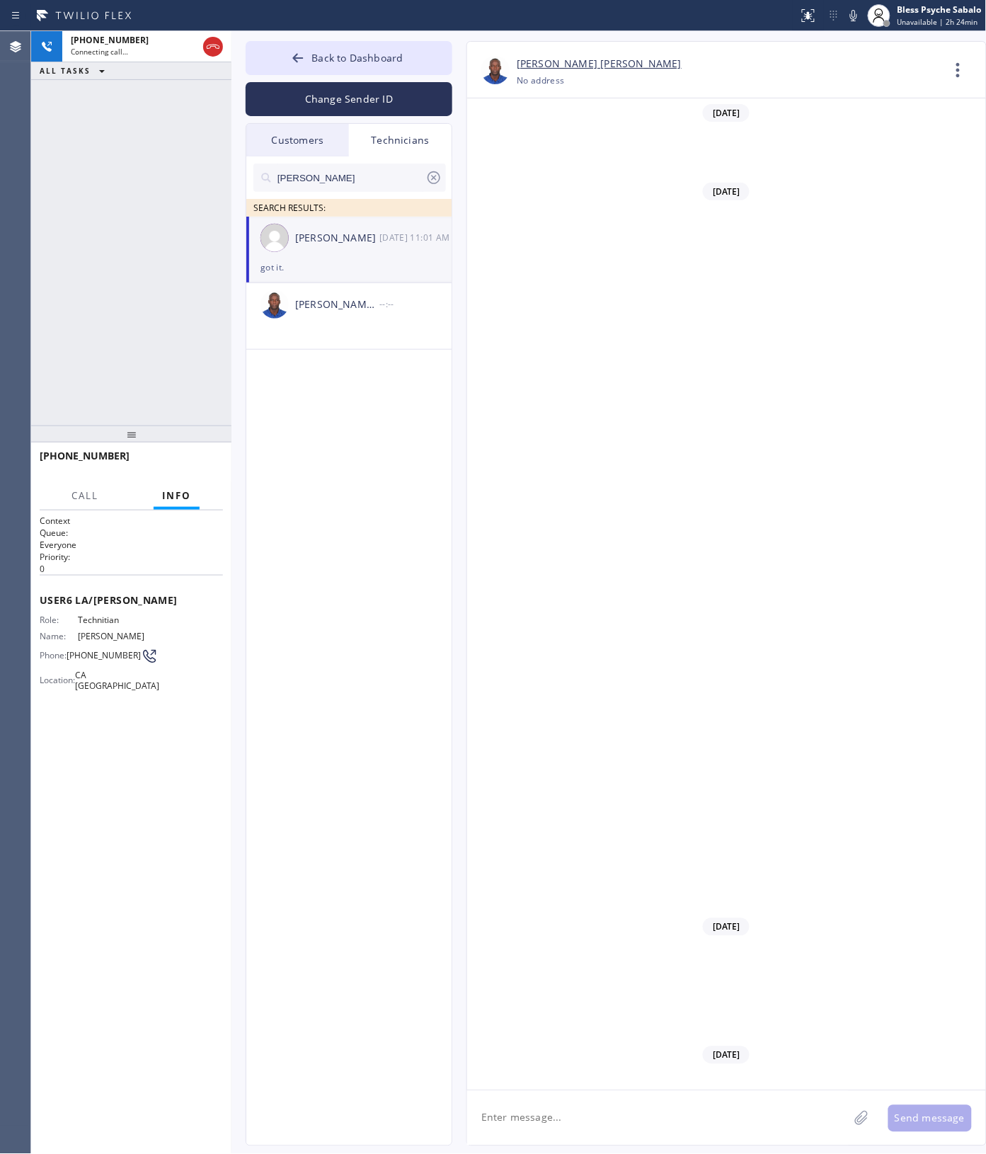
click at [658, 1112] on textarea at bounding box center [658, 1118] width 382 height 55
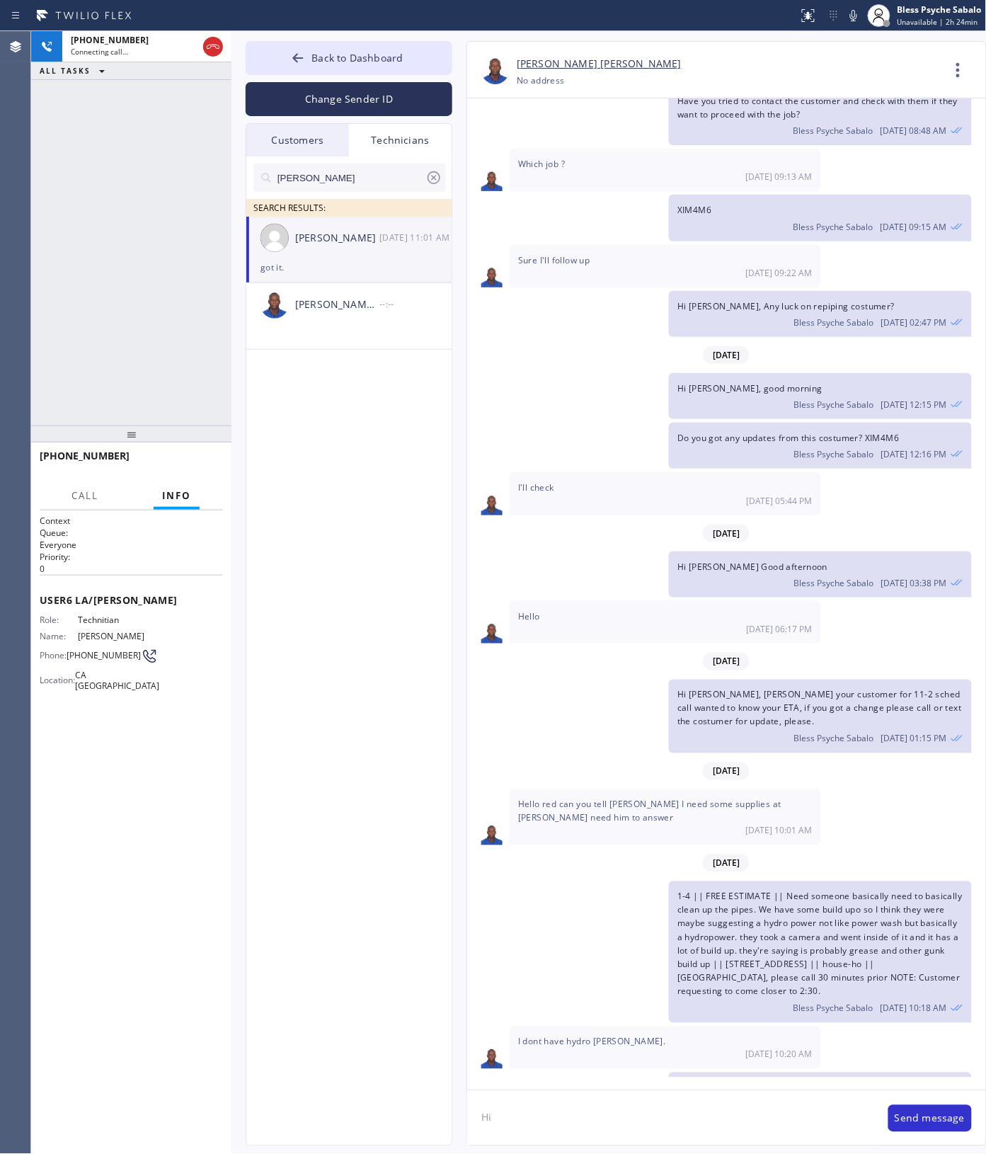
type textarea "H"
paste textarea "Water heater is leaking on the right side out of that copper piping. The water …"
type textarea "Hi [PERSON_NAME] got you a job. Water heater is leaking on the right side out o…"
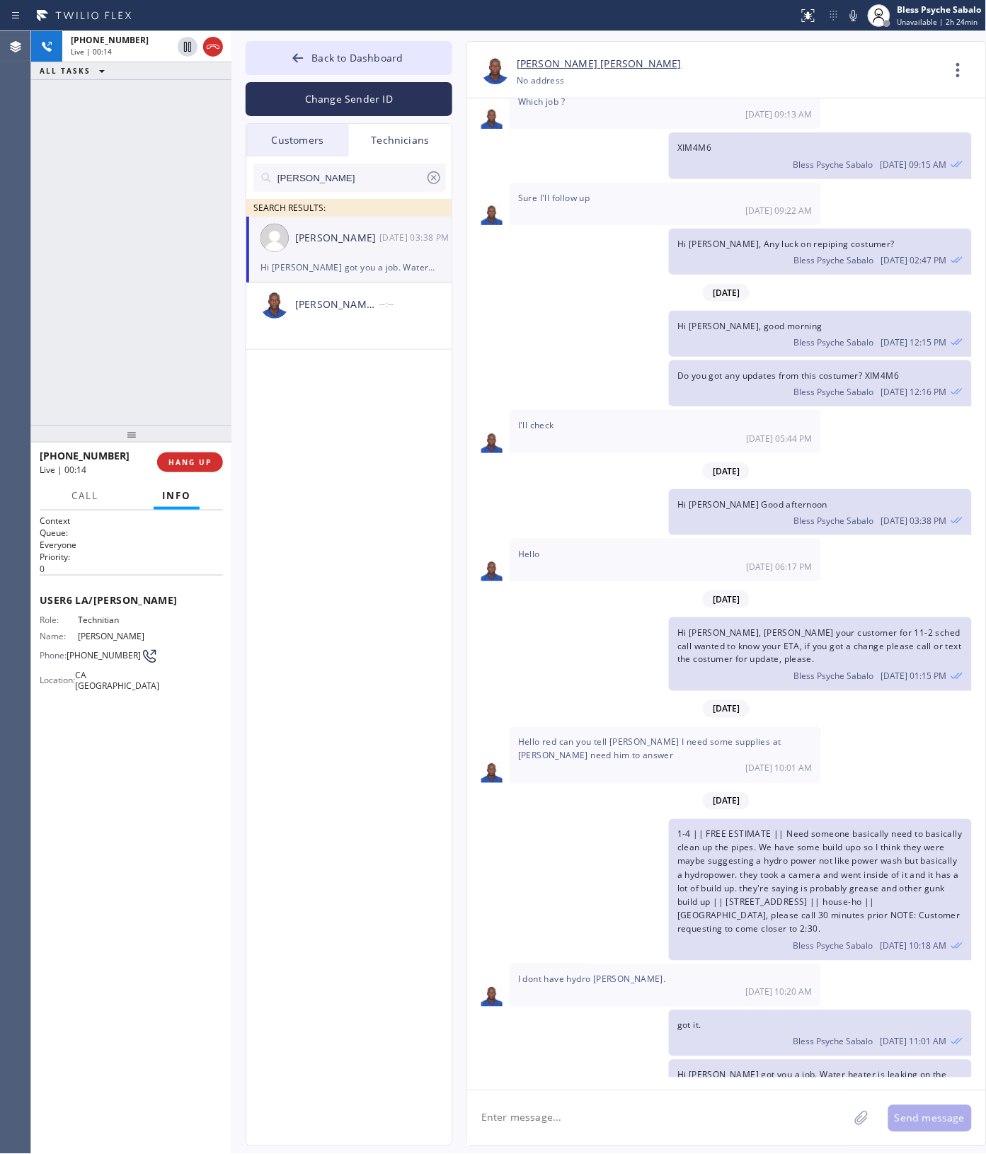
click at [579, 1108] on textarea at bounding box center [658, 1118] width 382 height 55
paste textarea "House/Ho | 92647 possible [PERSON_NAME]"
type textarea "House/Ho | 92647 possible [PERSON_NAME]"
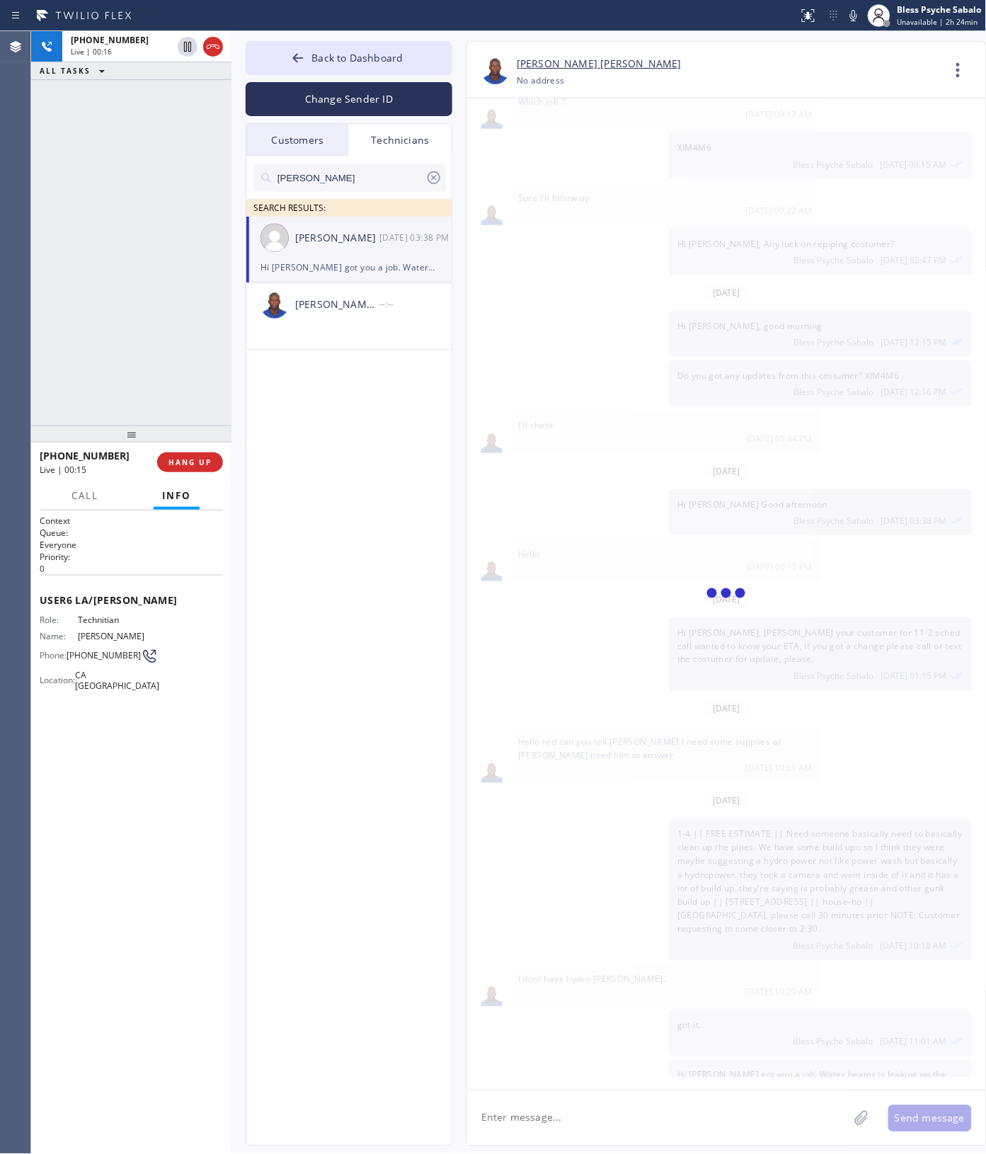
scroll to position [5429, 0]
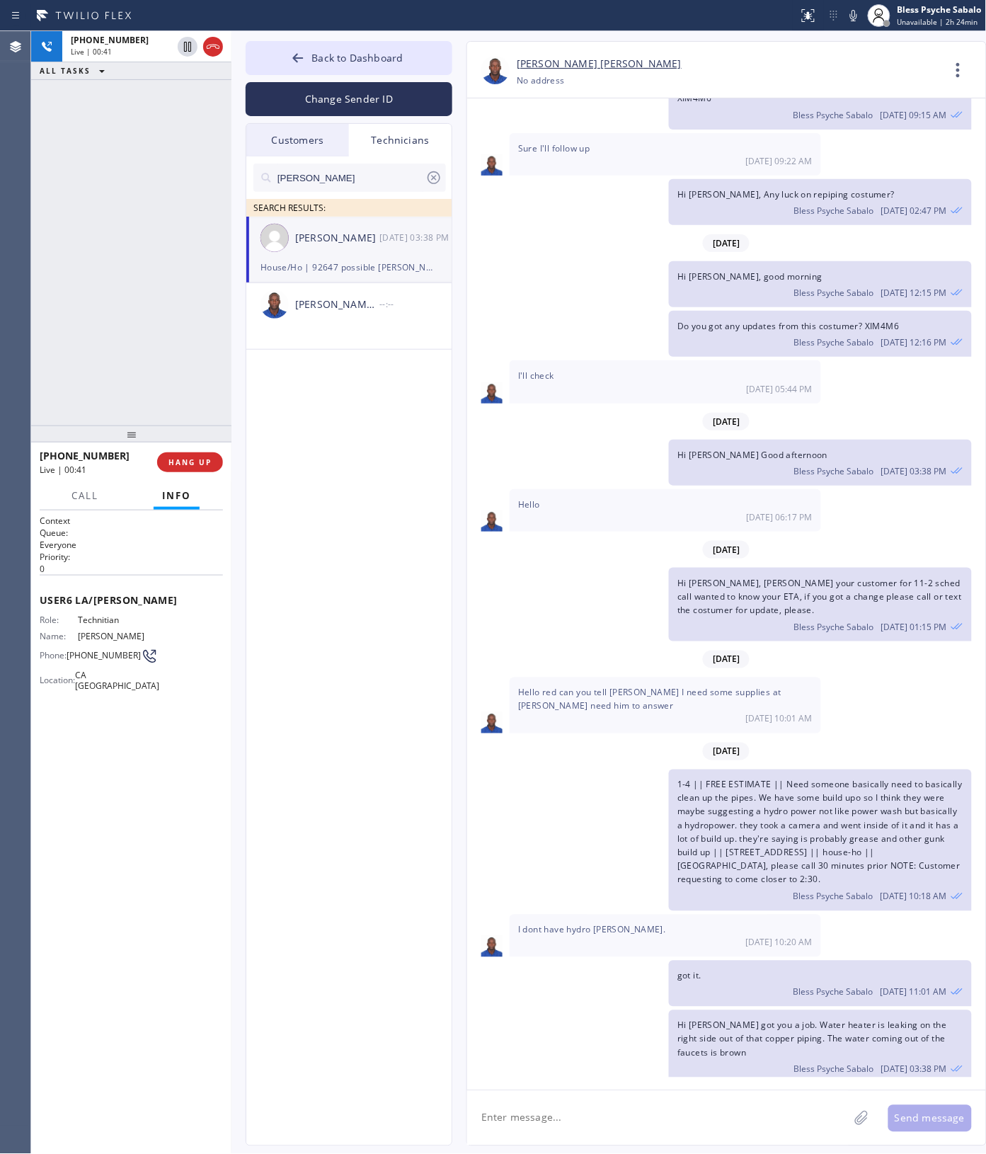
click at [741, 1097] on span "House/Ho | 92647 possible [PERSON_NAME]" at bounding box center [772, 1103] width 188 height 12
copy span "92647"
click at [627, 737] on div "[DATE]" at bounding box center [726, 751] width 519 height 29
click at [635, 1124] on textarea at bounding box center [658, 1118] width 382 height 55
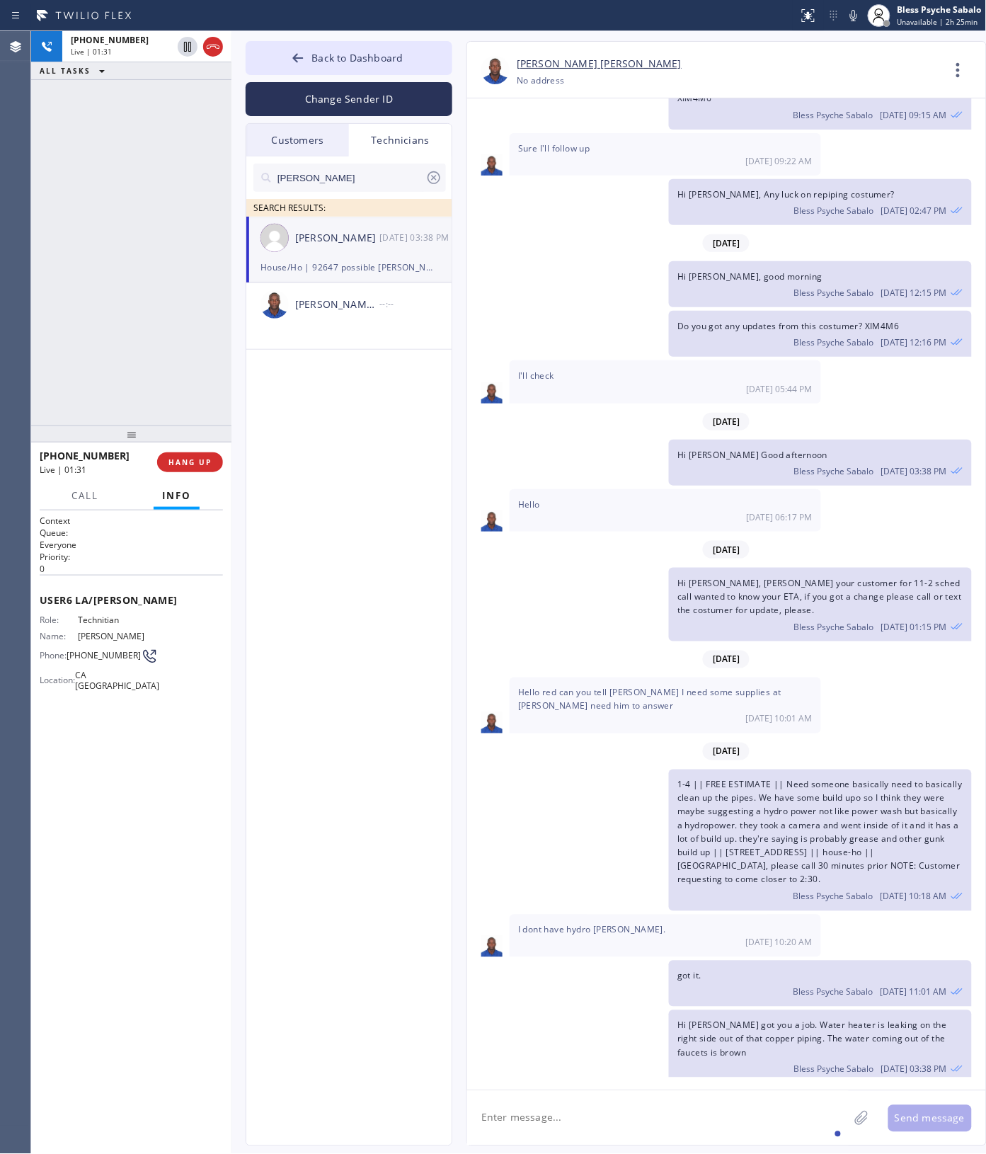
click at [319, 459] on div "[PERSON_NAME] SEARCH RESULTS: [PERSON_NAME] [DATE] 03:38 PM House/Ho | 92647 po…" at bounding box center [349, 667] width 207 height 1022
click at [188, 464] on span "HANG UP" at bounding box center [189, 462] width 43 height 10
click at [292, 482] on div "[PERSON_NAME] SEARCH RESULTS: [PERSON_NAME] [DATE] 03:38 PM House/Ho | 92647 po…" at bounding box center [349, 667] width 207 height 1022
click at [207, 453] on button "COMPLETE" at bounding box center [188, 462] width 72 height 20
click at [283, 455] on div "[PERSON_NAME] SEARCH RESULTS: [PERSON_NAME] [DATE] 03:38 PM House/Ho | 92647 po…" at bounding box center [349, 667] width 207 height 1022
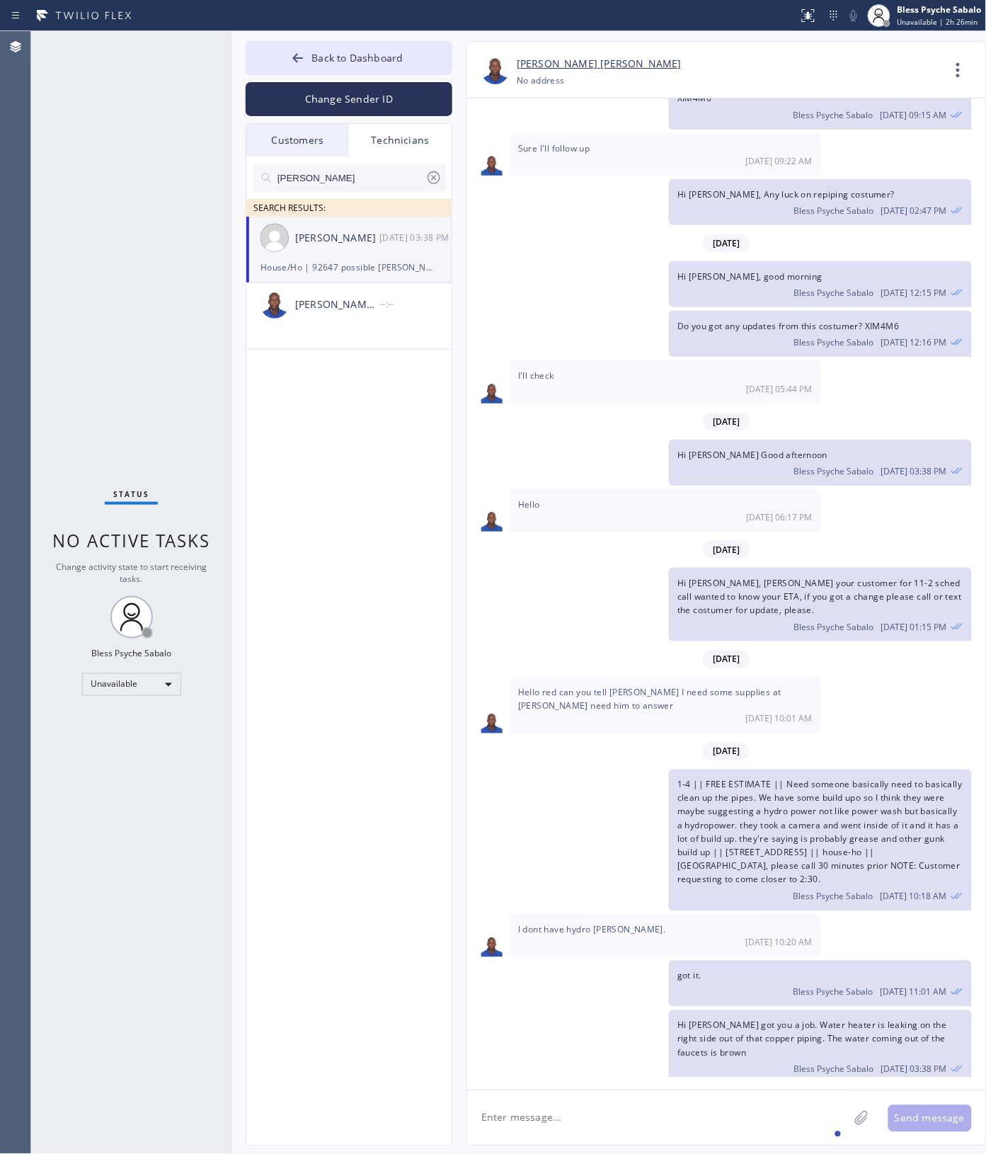
click at [641, 961] on div "got it. Bless Psyche Sabalo [DATE] 11:01 AM" at bounding box center [719, 984] width 505 height 46
click at [323, 150] on div "Customers" at bounding box center [297, 140] width 103 height 33
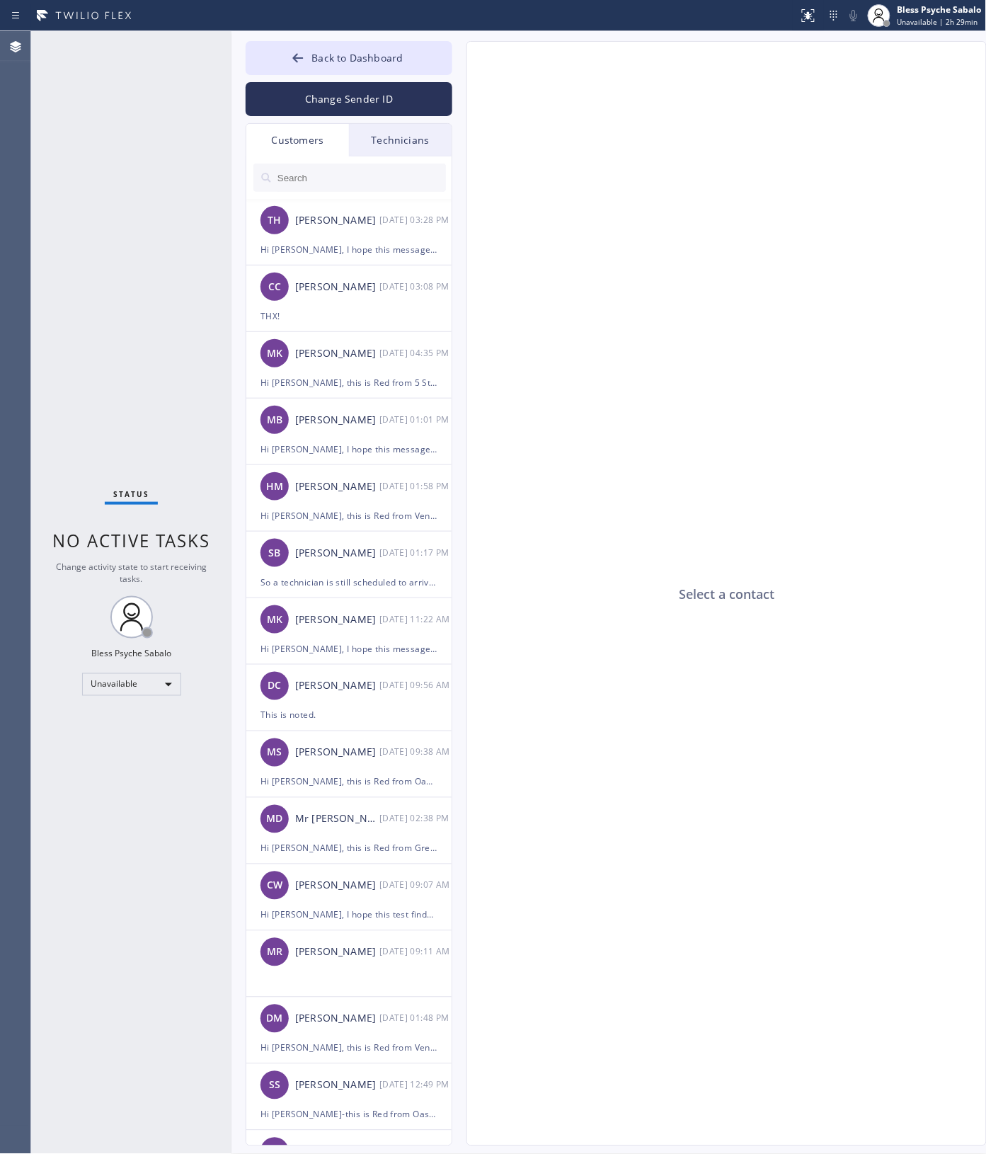
click at [381, 149] on div "Technicians" at bounding box center [400, 140] width 103 height 33
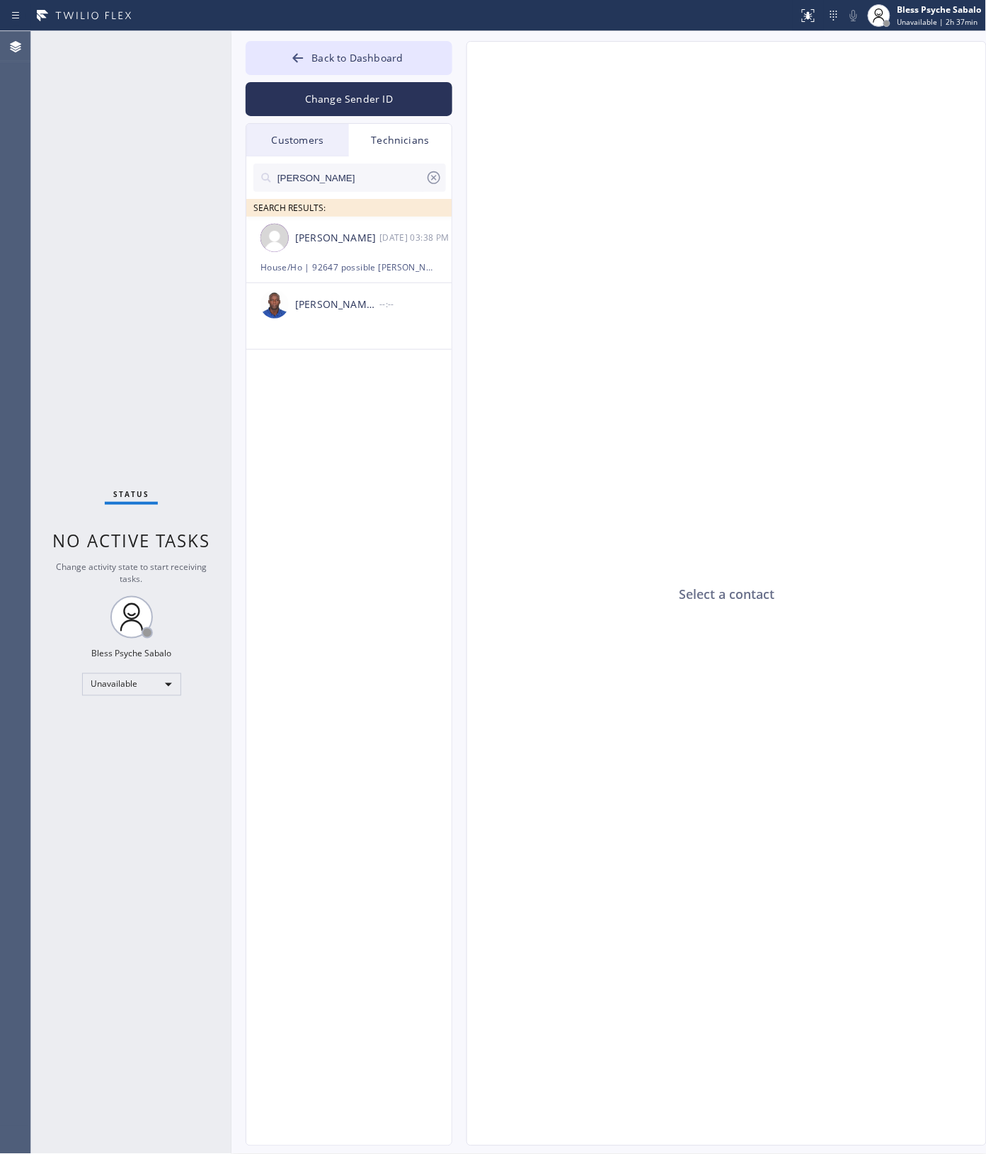
click at [687, 445] on div "Select a contact" at bounding box center [727, 594] width 520 height 1105
drag, startPoint x: 619, startPoint y: 370, endPoint x: 945, endPoint y: 452, distance: 335.7
click at [620, 372] on div "Select a contact" at bounding box center [727, 594] width 520 height 1105
click at [369, 62] on span "Back to Dashboard" at bounding box center [357, 57] width 91 height 13
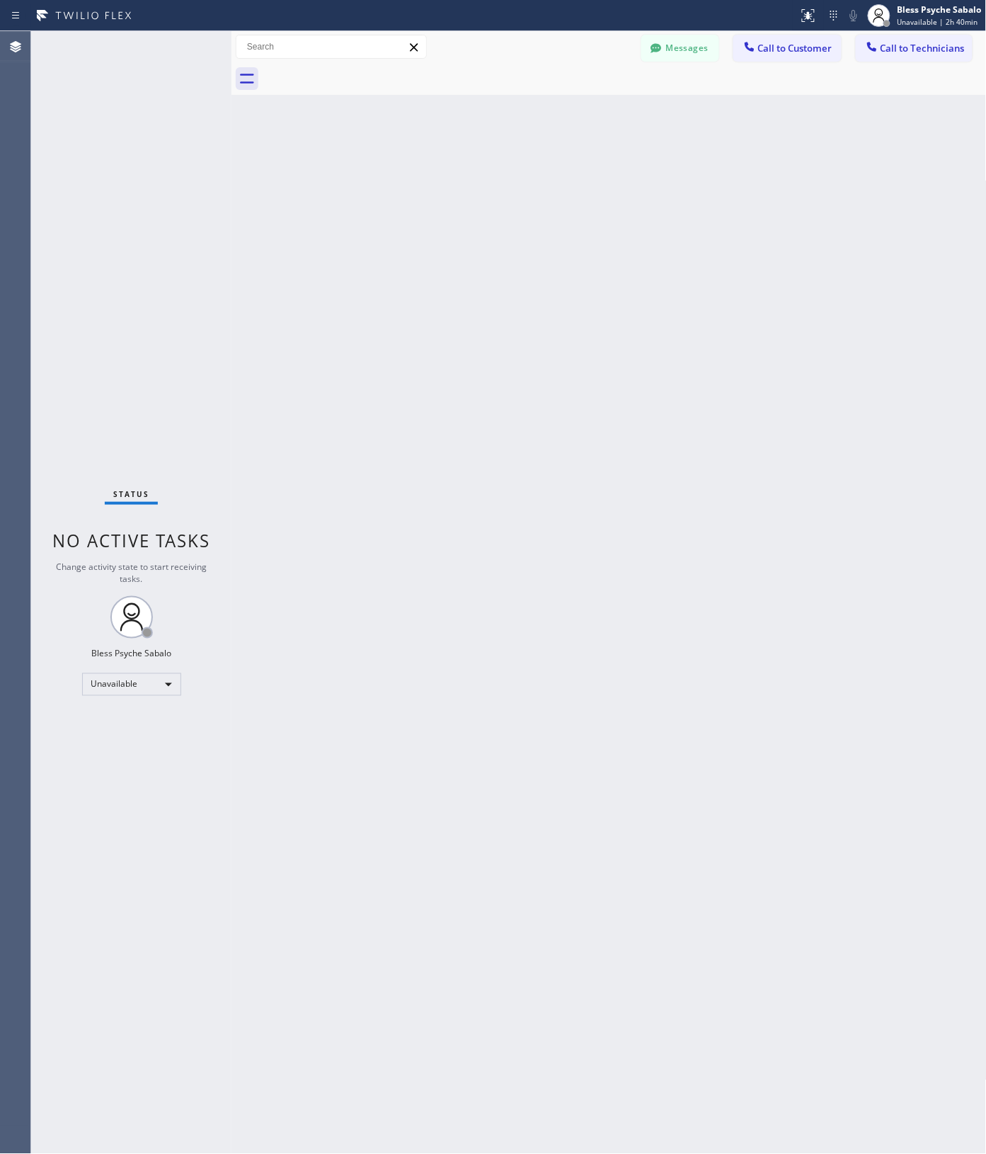
click at [643, 168] on div "Back to Dashboard Change Sender ID Customers Technicians TH [PERSON_NAME] [DATE…" at bounding box center [609, 592] width 755 height 1123
click at [513, 43] on div "Messages Call to Customer Call to Technicians Outbound call Location [GEOGRAPHI…" at bounding box center [609, 47] width 755 height 25
click at [432, 500] on div "Back to Dashboard Change Sender ID Customers Technicians TH [PERSON_NAME] [DATE…" at bounding box center [609, 592] width 755 height 1123
click at [689, 59] on button "Messages" at bounding box center [680, 48] width 78 height 27
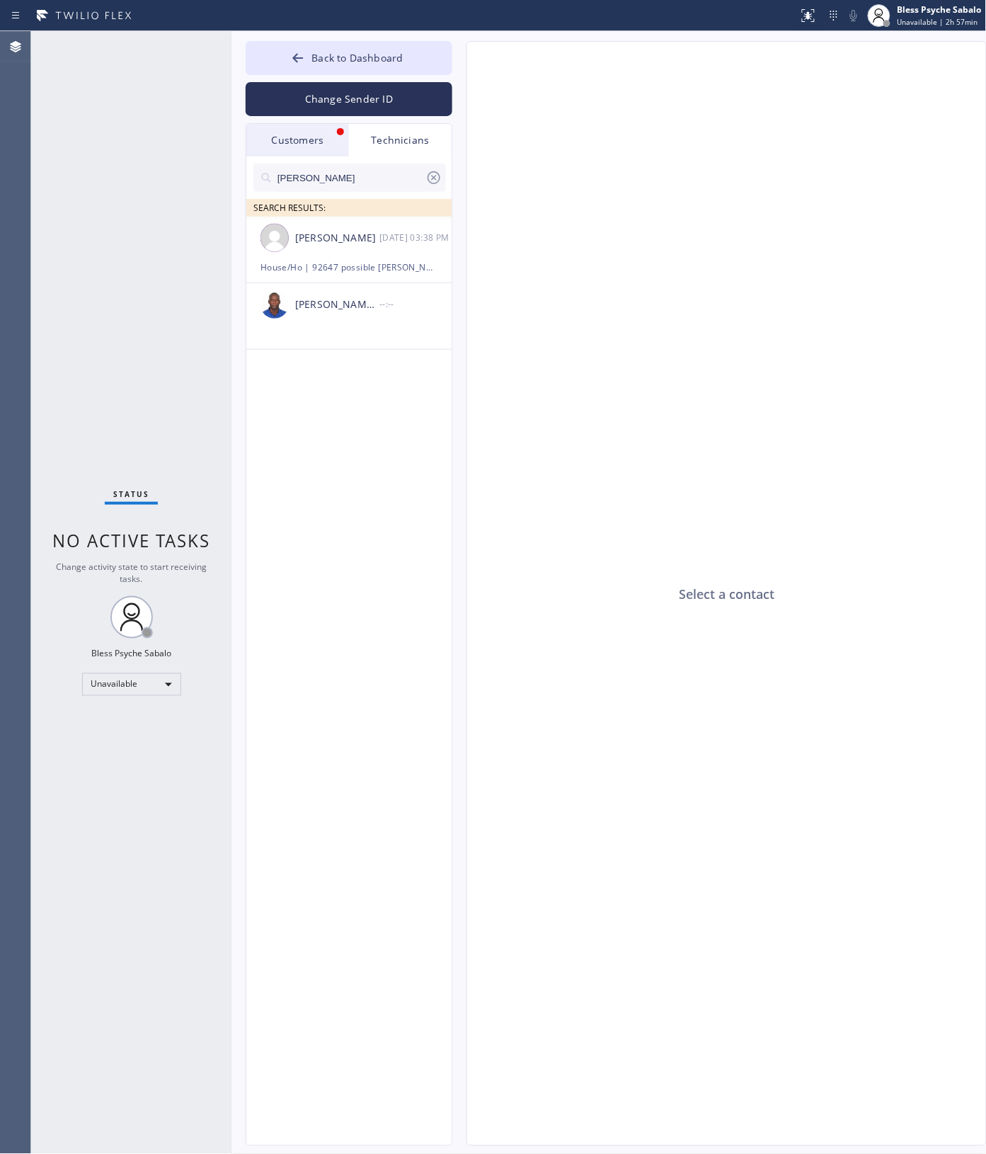
click at [341, 144] on div "Customers" at bounding box center [297, 140] width 103 height 33
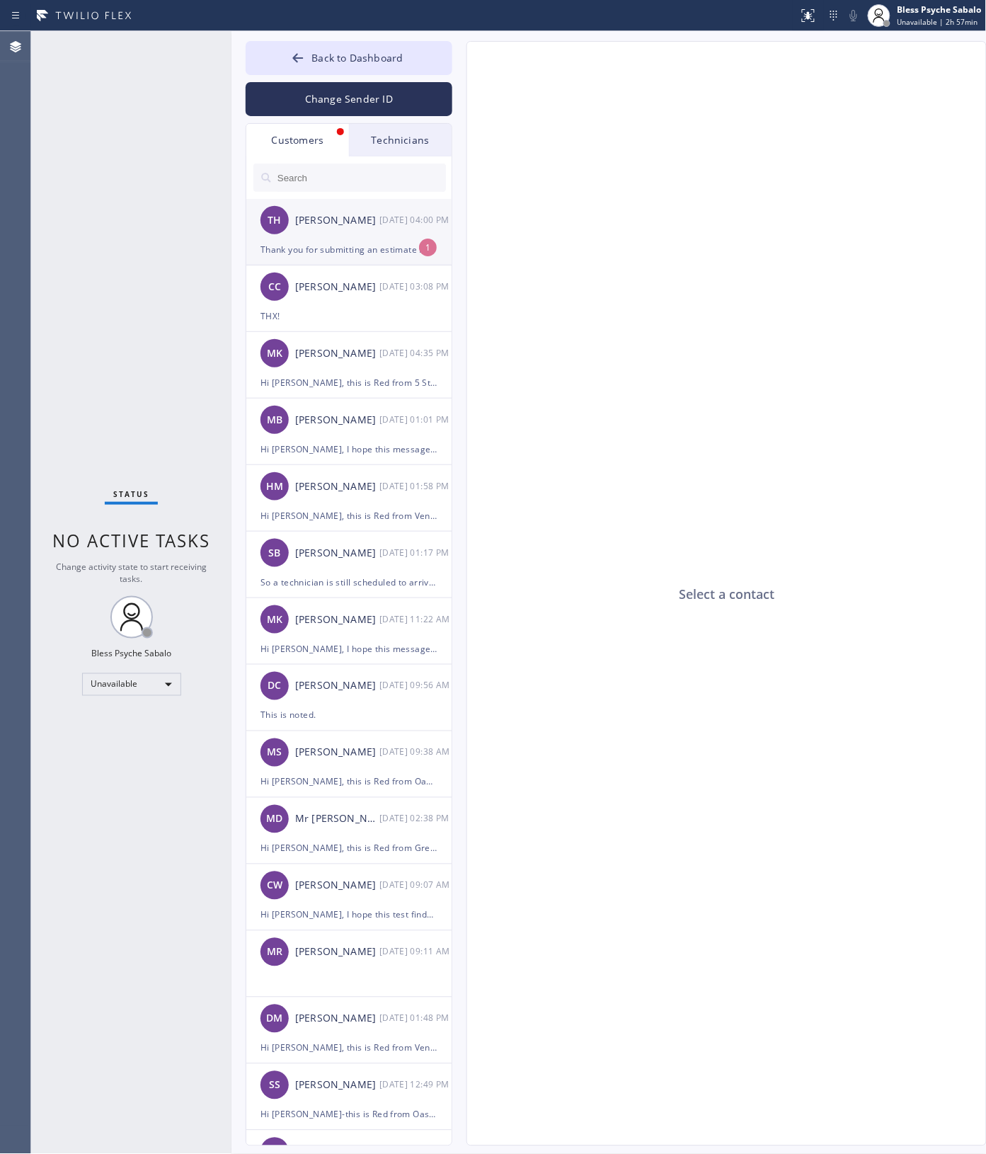
click at [337, 218] on div "[PERSON_NAME]" at bounding box center [337, 220] width 84 height 16
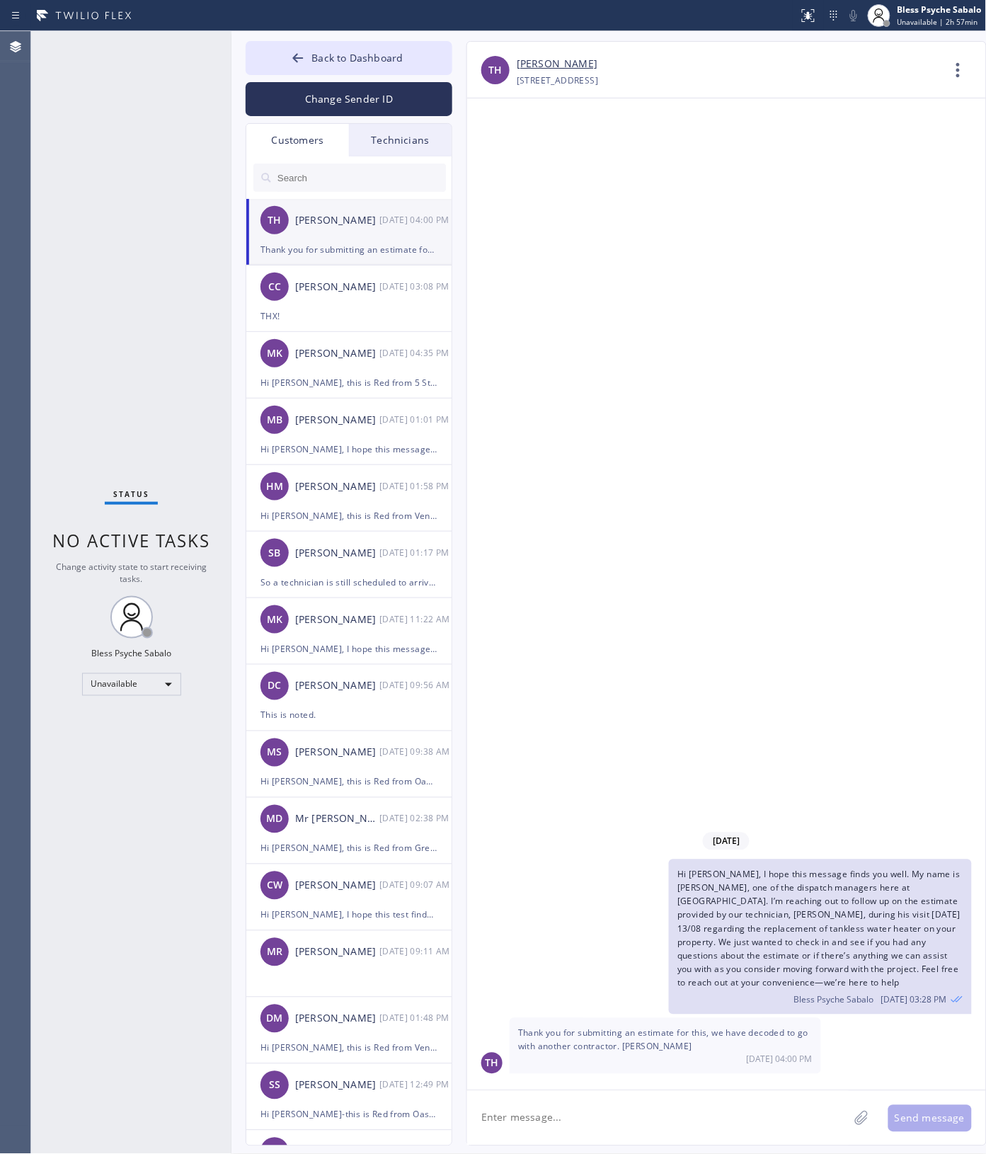
click at [683, 1102] on textarea at bounding box center [658, 1118] width 382 height 55
click at [673, 491] on div "[DATE] Hi [PERSON_NAME], I hope this message finds you well. My name is [PERSON…" at bounding box center [726, 594] width 519 height 992
drag, startPoint x: 586, startPoint y: 629, endPoint x: 315, endPoint y: 379, distance: 368.3
click at [571, 617] on div "[DATE] Hi [PERSON_NAME], I hope this message finds you well. My name is [PERSON…" at bounding box center [726, 594] width 519 height 992
drag, startPoint x: 546, startPoint y: 64, endPoint x: 513, endPoint y: 62, distance: 32.7
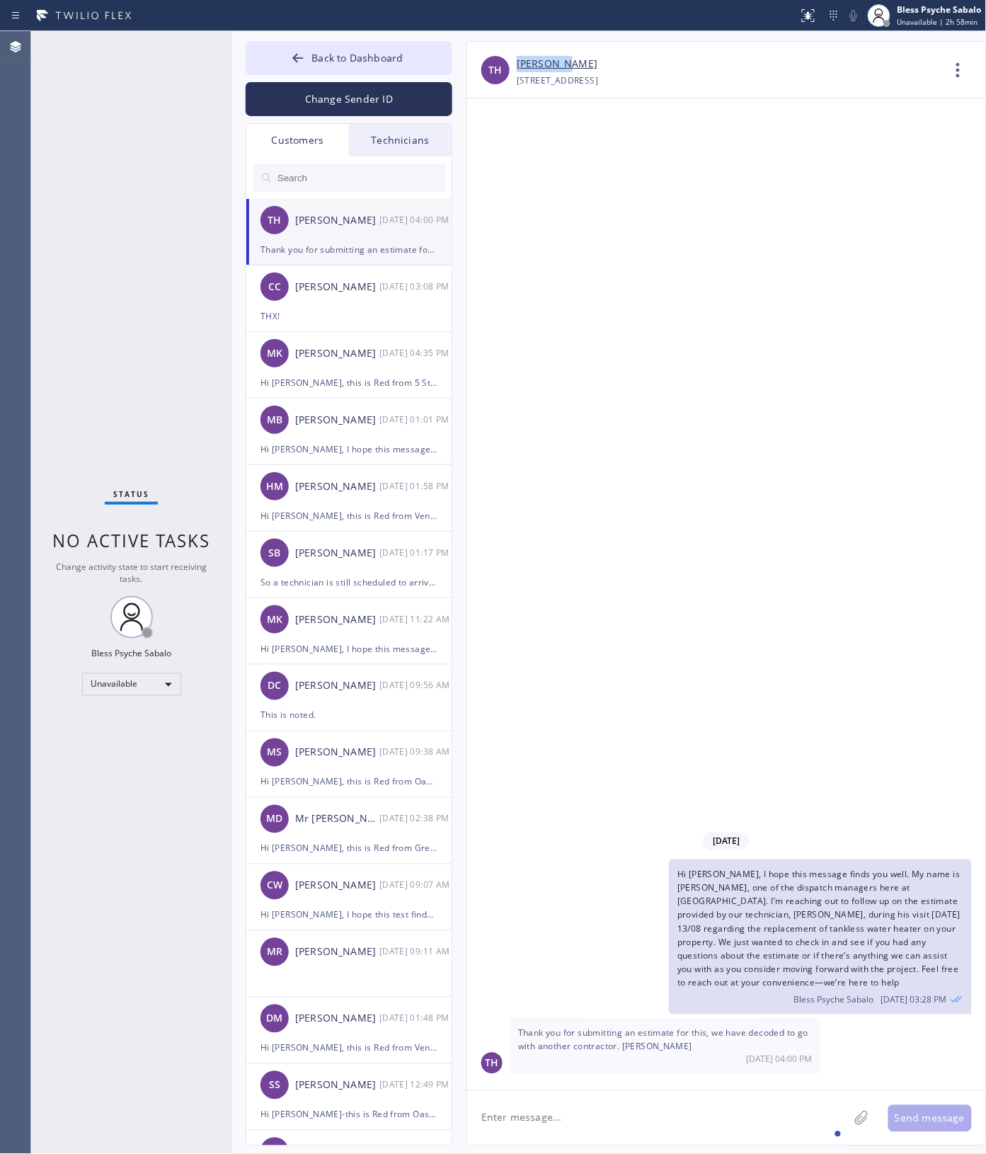
click at [513, 62] on div "TH [PERSON_NAME] [PHONE_NUMBER] Choose phone number [PHONE_NUMBER] [STREET_ADDR…" at bounding box center [726, 73] width 519 height 34
copy link "[PERSON_NAME]"
click at [649, 392] on div "[DATE] Hi [PERSON_NAME], I hope this message finds you well. My name is [PERSON…" at bounding box center [726, 594] width 519 height 992
drag, startPoint x: 695, startPoint y: 586, endPoint x: 602, endPoint y: 809, distance: 241.5
click at [695, 586] on div "[DATE] Hi [PERSON_NAME], I hope this message finds you well. My name is [PERSON…" at bounding box center [726, 594] width 519 height 992
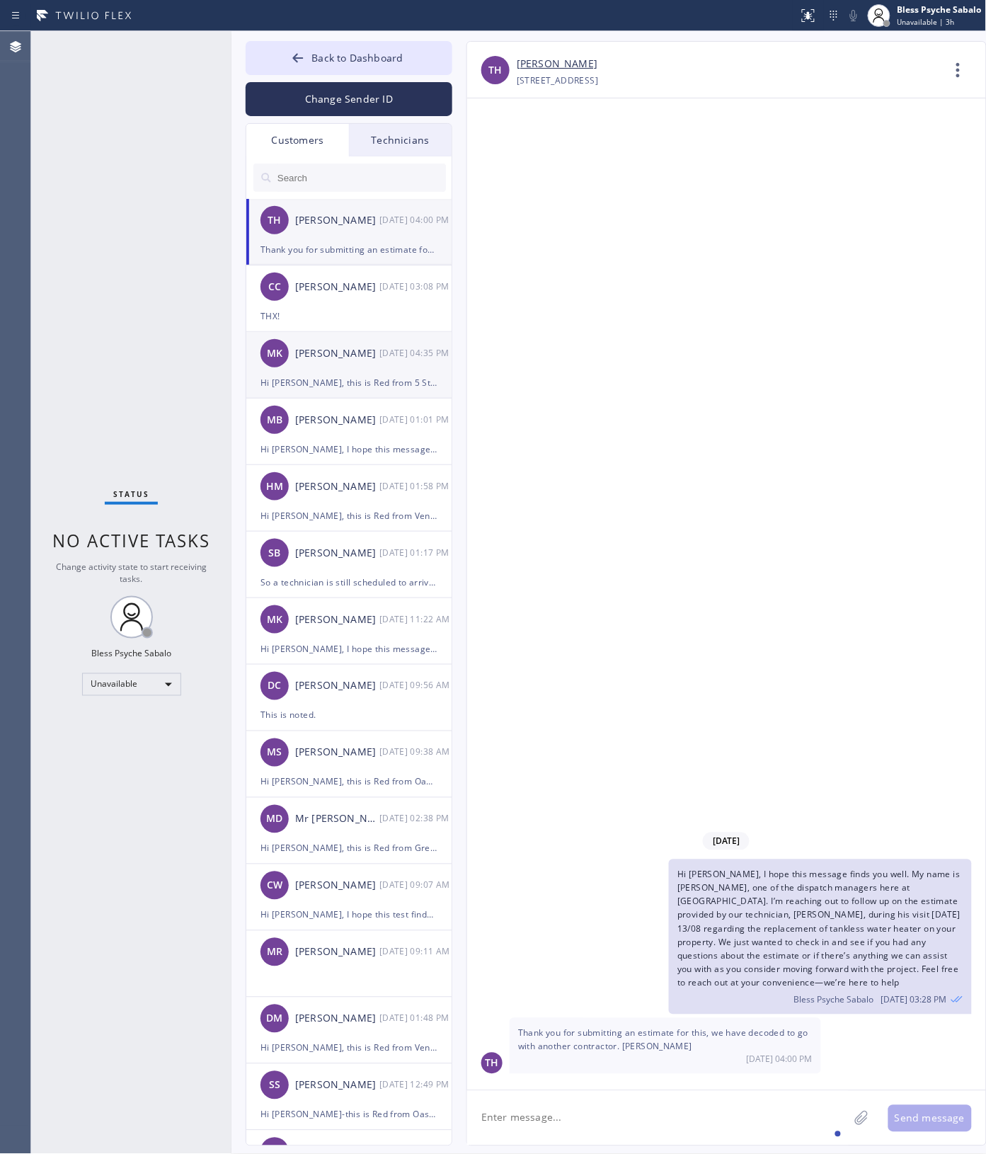
click at [342, 332] on div "MK [PERSON_NAME] [DATE] 04:35 PM" at bounding box center [349, 353] width 207 height 42
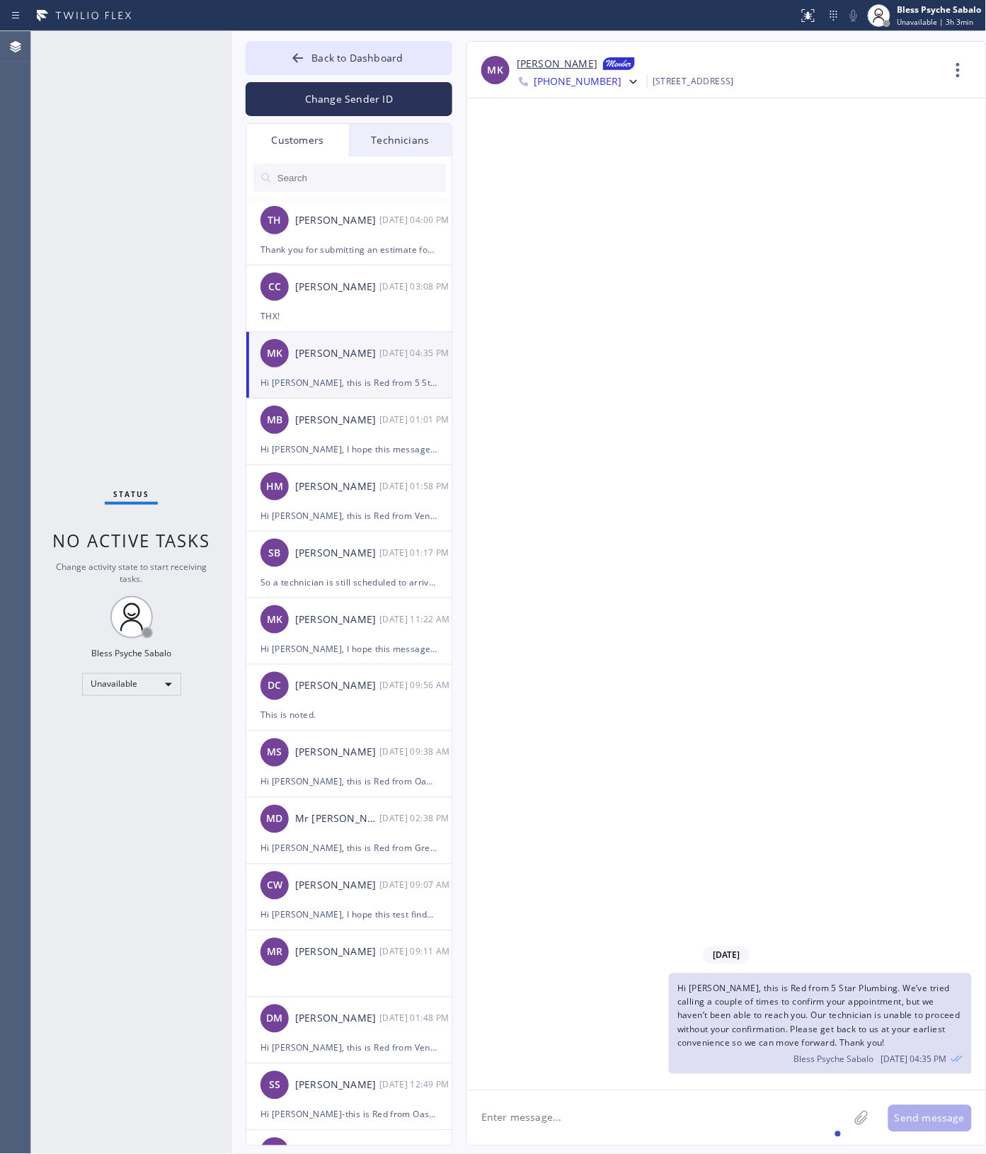
click at [581, 461] on div "[DATE] Hi [PERSON_NAME], this is Red from 5 Star Plumbing. We’ve tried calling …" at bounding box center [726, 594] width 519 height 992
click at [372, 55] on span "Back to Dashboard" at bounding box center [357, 57] width 91 height 13
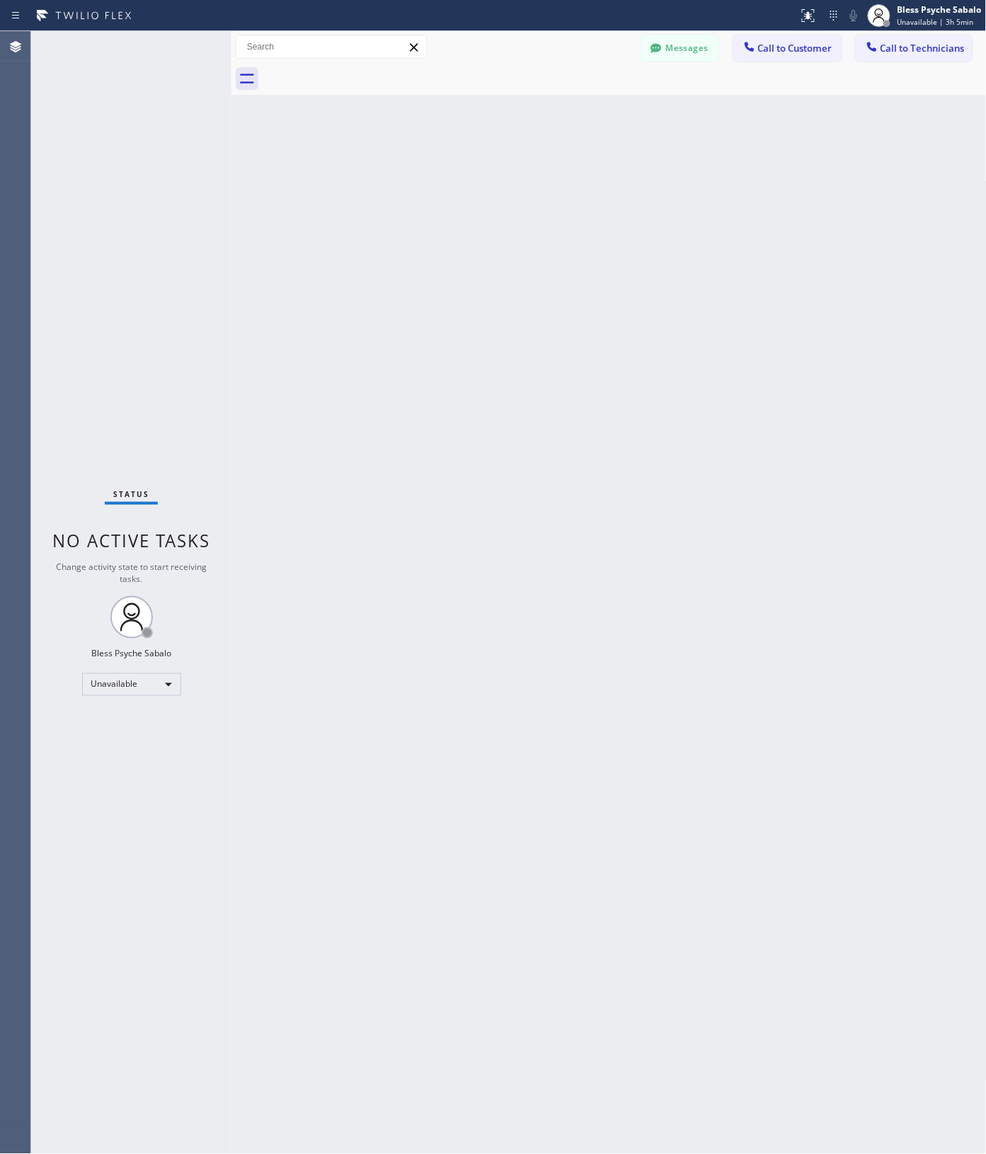
click at [418, 492] on div "Back to Dashboard Change Sender ID Customers Technicians TH [PERSON_NAME] [DATE…" at bounding box center [609, 592] width 755 height 1123
click at [418, 453] on div "Back to Dashboard Change Sender ID Customers Technicians TH [PERSON_NAME] [DATE…" at bounding box center [609, 592] width 755 height 1123
click at [688, 52] on button "Messages" at bounding box center [680, 48] width 78 height 27
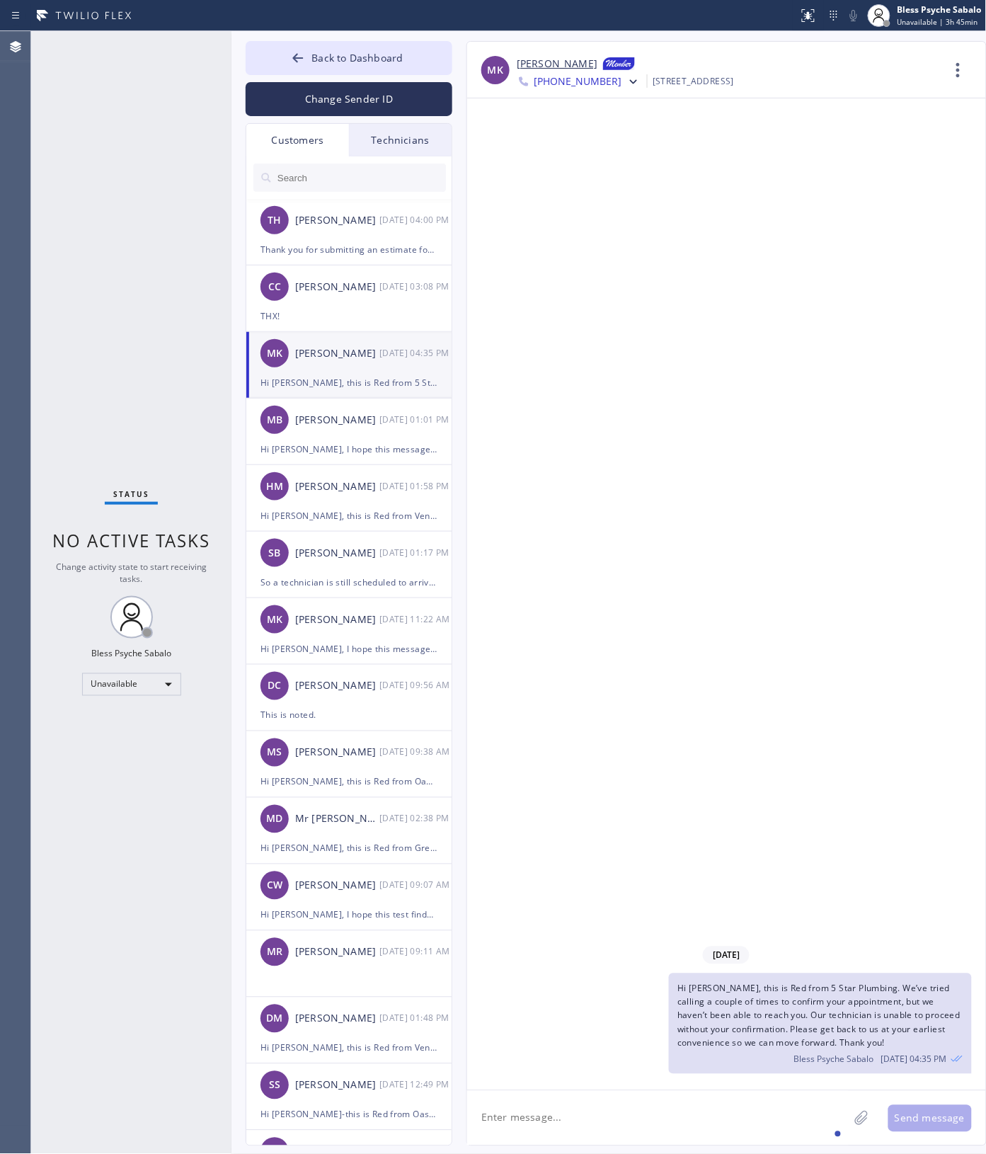
click at [306, 149] on div "Customers" at bounding box center [297, 140] width 103 height 33
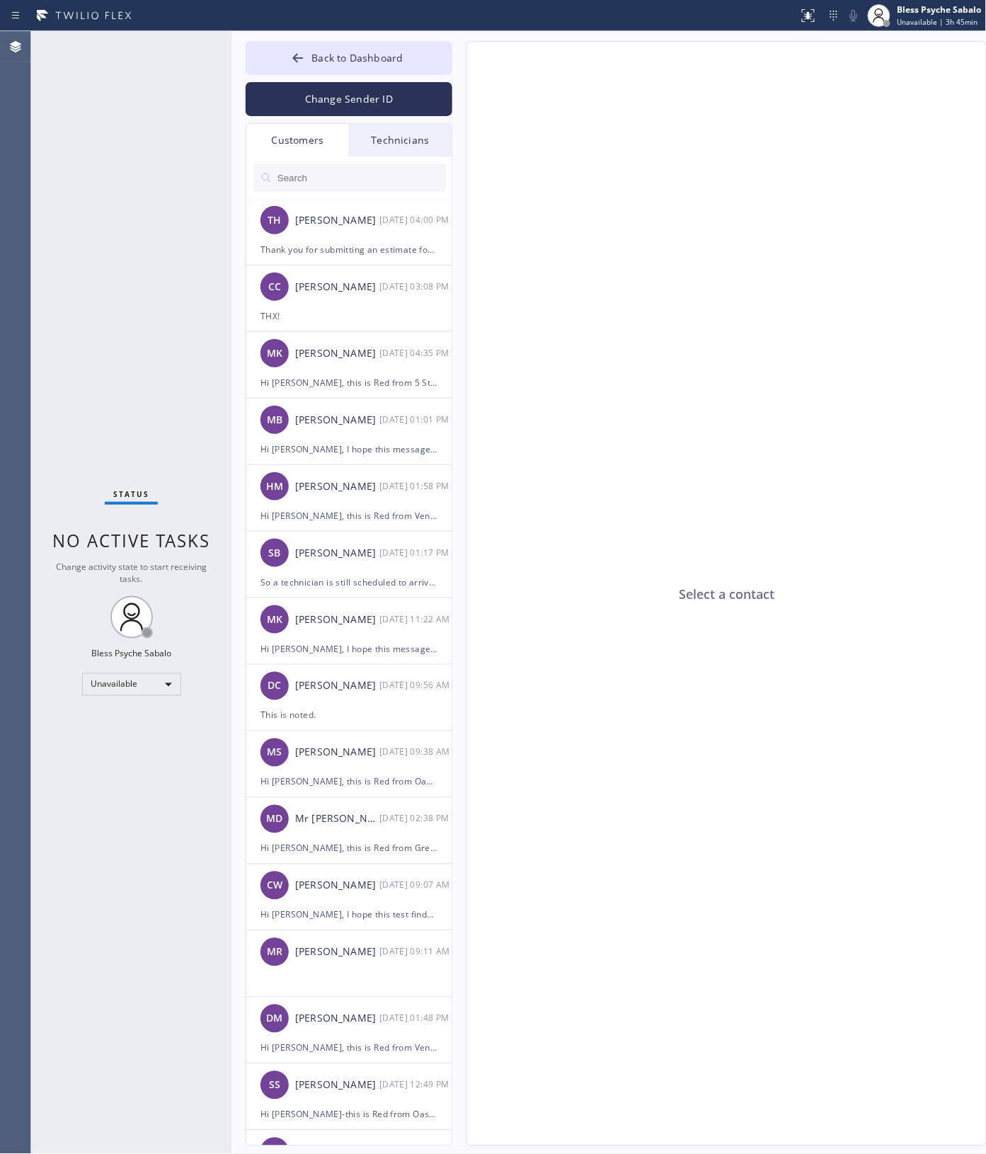
click at [374, 139] on div "Technicians" at bounding box center [400, 140] width 103 height 33
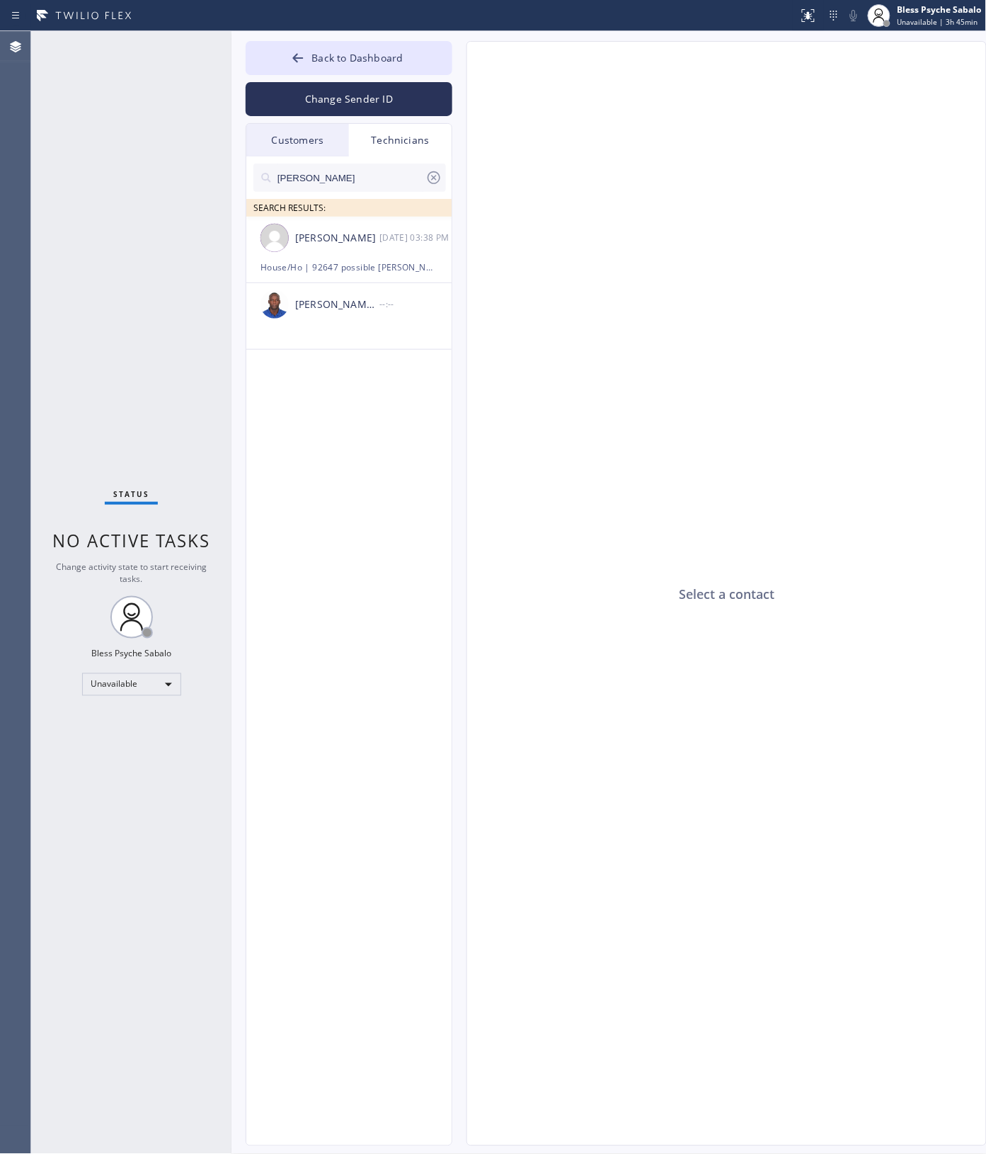
click at [445, 178] on div "[PERSON_NAME]" at bounding box center [349, 178] width 193 height 28
click at [437, 178] on icon at bounding box center [433, 177] width 17 height 17
click at [327, 147] on div "Customers" at bounding box center [297, 140] width 103 height 33
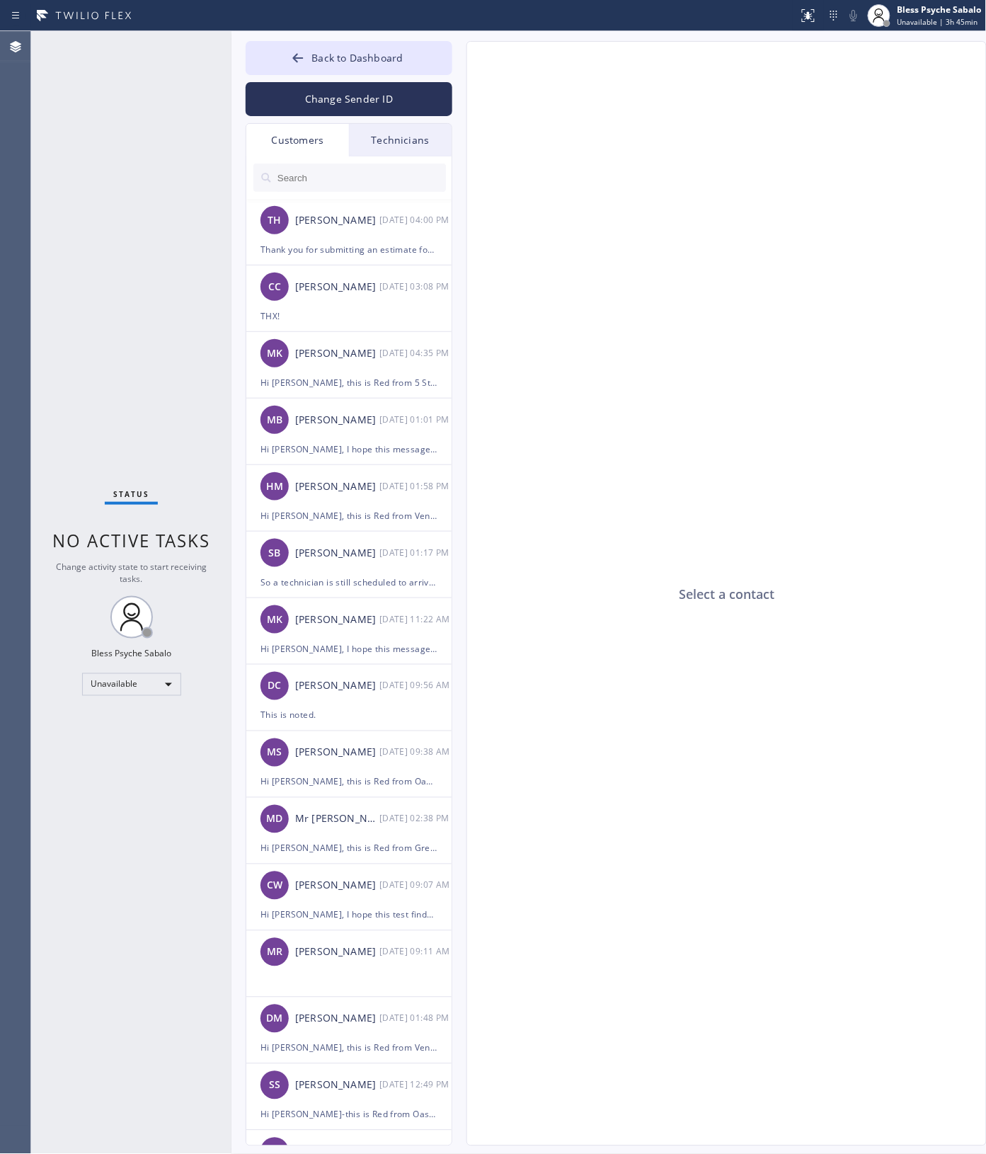
click at [384, 147] on div "Technicians" at bounding box center [400, 140] width 103 height 33
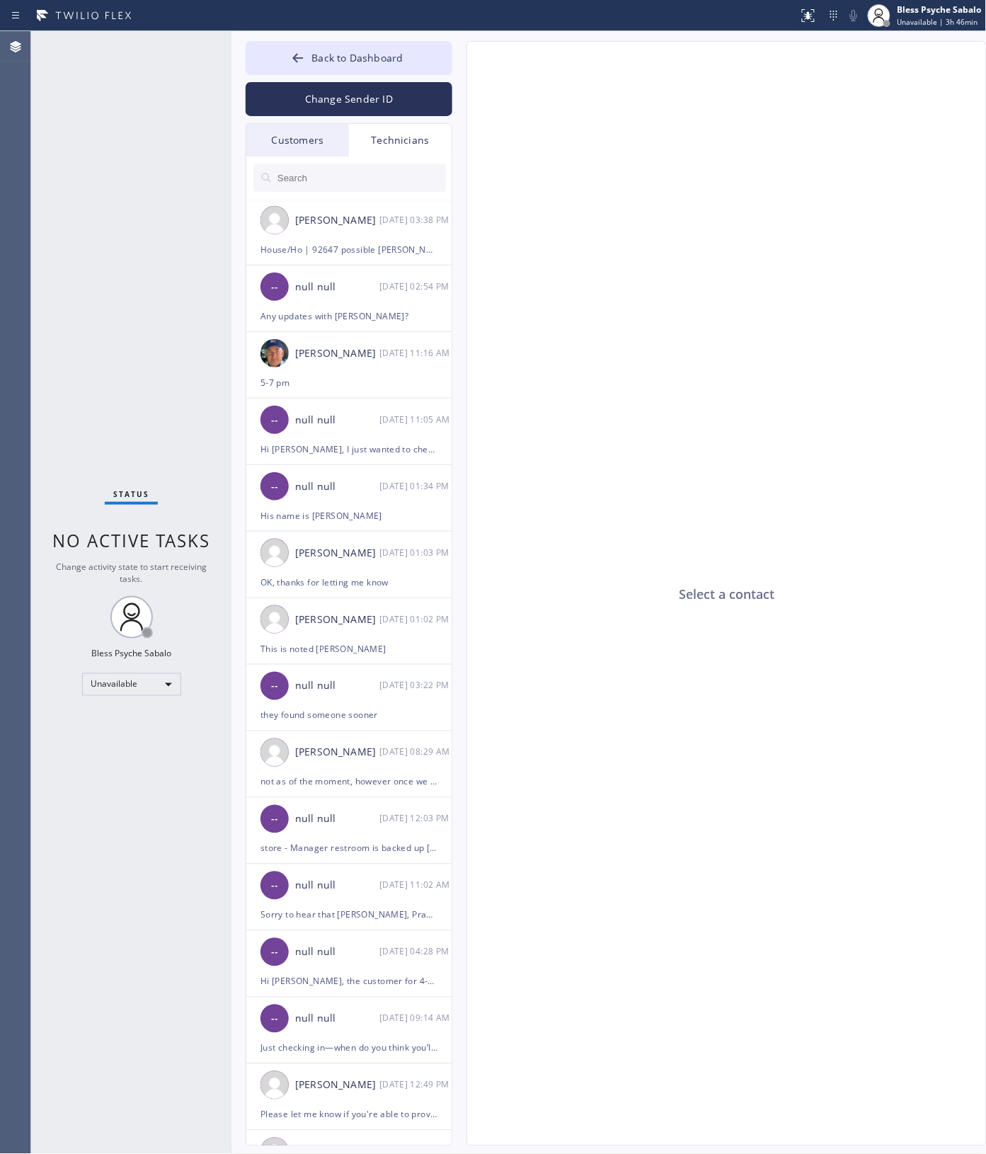
drag, startPoint x: 549, startPoint y: 256, endPoint x: 709, endPoint y: 122, distance: 208.0
click at [564, 249] on div "Select a contact" at bounding box center [727, 594] width 520 height 1105
